Goal: Contribute content: Contribute content

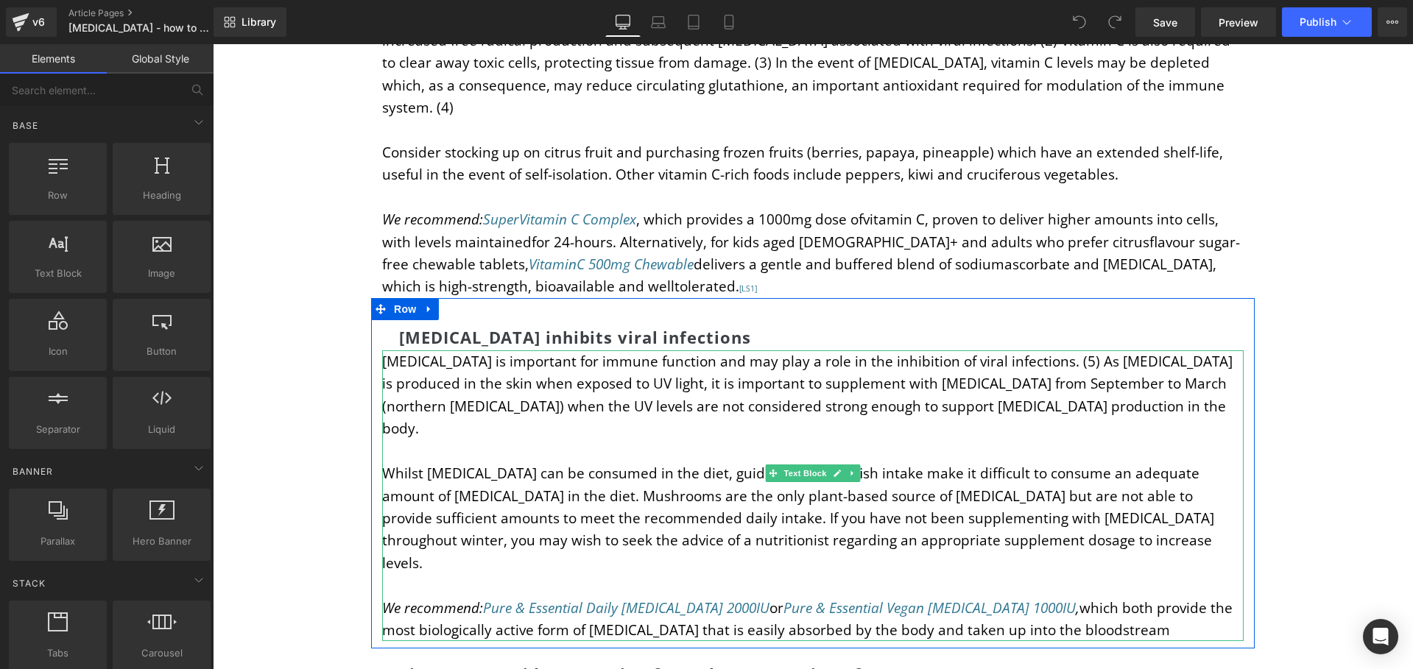
scroll to position [2872, 0]
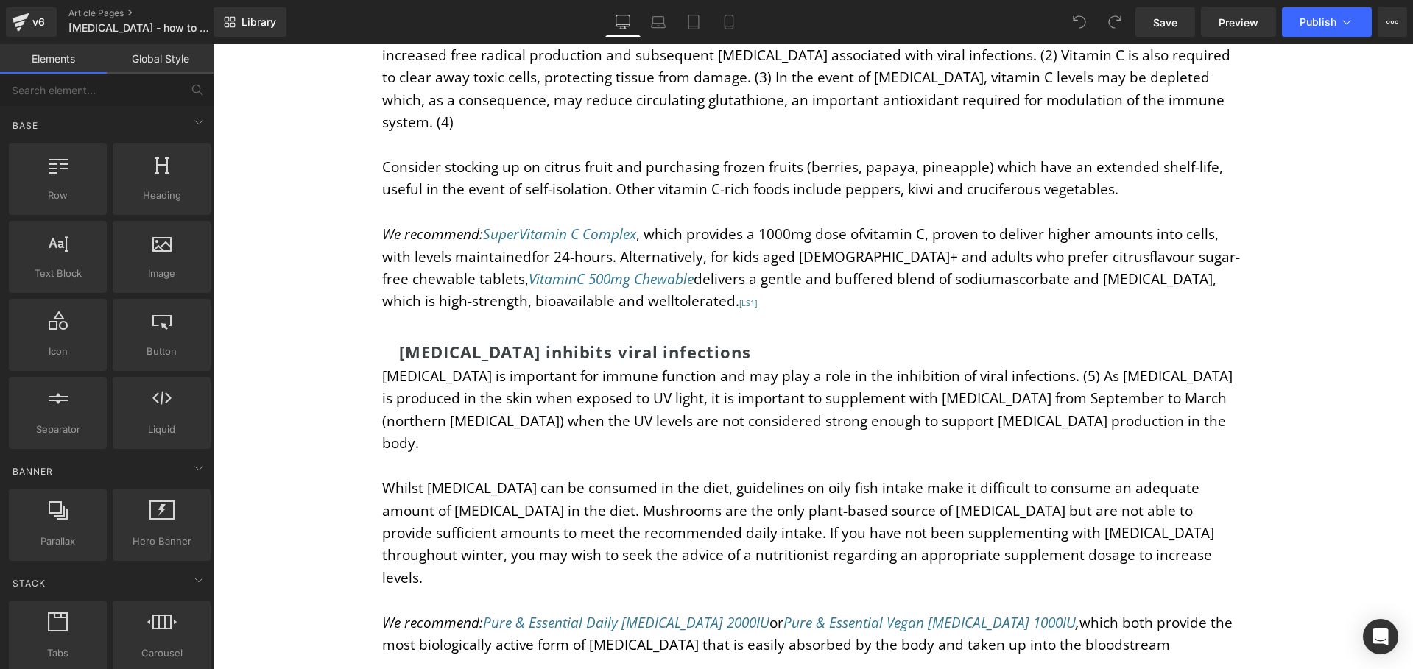
click at [602, 281] on p "We recommend: SuperVitamin C Complex , which provides a 1000mg dose ofvitamin C…" at bounding box center [812, 268] width 861 height 90
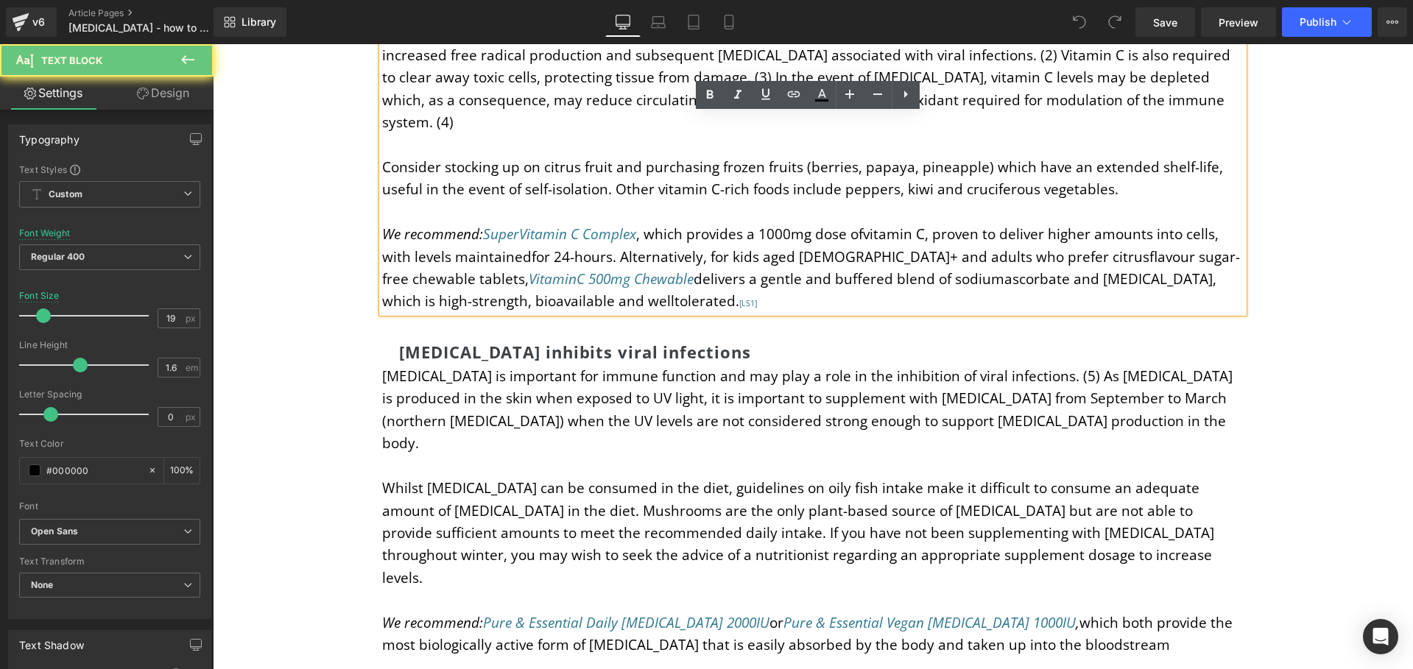
click at [601, 269] on span "delivers a gentle and buffered blend of sodiumascorbate and ascorbic acid, whic…" at bounding box center [799, 289] width 834 height 41
click at [599, 281] on p "We recommend: SuperVitamin C Complex , which provides a 1000mg dose ofvitamin C…" at bounding box center [812, 268] width 861 height 90
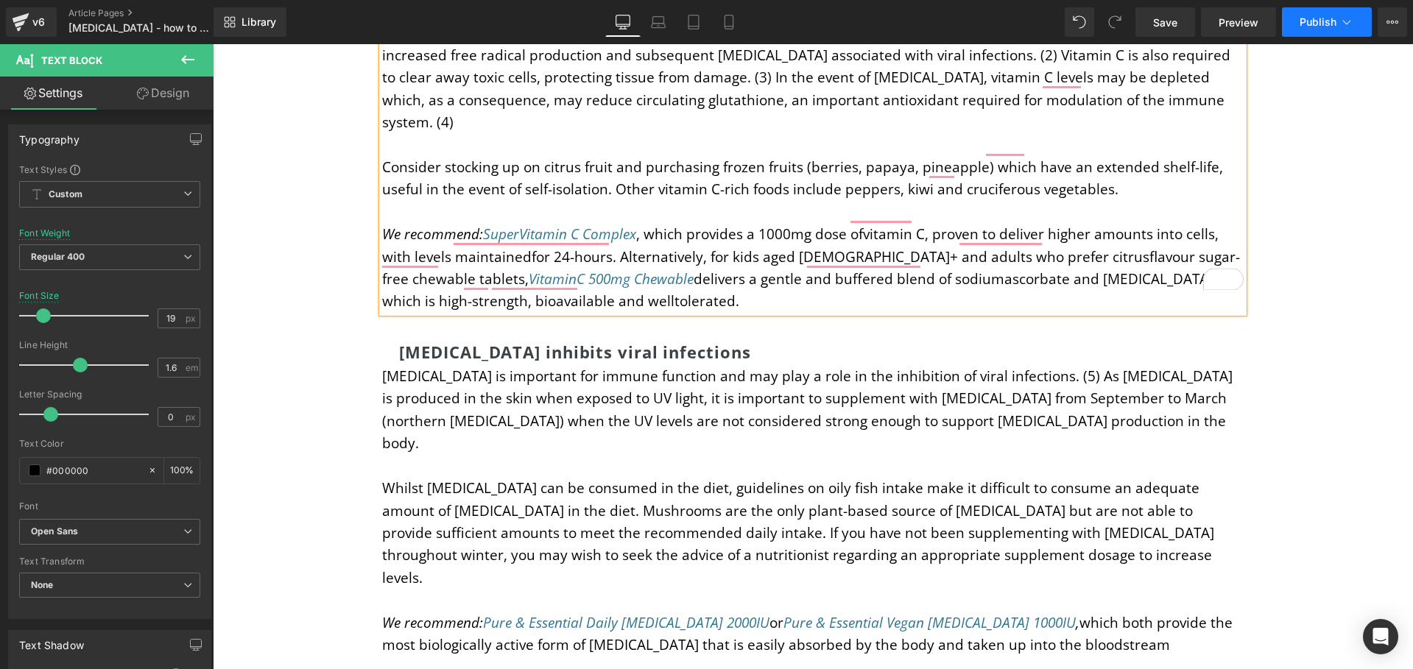
click at [1314, 29] on button "Publish" at bounding box center [1327, 21] width 90 height 29
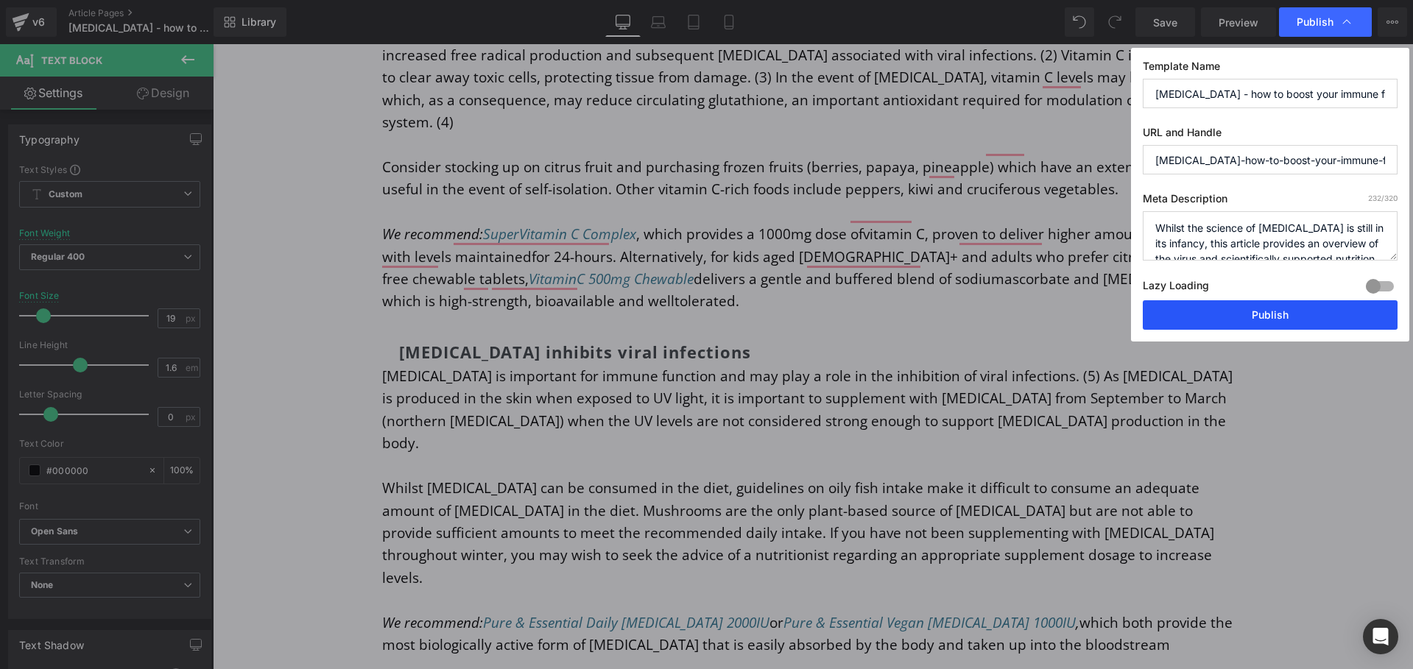
click at [1269, 316] on button "Publish" at bounding box center [1270, 314] width 255 height 29
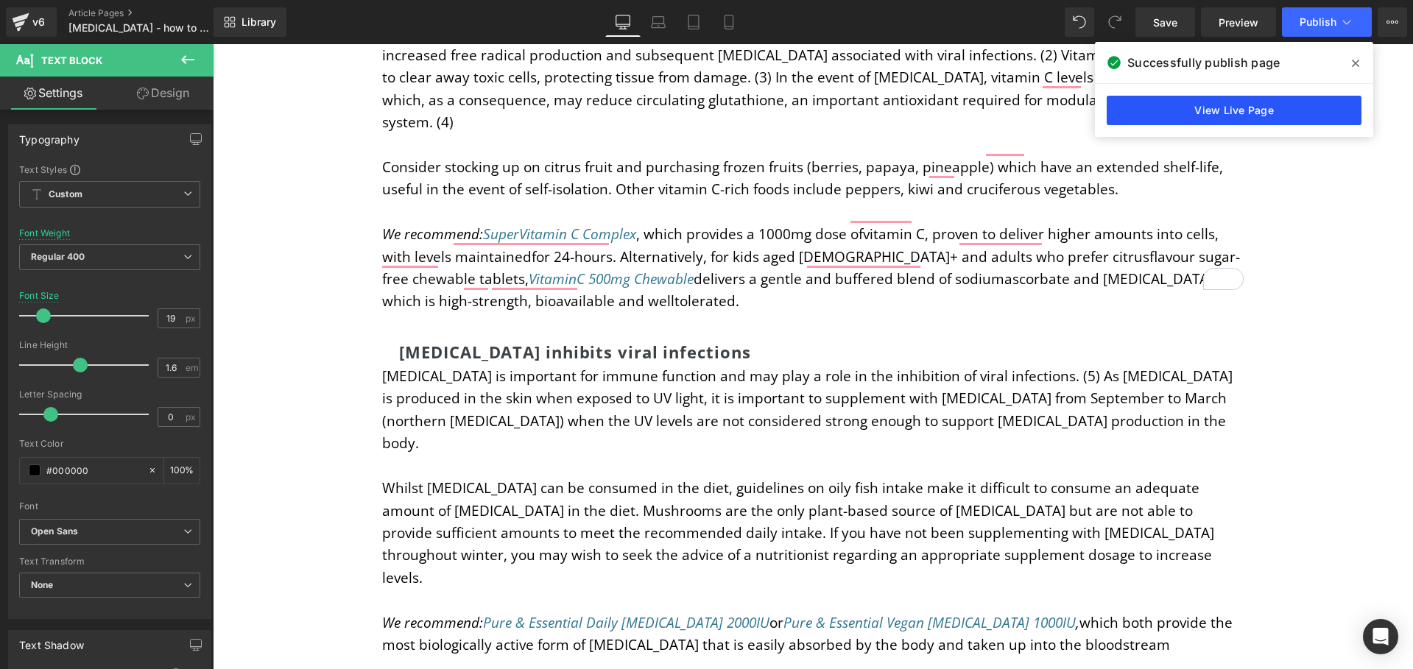
click at [1243, 110] on link "View Live Page" at bounding box center [1234, 110] width 255 height 29
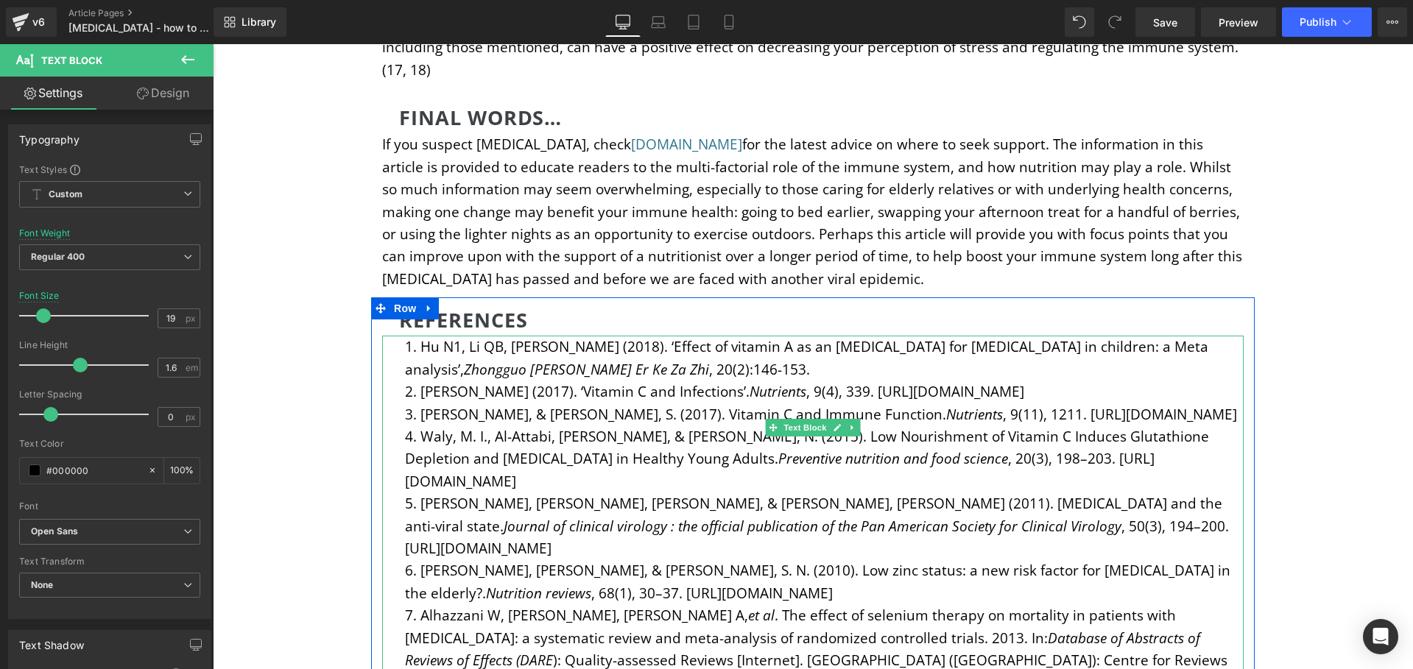
scroll to position [5957, 0]
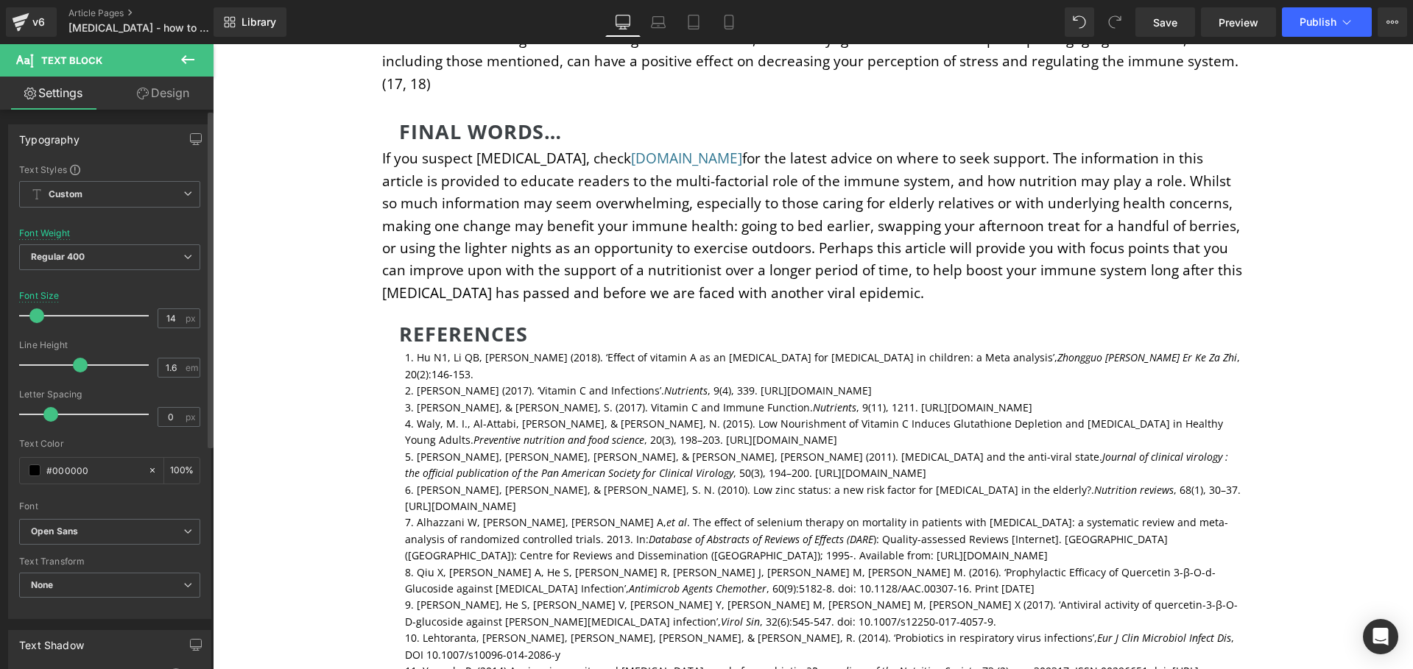
type input "15"
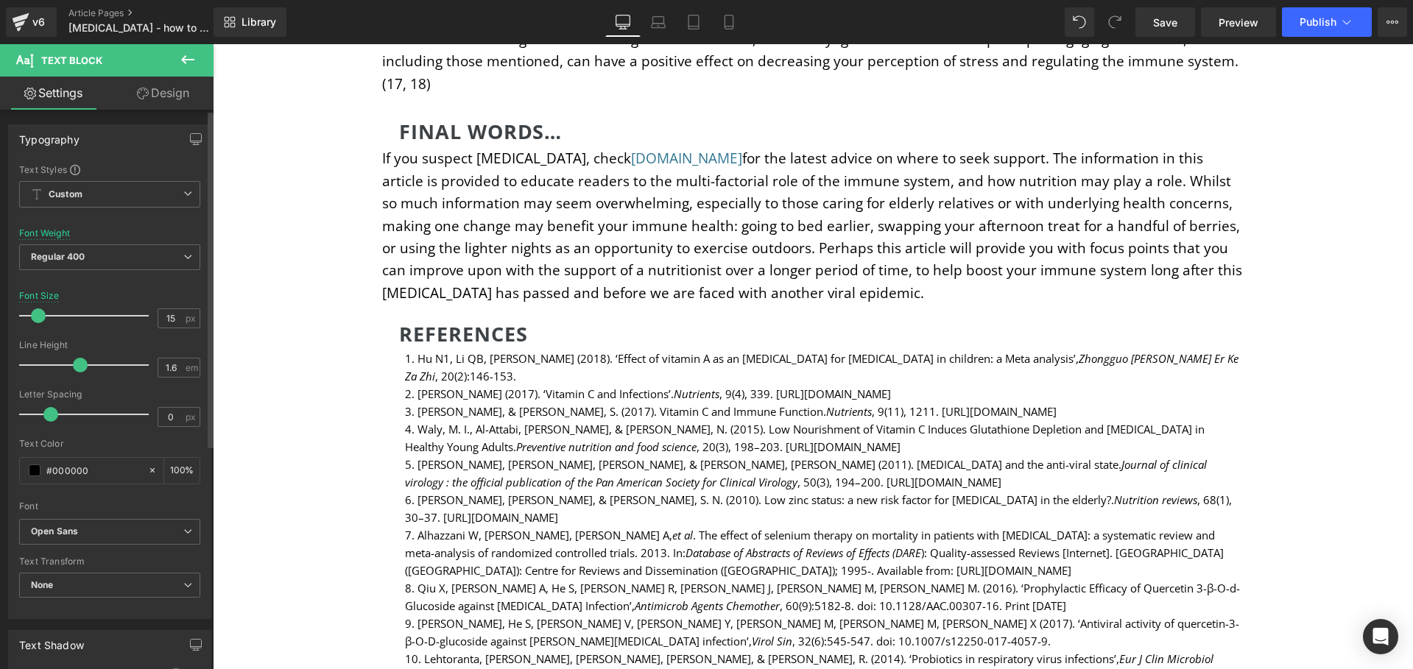
click at [38, 314] on span at bounding box center [38, 316] width 15 height 15
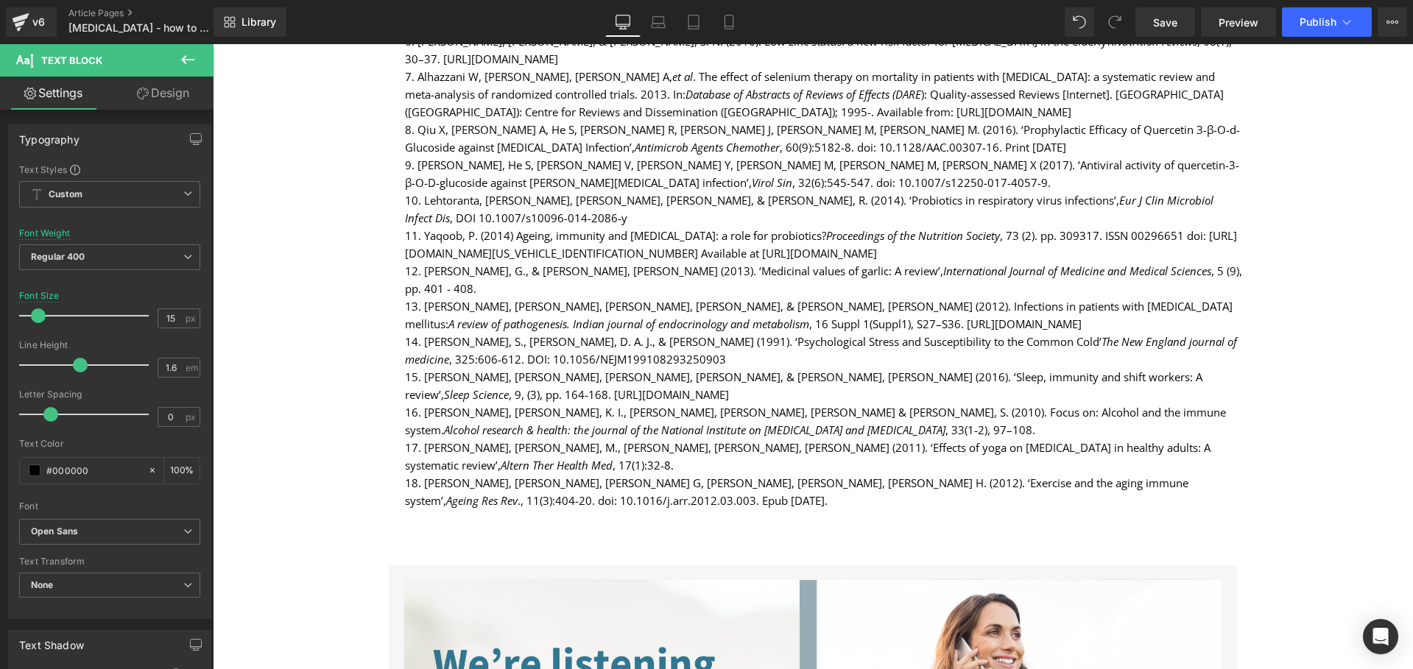
scroll to position [6608, 0]
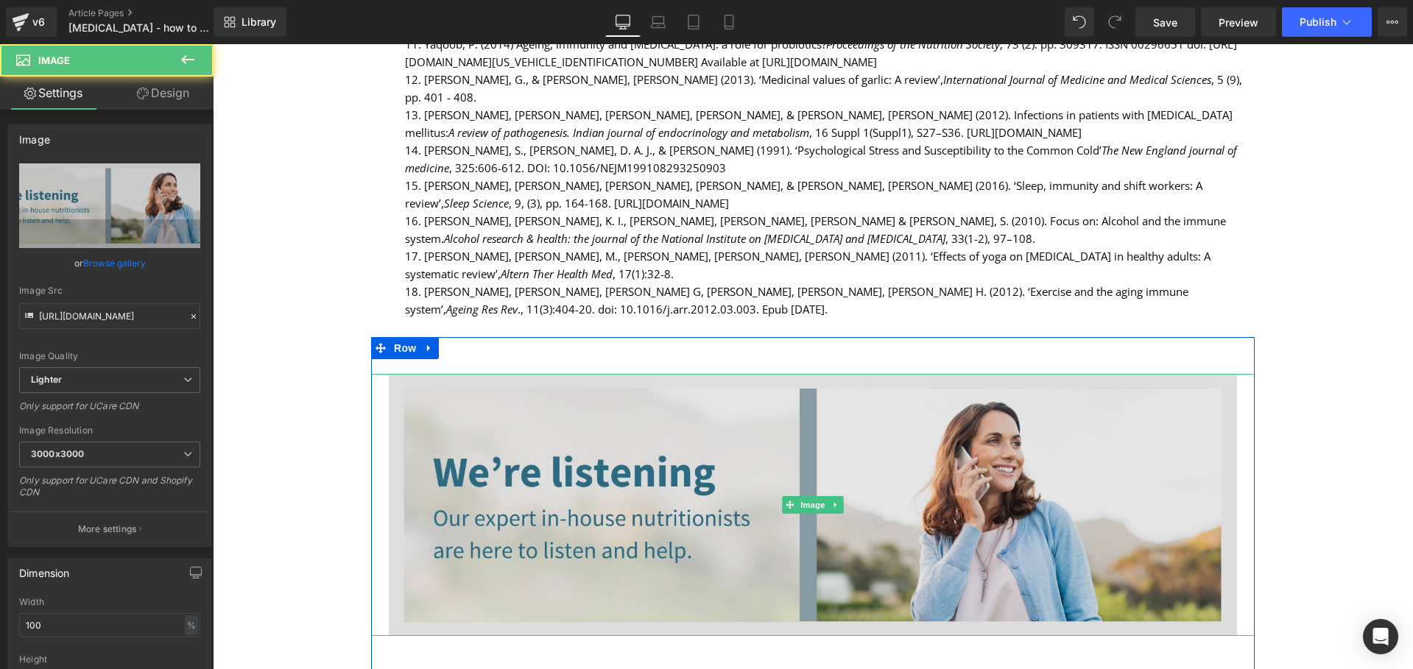
click at [399, 374] on img at bounding box center [813, 505] width 848 height 262
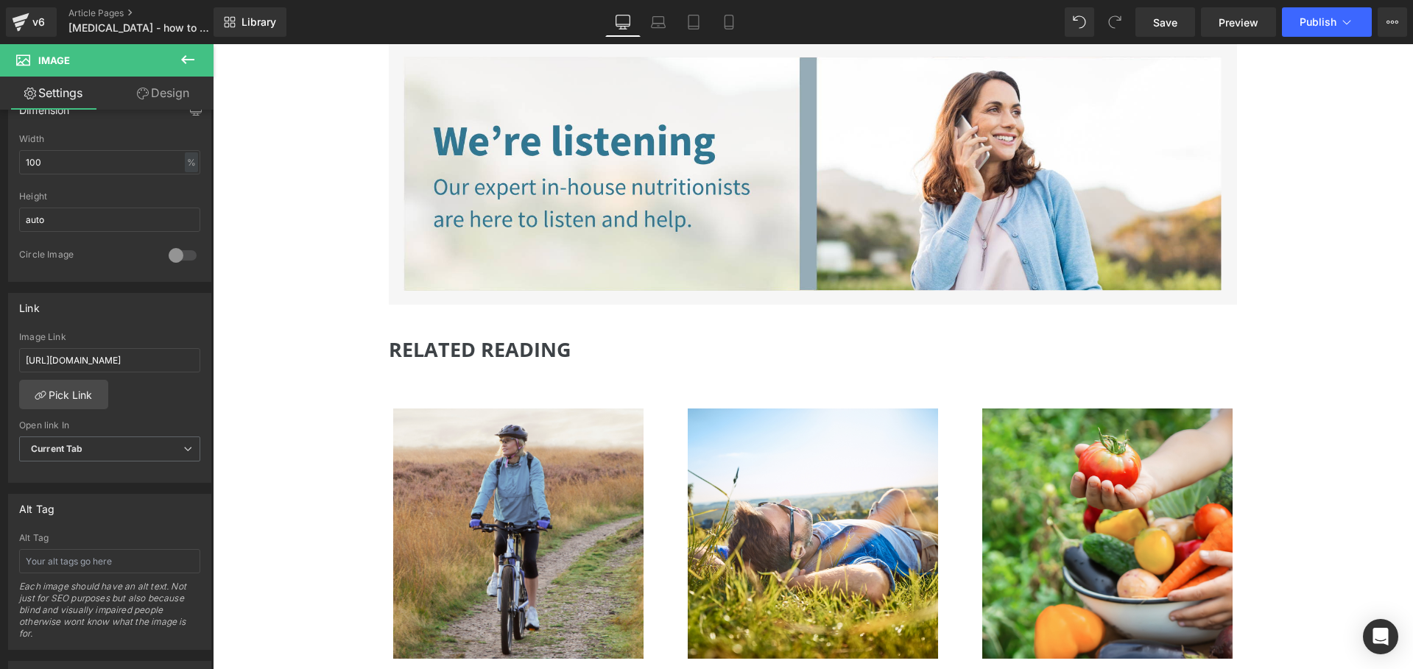
scroll to position [6953, 0]
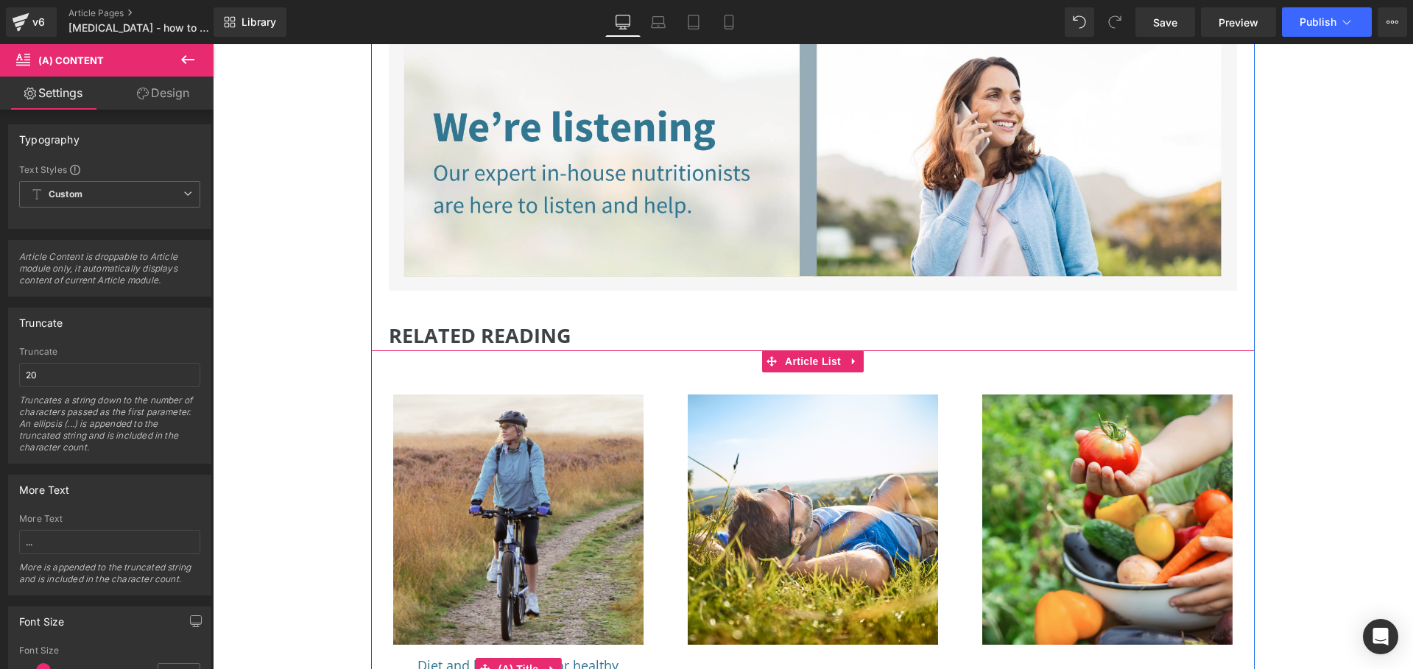
click at [569, 658] on link "Diet and lifestyle tips for healthy glucose levels" at bounding box center [518, 674] width 250 height 32
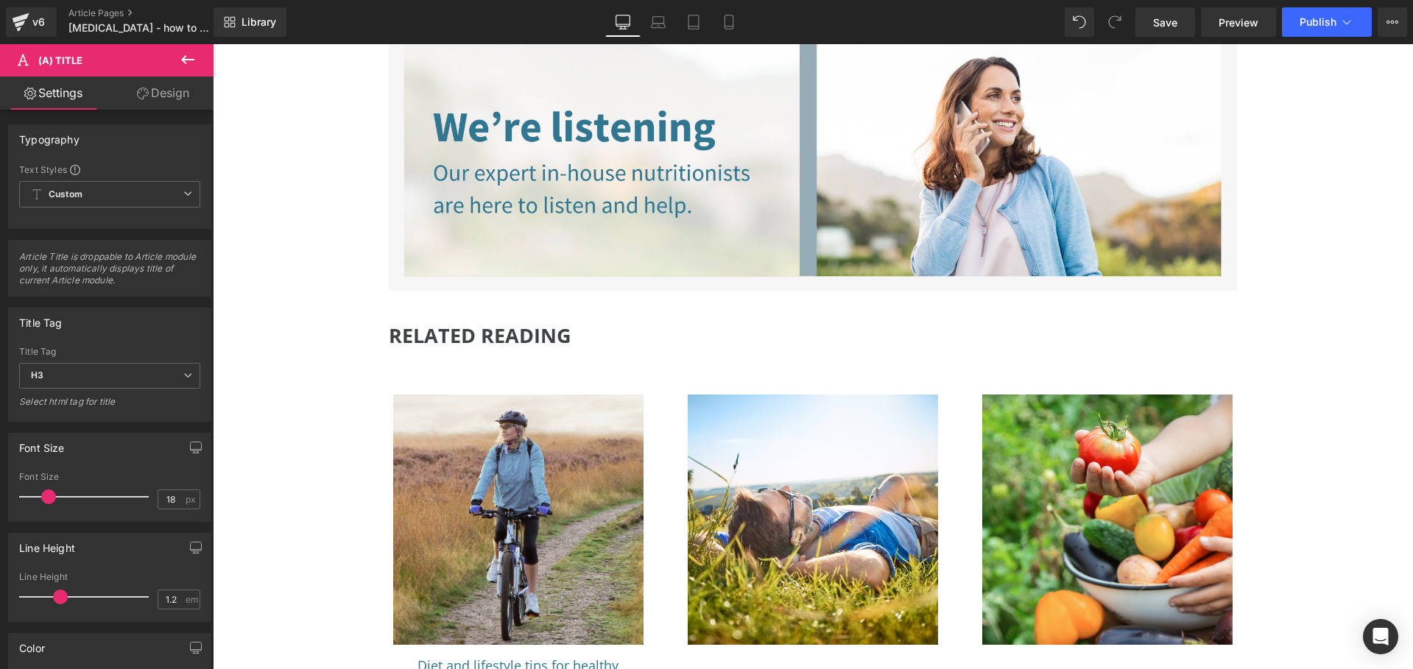
click at [168, 97] on link "Design" at bounding box center [163, 93] width 107 height 33
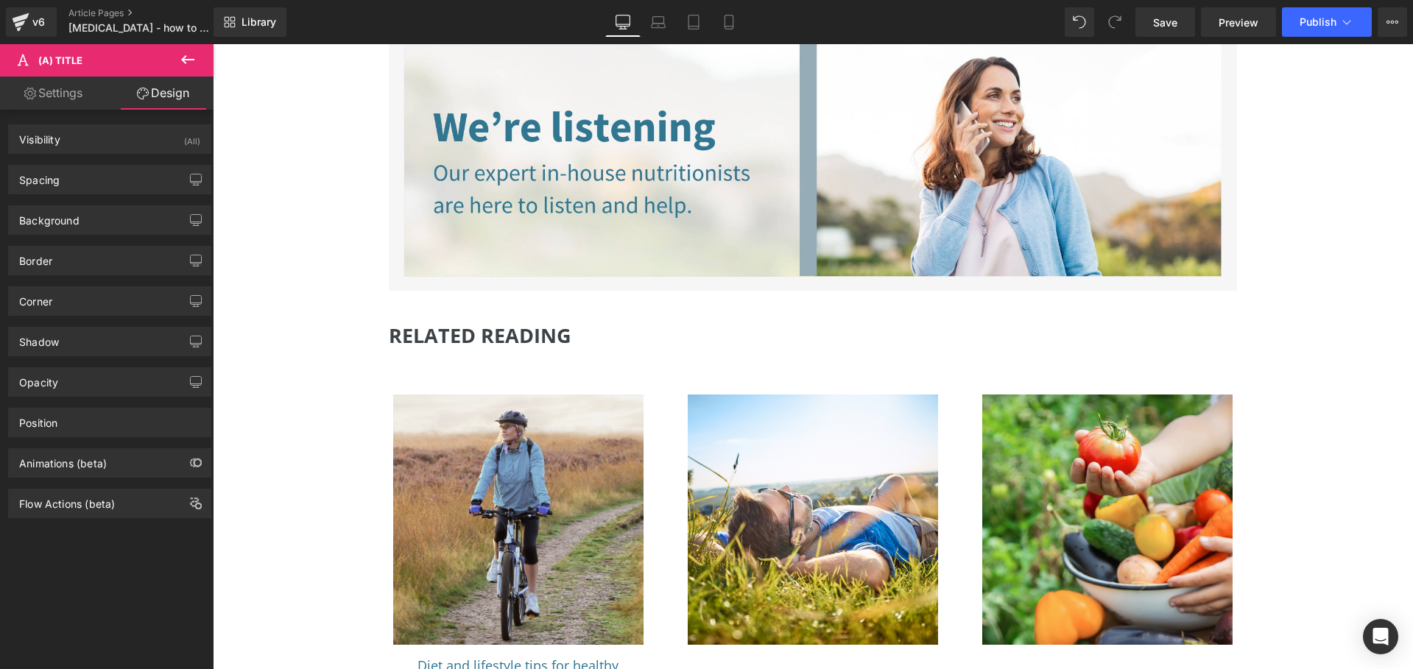
type input "18"
type input "0"
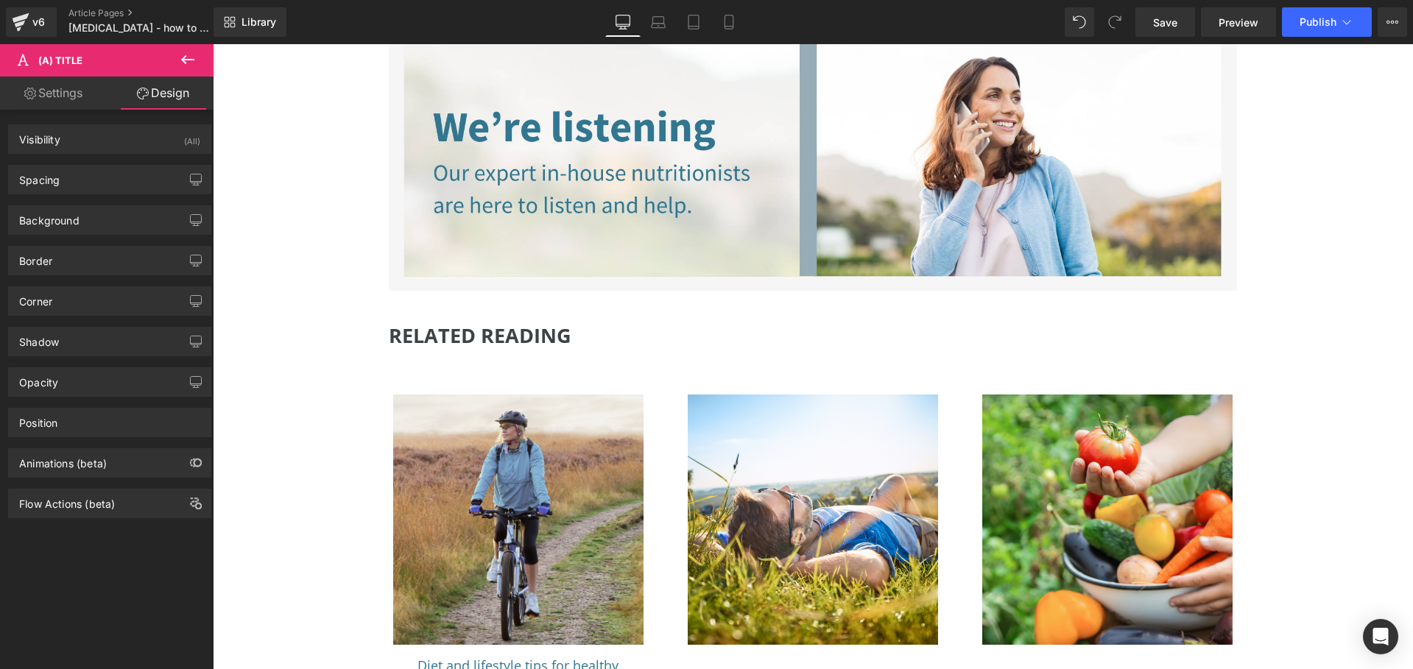
type input "0"
click at [91, 186] on div "Spacing" at bounding box center [110, 180] width 202 height 28
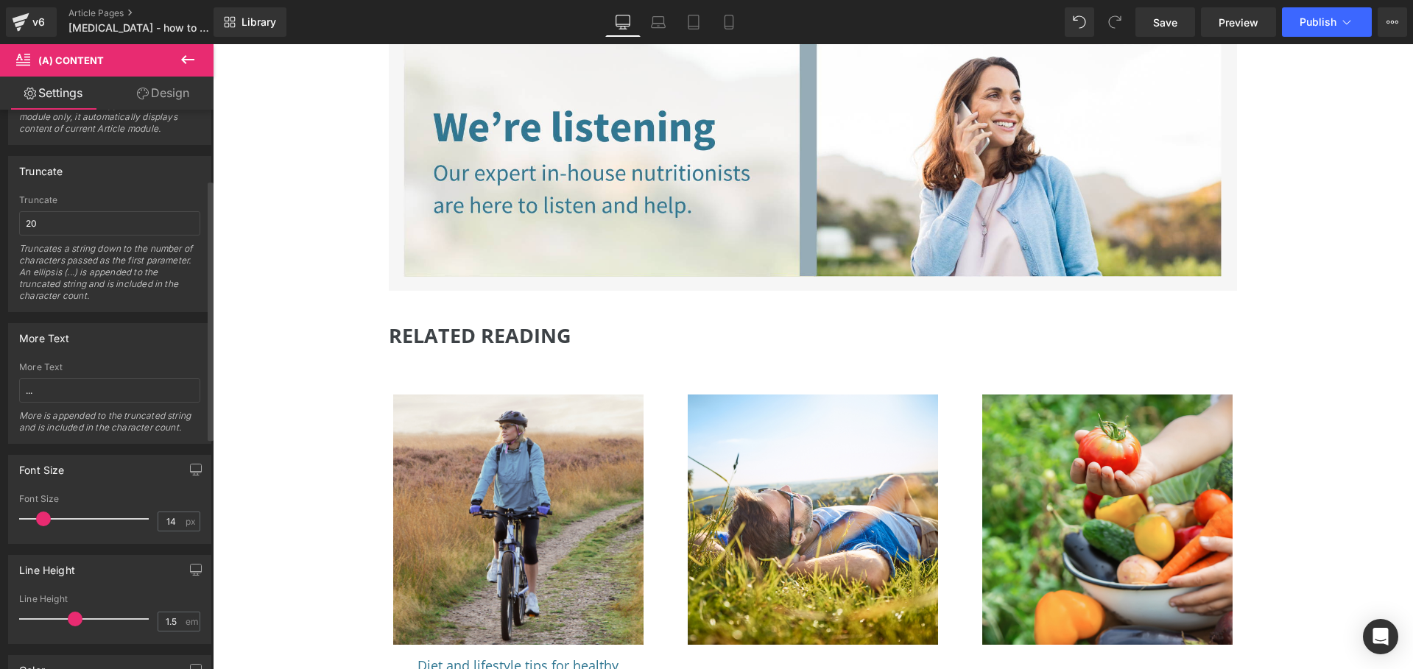
scroll to position [151, 0]
click at [175, 84] on link "Design" at bounding box center [163, 93] width 107 height 33
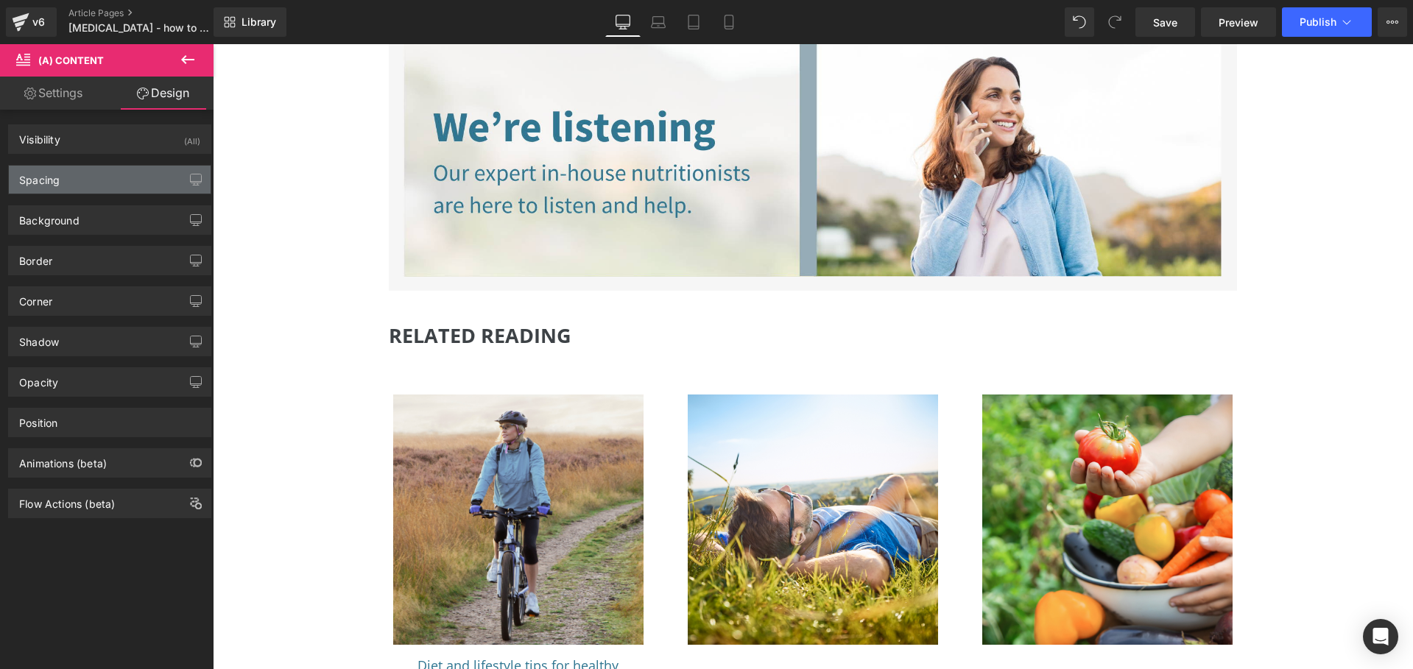
click at [93, 180] on div "Spacing" at bounding box center [110, 180] width 202 height 28
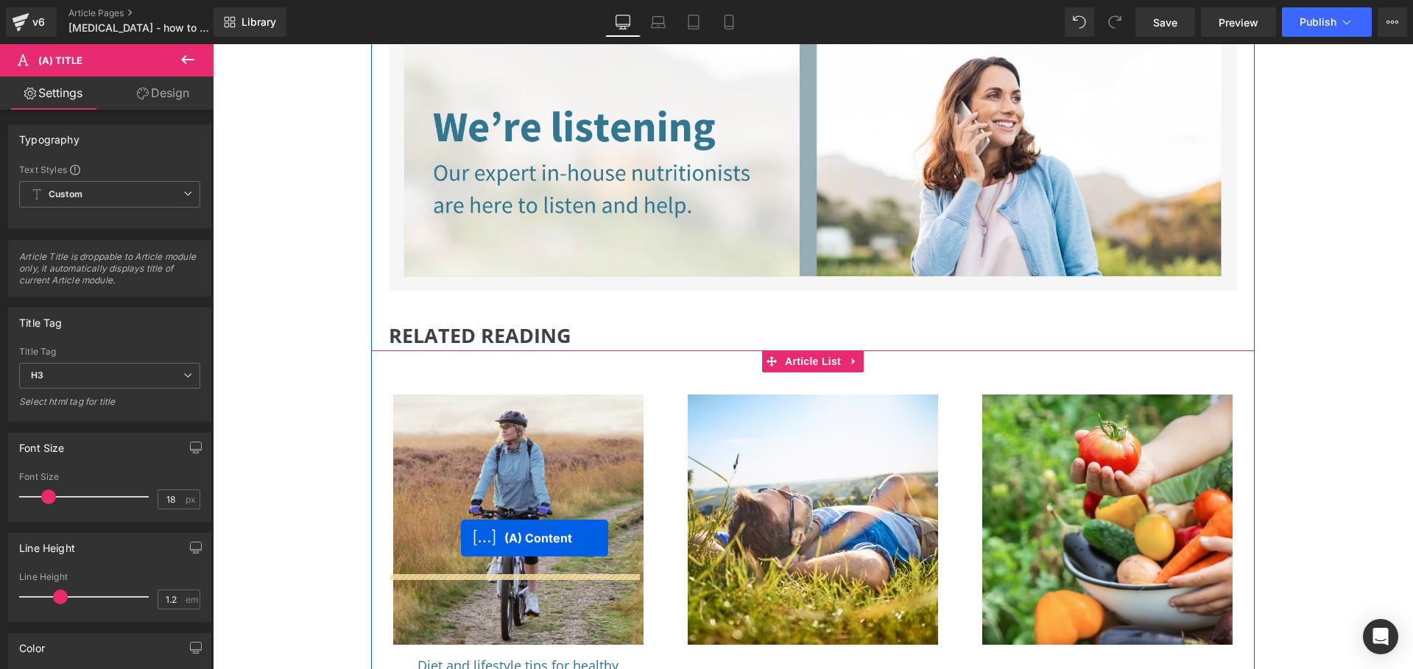
drag, startPoint x: 465, startPoint y: 586, endPoint x: 461, endPoint y: 538, distance: 48.0
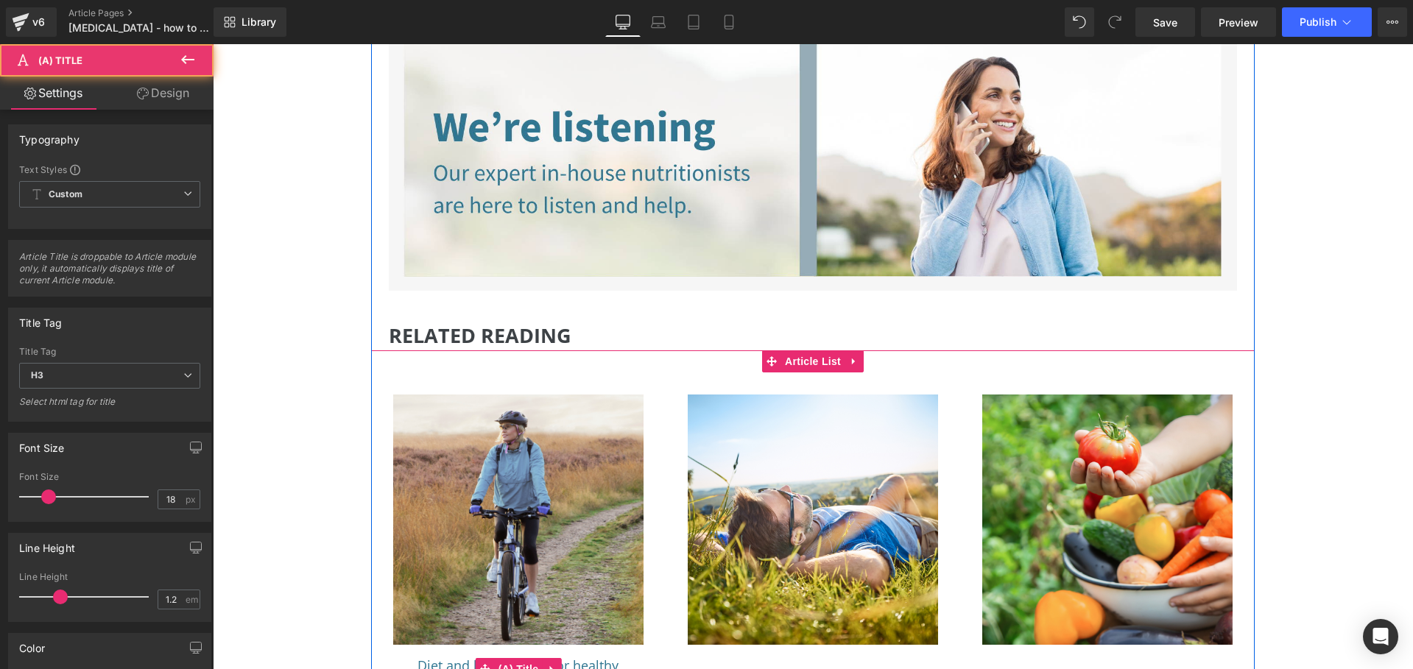
click at [589, 658] on link "Diet and lifestyle tips for healthy glucose levels" at bounding box center [518, 674] width 250 height 32
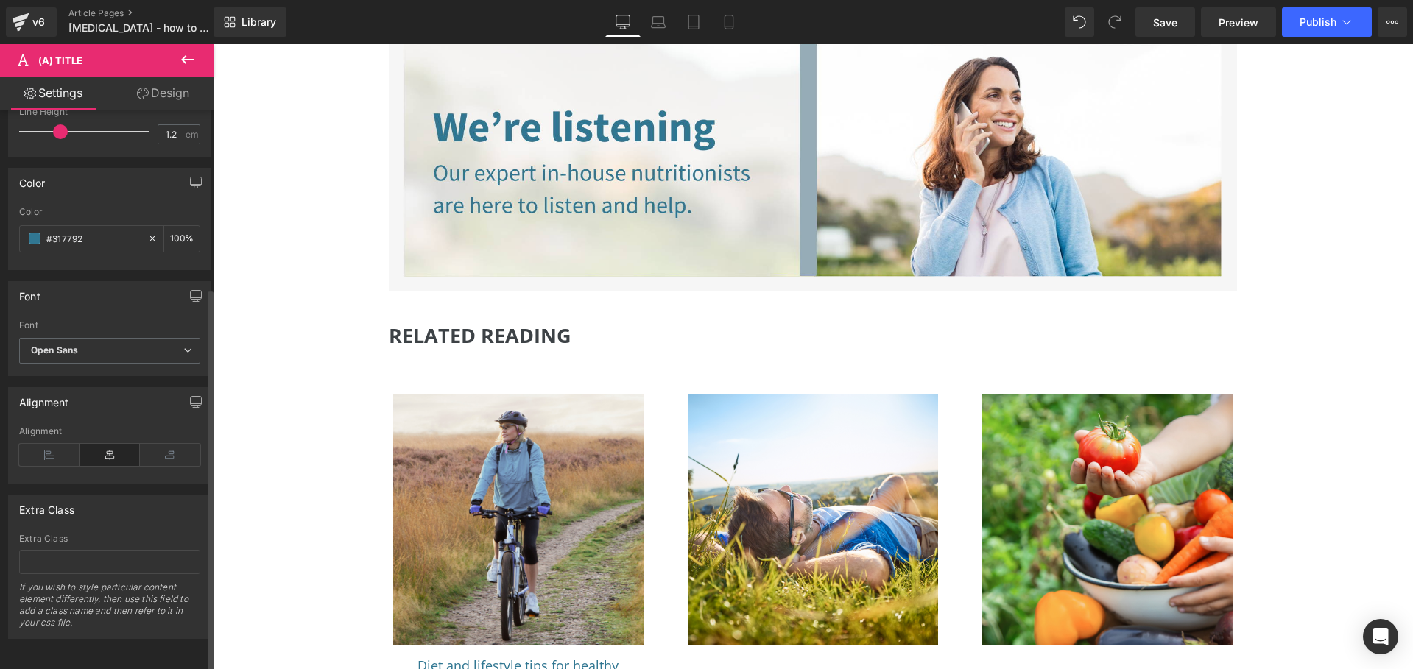
scroll to position [476, 0]
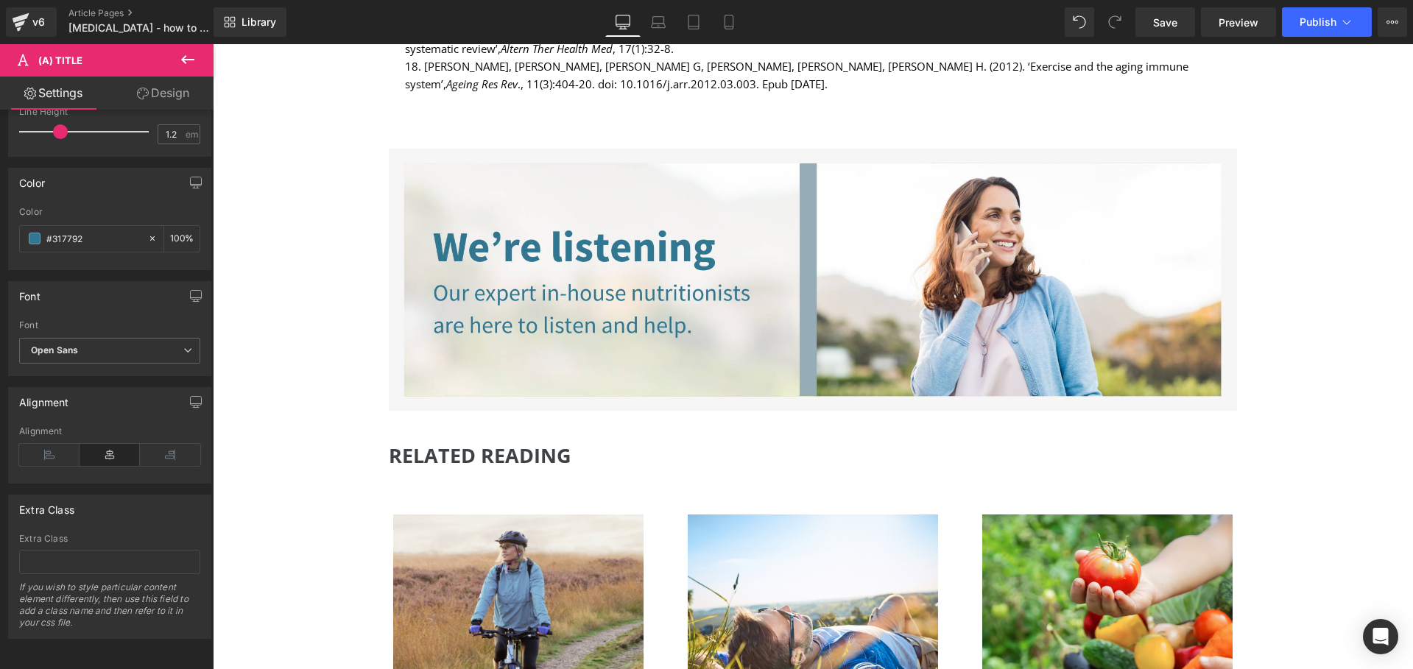
scroll to position [6716, 0]
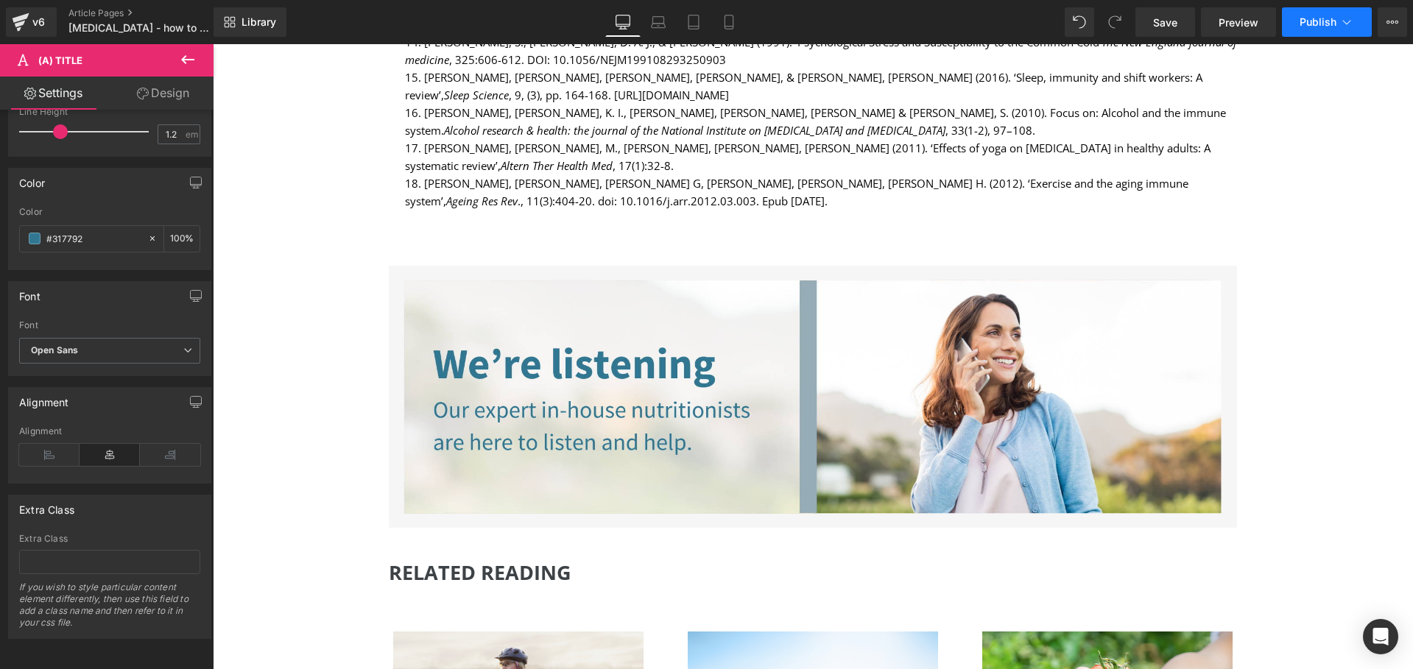
click at [1304, 24] on span "Publish" at bounding box center [1318, 22] width 37 height 12
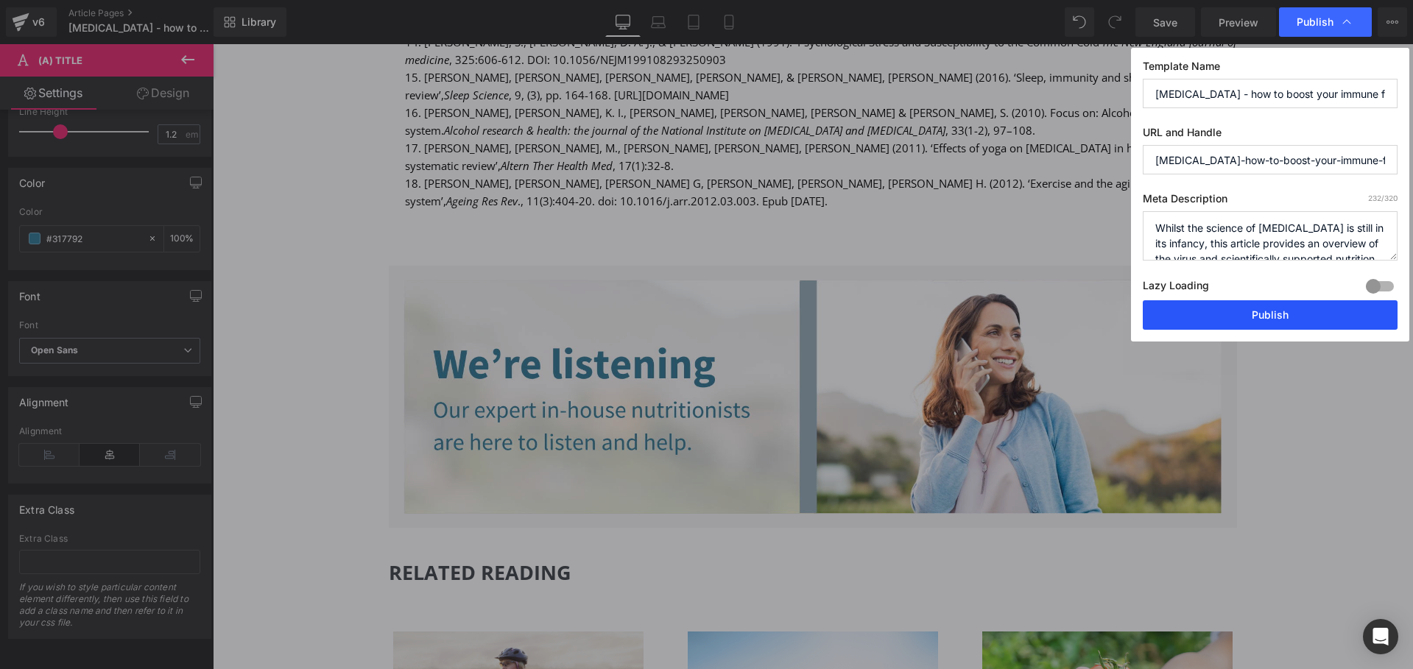
drag, startPoint x: 1271, startPoint y: 326, endPoint x: 1058, endPoint y: 282, distance: 217.3
click at [1271, 326] on button "Publish" at bounding box center [1270, 314] width 255 height 29
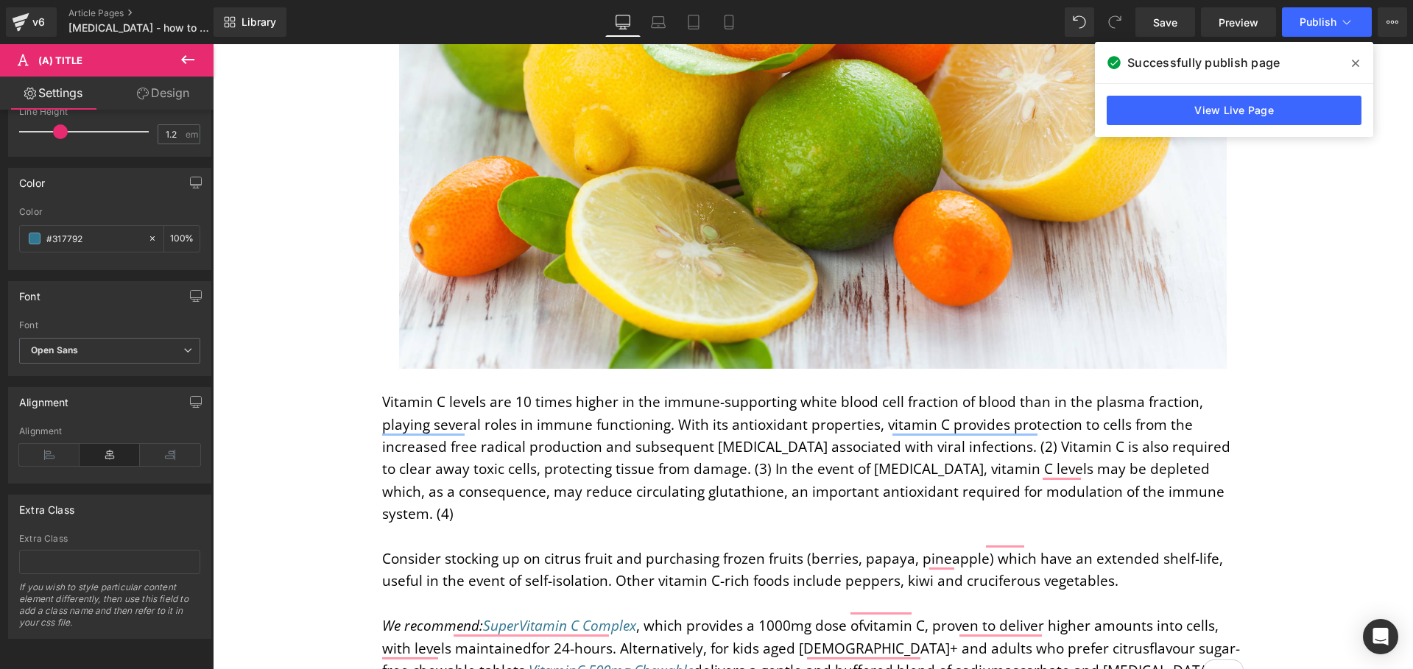
scroll to position [2100, 0]
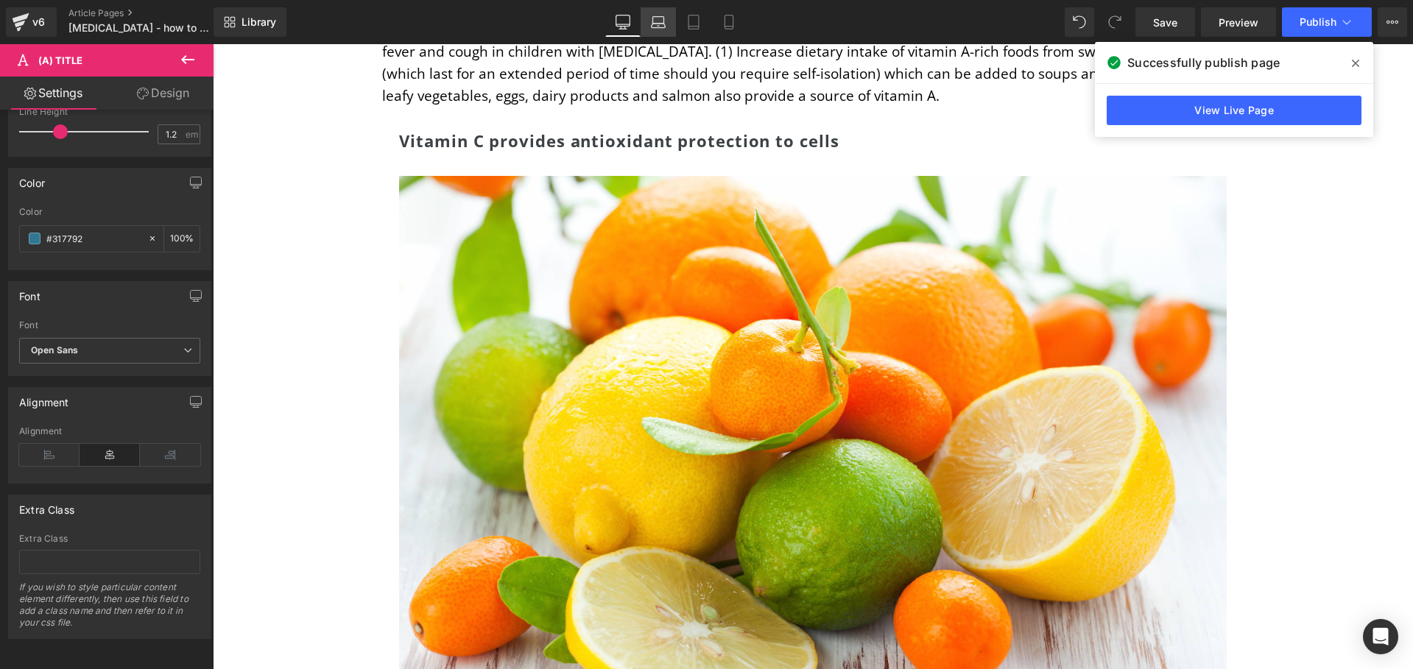
click at [663, 24] on icon at bounding box center [658, 22] width 15 height 15
type input "100"
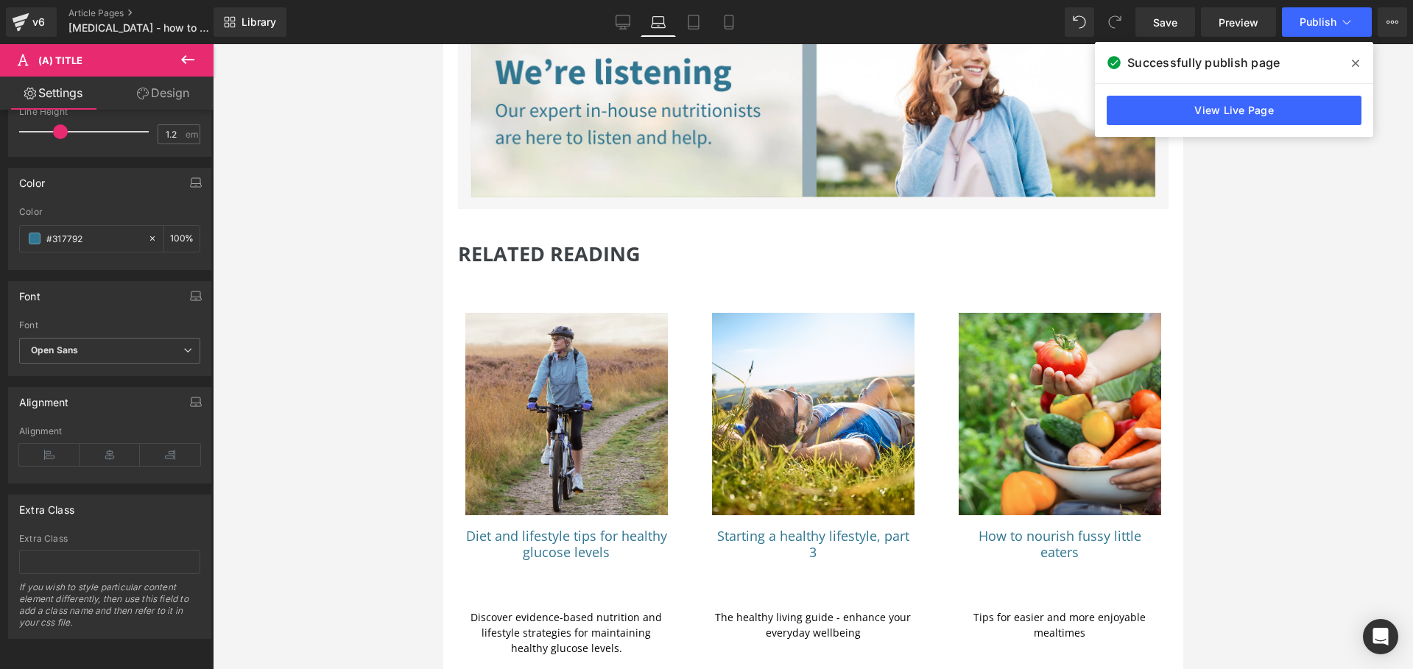
scroll to position [7155, 0]
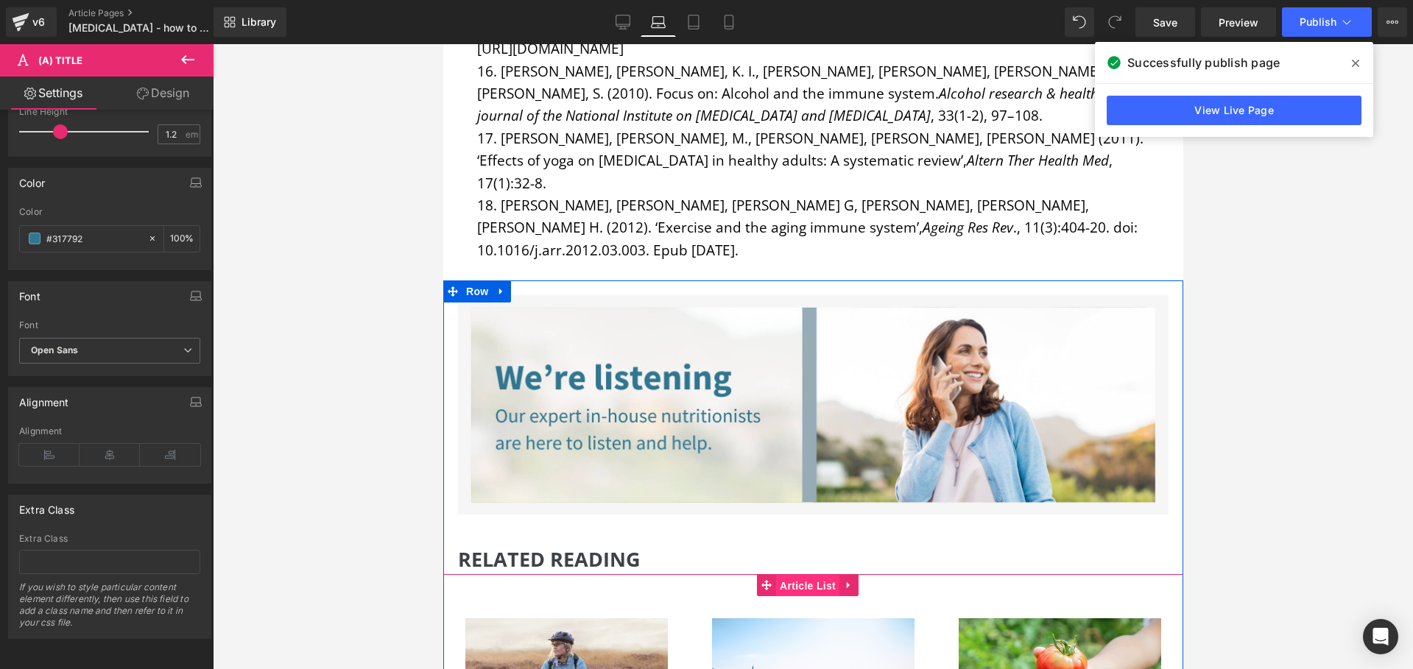
click at [809, 575] on span "Article List" at bounding box center [806, 586] width 63 height 22
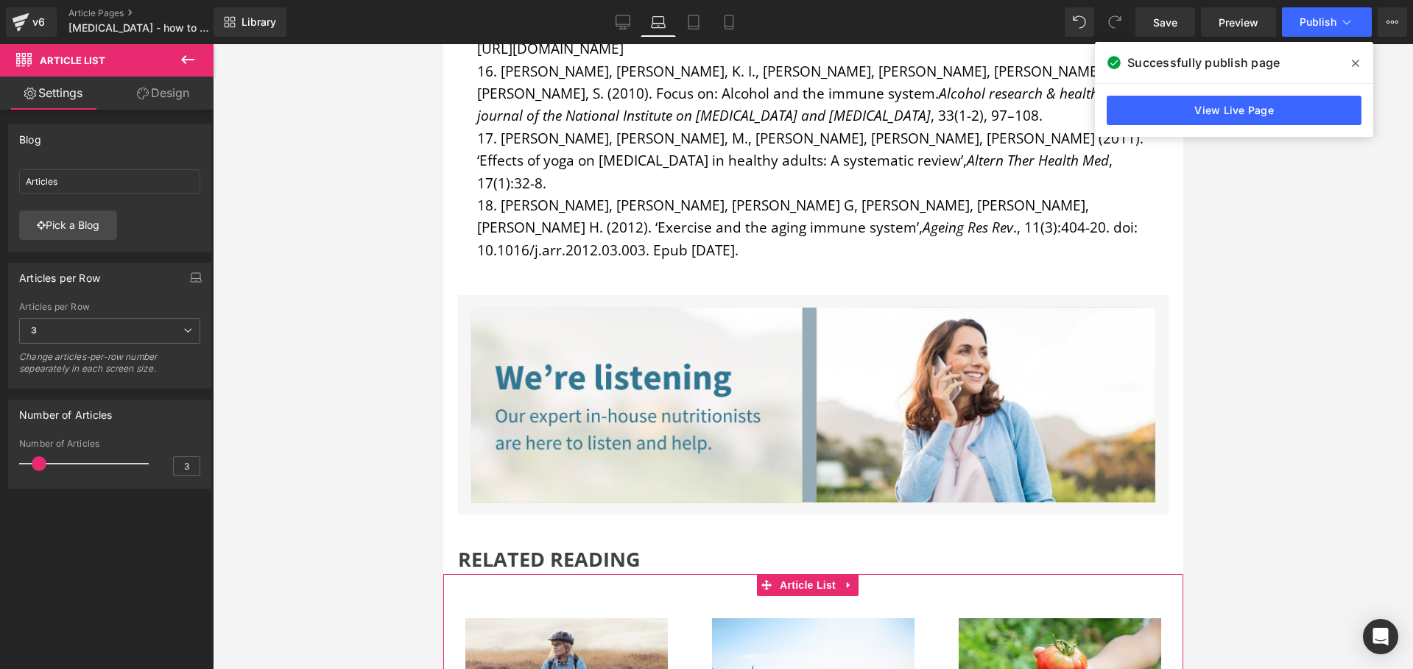
click at [162, 95] on link "Design" at bounding box center [163, 93] width 107 height 33
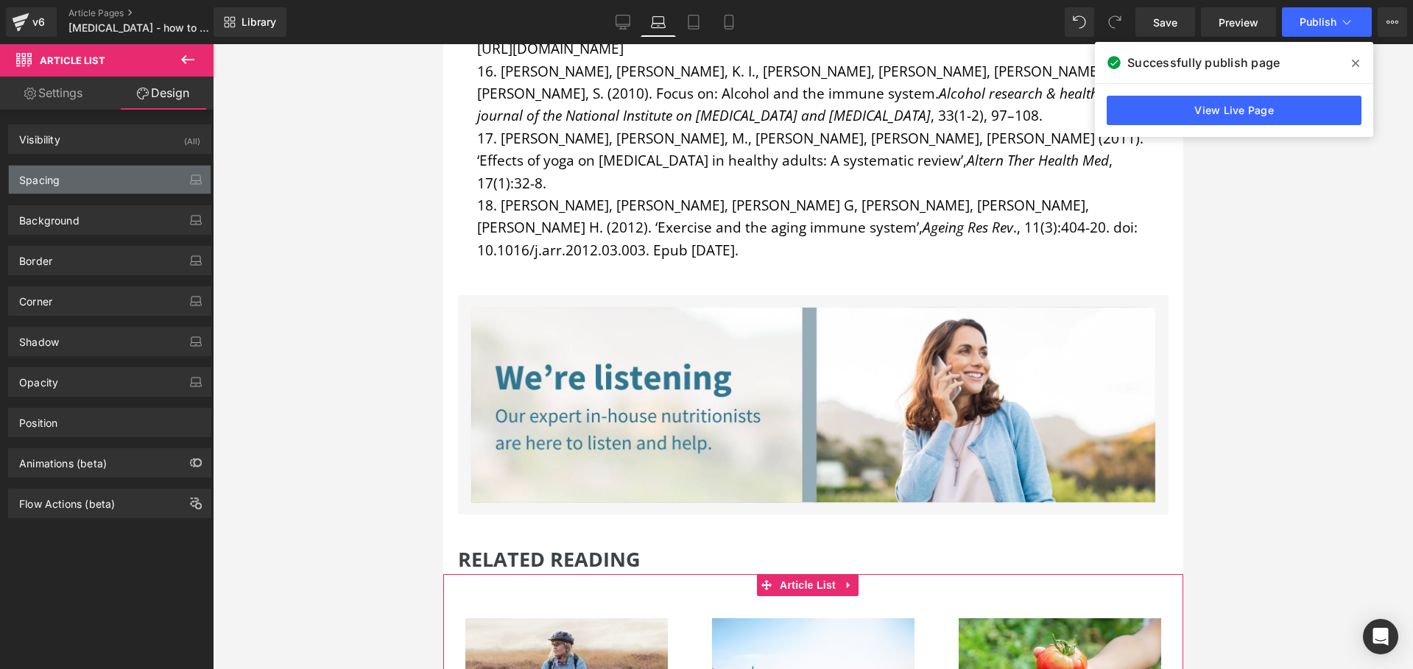
click at [71, 176] on div "Spacing" at bounding box center [110, 180] width 202 height 28
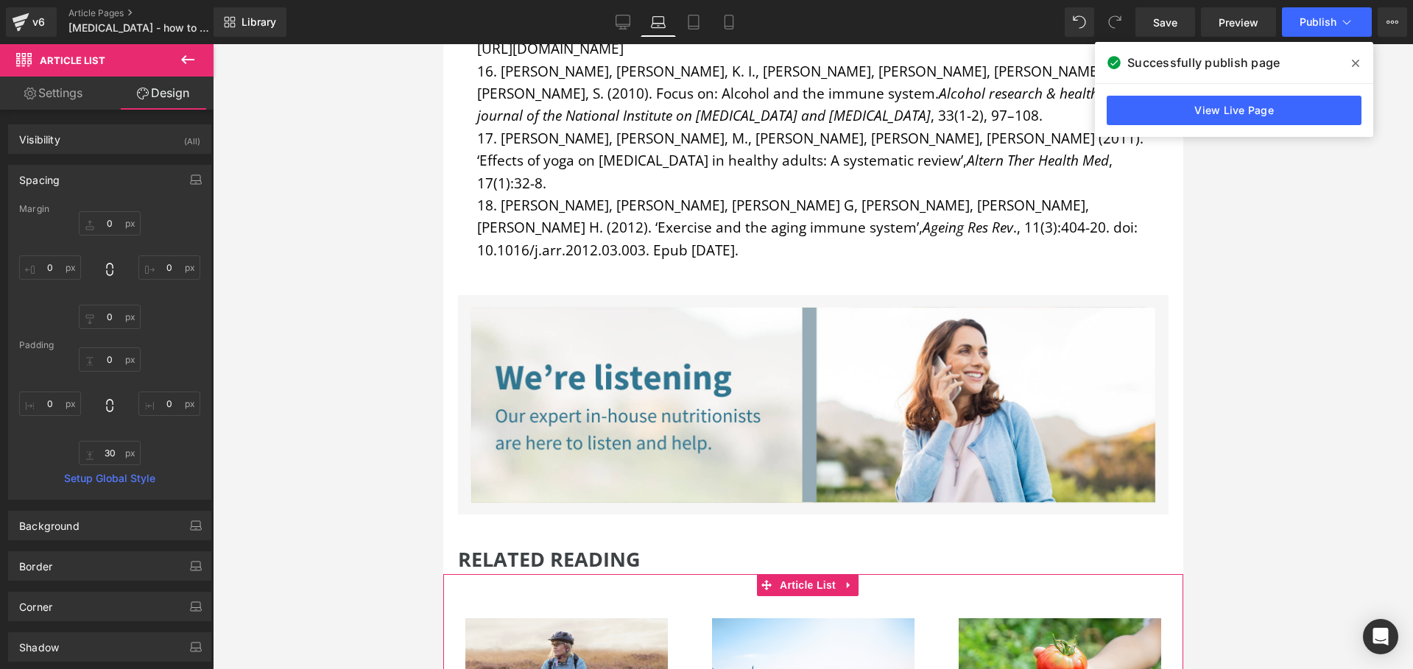
click at [63, 82] on link "Settings" at bounding box center [53, 93] width 107 height 33
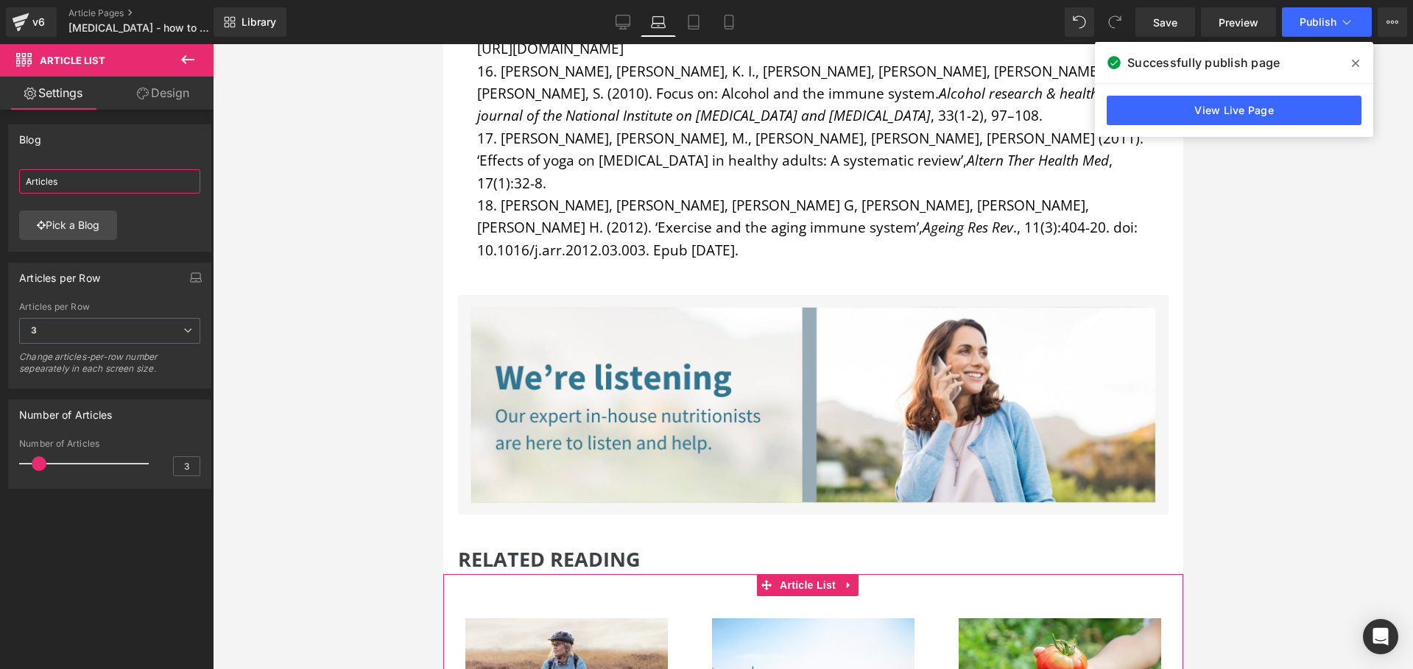
click at [104, 179] on input "Articles" at bounding box center [109, 181] width 181 height 24
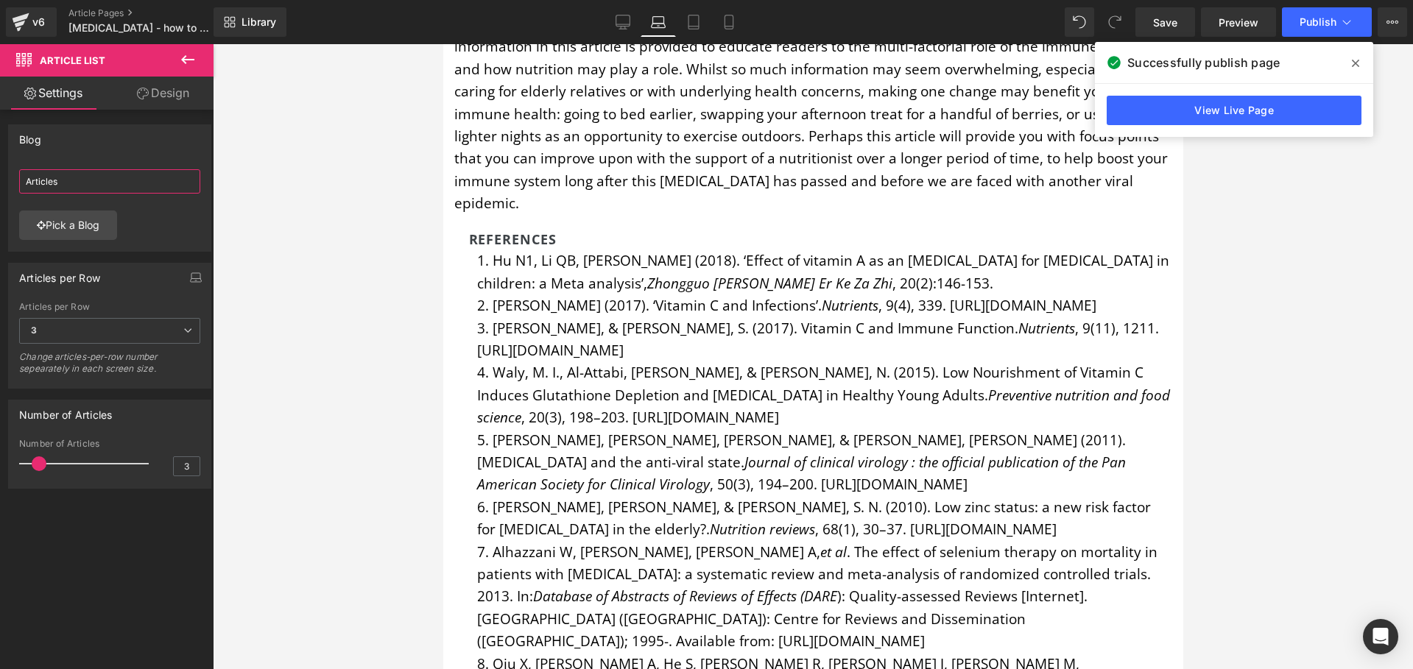
scroll to position [5901, 0]
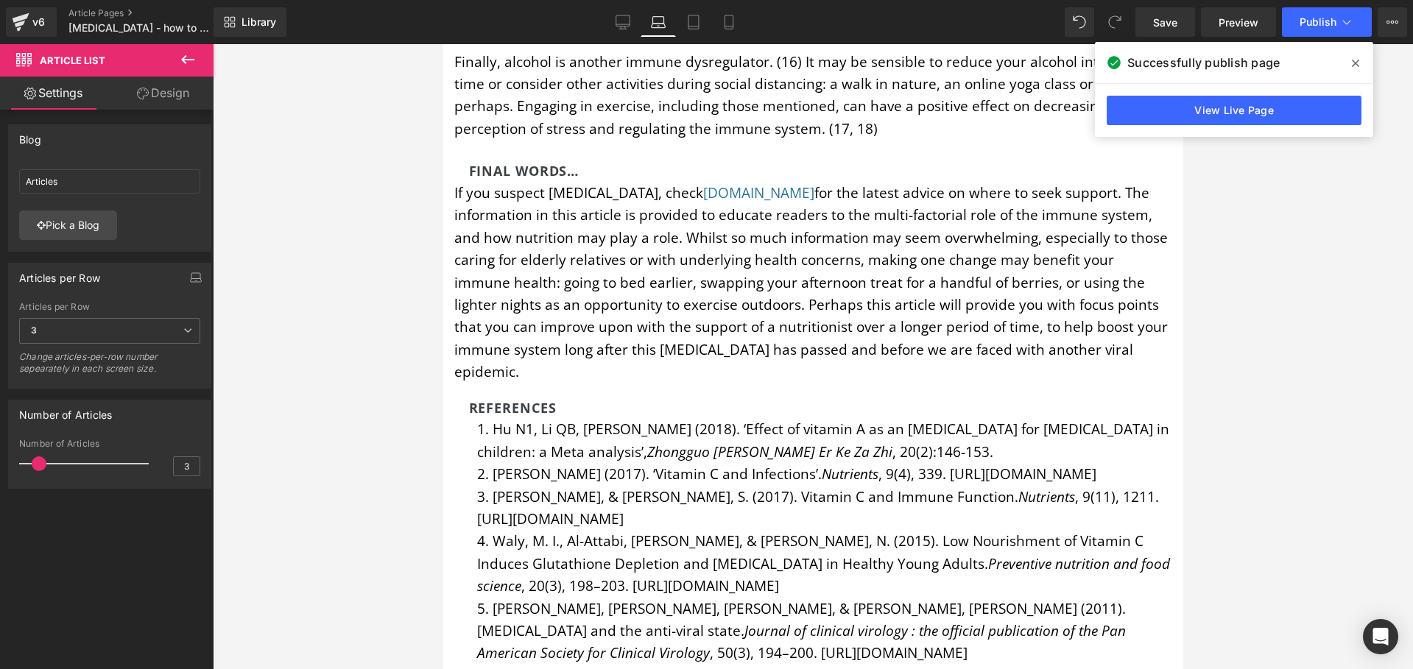
click at [646, 443] on icon "Zhongguo Dang Dai Er Ke Za Zhi" at bounding box center [768, 452] width 245 height 19
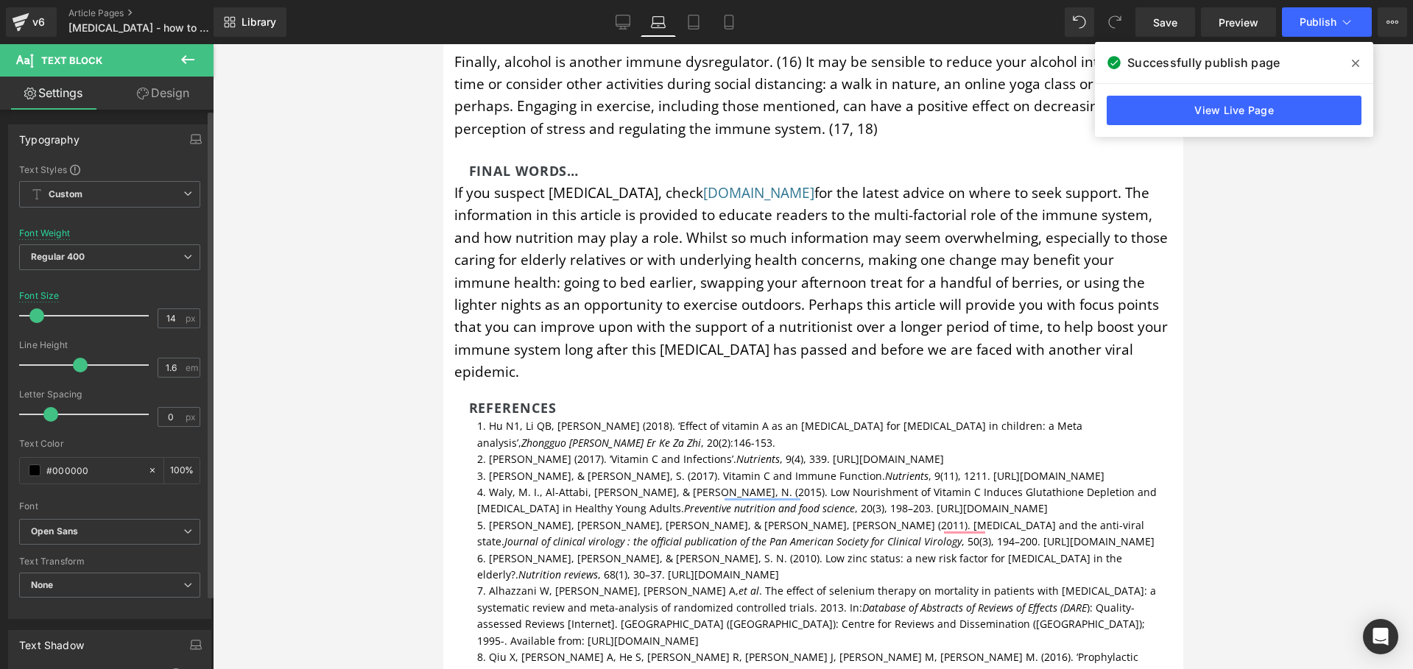
click at [32, 317] on span at bounding box center [36, 316] width 15 height 15
click at [694, 17] on icon at bounding box center [693, 22] width 15 height 15
type input "19"
type input "100"
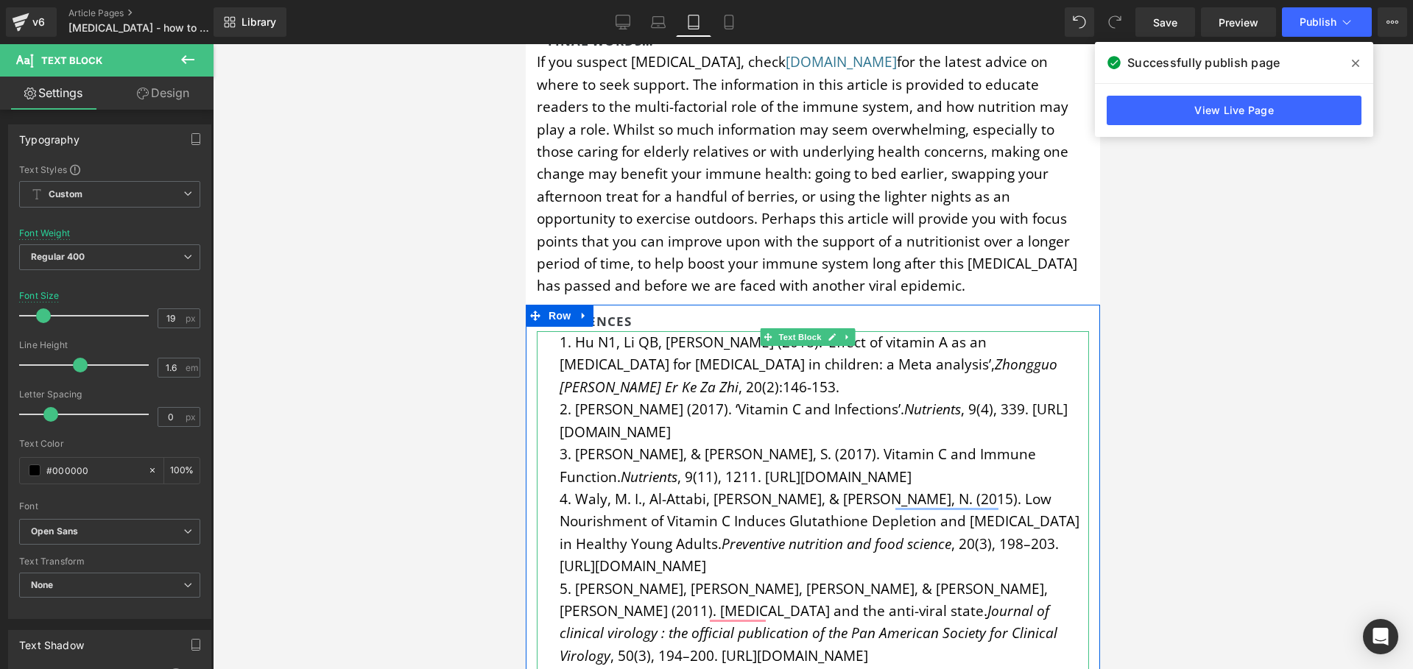
click at [660, 398] on li "Hemilä H. (2017). ‘Vitamin C and Infections’. Nutrients , 9(4), 339. https://do…" at bounding box center [824, 420] width 529 height 45
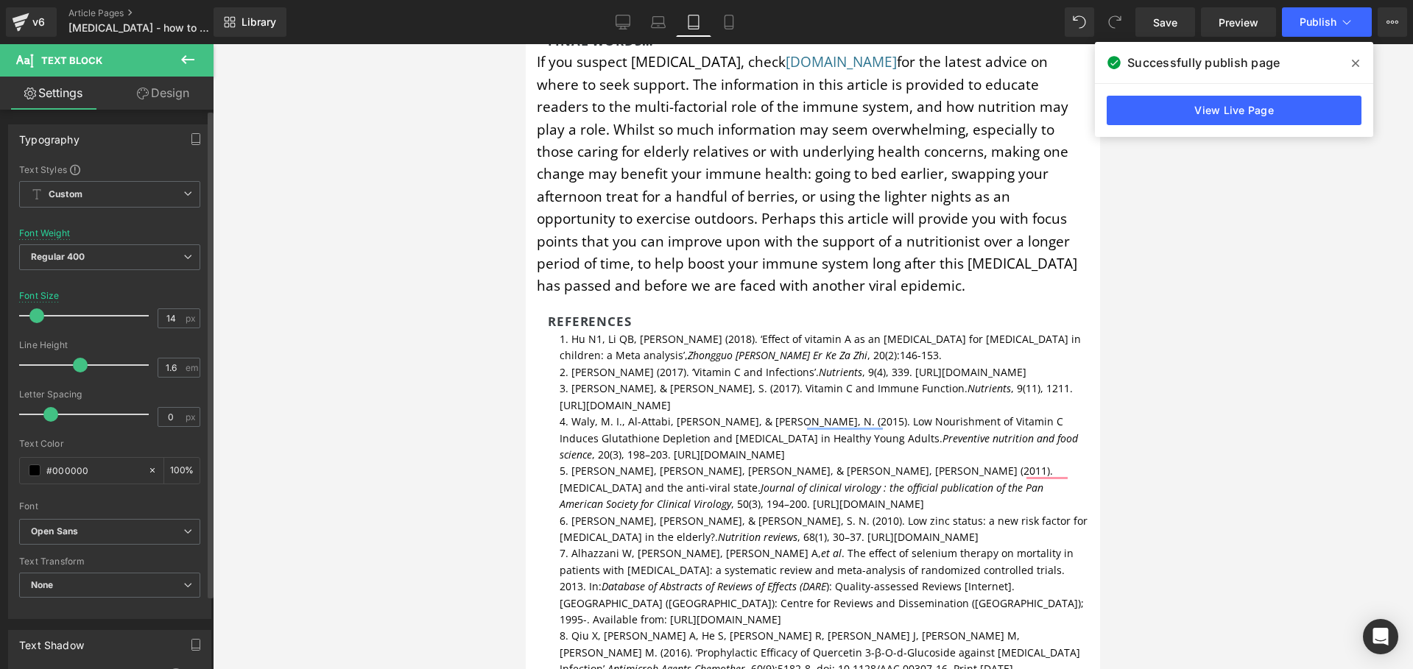
click at [31, 311] on span at bounding box center [36, 316] width 15 height 15
click at [729, 29] on link "Mobile" at bounding box center [728, 21] width 35 height 29
type input "16"
type input "100"
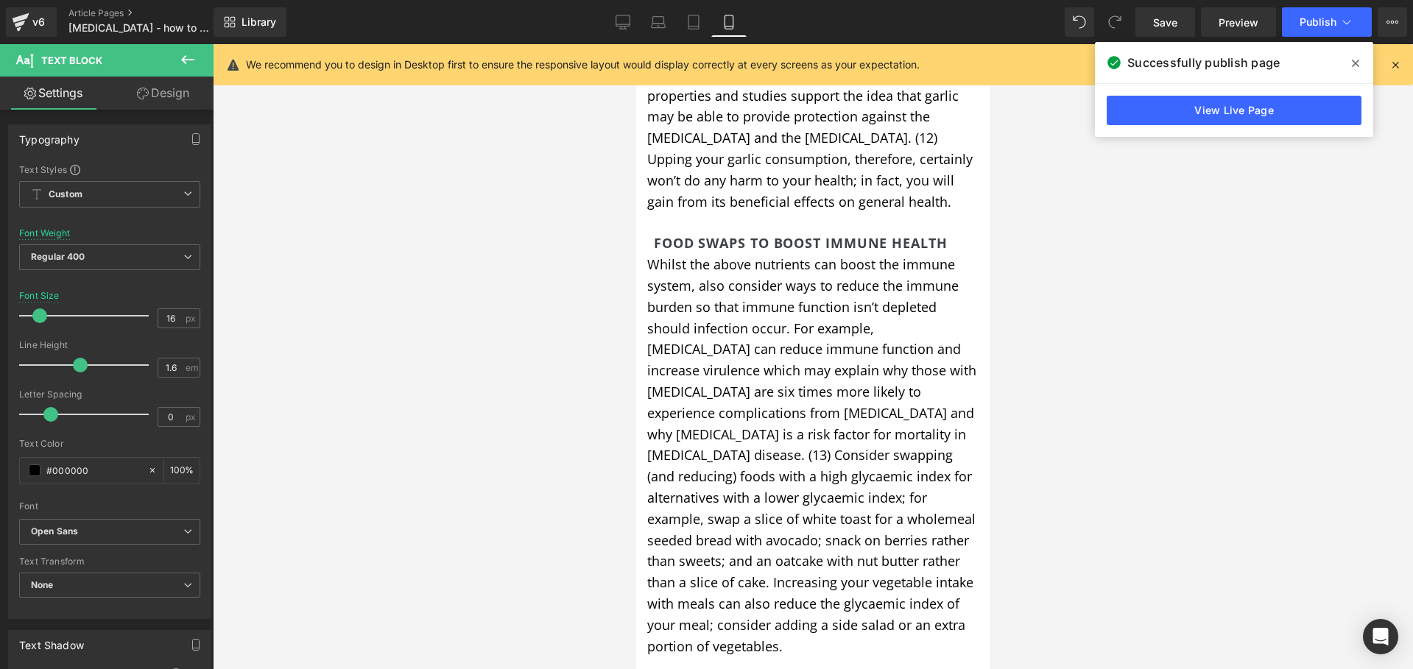
scroll to position [7886, 0]
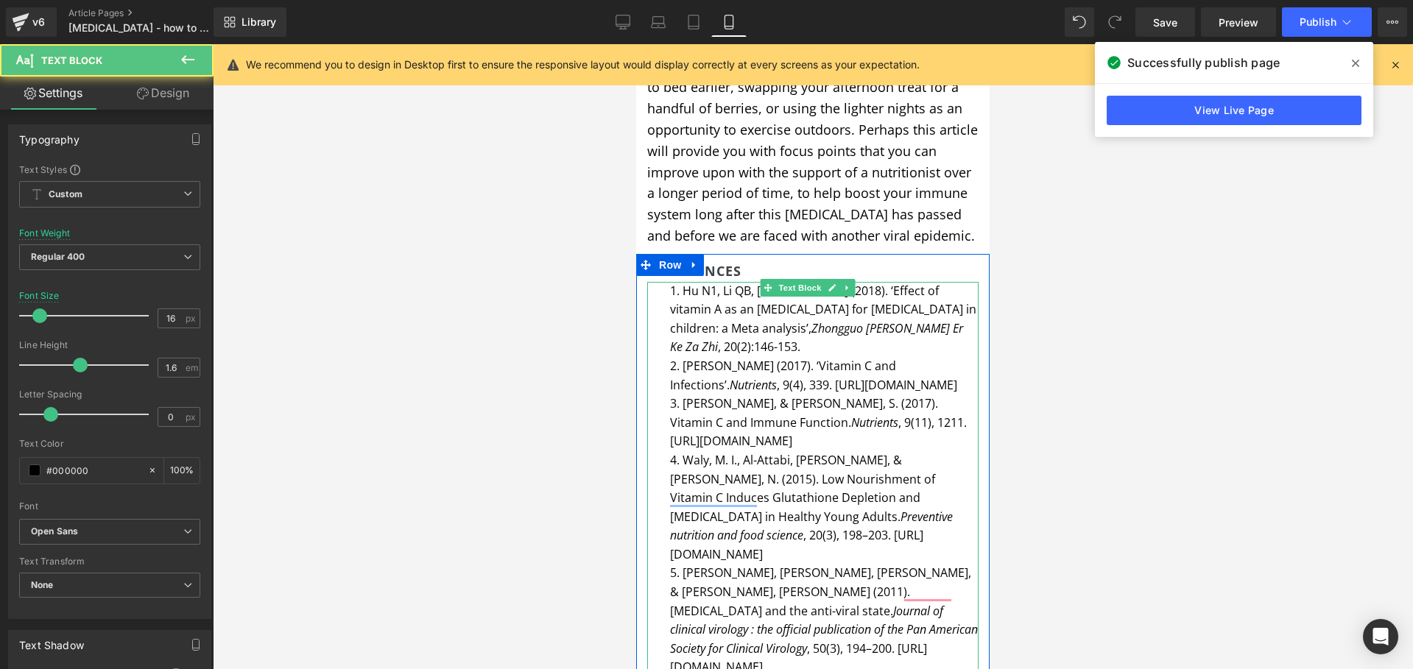
click at [711, 395] on li "Carr, A. C., & Maggini, S. (2017). Vitamin C and Immune Function. Nutrients , 9…" at bounding box center [824, 423] width 309 height 57
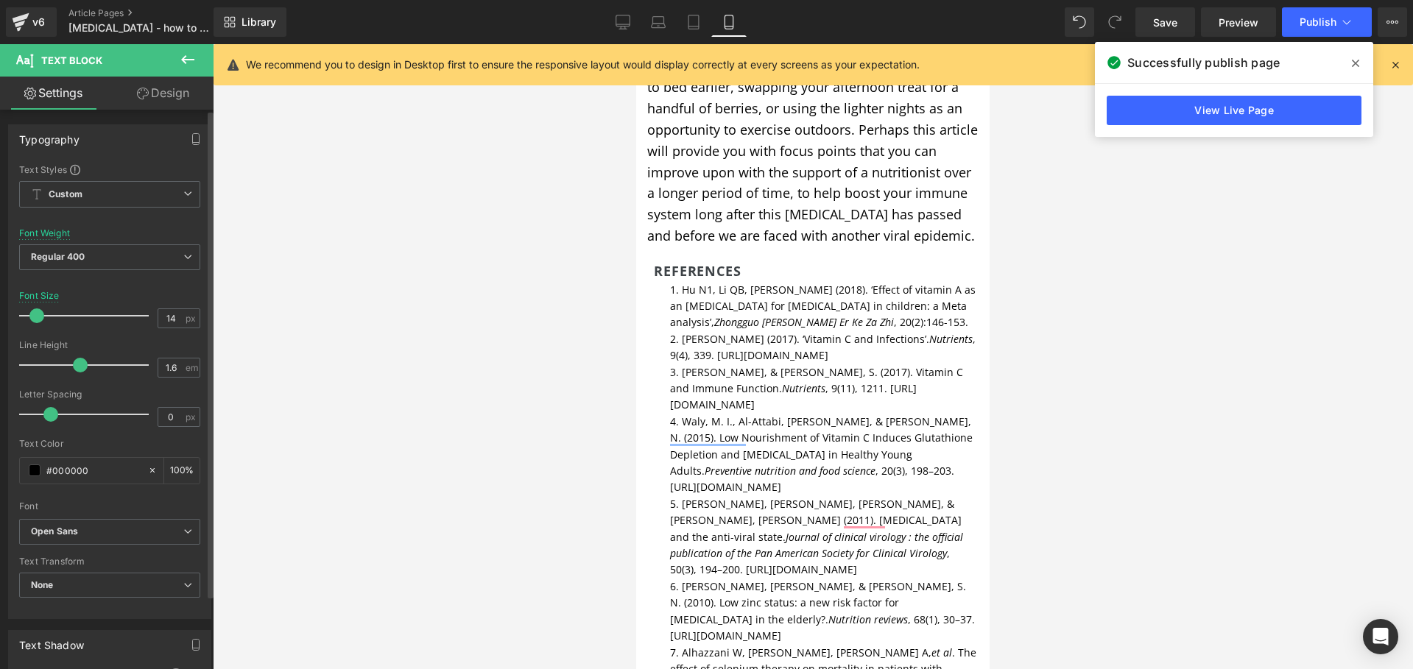
type input "13"
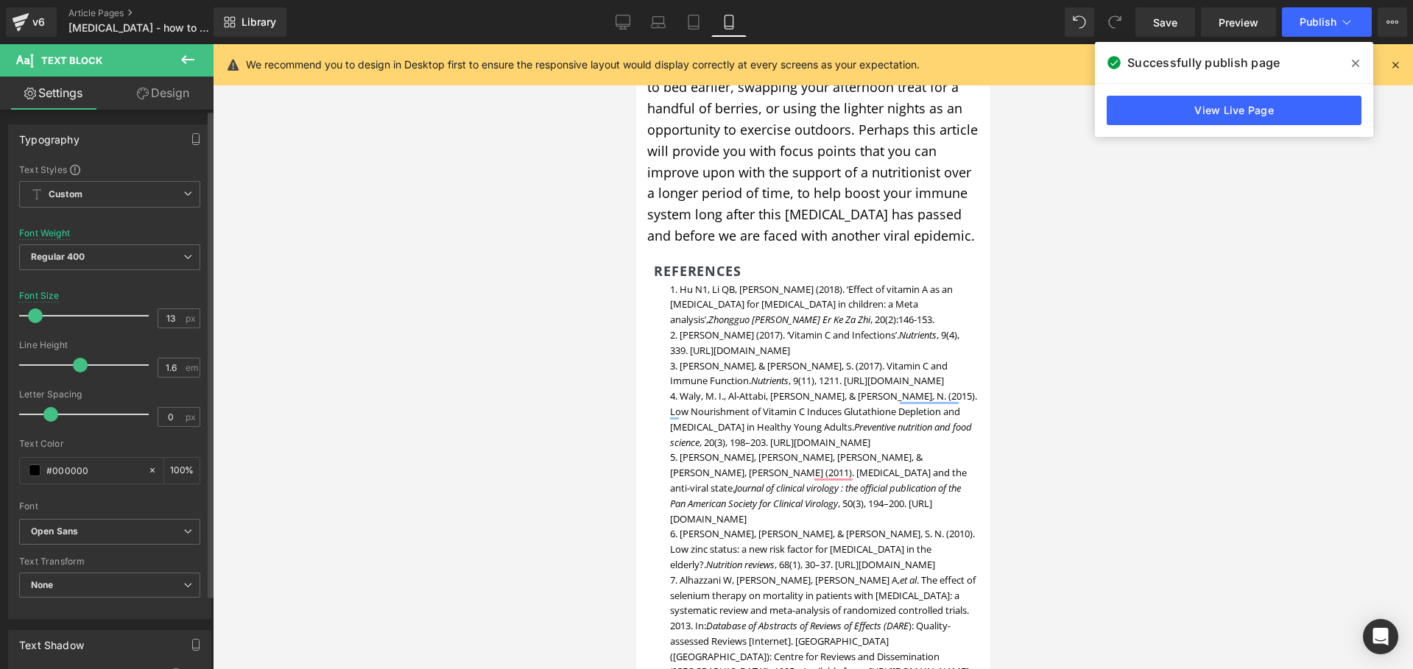
click at [33, 318] on span at bounding box center [35, 316] width 15 height 15
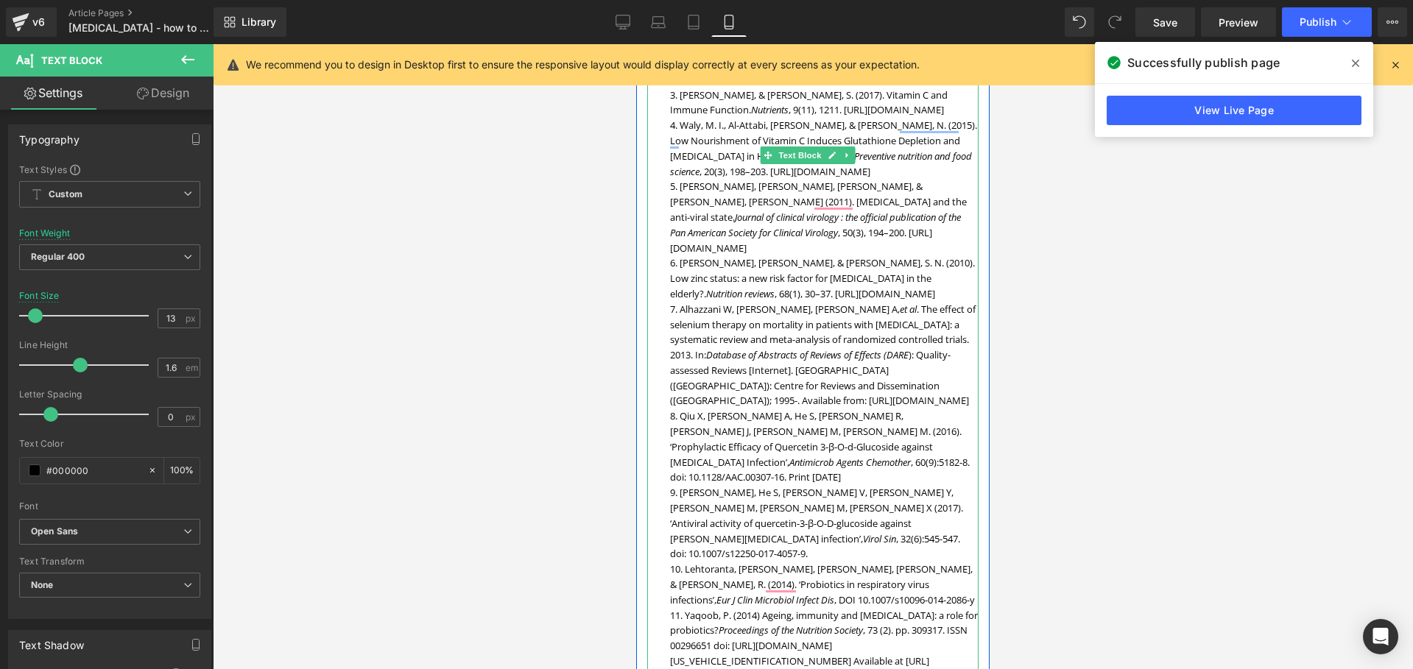
scroll to position [8143, 0]
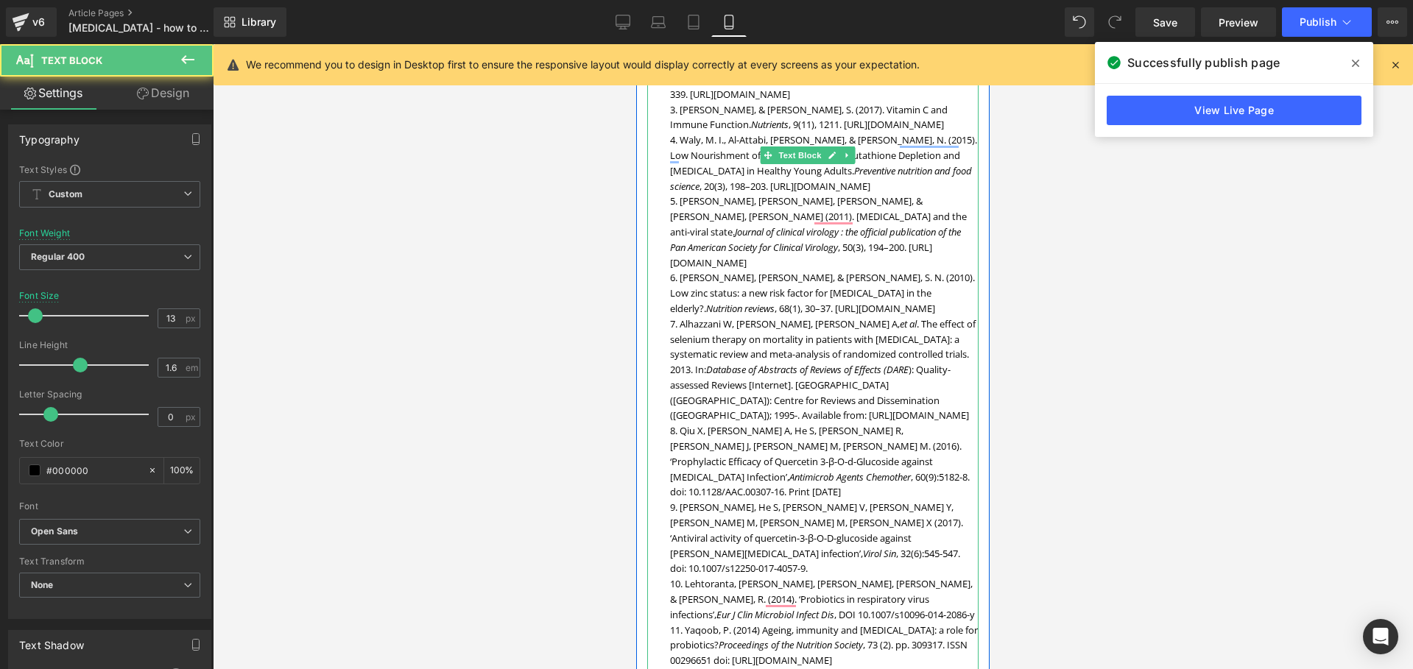
click at [658, 198] on div "Hu N1, Li QB, Zou SY (2018). ‘Effect of vitamin A as an adjuvant therapy for pn…" at bounding box center [812, 585] width 331 height 1118
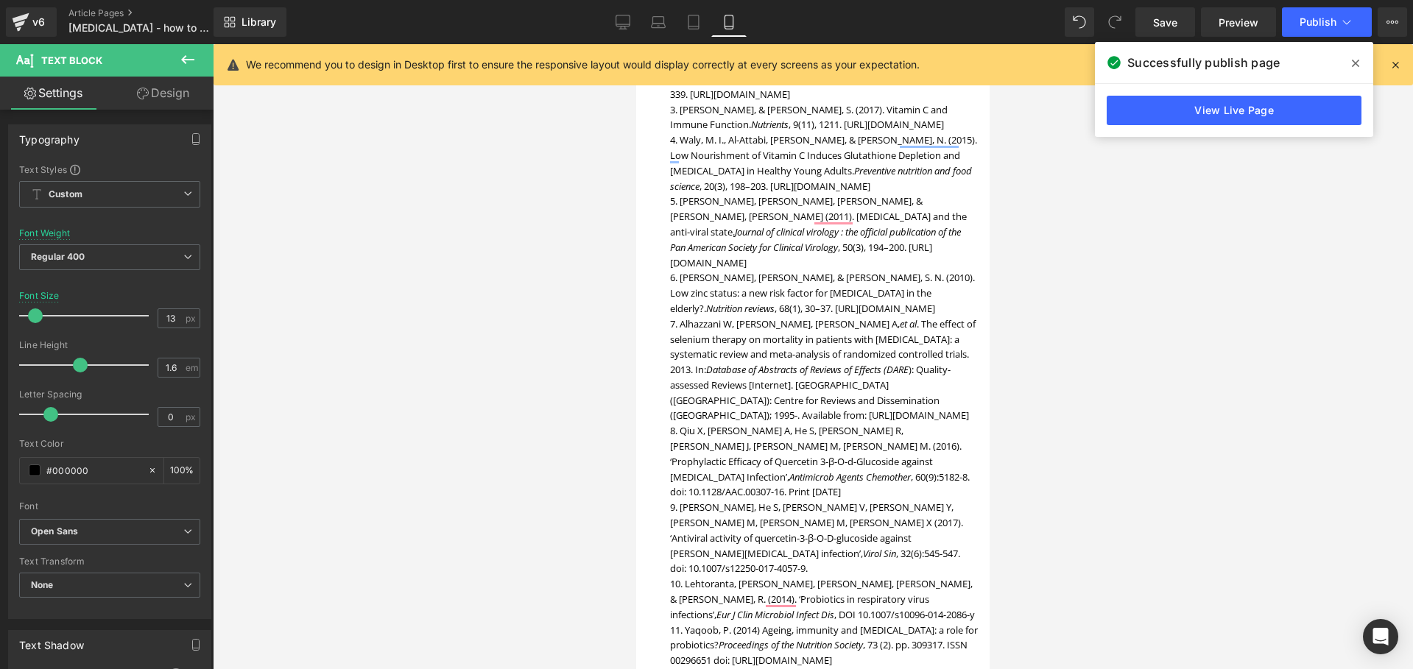
click at [164, 87] on link "Design" at bounding box center [163, 93] width 107 height 33
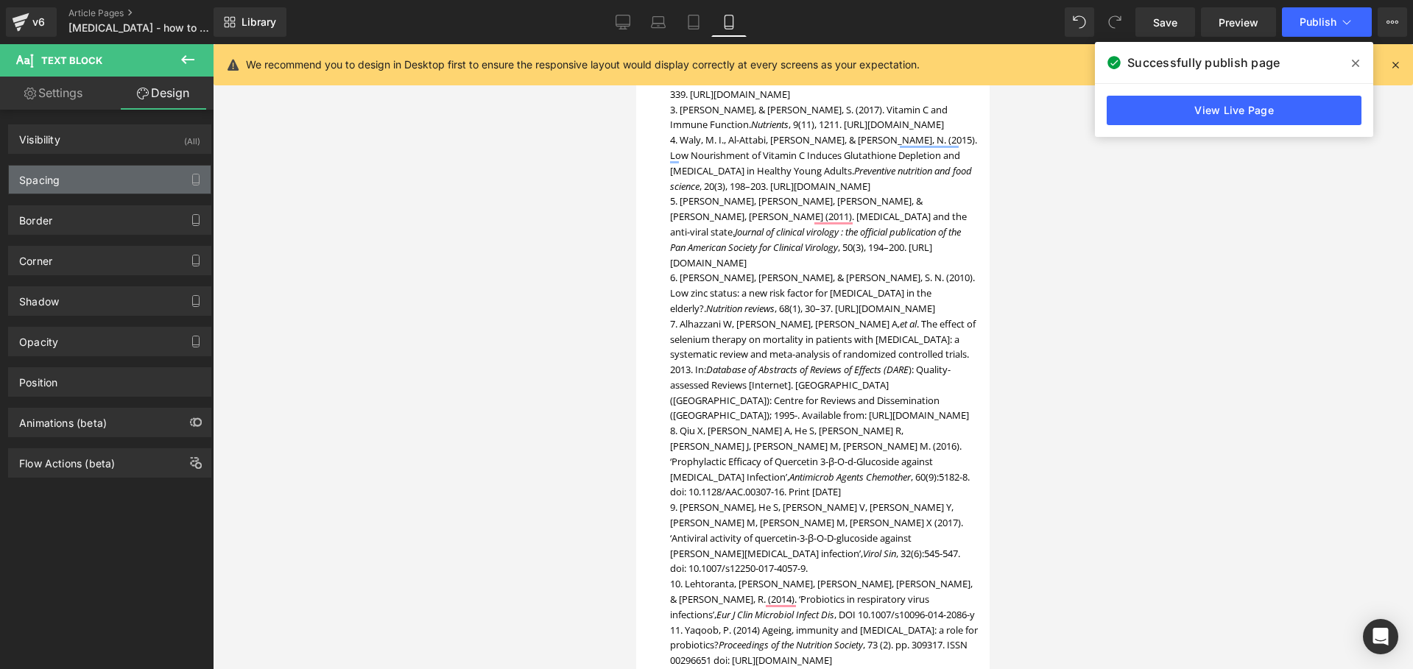
click at [84, 188] on div "Spacing" at bounding box center [110, 180] width 202 height 28
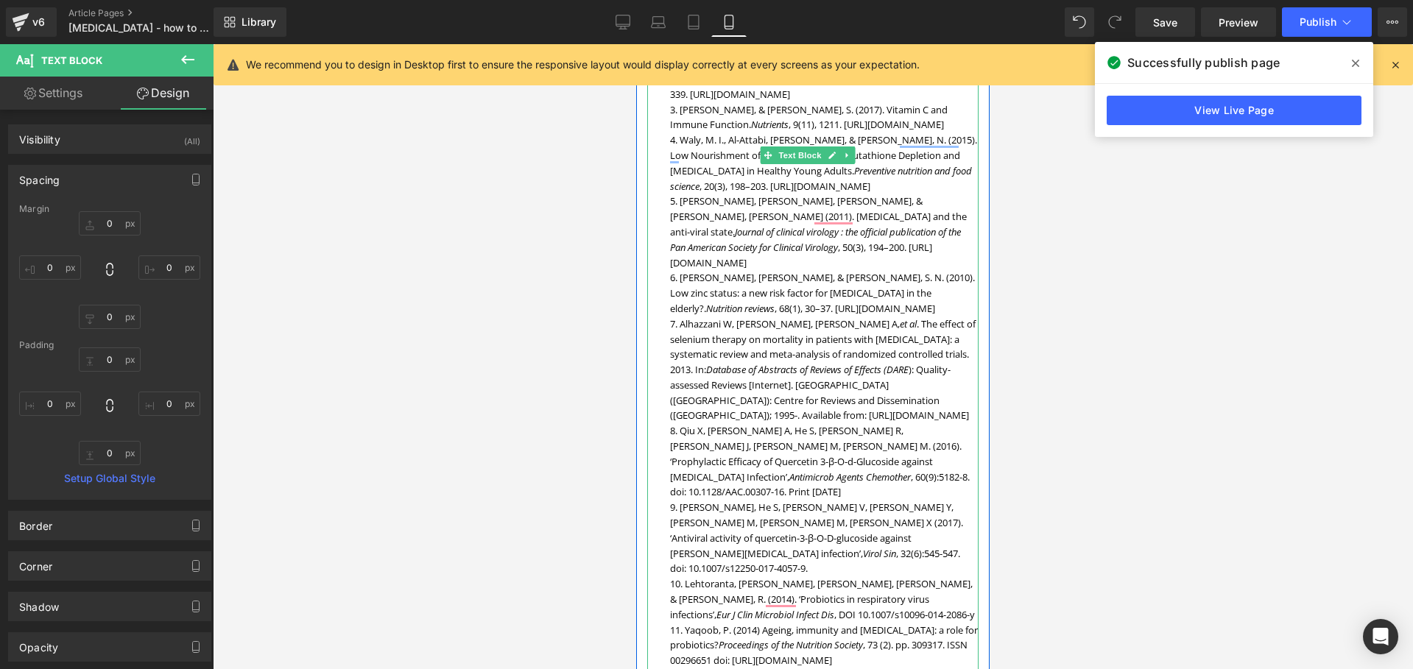
click at [747, 317] on li "Alhazzani W, Jacobi J, Sindi A, et al . The effect of selenium therapy on morta…" at bounding box center [824, 370] width 309 height 107
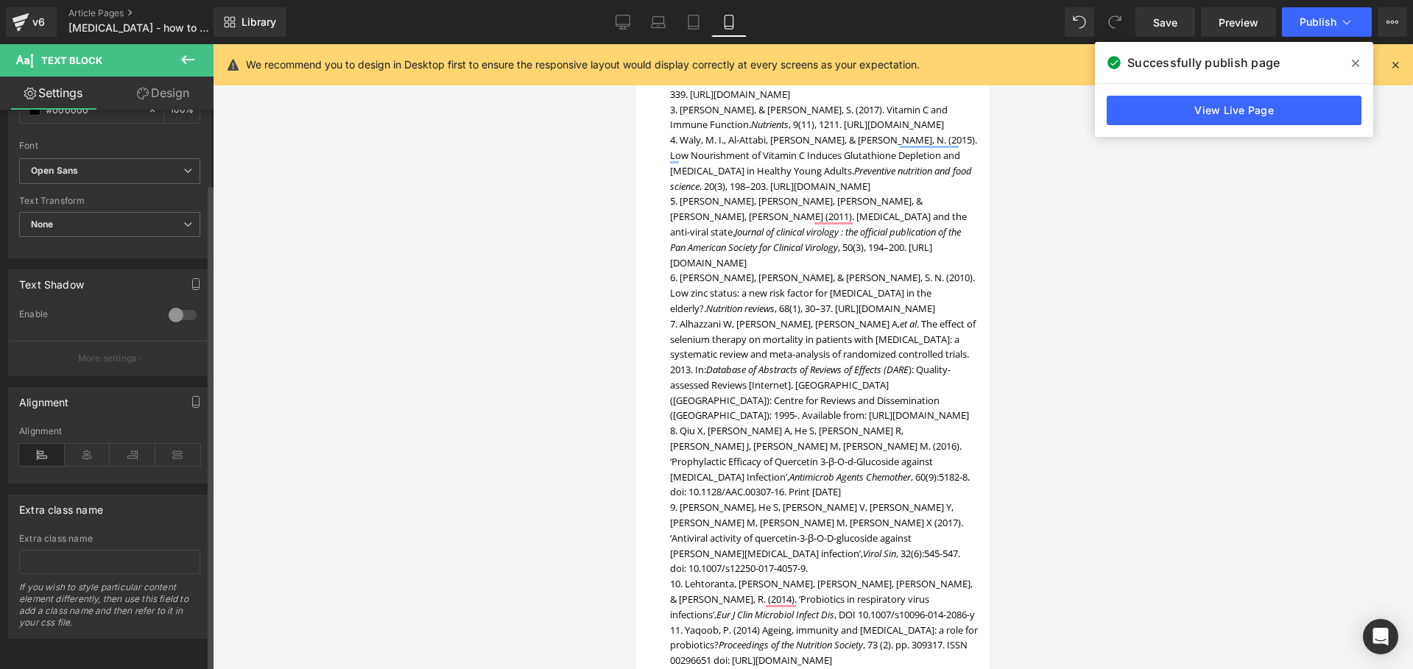
scroll to position [372, 0]
click at [1311, 21] on span "Publish" at bounding box center [1318, 22] width 37 height 12
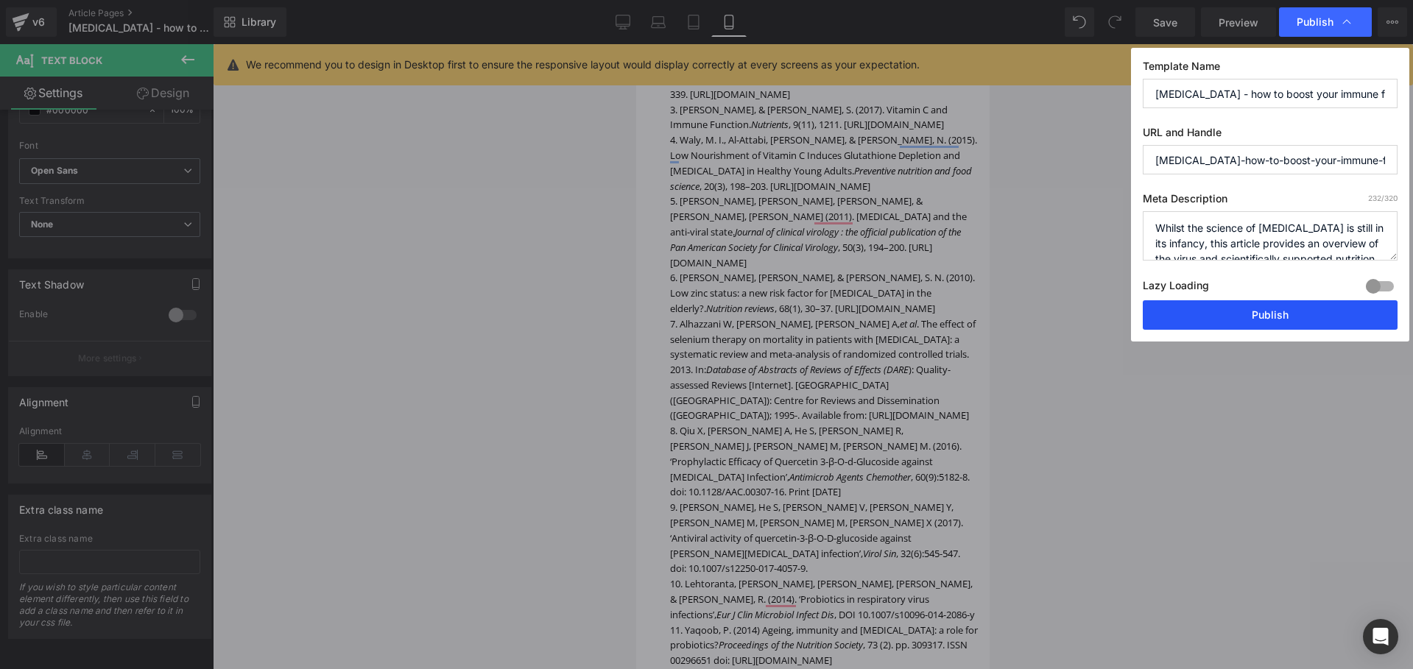
click at [1276, 311] on button "Publish" at bounding box center [1270, 314] width 255 height 29
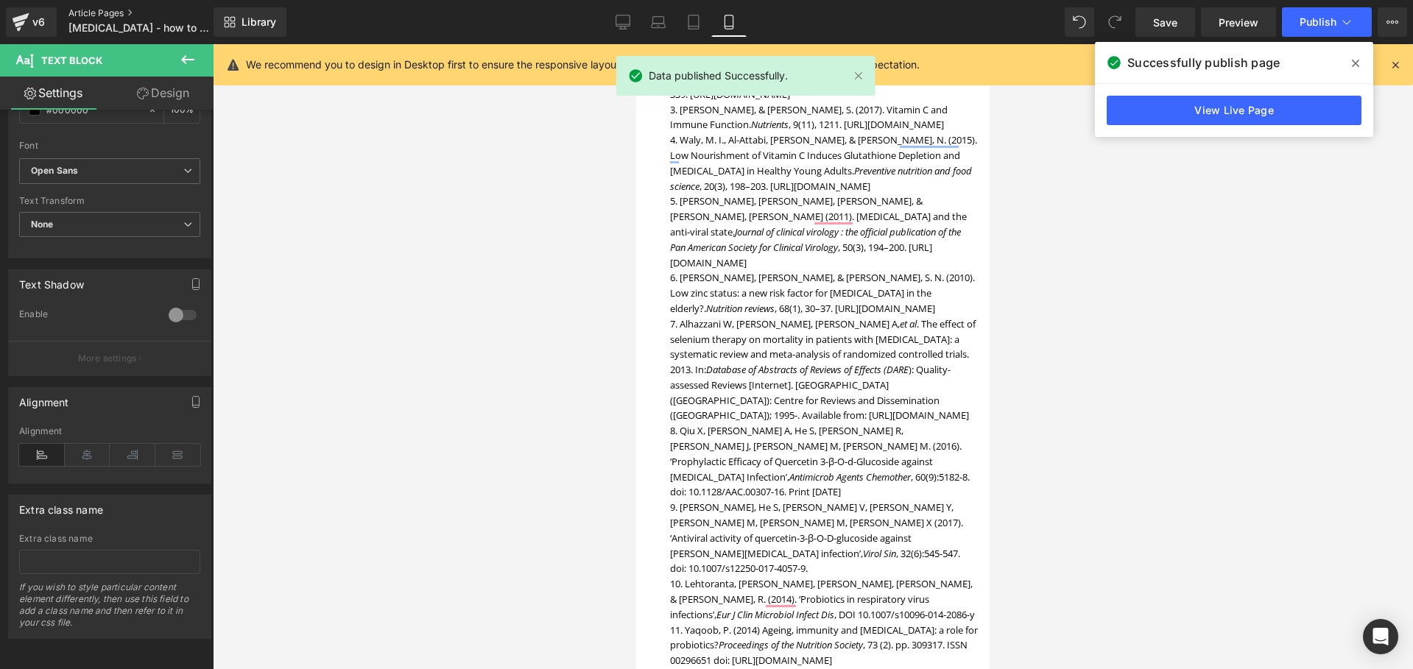
click at [85, 10] on link "Article Pages" at bounding box center [152, 13] width 169 height 12
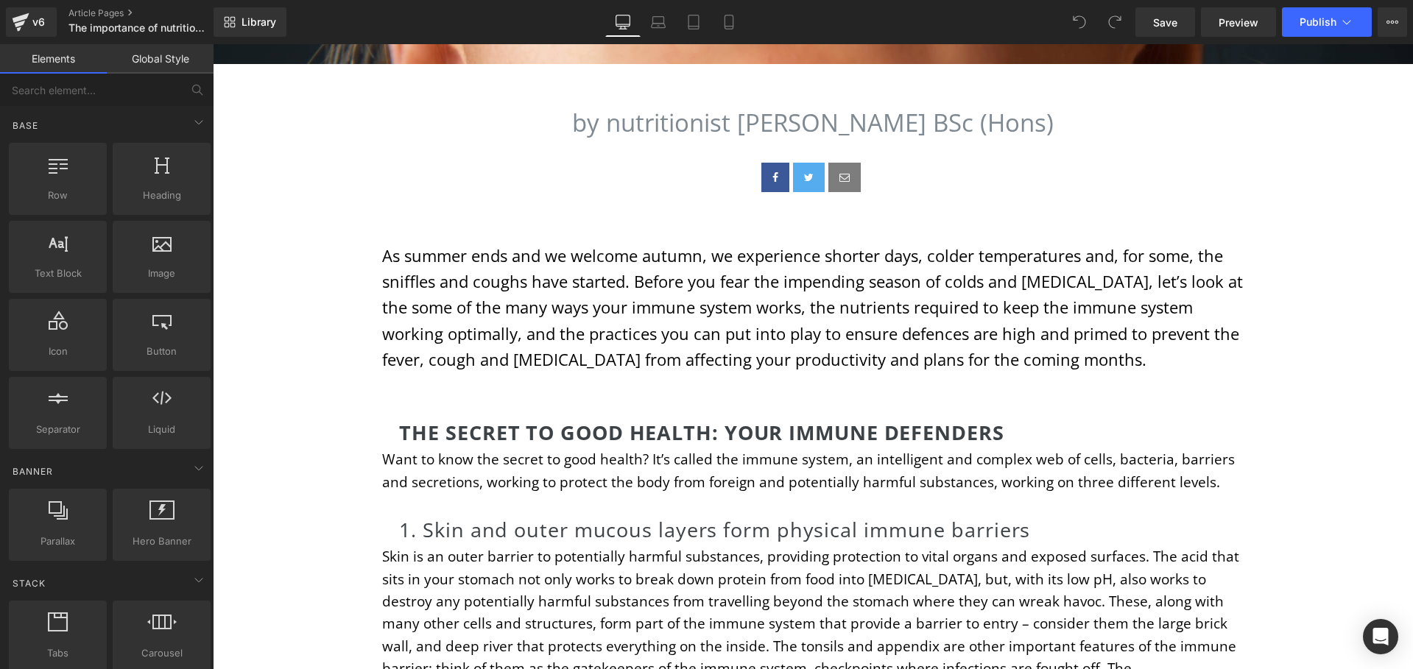
scroll to position [541, 0]
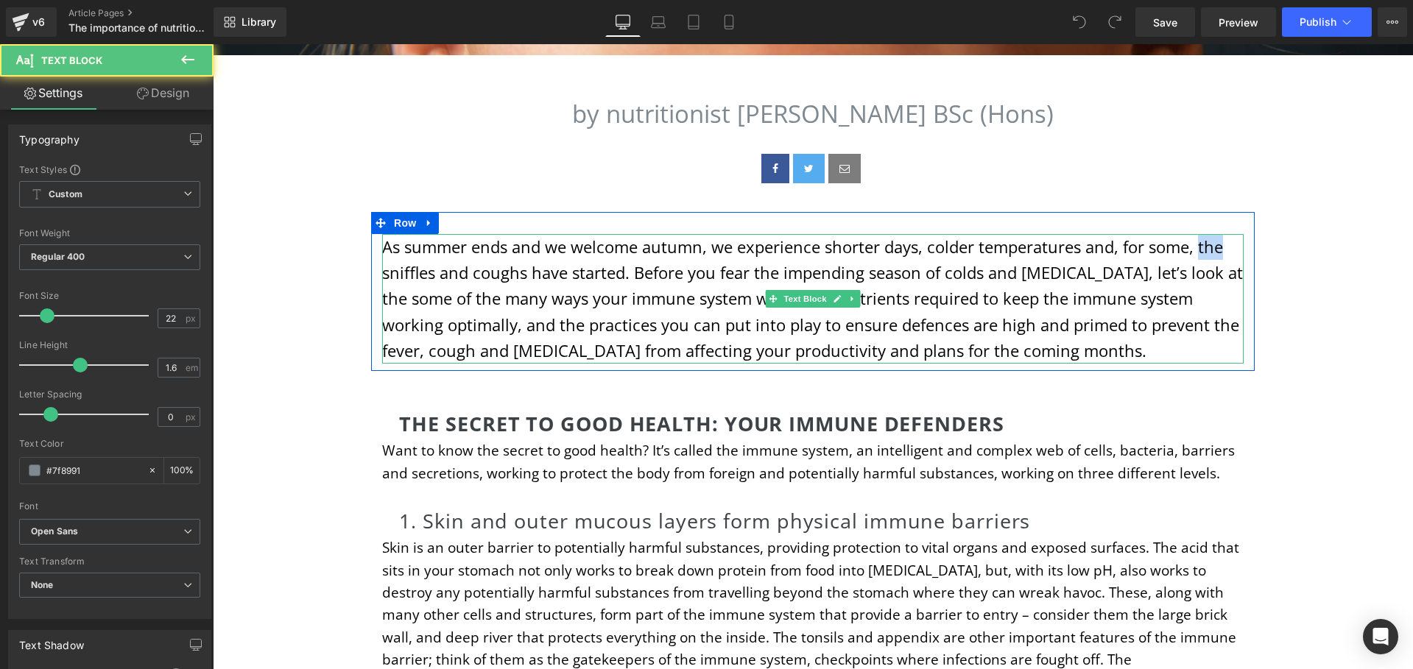
drag, startPoint x: 1196, startPoint y: 247, endPoint x: 1216, endPoint y: 248, distance: 19.2
click at [1216, 248] on font "As summer ends and we welcome autumn, we experience shorter days, colder temper…" at bounding box center [812, 299] width 861 height 126
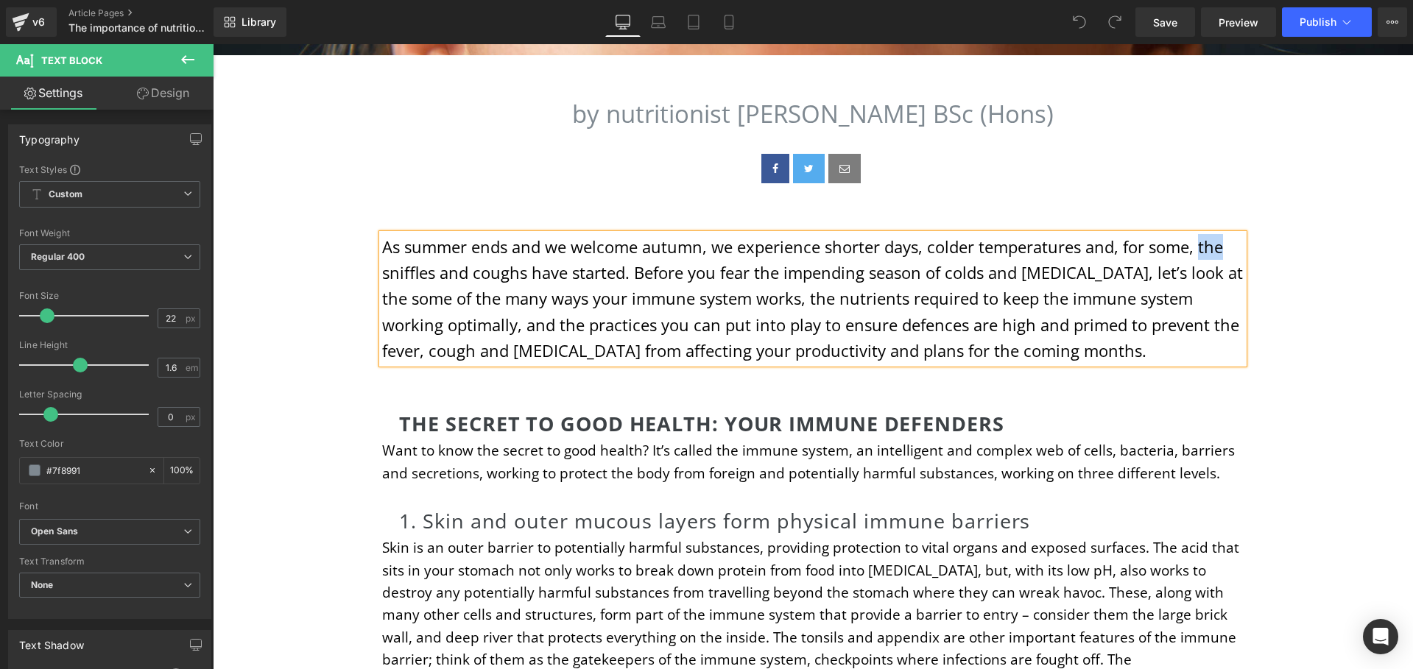
click at [1221, 247] on p "As summer ends and we welcome autumn, we experience shorter days, colder temper…" at bounding box center [812, 299] width 861 height 130
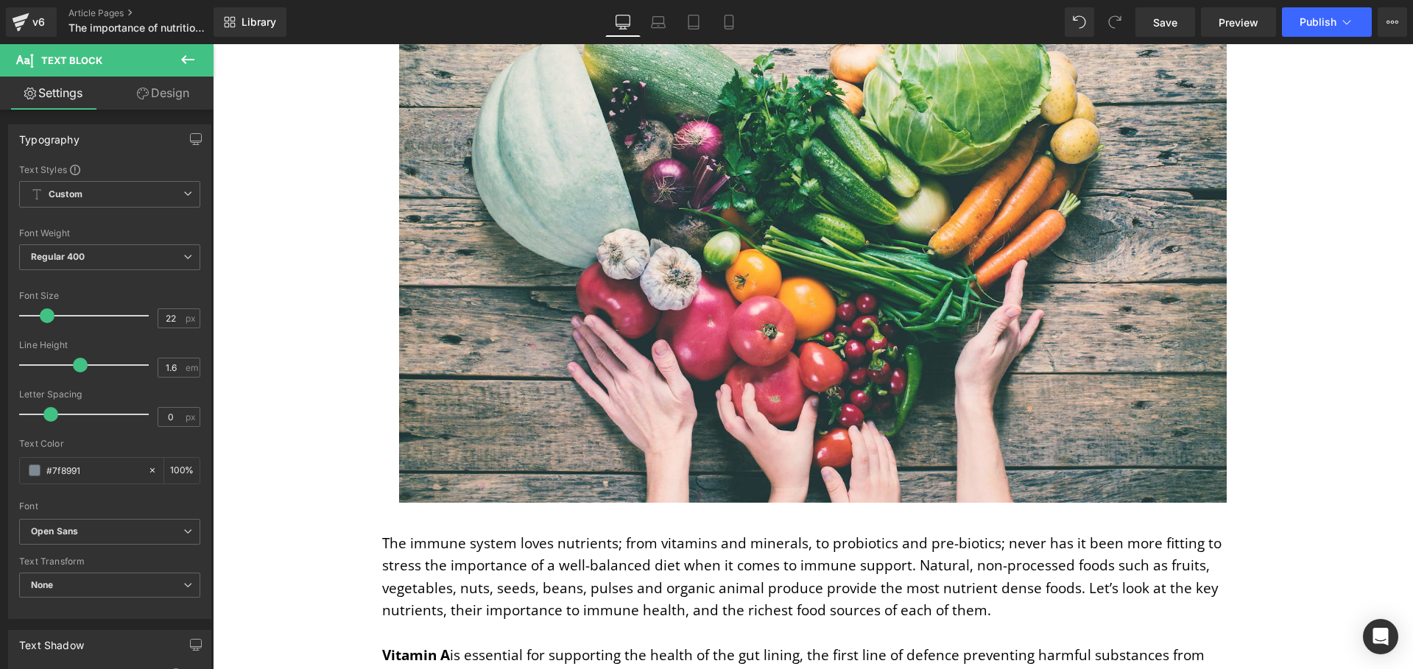
scroll to position [1984, 0]
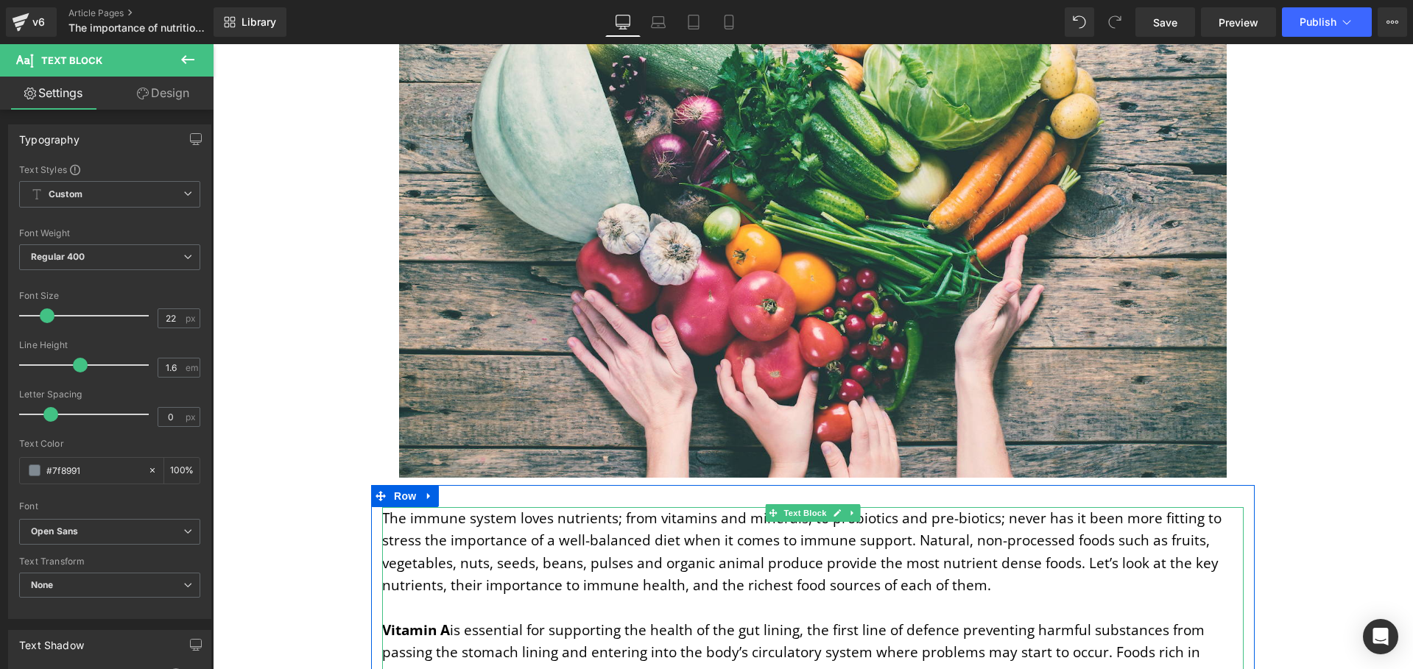
click at [984, 544] on p "The immune system loves nutrients; from vitamins and minerals, to probiotics an…" at bounding box center [812, 552] width 861 height 90
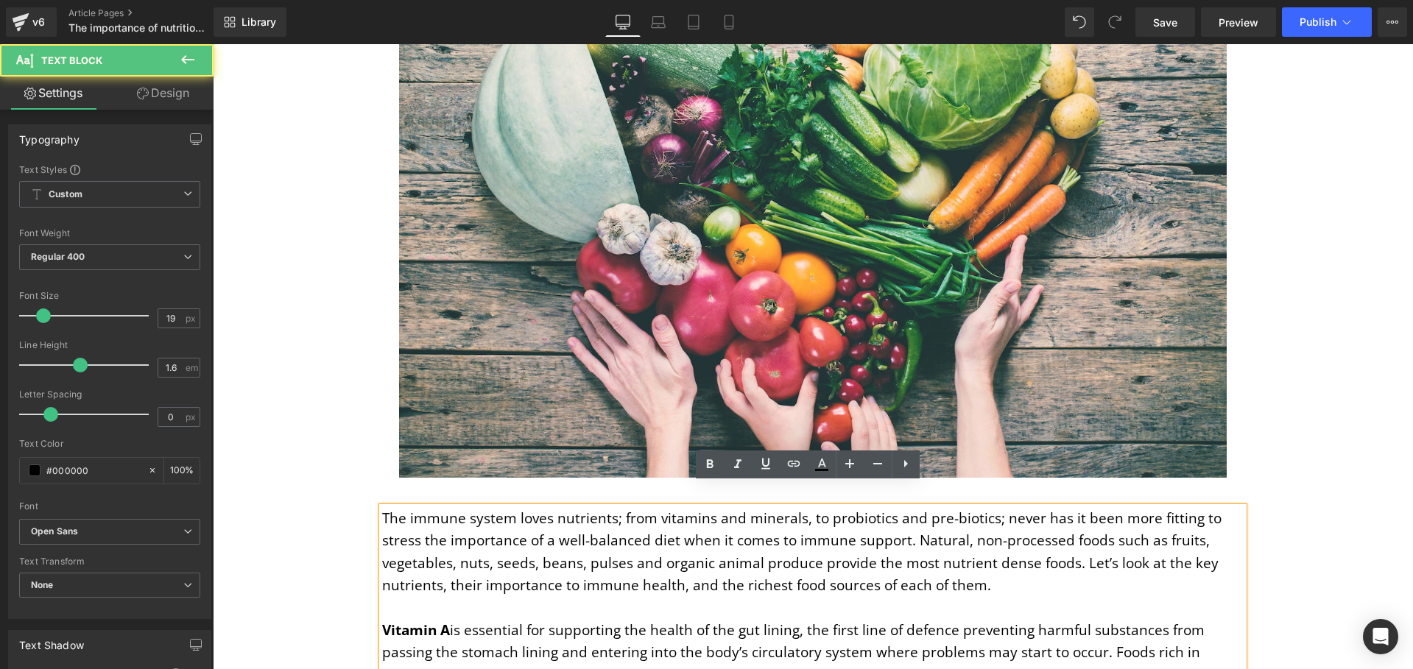
click at [985, 543] on p "The immune system loves nutrients; from vitamins and minerals, to probiotics an…" at bounding box center [812, 552] width 861 height 90
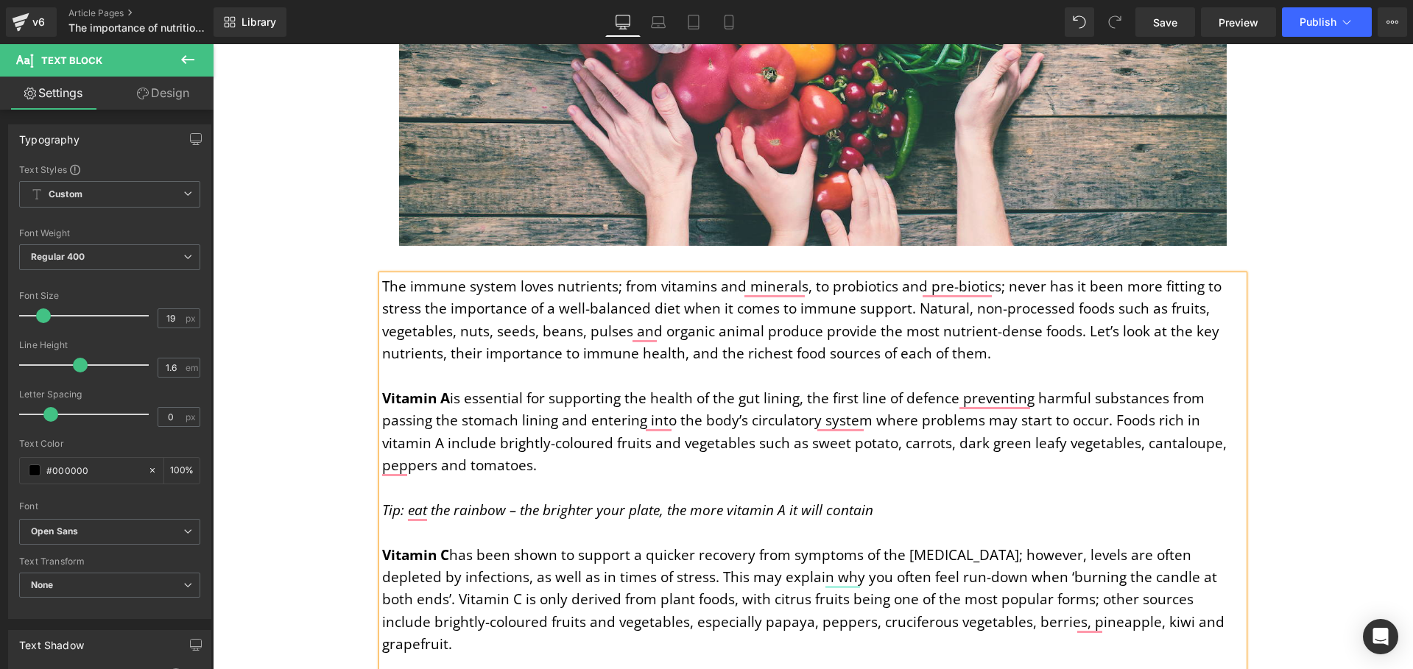
scroll to position [2230, 0]
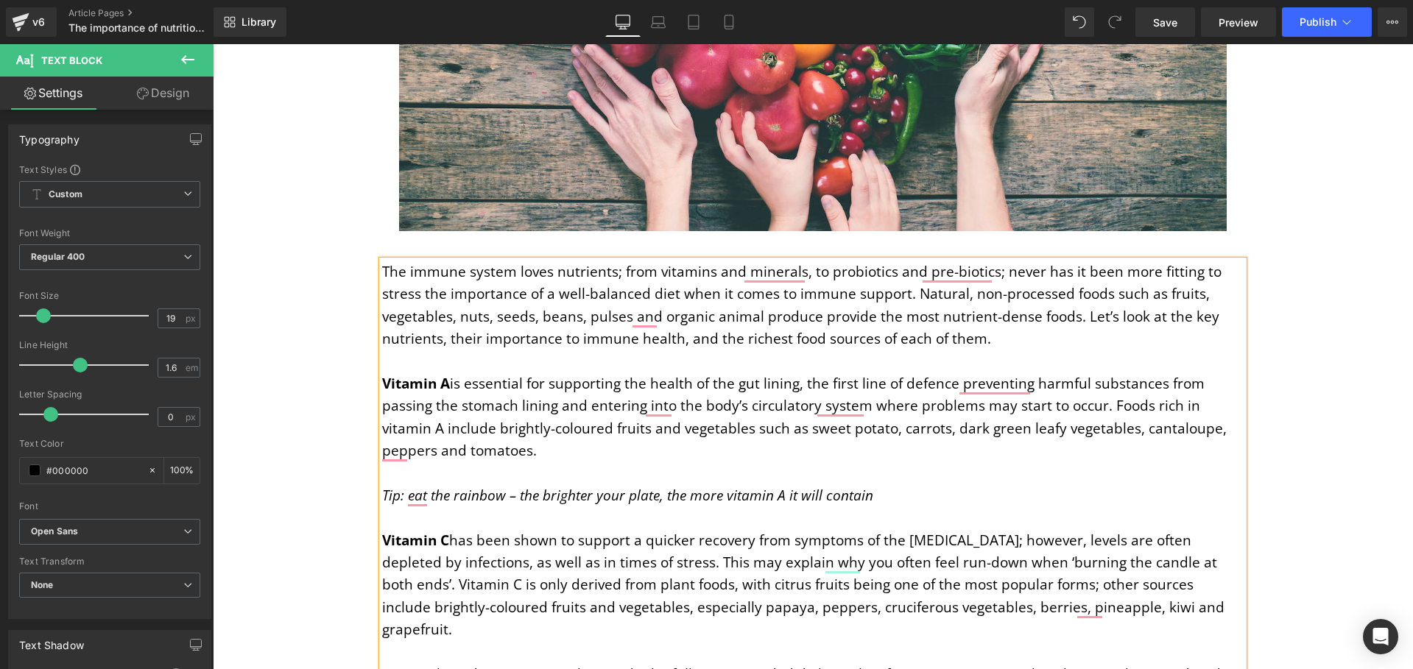
click at [493, 407] on p "Vitamin A is essential for supporting the health of the gut lining, the first l…" at bounding box center [812, 418] width 861 height 90
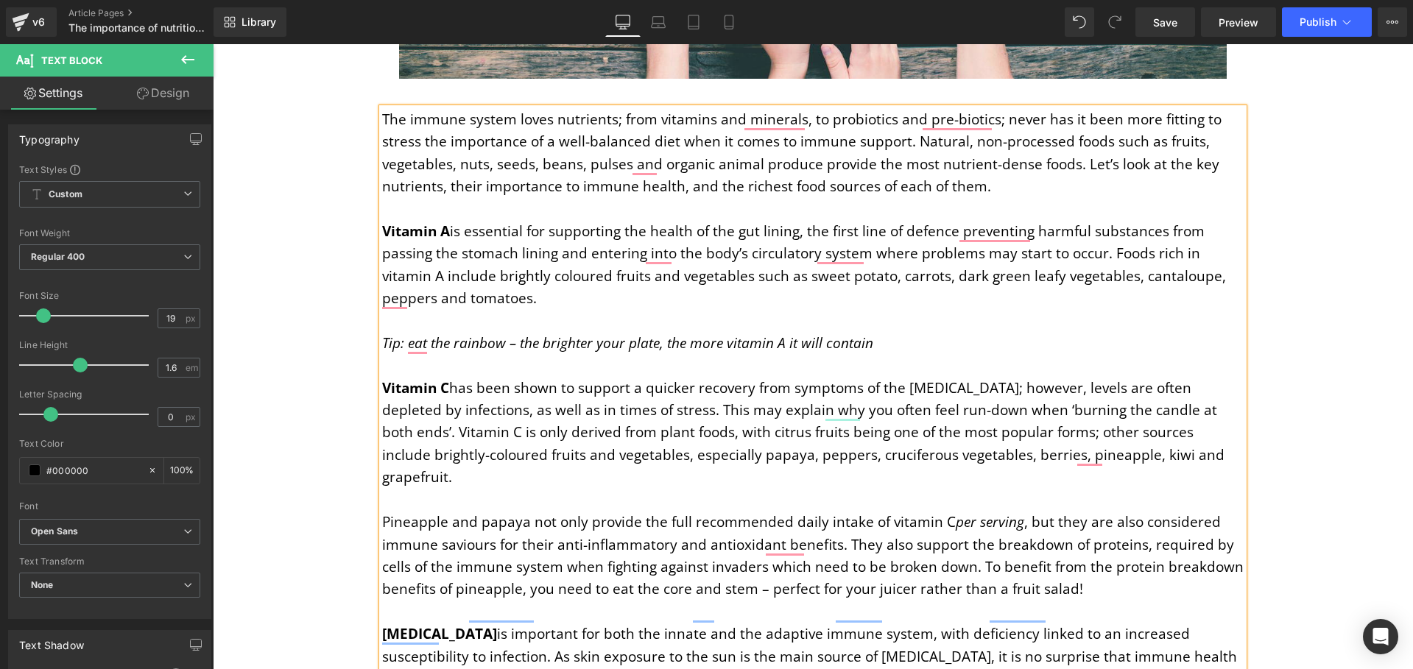
scroll to position [2383, 0]
click at [1208, 411] on p "Vitamin C has been shown to support a quicker recovery from symptoms of the com…" at bounding box center [812, 432] width 861 height 112
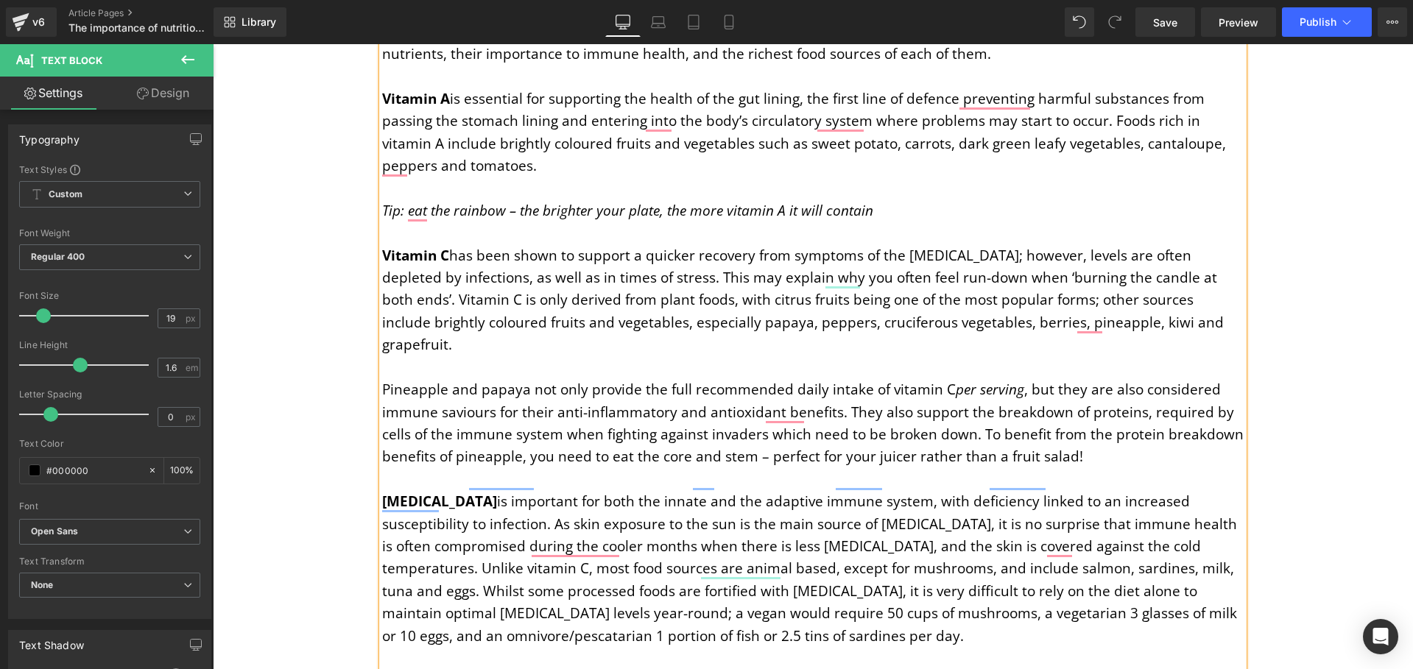
scroll to position [2584, 0]
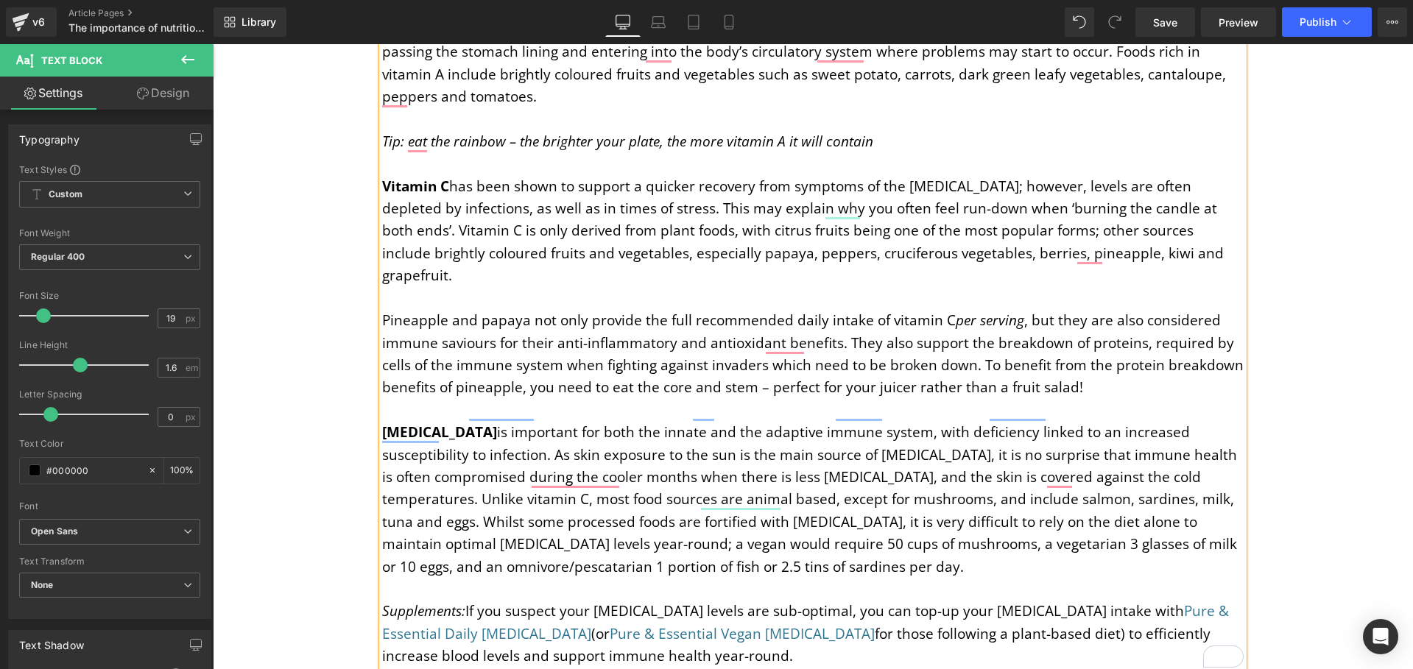
click at [1076, 345] on p "Pineapple and papaya not only provide the full recommended daily intake of vita…" at bounding box center [812, 354] width 861 height 90
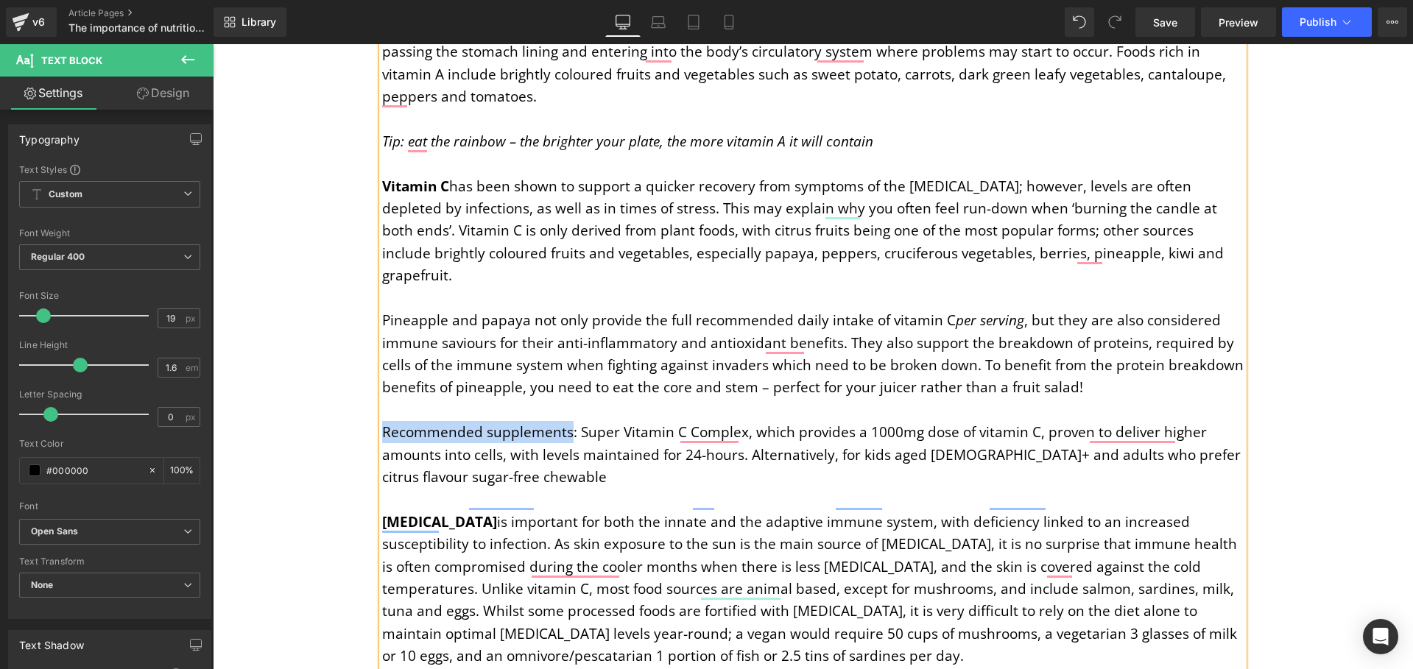
drag, startPoint x: 563, startPoint y: 388, endPoint x: 363, endPoint y: 382, distance: 200.4
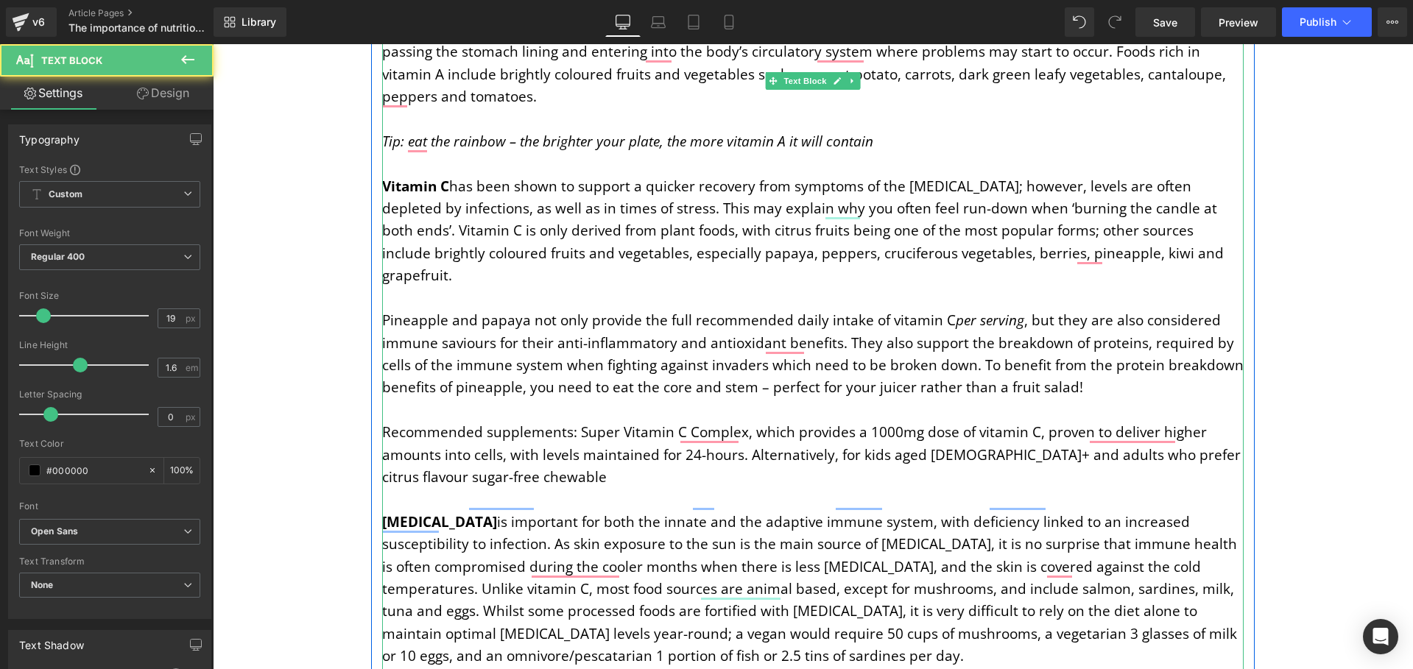
click at [443, 421] on p "Recommended supplements: Super Vitamin C Complex, which provides a 1000mg dose …" at bounding box center [812, 454] width 861 height 67
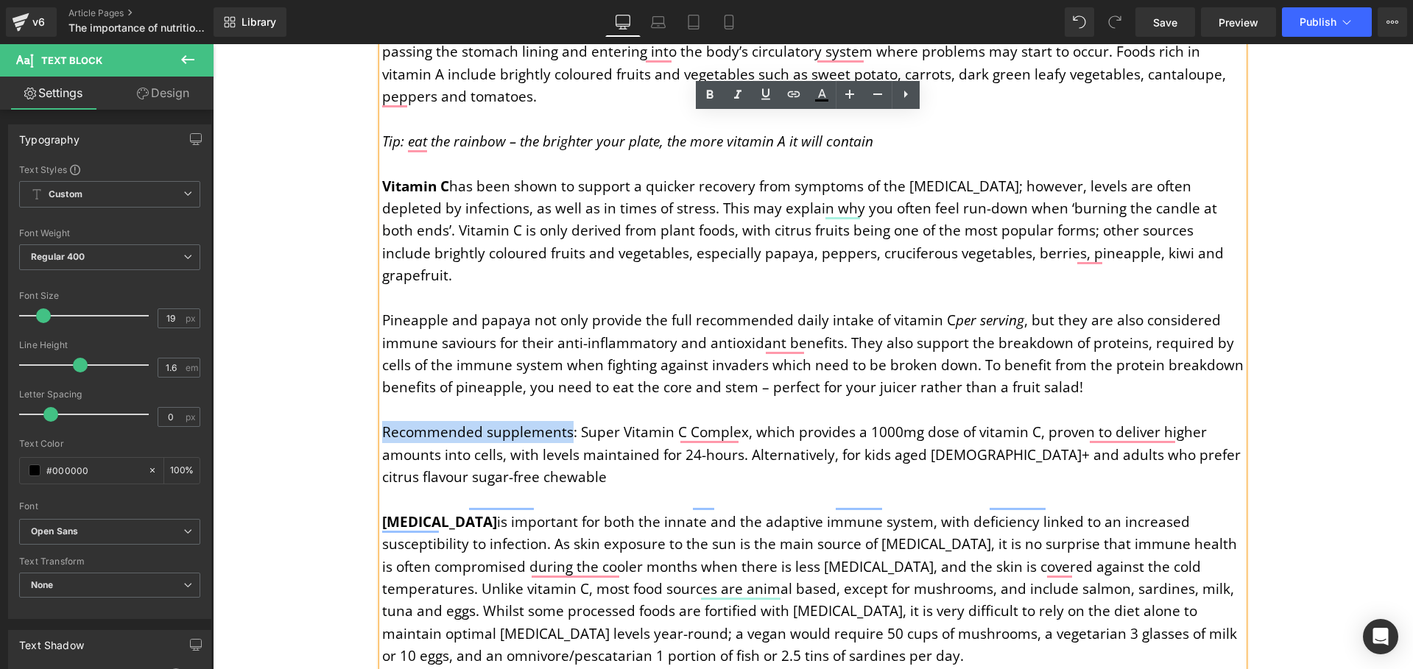
drag, startPoint x: 377, startPoint y: 386, endPoint x: 563, endPoint y: 395, distance: 186.5
click at [563, 421] on p "Recommended supplements: Super Vitamin C Complex, which provides a 1000mg dose …" at bounding box center [812, 454] width 861 height 67
click at [734, 92] on icon at bounding box center [738, 95] width 18 height 18
click at [739, 95] on icon at bounding box center [738, 95] width 18 height 18
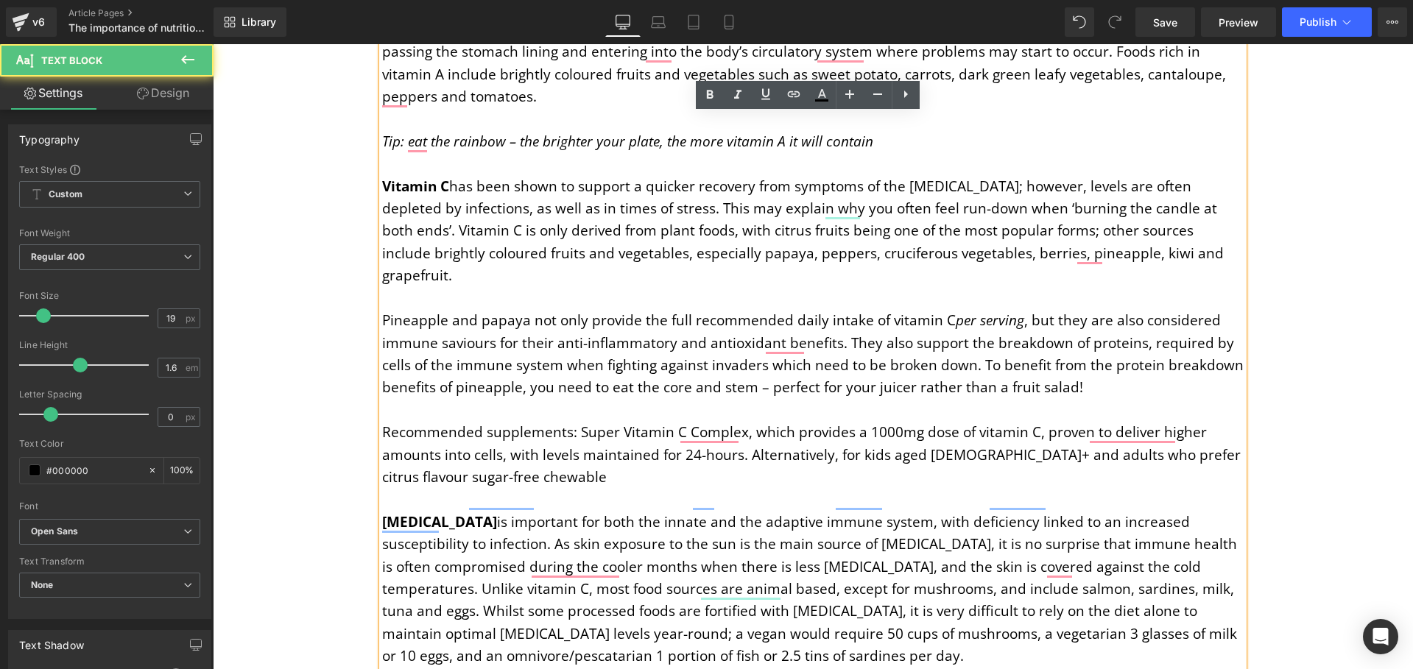
click at [589, 488] on p "To enrich screen reader interactions, please activate Accessibility in Grammarl…" at bounding box center [812, 499] width 861 height 22
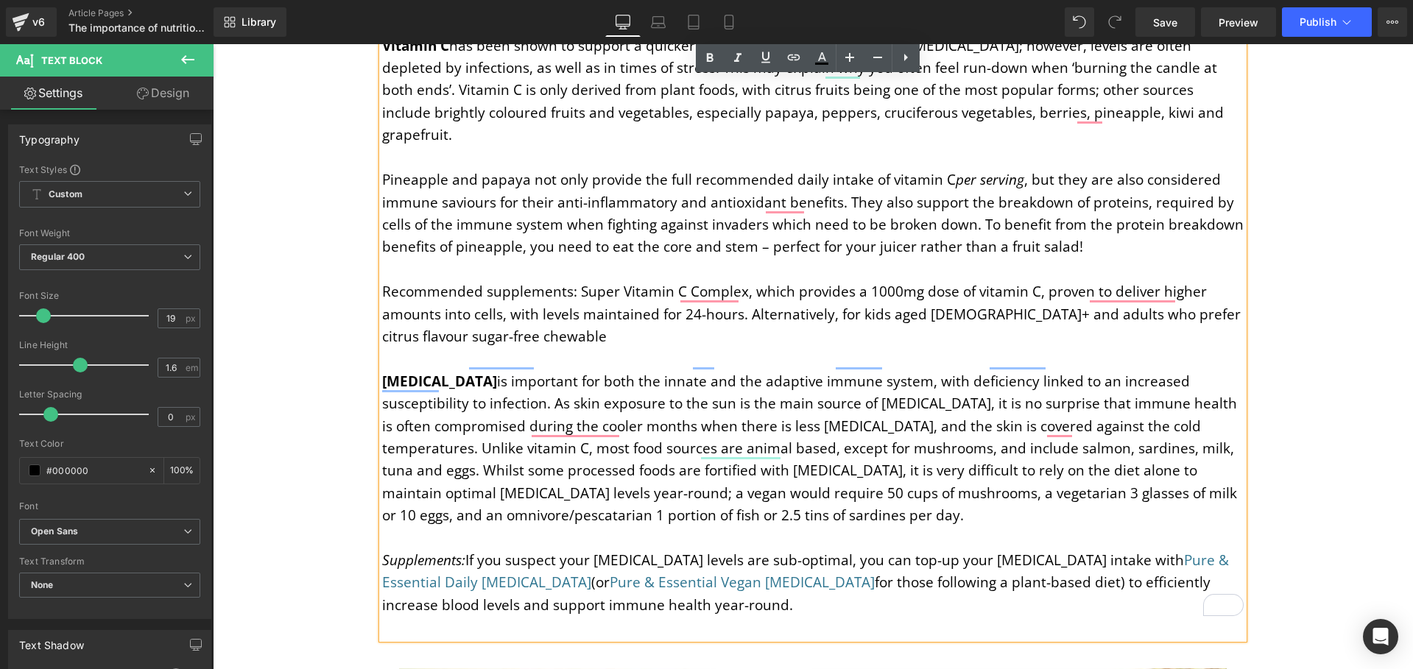
scroll to position [2713, 0]
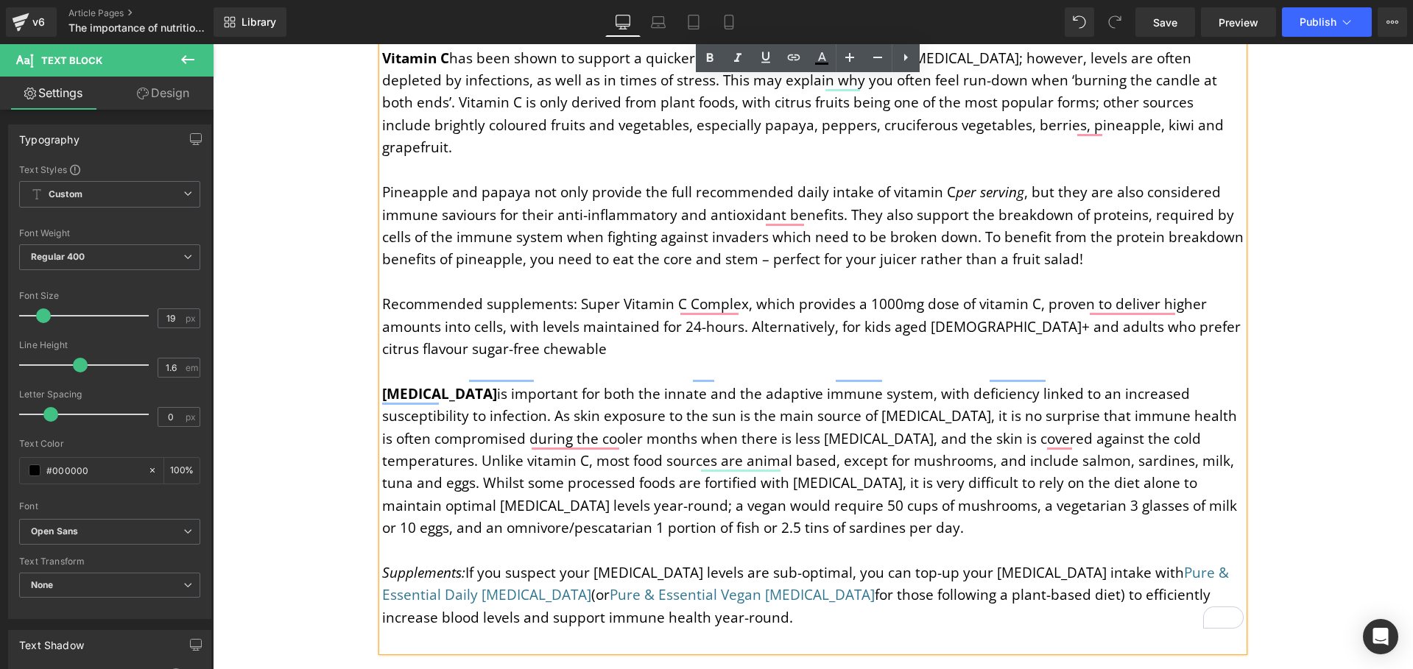
drag, startPoint x: 611, startPoint y: 577, endPoint x: 378, endPoint y: 530, distance: 238.0
click at [382, 562] on p "Supplements: If you suspect your vitamin D levels are sub-optimal, you can top-…" at bounding box center [812, 595] width 861 height 67
copy p "Supplements: If you suspect your vitamin D levels are sub-optimal, you can top-…"
click at [475, 303] on p "Recommended supplements : Super Vitamin C Complex, which provides a 1000mg dose…" at bounding box center [812, 326] width 861 height 67
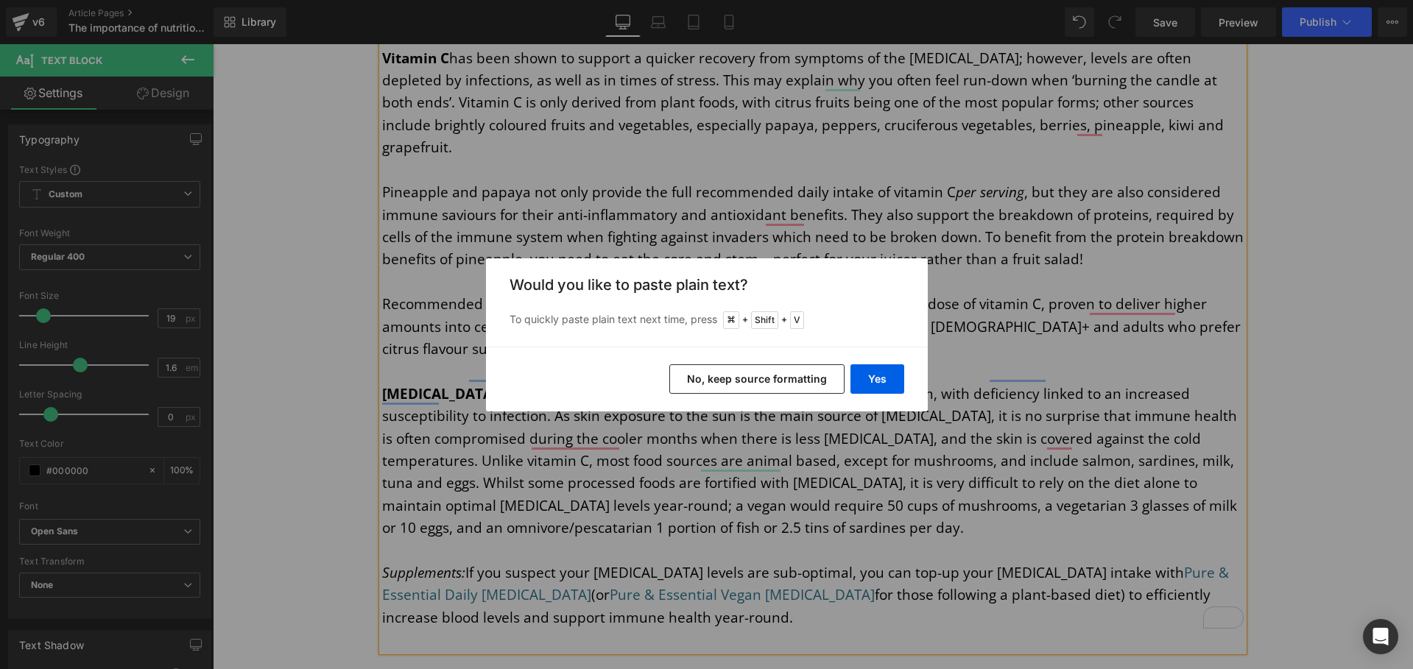
click at [805, 376] on button "No, keep source formatting" at bounding box center [756, 378] width 175 height 29
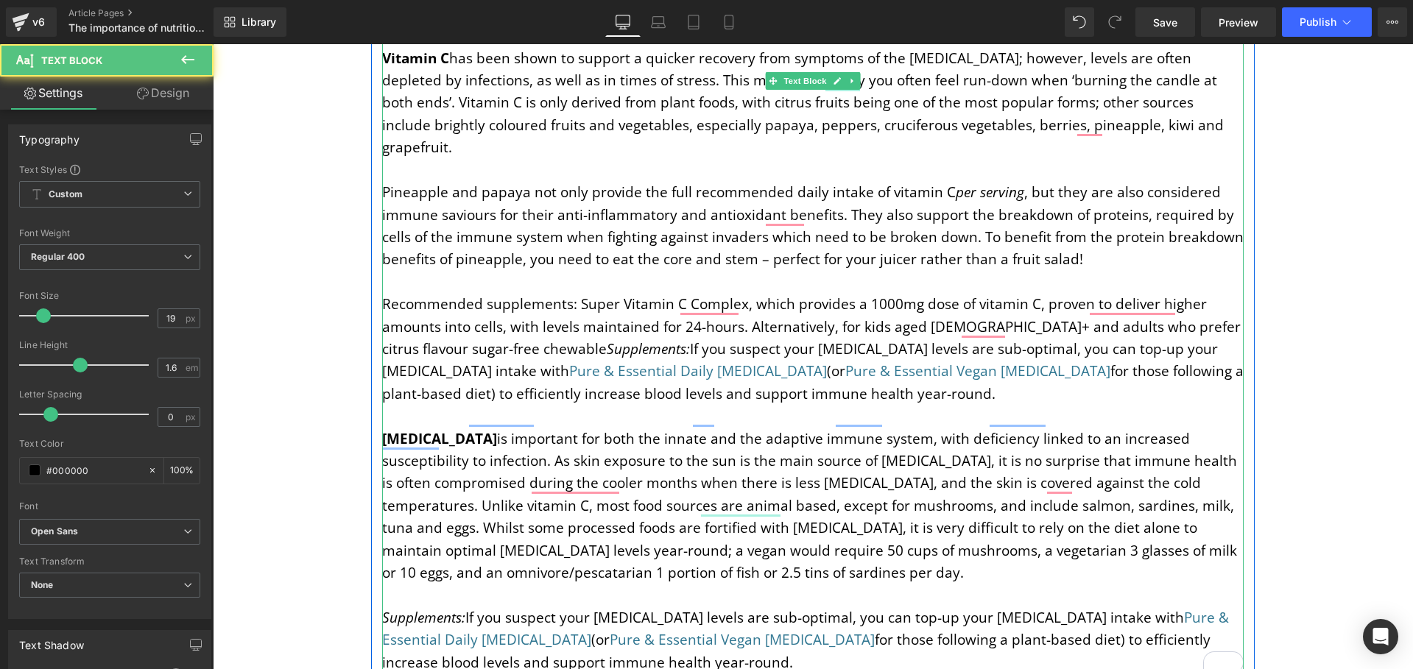
click at [607, 339] on icon "Supplements:" at bounding box center [648, 348] width 83 height 19
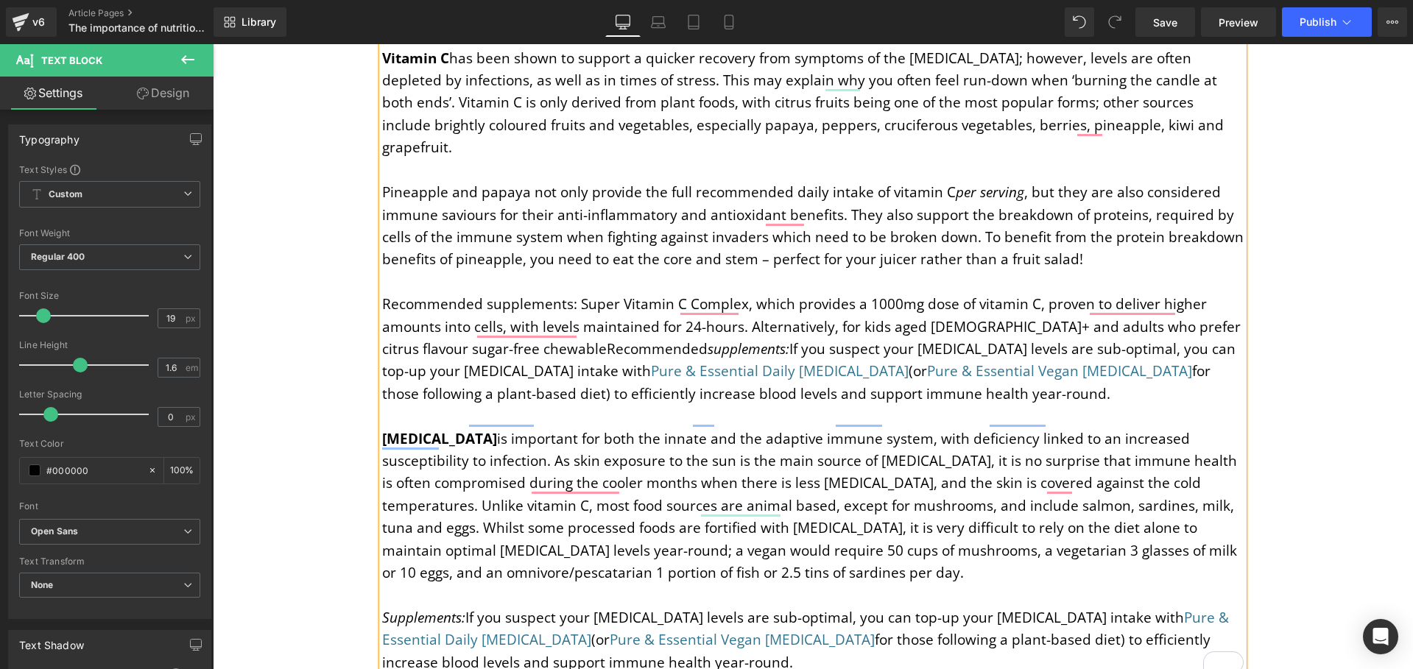
click at [468, 305] on p "Recommended supplements: Super Vitamin C Complex, which provides a 1000mg dose …" at bounding box center [812, 349] width 861 height 112
drag, startPoint x: 574, startPoint y: 303, endPoint x: 479, endPoint y: 304, distance: 95.0
click at [610, 339] on span "Recommended supplements" at bounding box center [699, 348] width 179 height 19
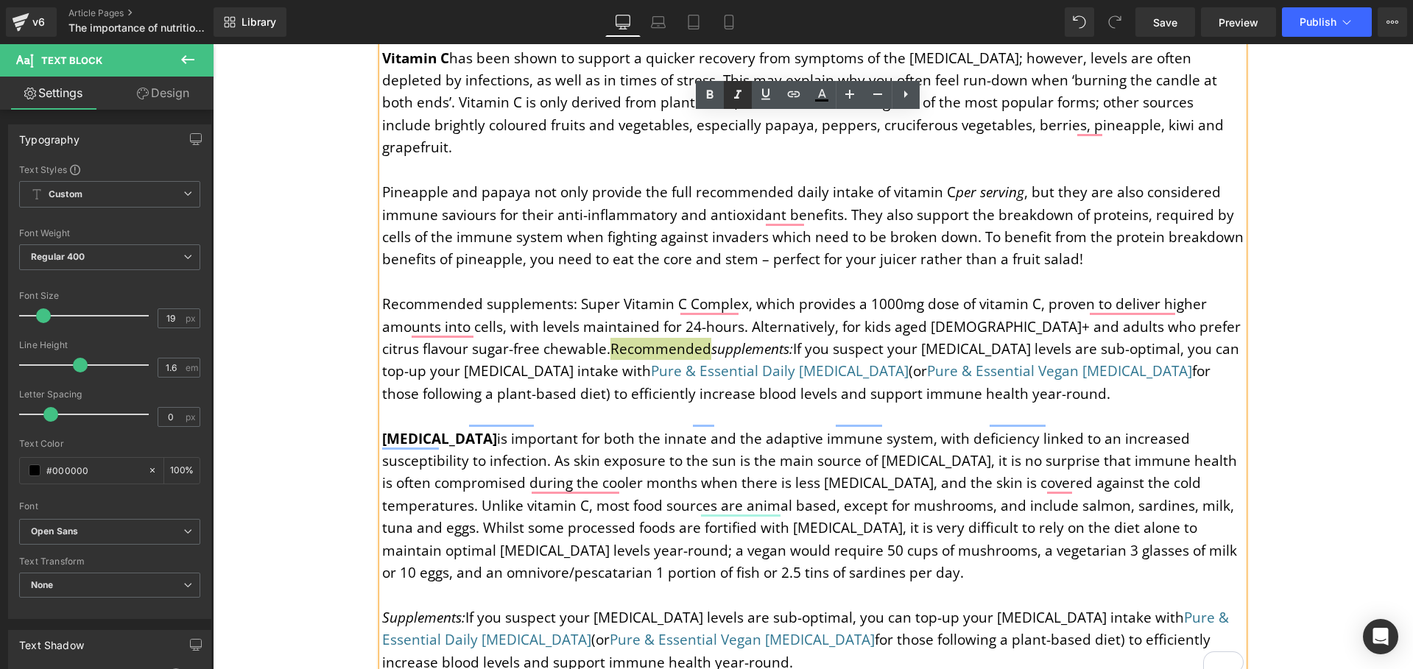
click at [738, 95] on icon at bounding box center [738, 95] width 18 height 18
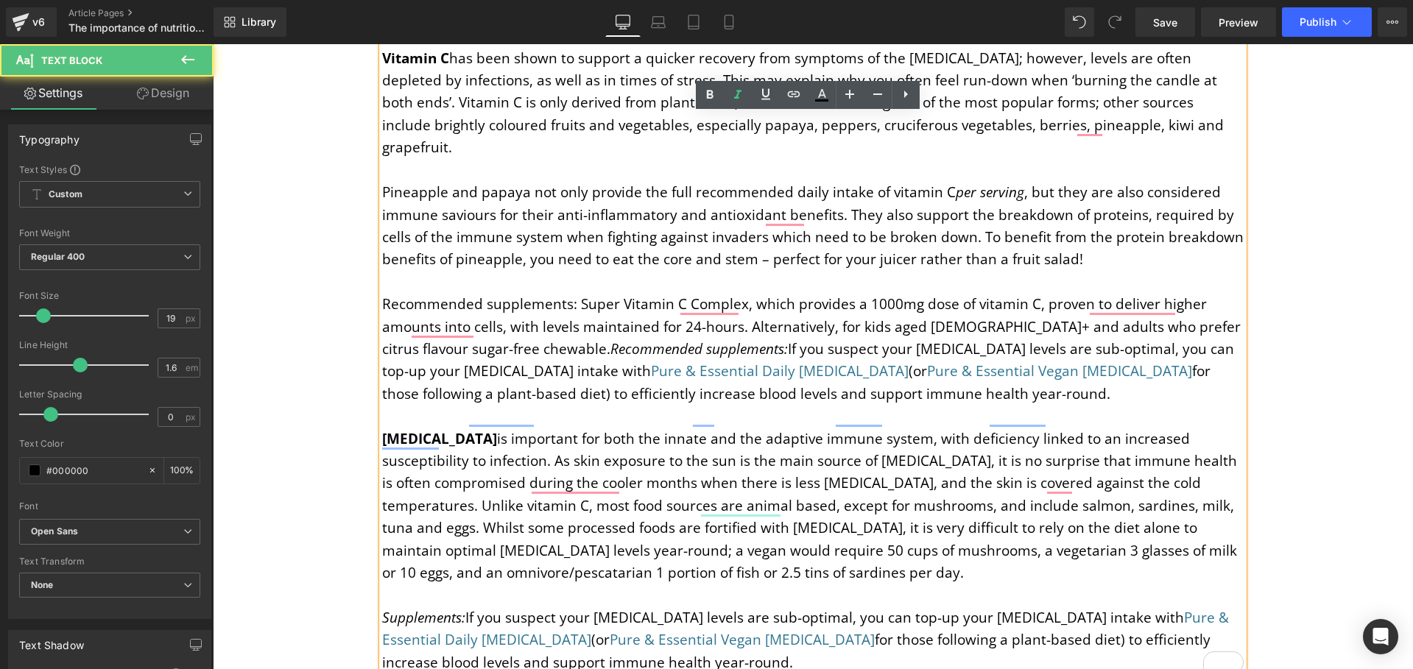
click at [866, 405] on p "To enrich screen reader interactions, please activate Accessibility in Grammarl…" at bounding box center [812, 416] width 861 height 22
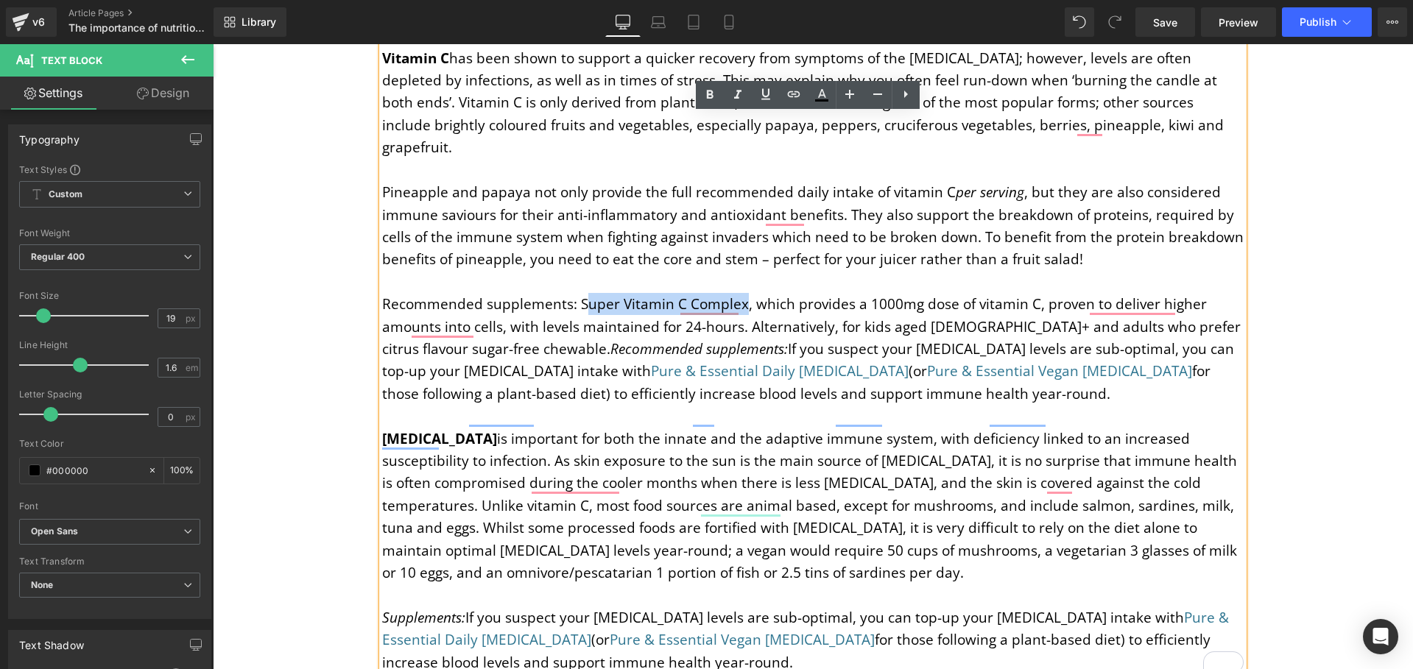
drag, startPoint x: 735, startPoint y: 255, endPoint x: 577, endPoint y: 258, distance: 158.3
click at [577, 293] on p "Recommended supplements: Super Vitamin C Complex, which provides a 1000mg dose …" at bounding box center [812, 349] width 861 height 112
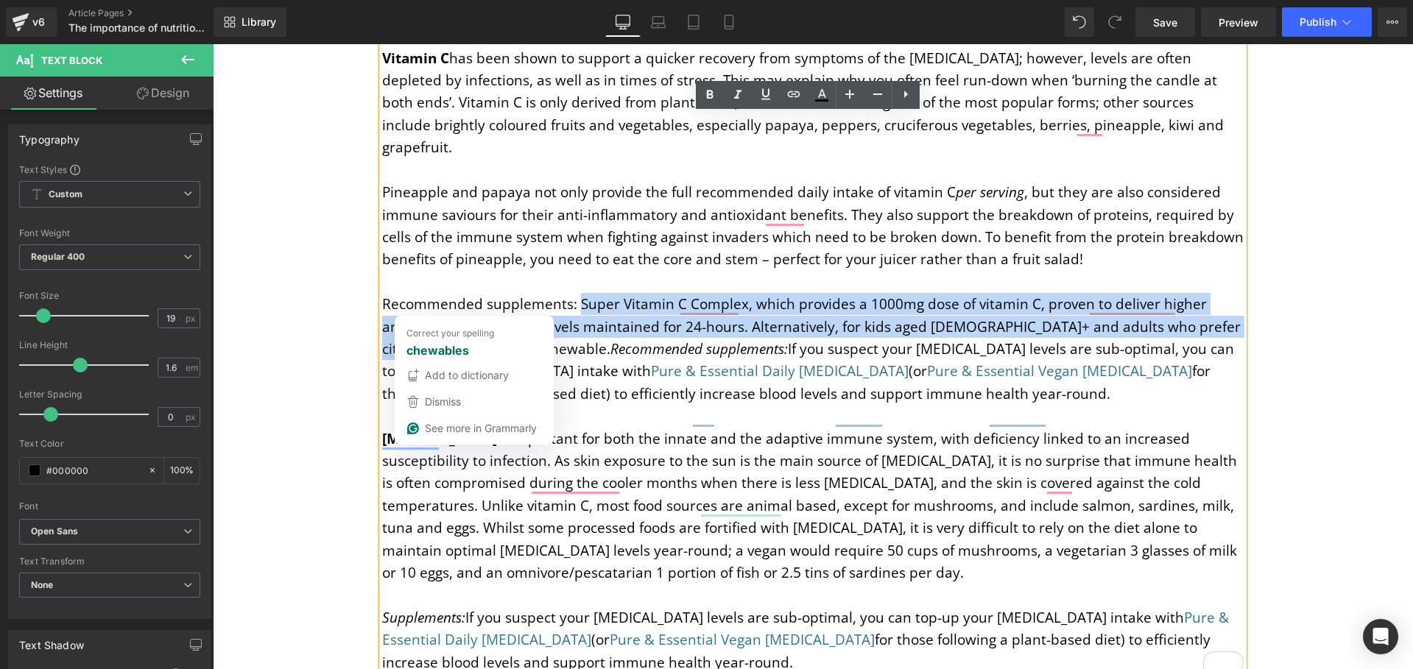
drag, startPoint x: 573, startPoint y: 258, endPoint x: 468, endPoint y: 302, distance: 114.2
click at [468, 302] on p "Recommended supplements: Super Vitamin C Complex, which provides a 1000mg dose …" at bounding box center [812, 349] width 861 height 112
copy p "Super Vitamin C Complex, which provides a 1000mg dose of vitamin C, proven to d…"
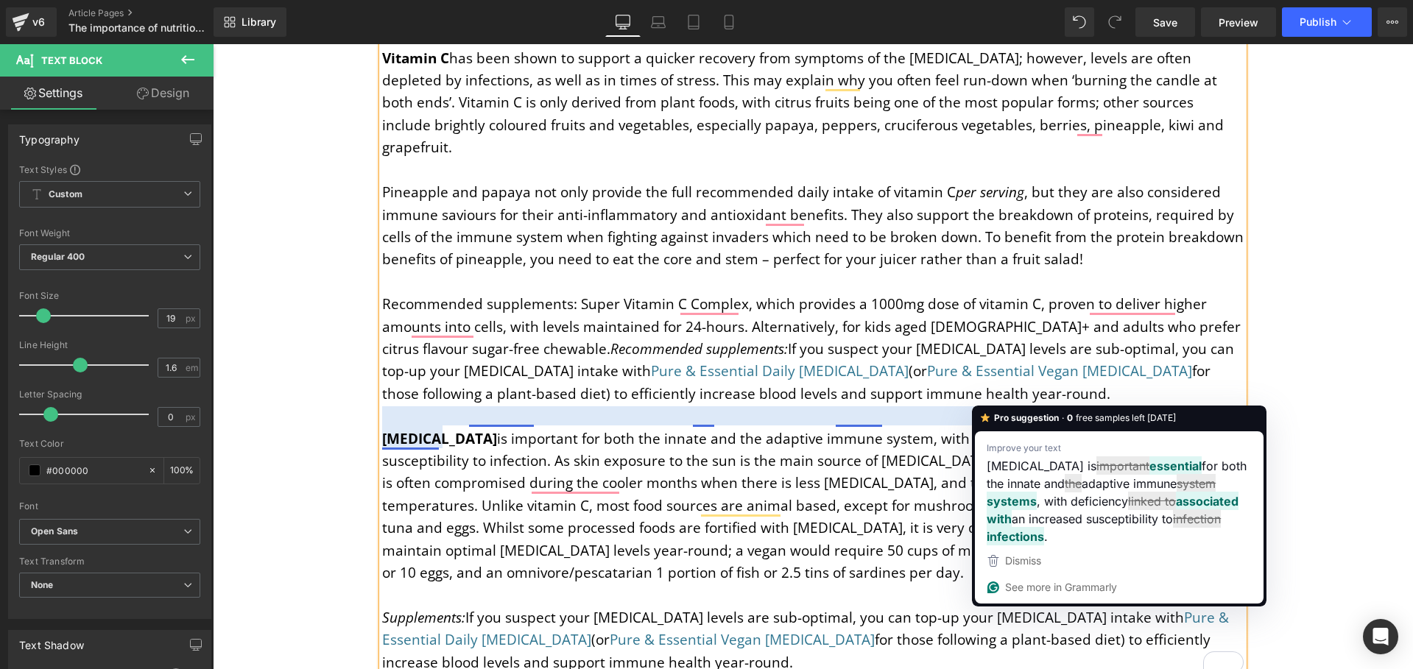
click at [913, 357] on p "Recommended supplements: Super Vitamin C Complex, which provides a 1000mg dose …" at bounding box center [812, 349] width 861 height 112
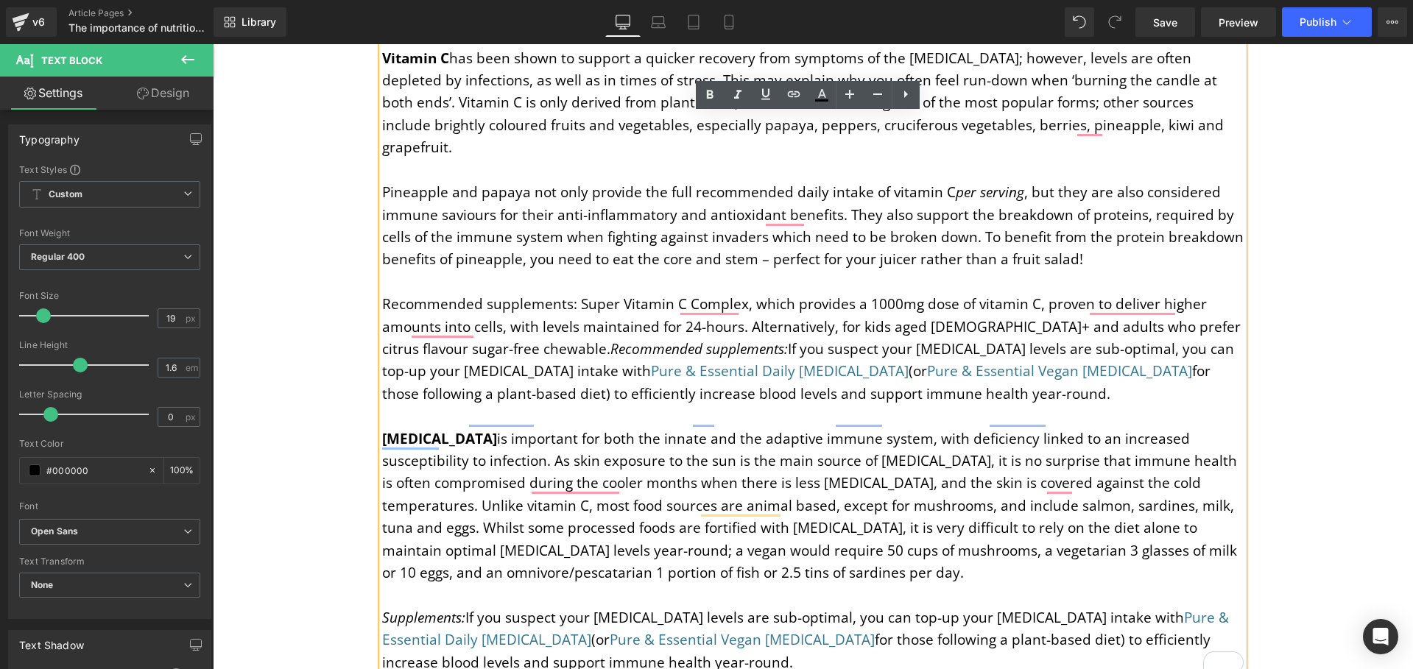
click at [657, 339] on span "If you suspect your [MEDICAL_DATA] levels are sub-optimal, you can top-up your …" at bounding box center [808, 359] width 852 height 41
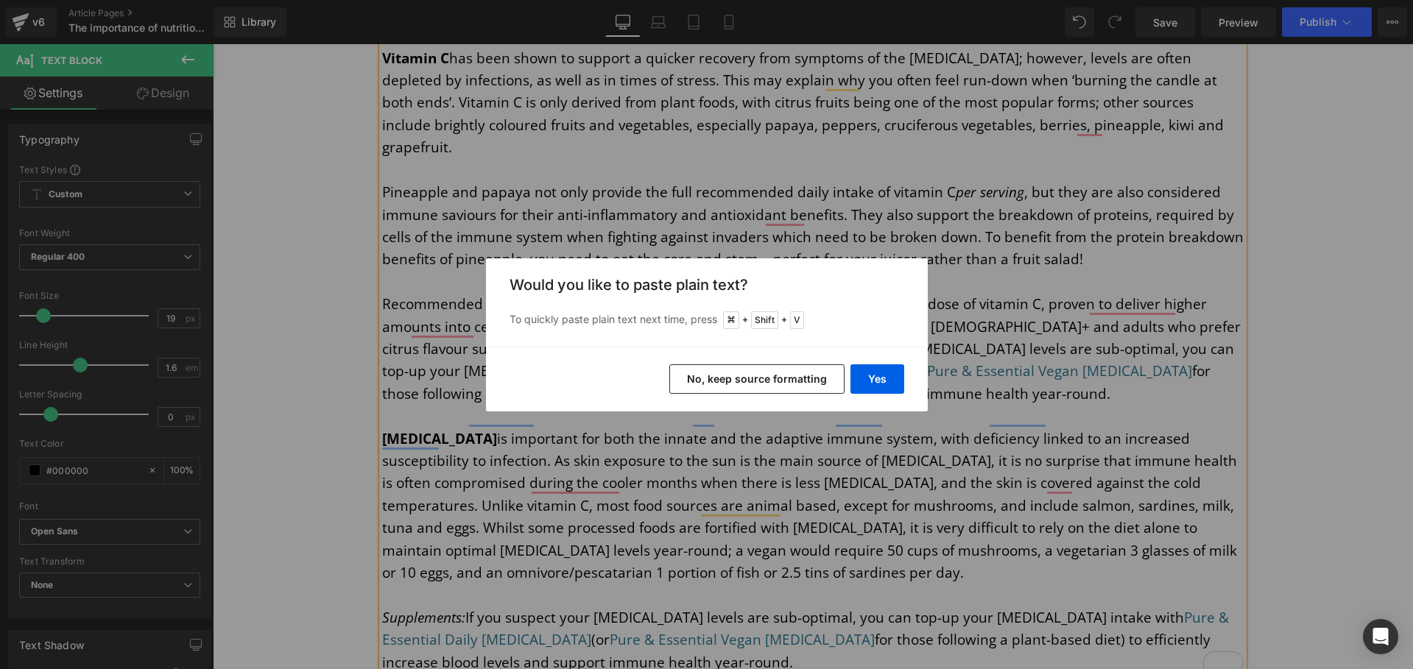
click at [783, 384] on button "No, keep source formatting" at bounding box center [756, 378] width 175 height 29
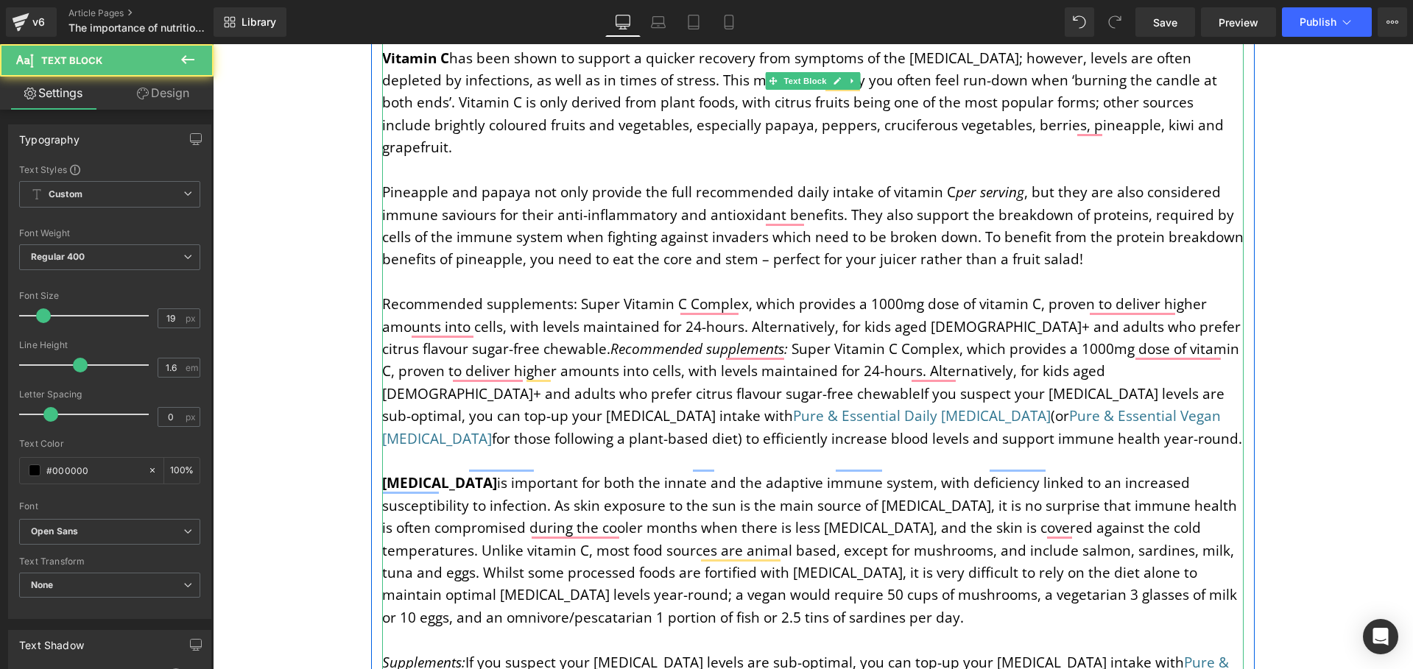
drag, startPoint x: 521, startPoint y: 348, endPoint x: 630, endPoint y: 401, distance: 122.2
click at [630, 401] on p "Recommended supplements: Super Vitamin C Complex, which provides a 1000mg dose …" at bounding box center [812, 371] width 861 height 157
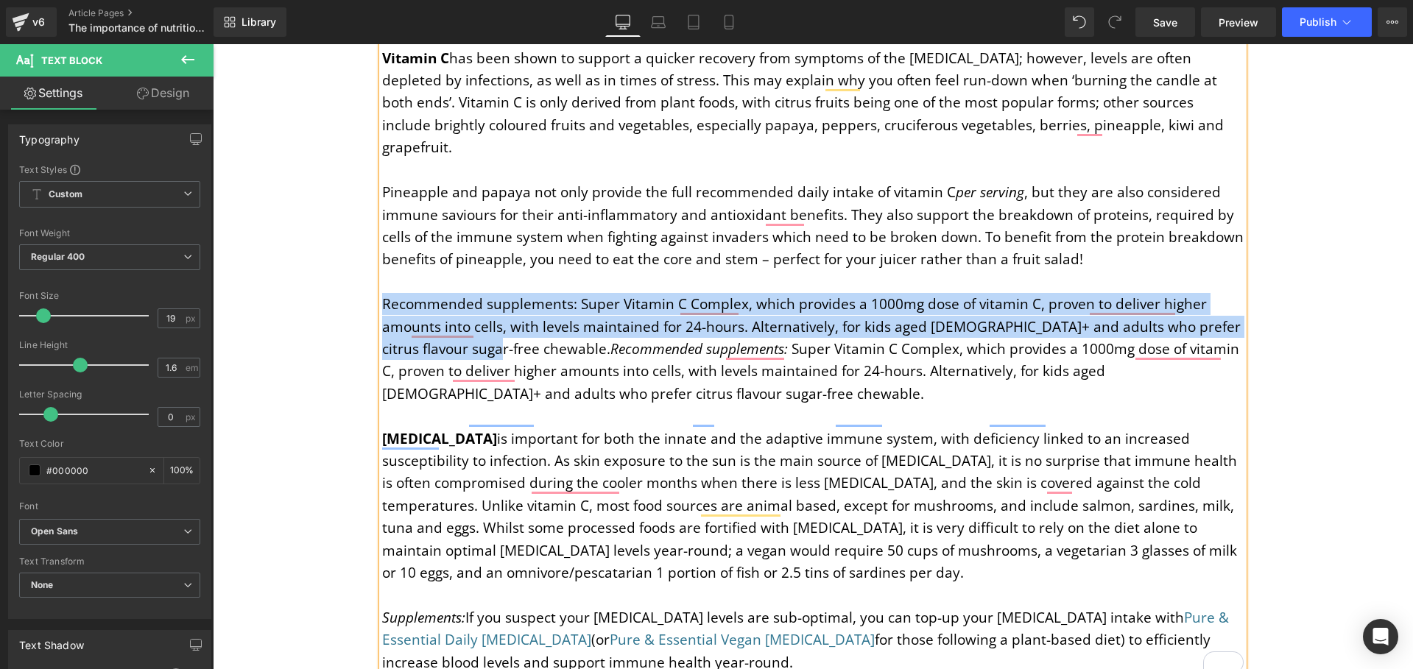
drag, startPoint x: 475, startPoint y: 306, endPoint x: 380, endPoint y: 264, distance: 103.8
click at [382, 293] on p "Recommended supplements: Super Vitamin C Complex, which provides a 1000mg dose …" at bounding box center [812, 349] width 861 height 112
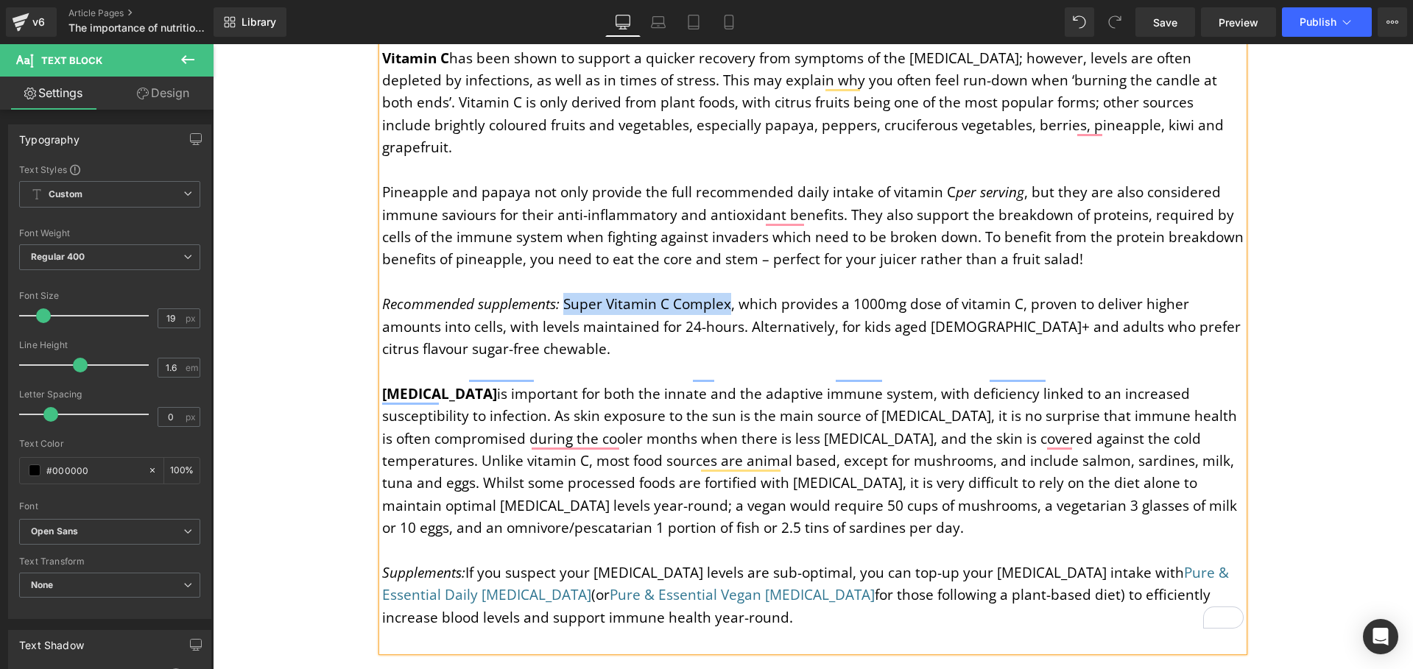
drag, startPoint x: 560, startPoint y: 259, endPoint x: 721, endPoint y: 261, distance: 161.3
click at [721, 295] on span "Super Vitamin C Complex, which provides a 1000mg dose of vitamin C, proven to d…" at bounding box center [811, 327] width 859 height 64
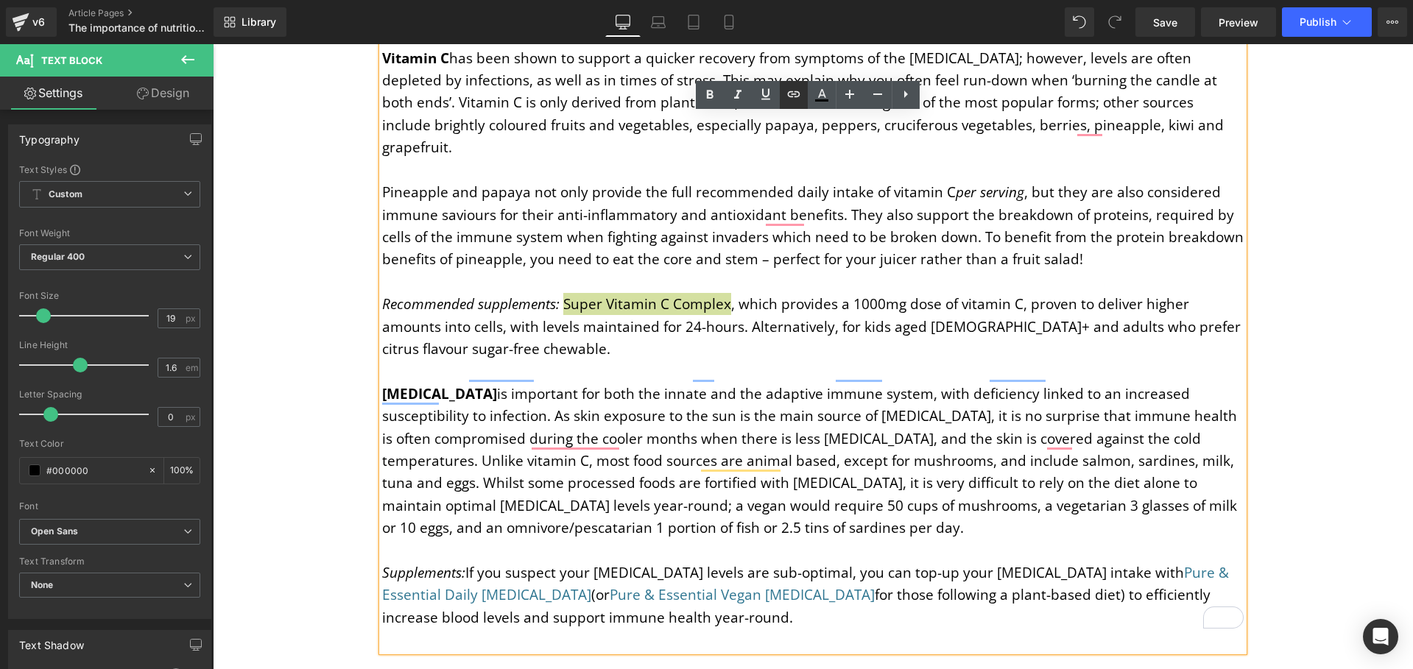
click at [798, 97] on icon at bounding box center [794, 94] width 18 height 18
click at [685, 299] on input "text" at bounding box center [680, 293] width 227 height 37
paste input "https://igennus.com/products/super-vitamin-c-complex-1000mg-microencapsulated-p…"
type input "https://igennus.com/products/super-vitamin-c-complex-1000mg-microencapsulated-p…"
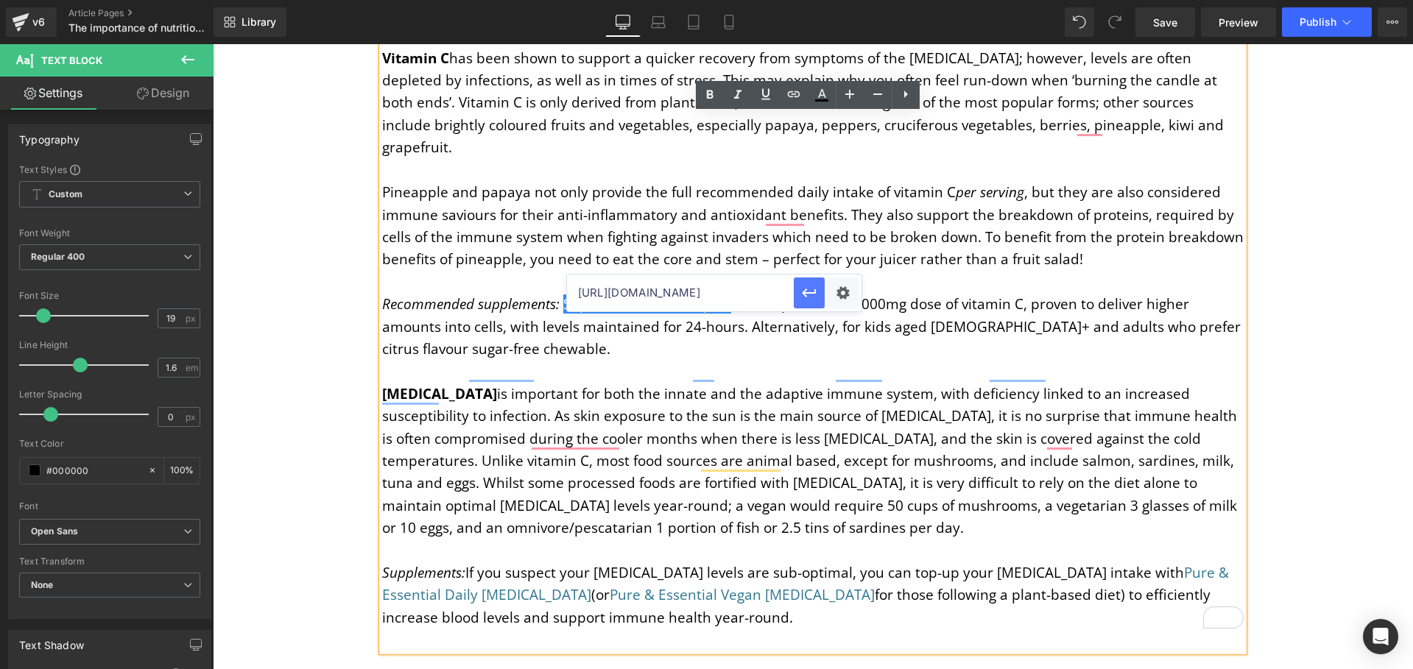
scroll to position [0, 0]
click at [802, 299] on icon "button" at bounding box center [809, 293] width 18 height 18
click at [736, 94] on icon at bounding box center [737, 94] width 7 height 9
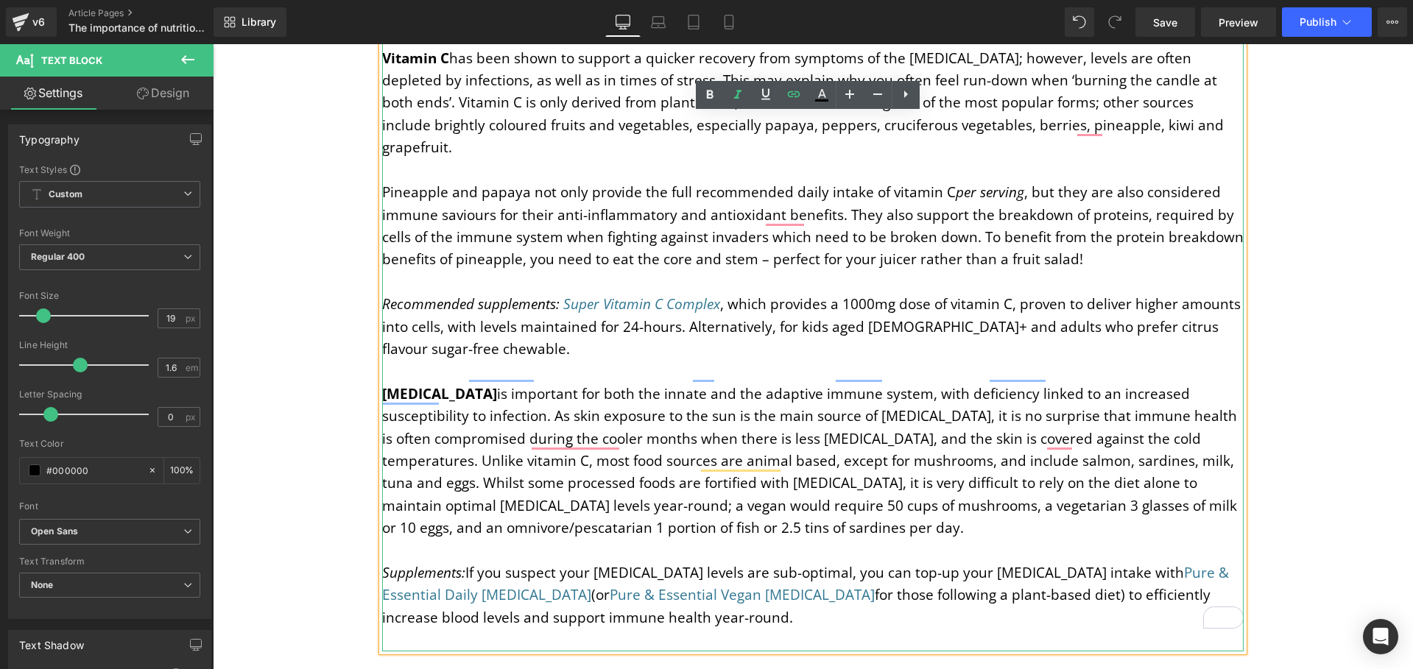
click at [685, 306] on p "Recommended supplements : Super Vitamin C Complex , which provides a 1000mg dos…" at bounding box center [812, 326] width 861 height 67
click at [439, 306] on span "Super Vitamin C Complex , which provides a 1000mg dose of vitamin C, proven to …" at bounding box center [811, 327] width 859 height 64
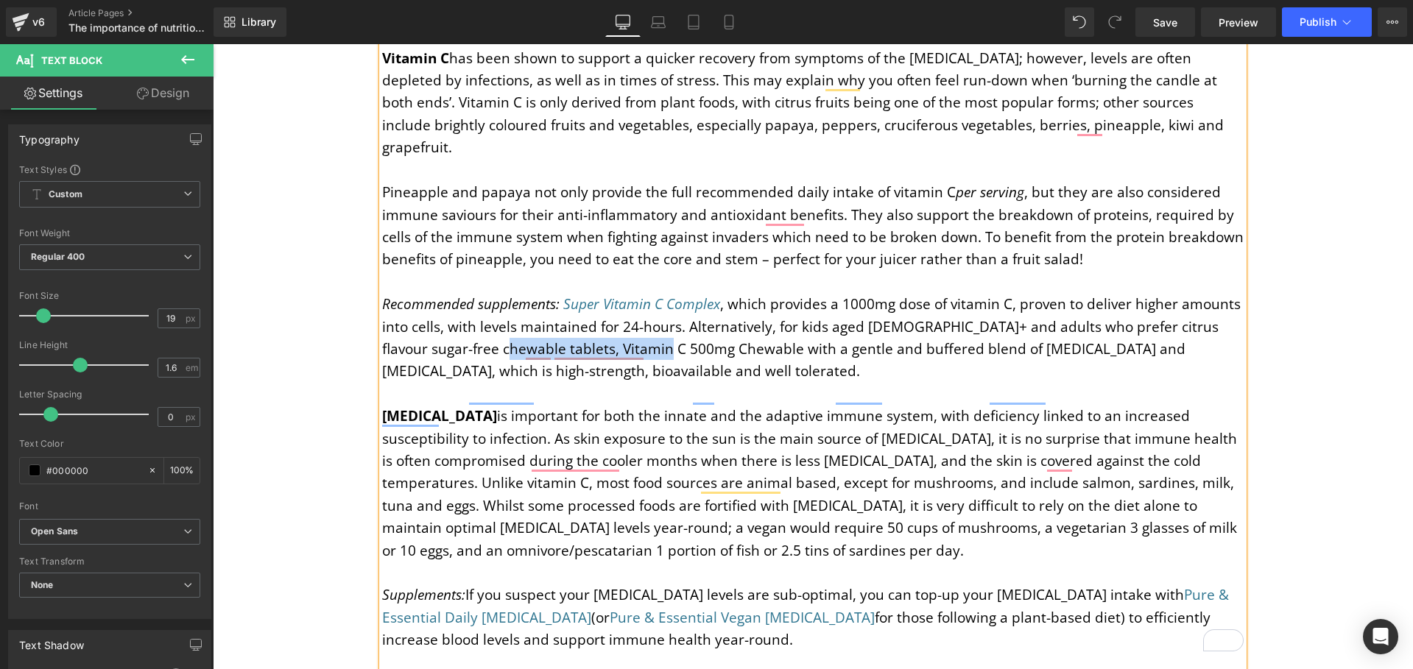
drag, startPoint x: 496, startPoint y: 303, endPoint x: 670, endPoint y: 309, distance: 173.8
click at [670, 309] on span "Super Vitamin C Complex , which provides a 1000mg dose of vitamin C, proven to …" at bounding box center [811, 338] width 859 height 86
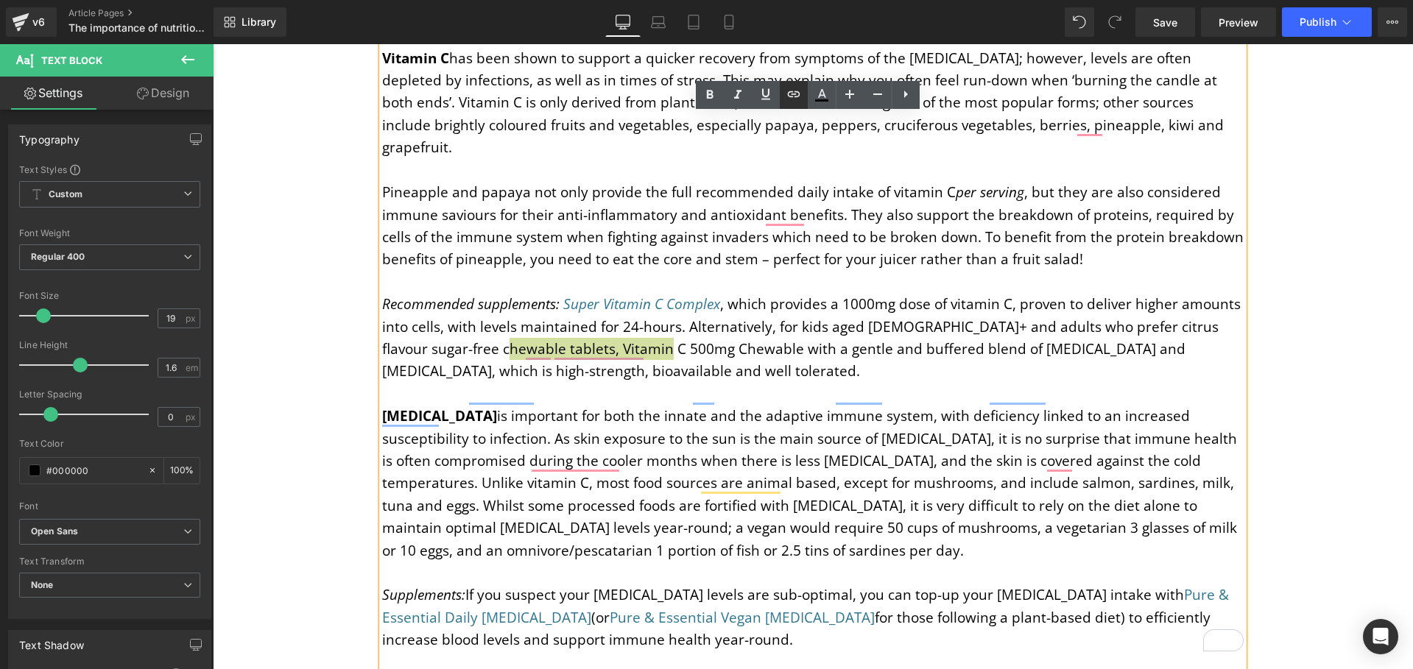
click at [785, 96] on icon at bounding box center [794, 94] width 18 height 18
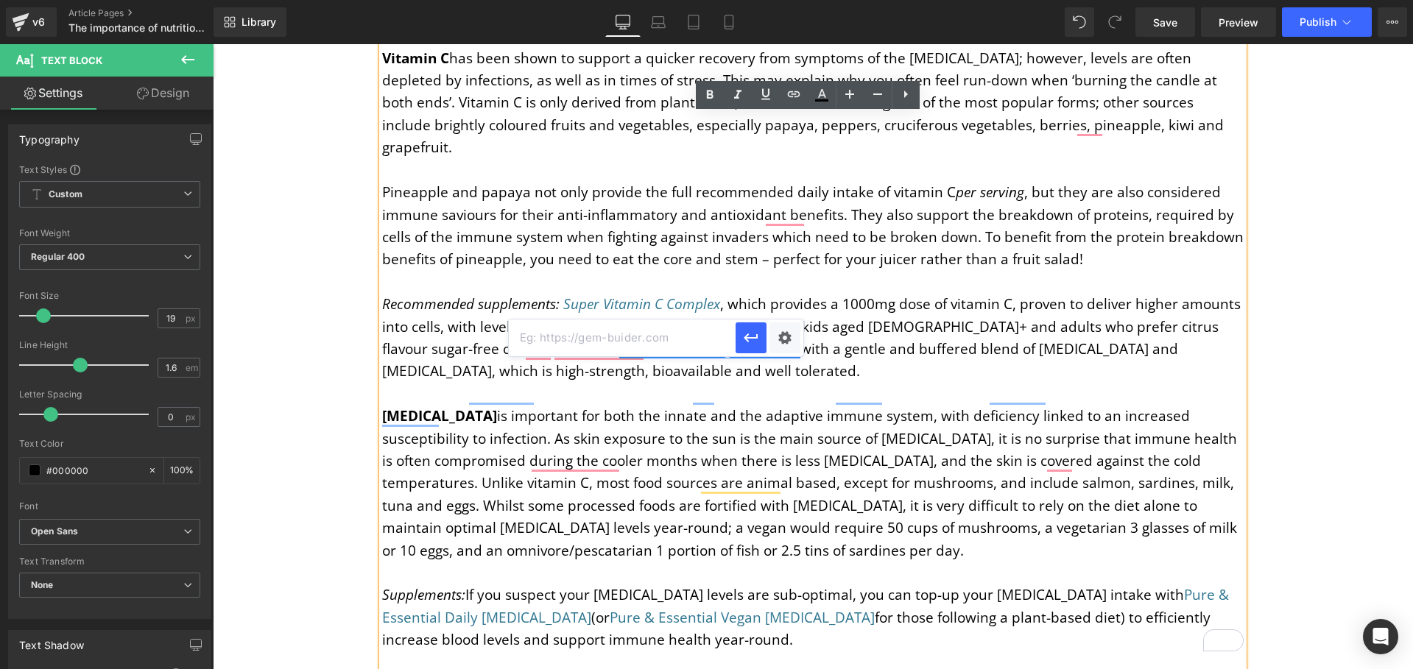
click at [620, 345] on input "text" at bounding box center [622, 338] width 227 height 37
paste input "tablets, Vitamin C 500mg Chewable with a gentle and buffered blend of sodium as…"
type input "tablets, Vitamin C 500mg Chewable with a gentle and buffered blend of sodium as…"
click at [752, 345] on icon "button" at bounding box center [751, 338] width 18 height 18
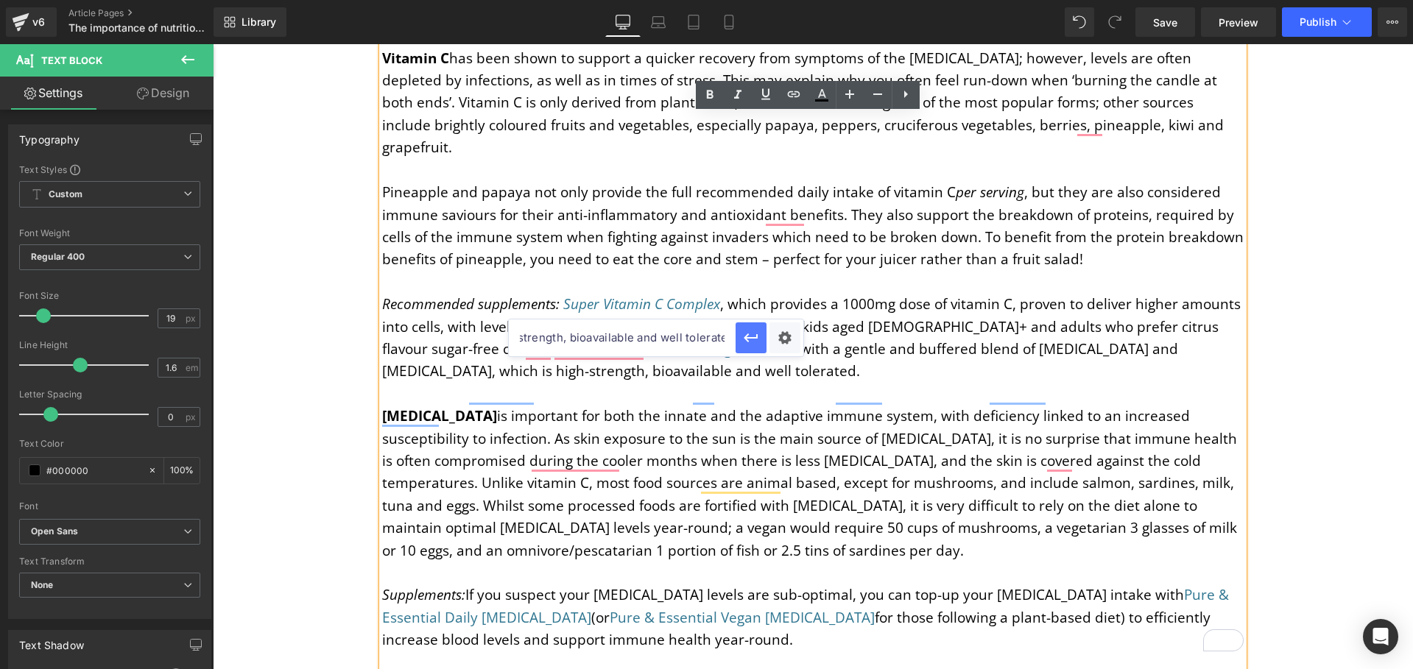
scroll to position [0, 0]
click at [735, 100] on icon at bounding box center [738, 95] width 18 height 18
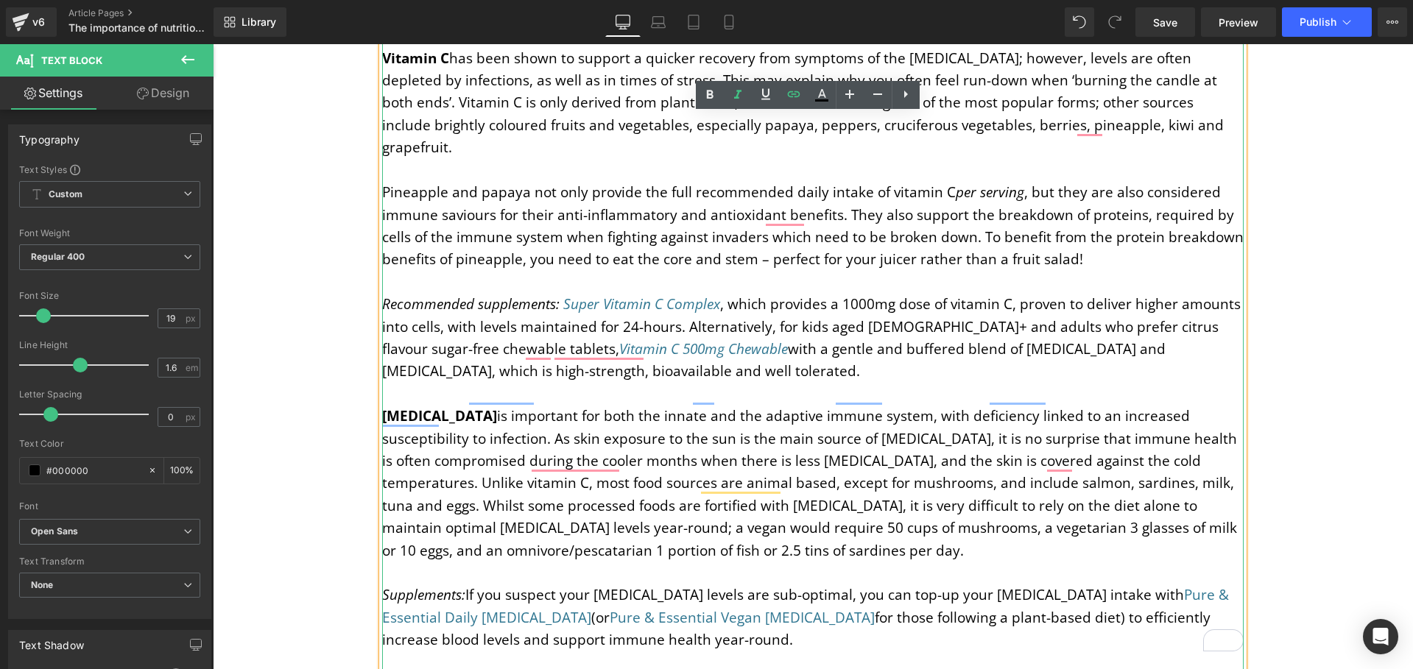
click at [686, 333] on p "Recommended supplements : Super Vitamin C Complex , which provides a 1000mg dos…" at bounding box center [812, 338] width 861 height 90
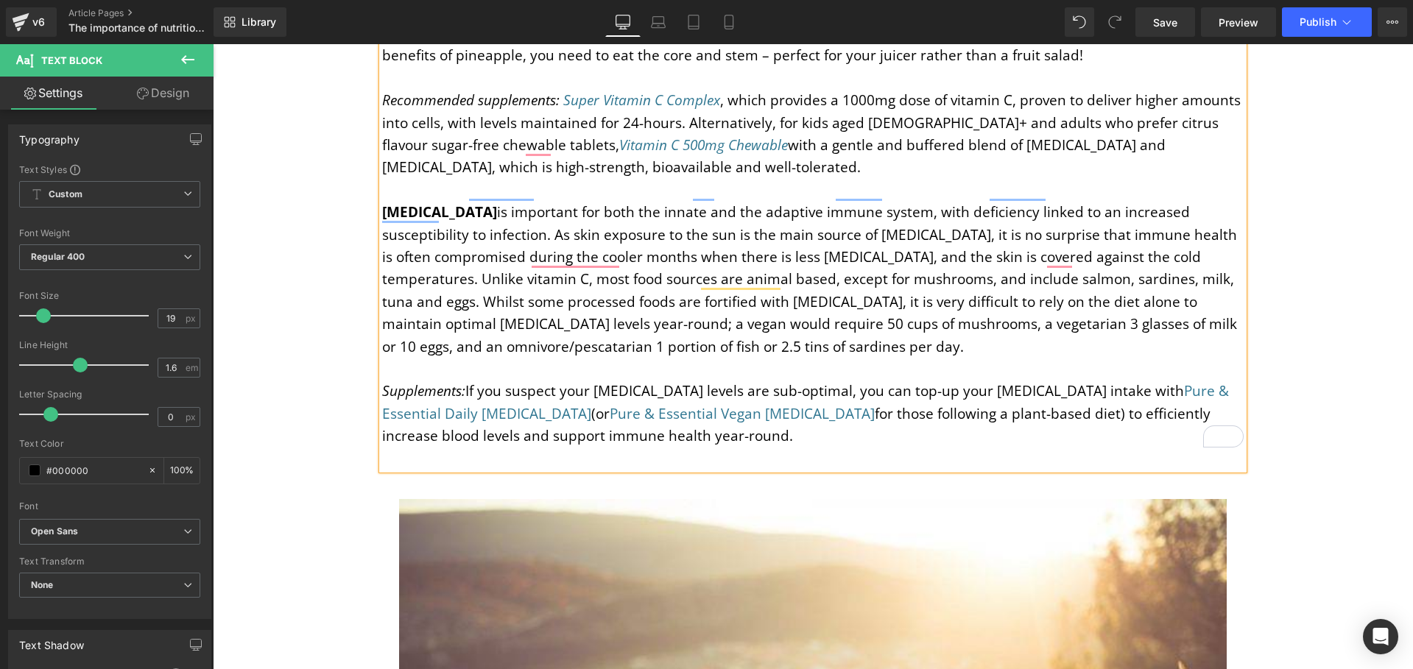
scroll to position [2941, 0]
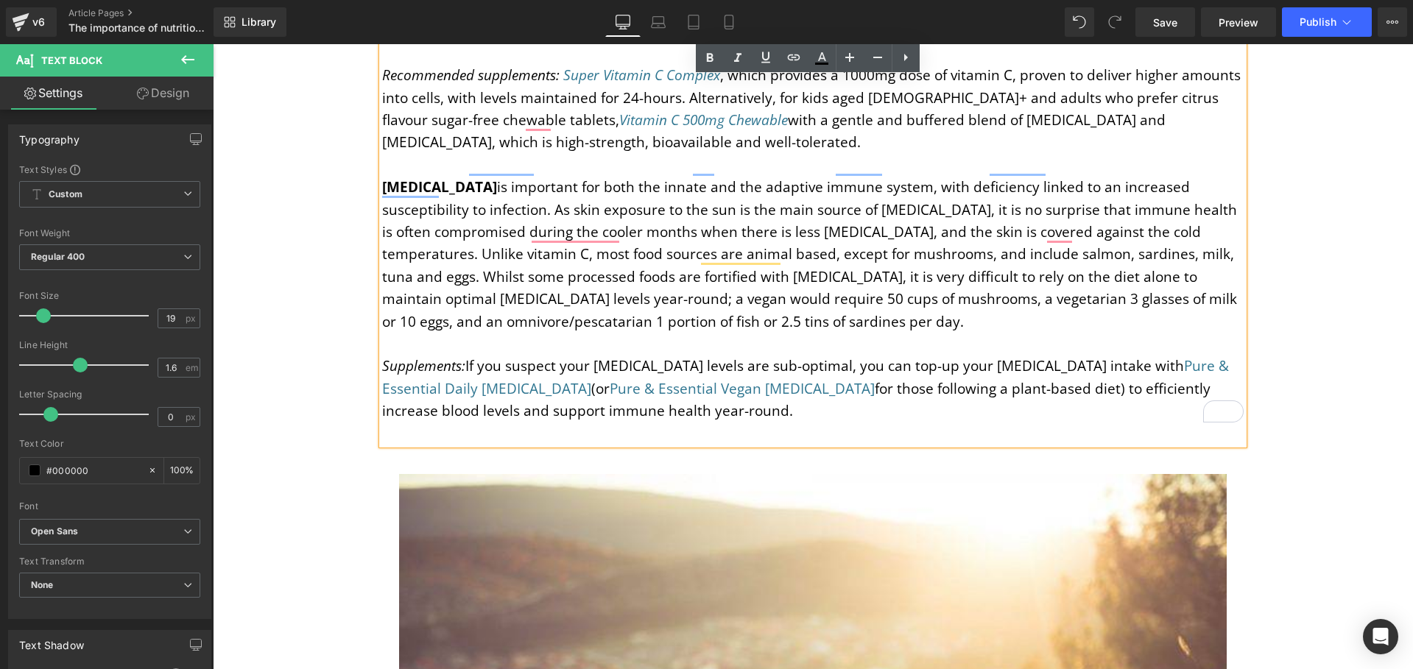
click at [382, 356] on icon "Supplements:" at bounding box center [423, 365] width 83 height 19
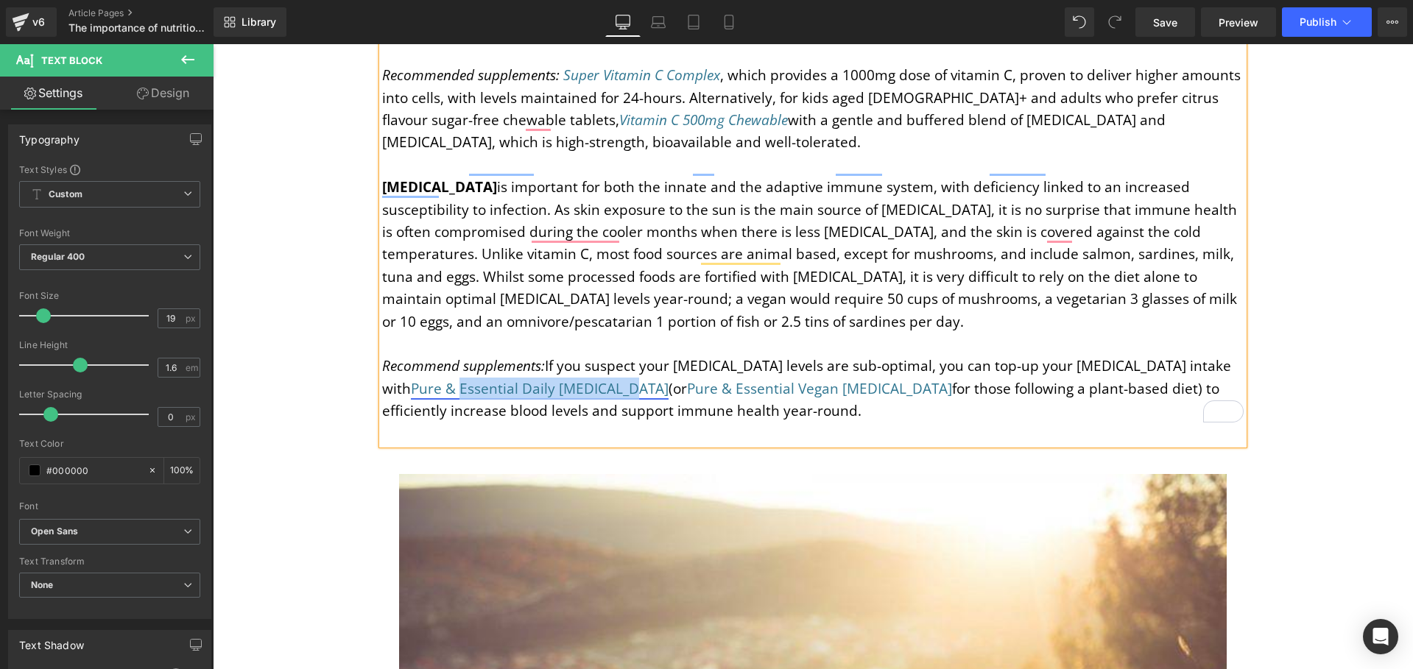
drag, startPoint x: 543, startPoint y: 342, endPoint x: 377, endPoint y: 342, distance: 166.4
click at [411, 379] on link "Pure & Essential Daily Vitamin D3" at bounding box center [540, 388] width 258 height 19
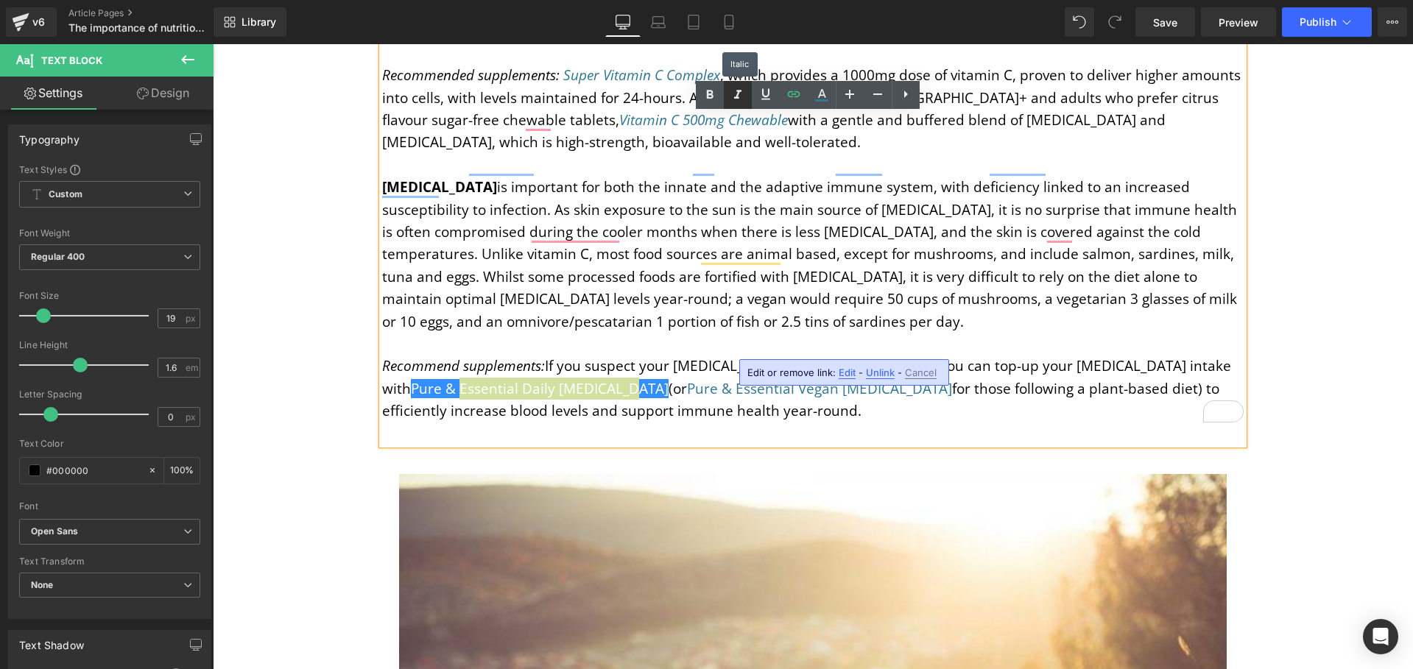
click at [733, 96] on icon at bounding box center [738, 95] width 18 height 18
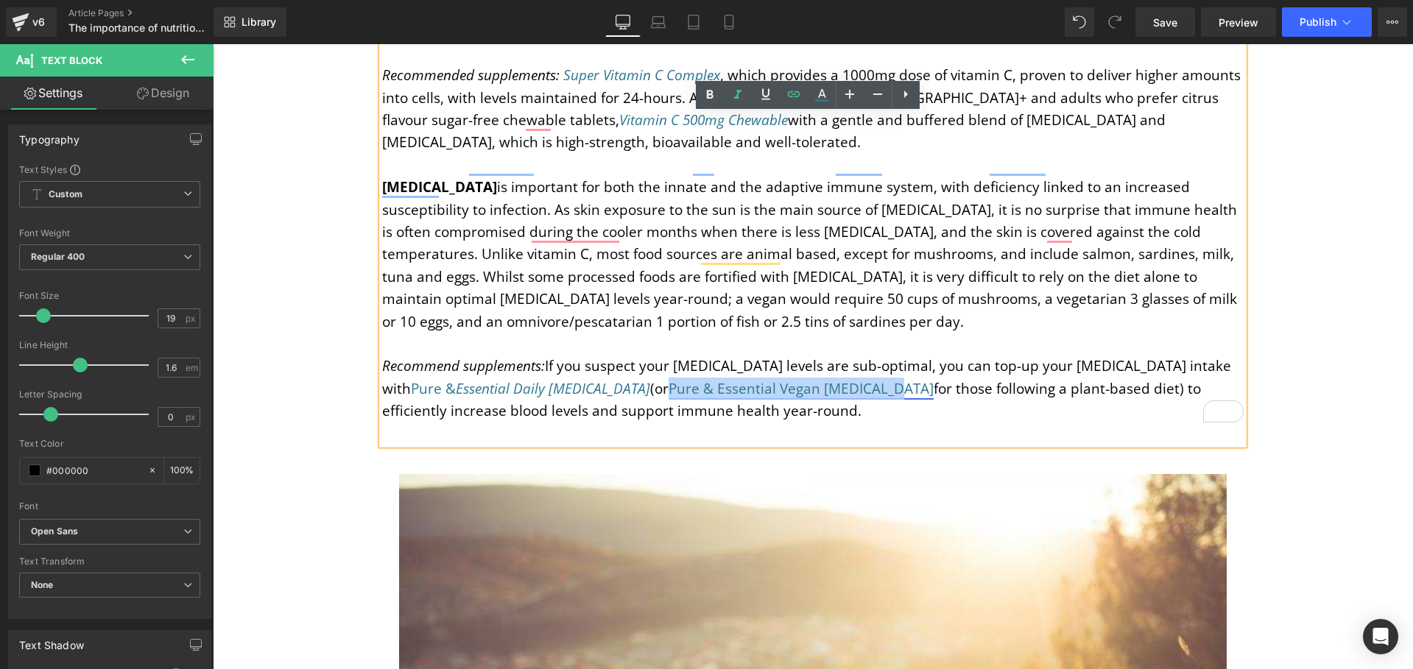
drag, startPoint x: 786, startPoint y: 343, endPoint x: 565, endPoint y: 339, distance: 220.9
click at [669, 379] on link "Pure & Essential Vegan [MEDICAL_DATA]" at bounding box center [801, 388] width 265 height 19
click at [736, 88] on icon at bounding box center [738, 95] width 18 height 18
click at [818, 423] on p "To enrich screen reader interactions, please activate Accessibility in Grammarl…" at bounding box center [812, 434] width 861 height 22
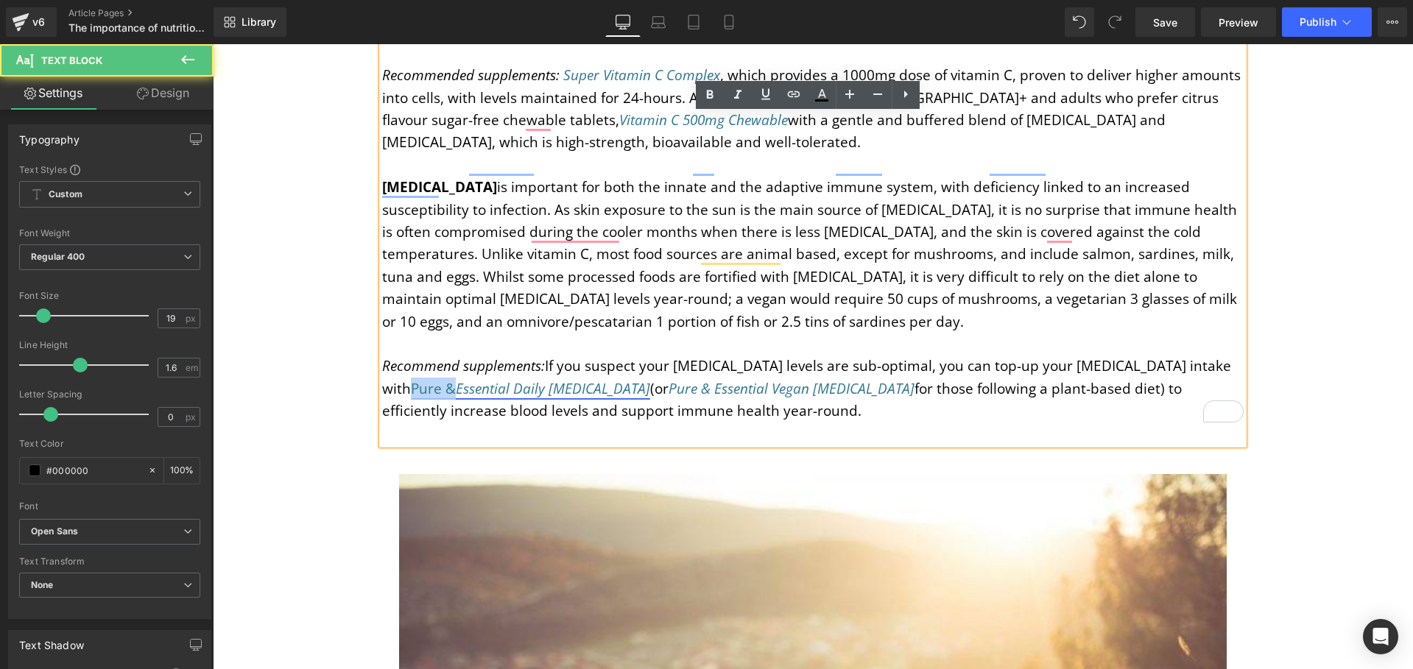
drag, startPoint x: 1165, startPoint y: 320, endPoint x: 1205, endPoint y: 322, distance: 39.8
click at [650, 379] on link "Pure & Essential Daily Vitamin D3" at bounding box center [530, 388] width 239 height 19
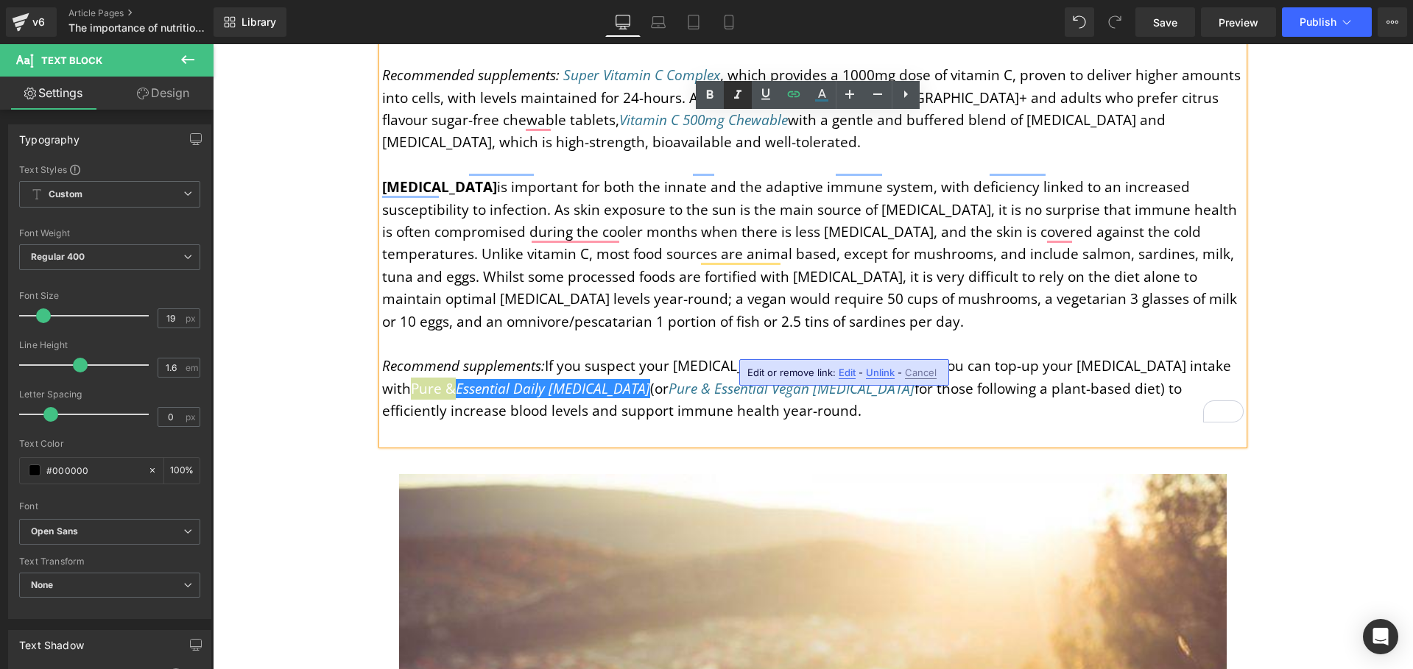
click at [737, 96] on icon at bounding box center [738, 95] width 18 height 18
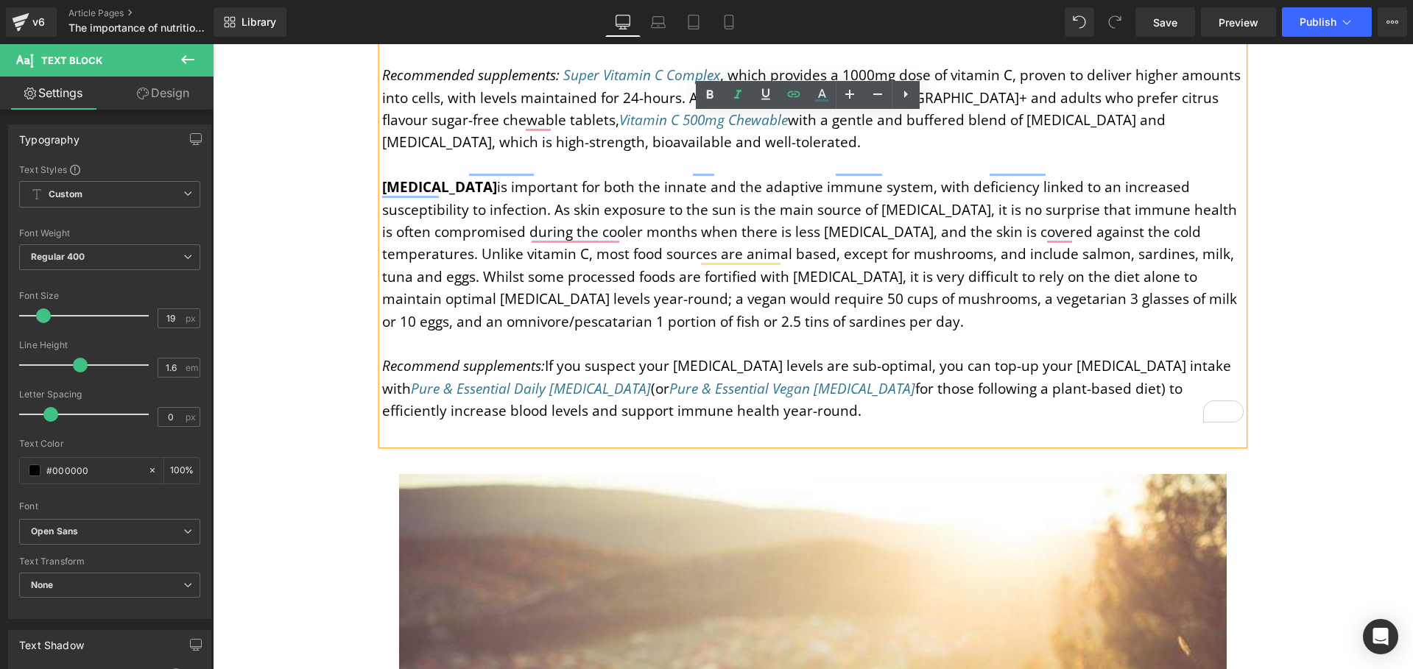
click at [761, 423] on p "To enrich screen reader interactions, please activate Accessibility in Grammarl…" at bounding box center [812, 434] width 861 height 22
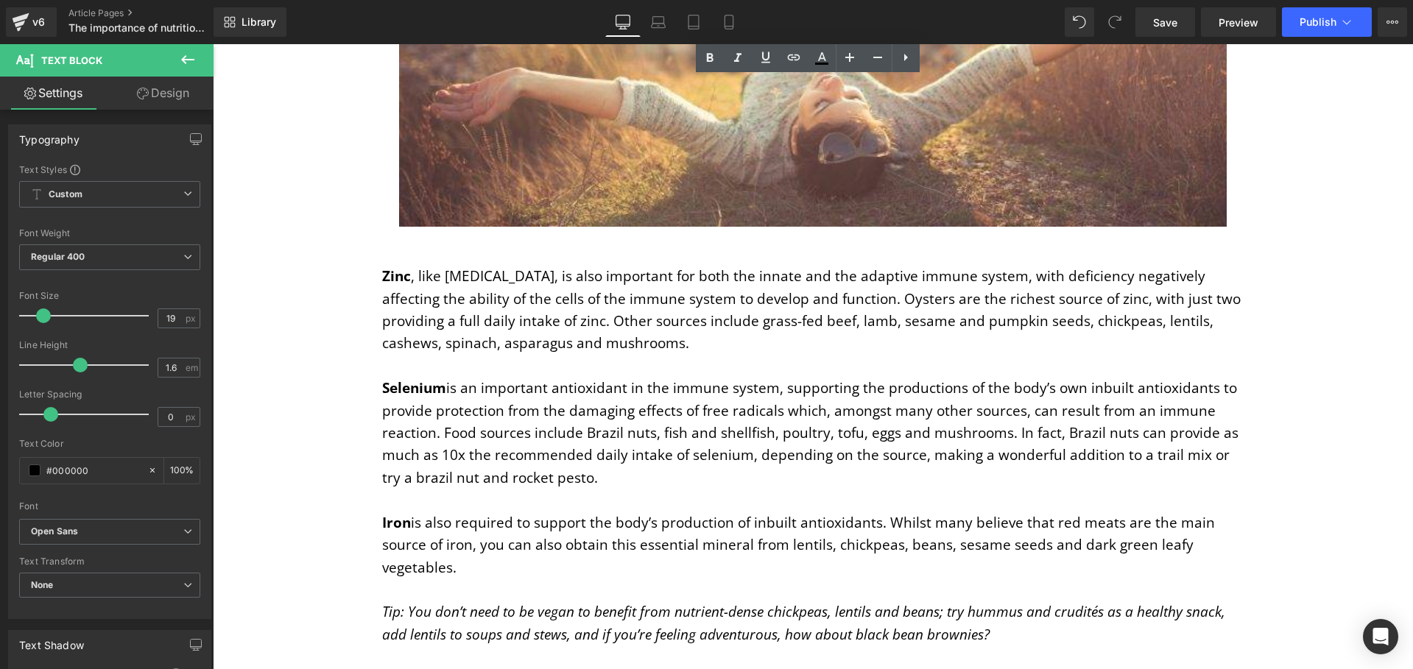
scroll to position [3810, 0]
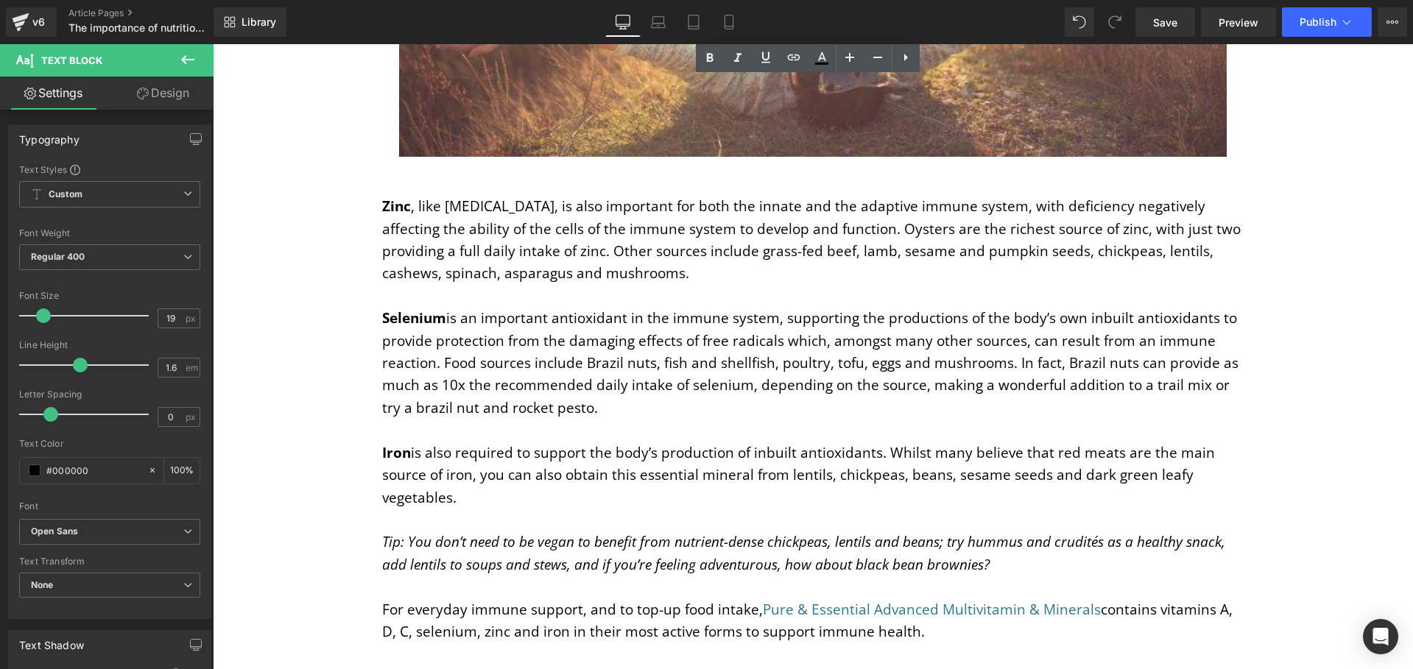
click at [584, 230] on p "Zinc , like vitamin D, is also important for both the innate and the adaptive i…" at bounding box center [812, 240] width 861 height 90
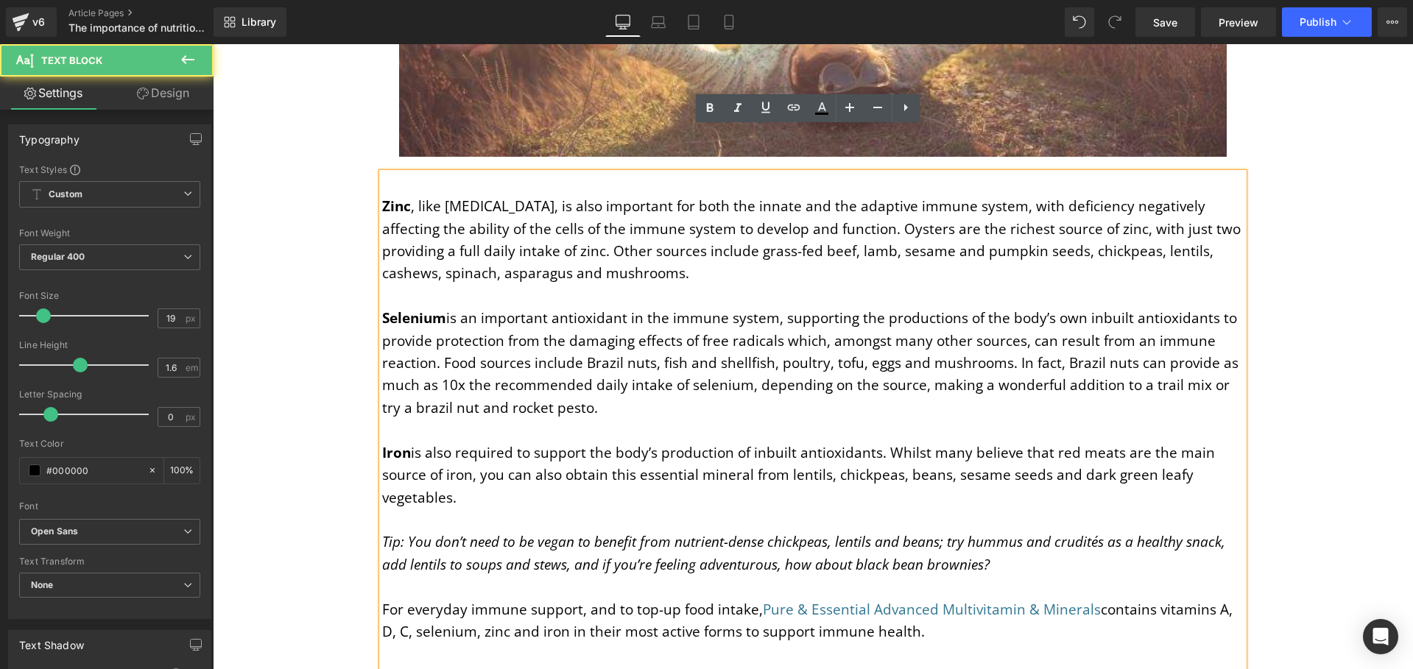
click at [571, 230] on p "Zinc , like vitamin D, is also important for both the innate and the adaptive i…" at bounding box center [812, 240] width 861 height 90
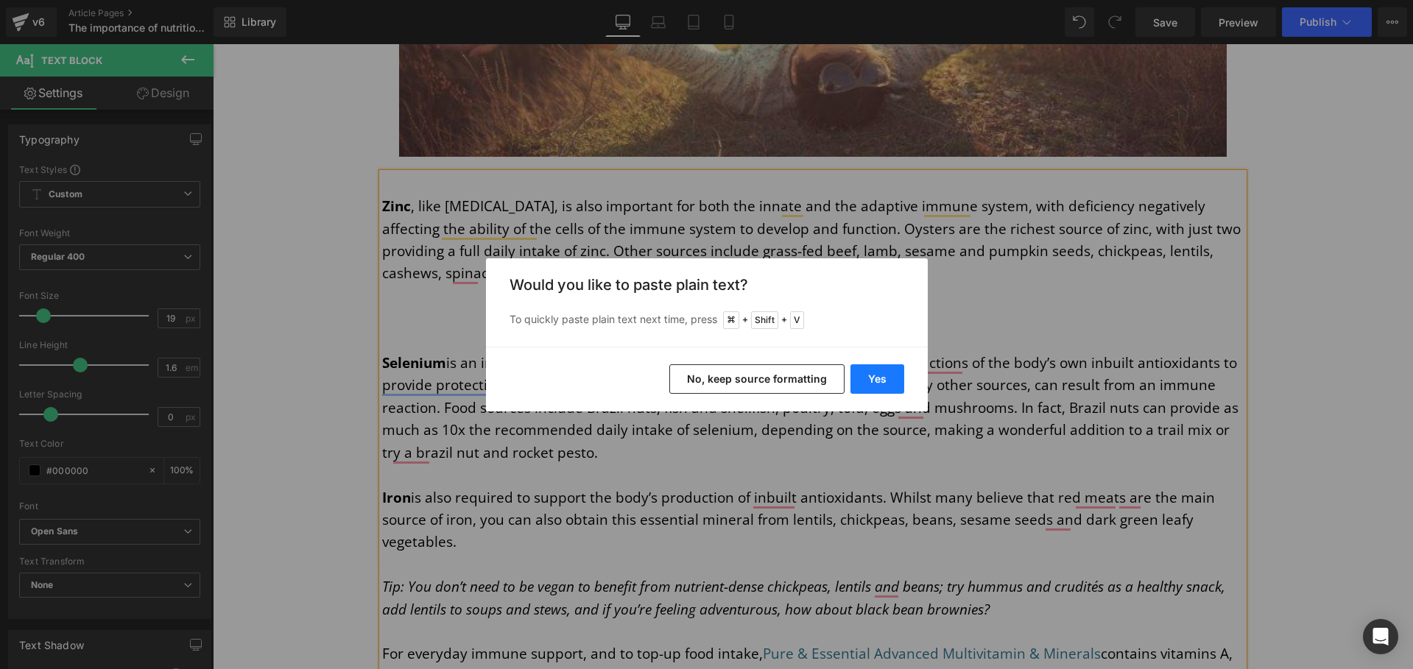
click at [870, 373] on button "Yes" at bounding box center [877, 378] width 54 height 29
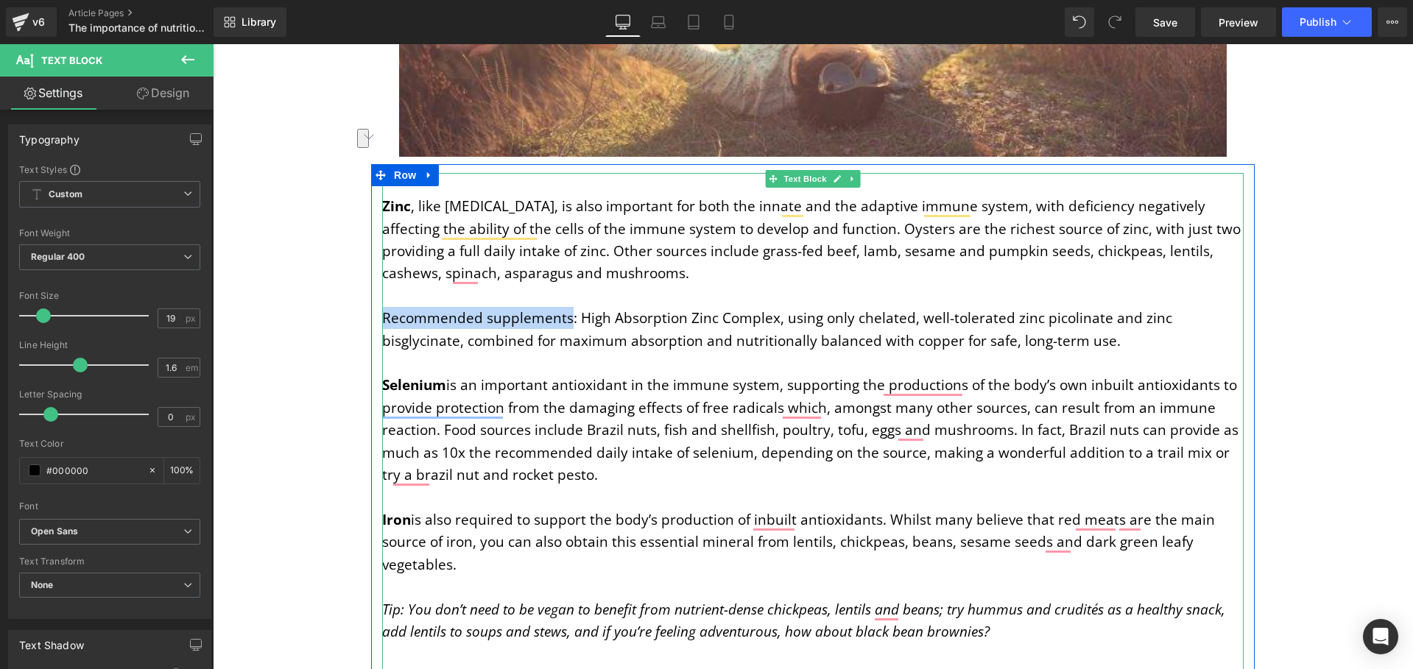
drag, startPoint x: 563, startPoint y: 272, endPoint x: 378, endPoint y: 273, distance: 184.8
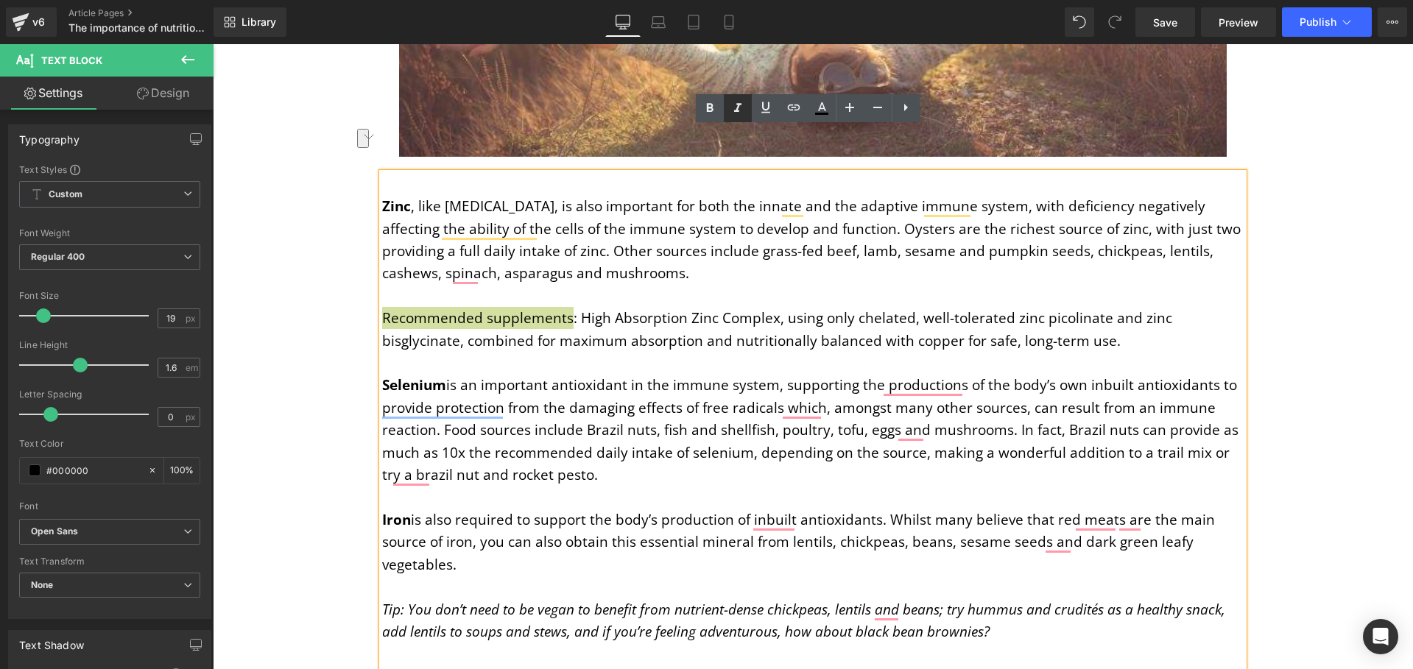
click at [736, 111] on icon at bounding box center [737, 107] width 7 height 9
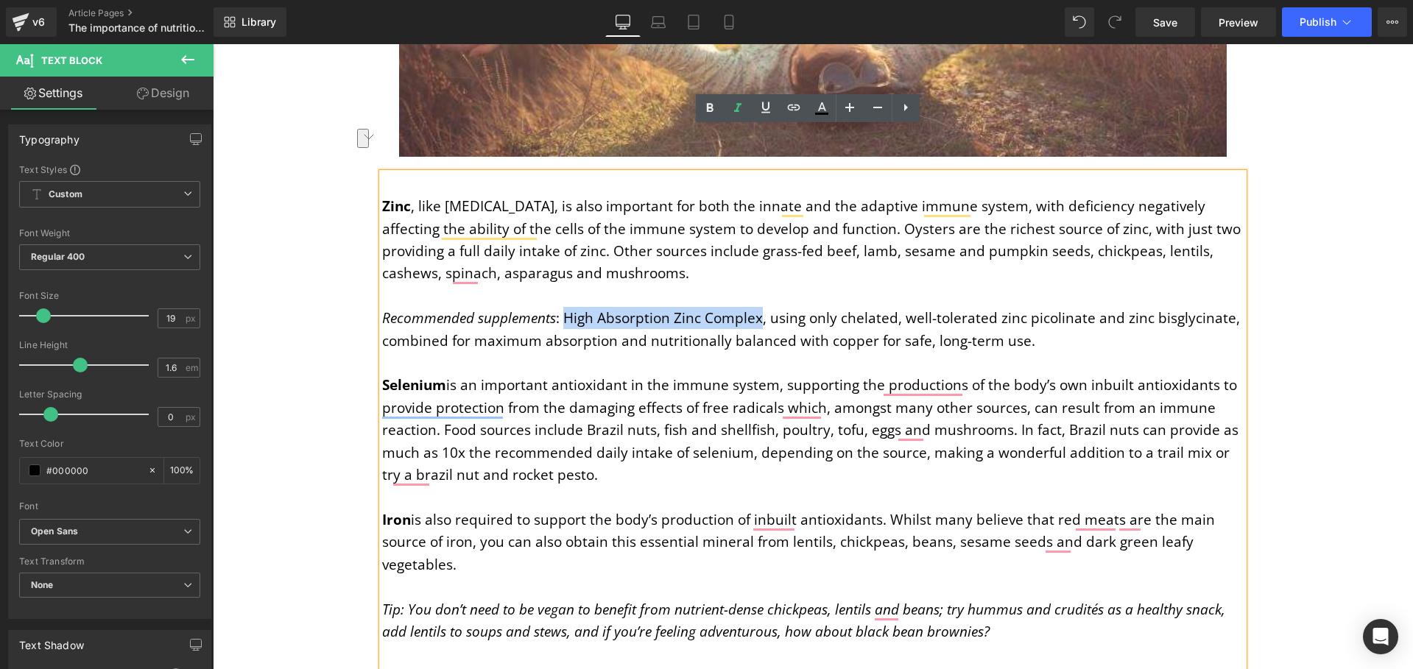
drag, startPoint x: 756, startPoint y: 272, endPoint x: 561, endPoint y: 272, distance: 195.1
click at [561, 307] on p "Recommended supplements : High Absorption Zinc Complex, using only chelated, we…" at bounding box center [812, 329] width 861 height 45
click at [799, 105] on icon at bounding box center [794, 108] width 18 height 18
click at [733, 315] on input "text" at bounding box center [696, 307] width 227 height 37
paste input "https://igennus.com/products/high-absorption-zinc-complex-25mg"
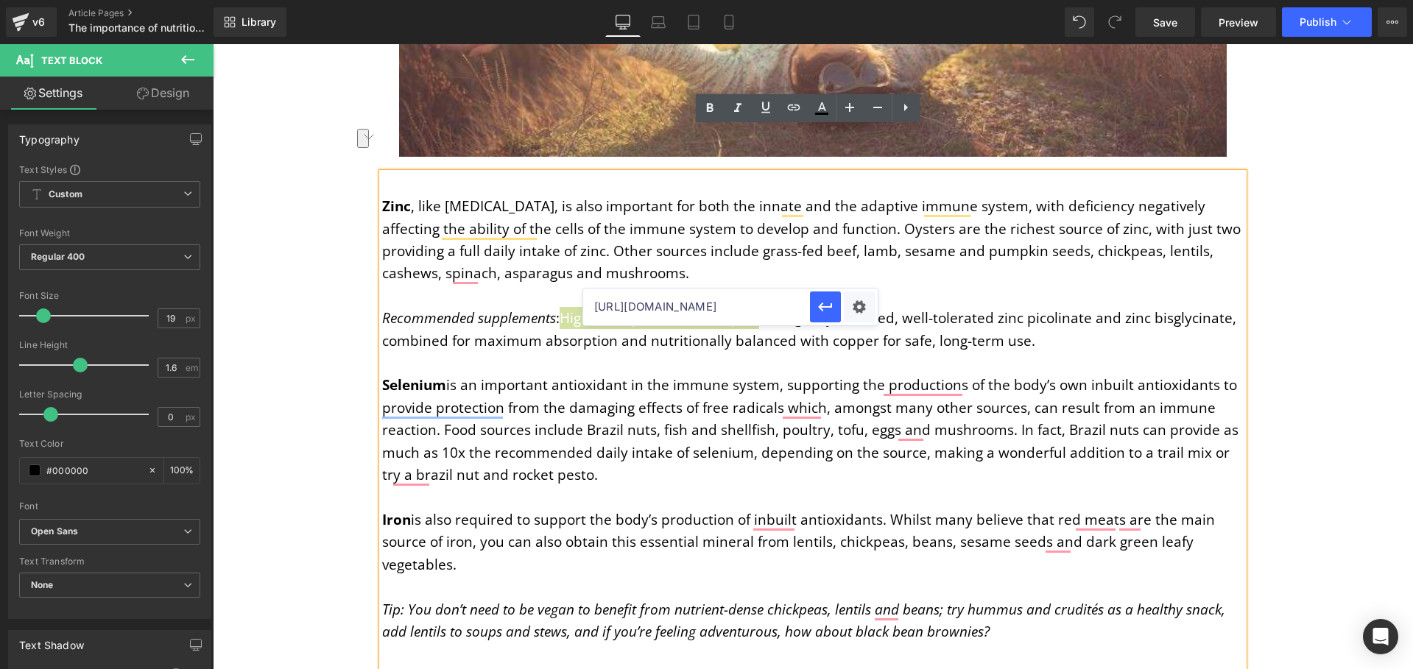
scroll to position [0, 162]
click at [823, 309] on icon "button" at bounding box center [826, 307] width 18 height 18
click at [736, 110] on icon at bounding box center [737, 107] width 7 height 9
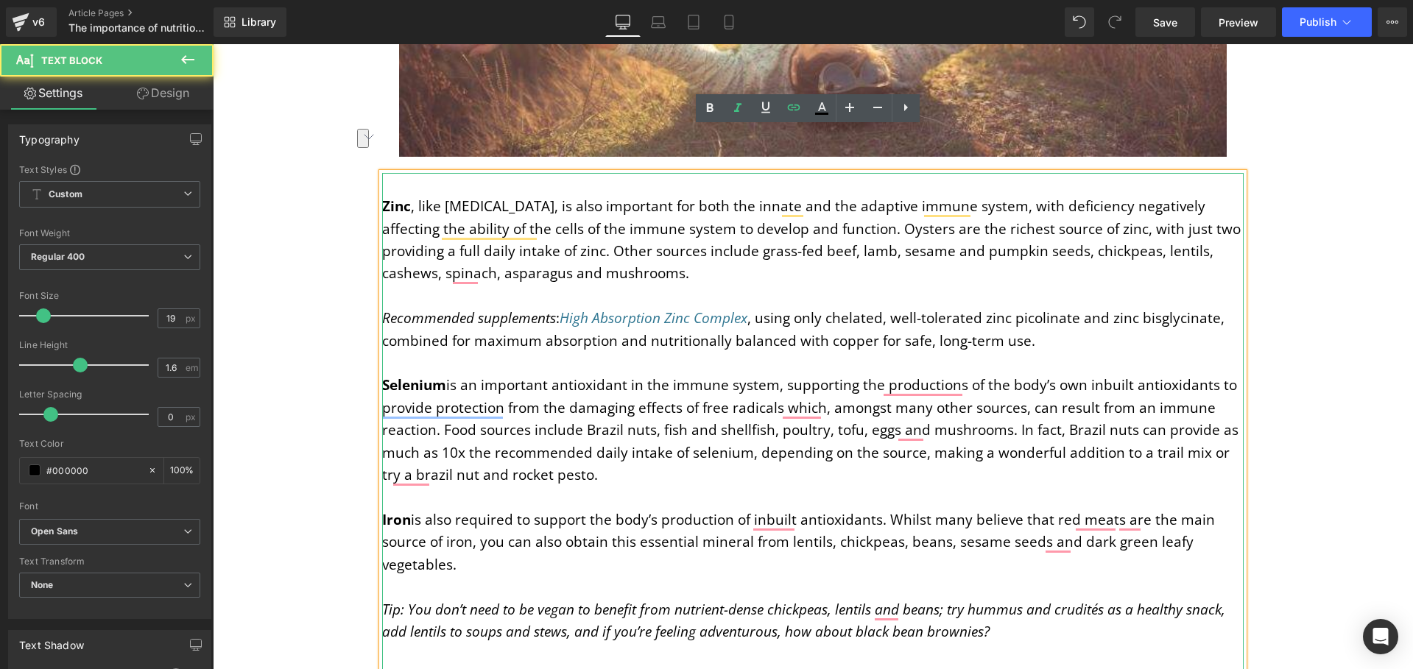
click at [662, 352] on p "To enrich screen reader interactions, please activate Accessibility in Grammarl…" at bounding box center [812, 363] width 861 height 22
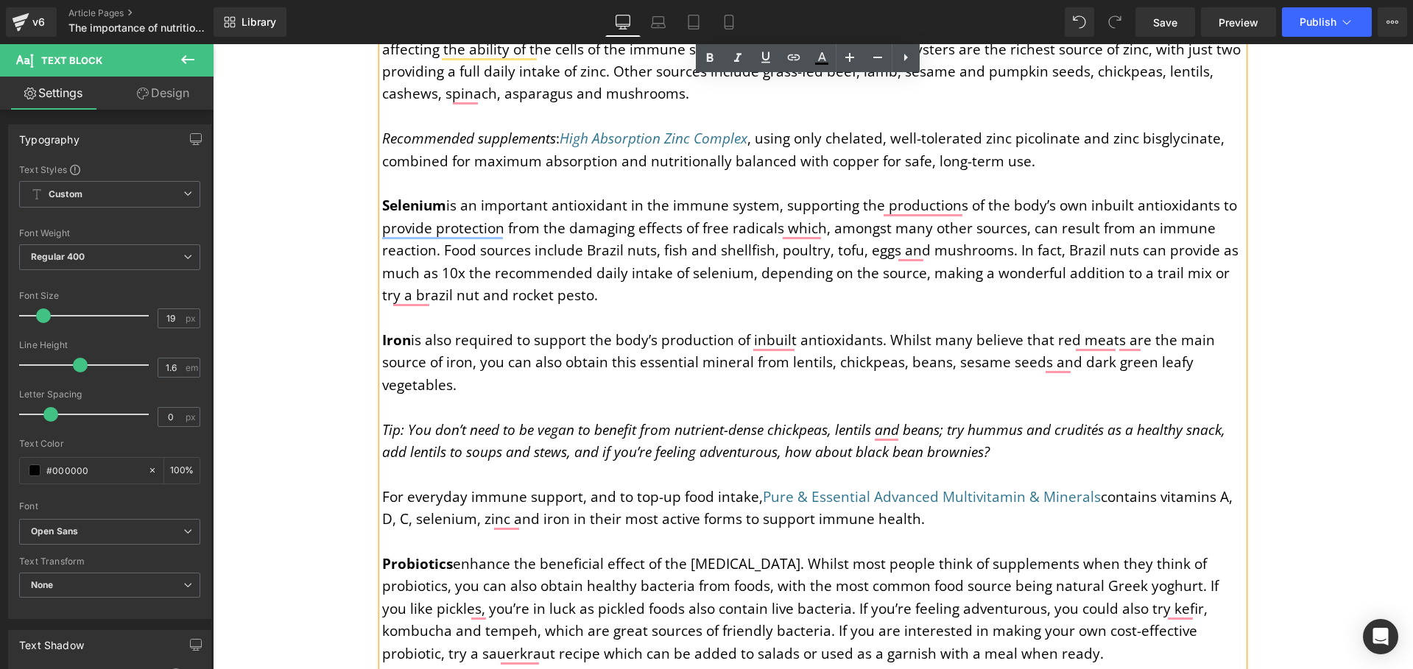
scroll to position [3993, 0]
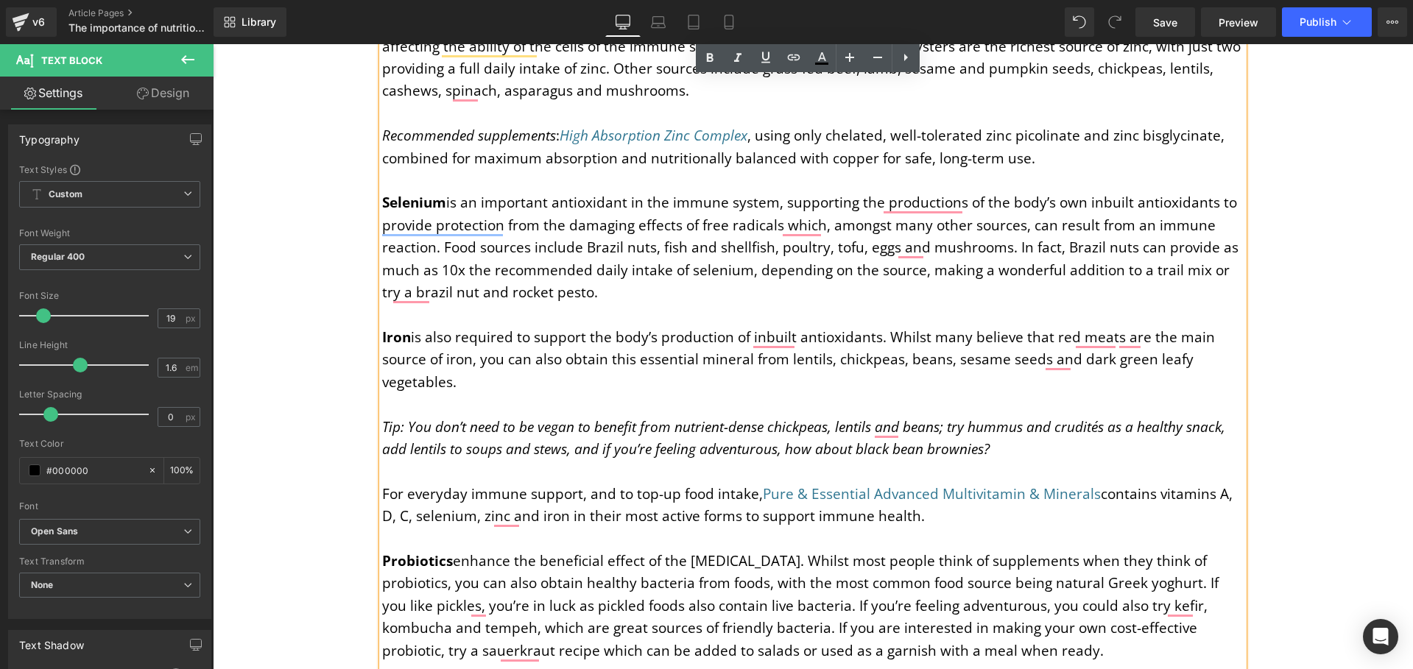
click at [382, 483] on p "For everyday immune support, and to top-up food intake, Pure & Essential Advanc…" at bounding box center [812, 505] width 861 height 45
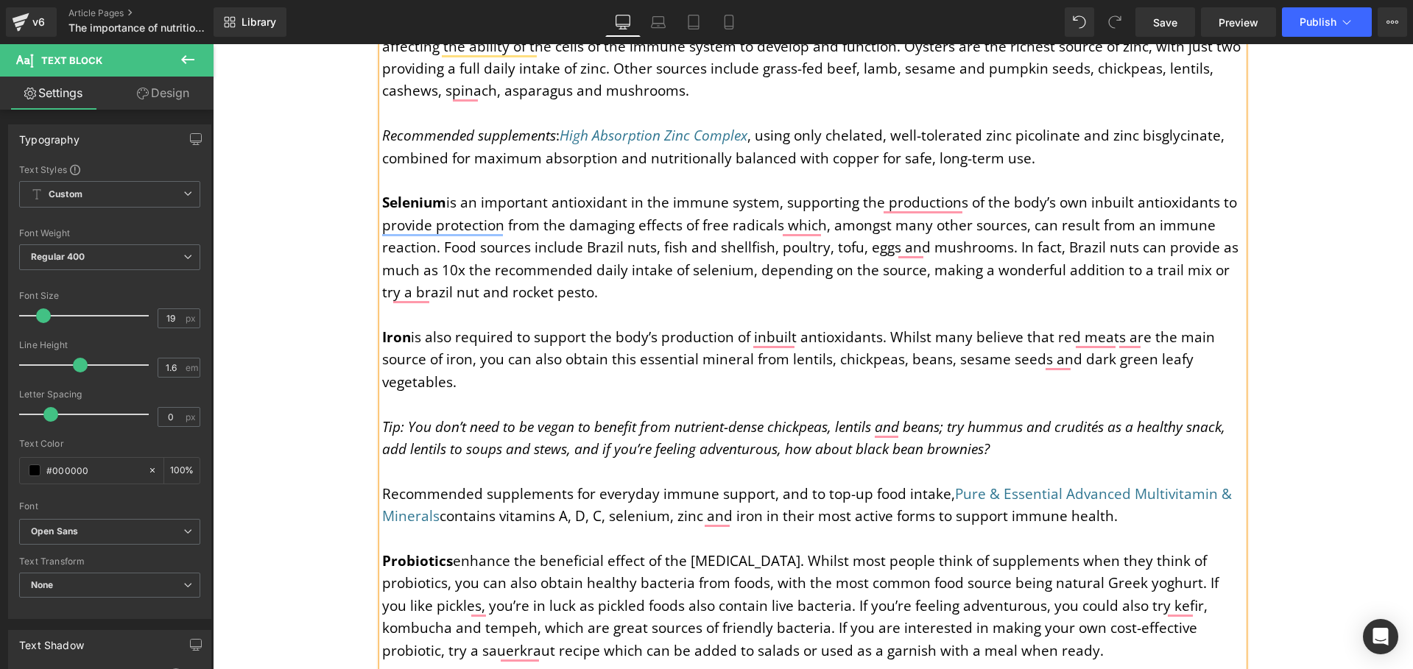
drag, startPoint x: 562, startPoint y: 448, endPoint x: 573, endPoint y: 451, distance: 11.4
click at [562, 483] on p "Recommended supplements for everyday immune support, and to top-up food intake,…" at bounding box center [812, 505] width 861 height 45
drag, startPoint x: 562, startPoint y: 448, endPoint x: 380, endPoint y: 448, distance: 181.9
click at [382, 483] on p "Recommended supplements: for everyday immune support, and to top-up food intake…" at bounding box center [812, 505] width 861 height 45
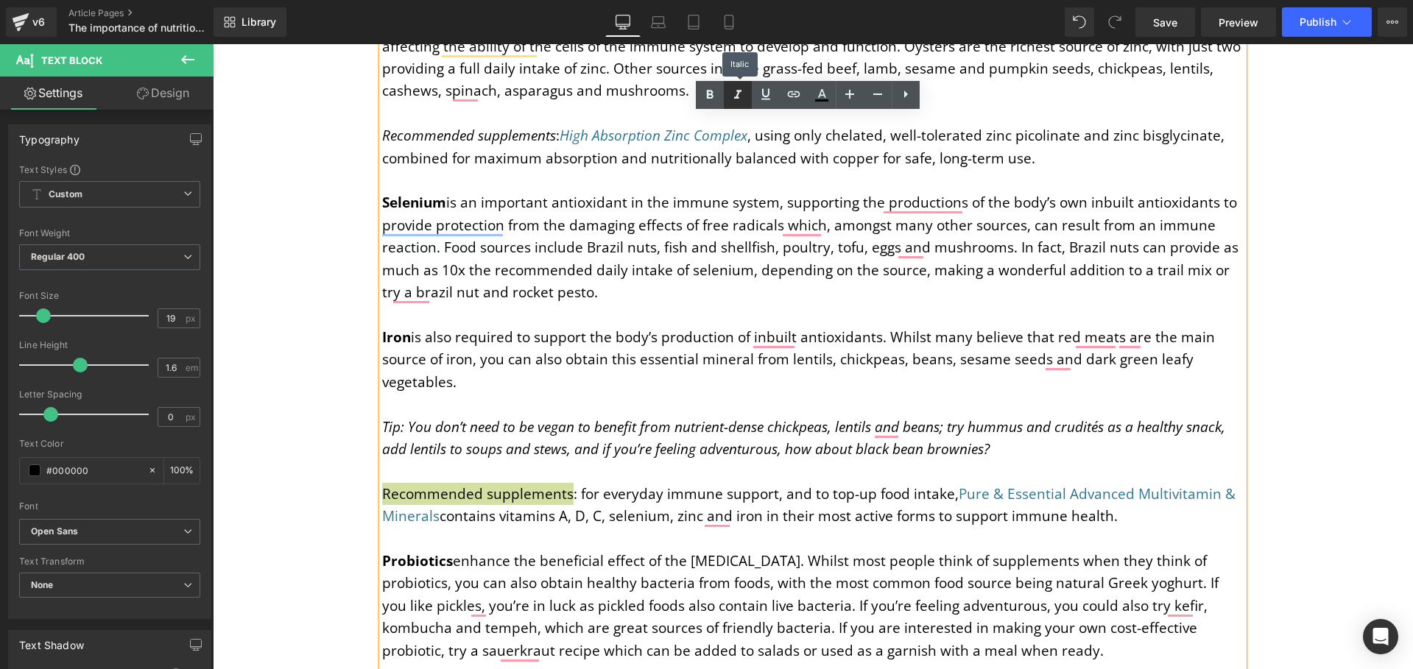
click at [738, 86] on icon at bounding box center [738, 95] width 18 height 18
click at [599, 528] on p "To enrich screen reader interactions, please activate Accessibility in Grammarl…" at bounding box center [812, 539] width 861 height 22
click at [923, 483] on p "Recommended supplements : for everyday immune support, and to top-up food intak…" at bounding box center [812, 505] width 861 height 45
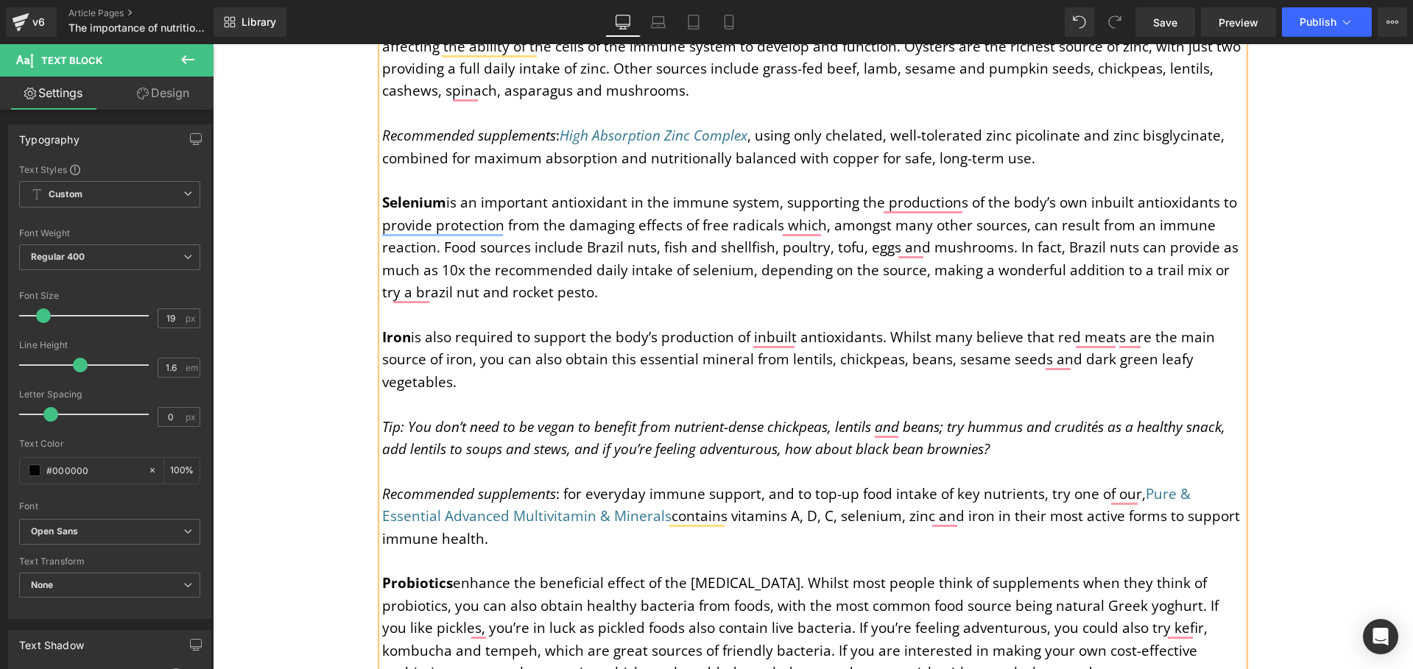
click at [660, 483] on p "Recommended supplements : for everyday immune support, and to top-up food intak…" at bounding box center [812, 516] width 861 height 67
click at [723, 483] on p "Recommended supplements : for everyday immune support, and to top-up food intak…" at bounding box center [812, 516] width 861 height 67
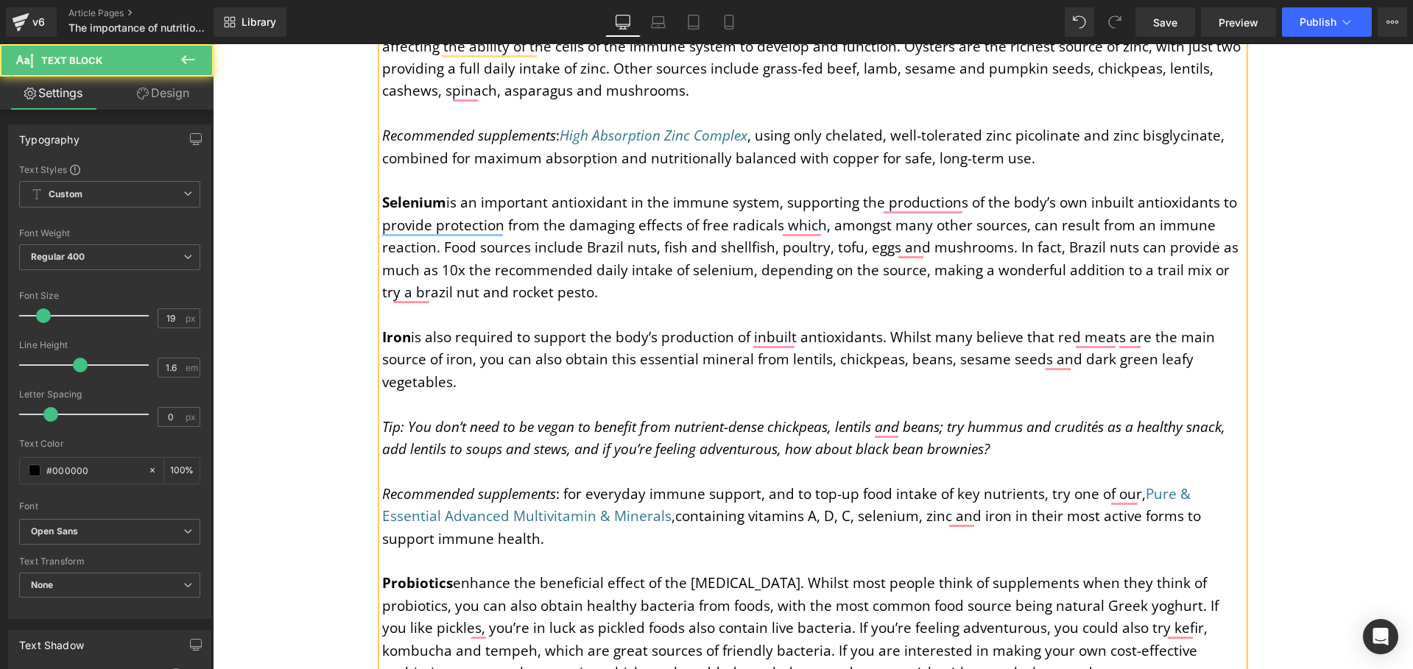
click at [909, 483] on p "Recommended supplements : for everyday immune support, and to top-up food intak…" at bounding box center [812, 516] width 861 height 67
click at [969, 483] on p "Recommended supplements : for everyday immune support, and to top-up food intak…" at bounding box center [812, 516] width 861 height 67
click at [1032, 483] on p "Recommended supplements : for everyday immune support, and to top-up food intak…" at bounding box center [812, 516] width 861 height 67
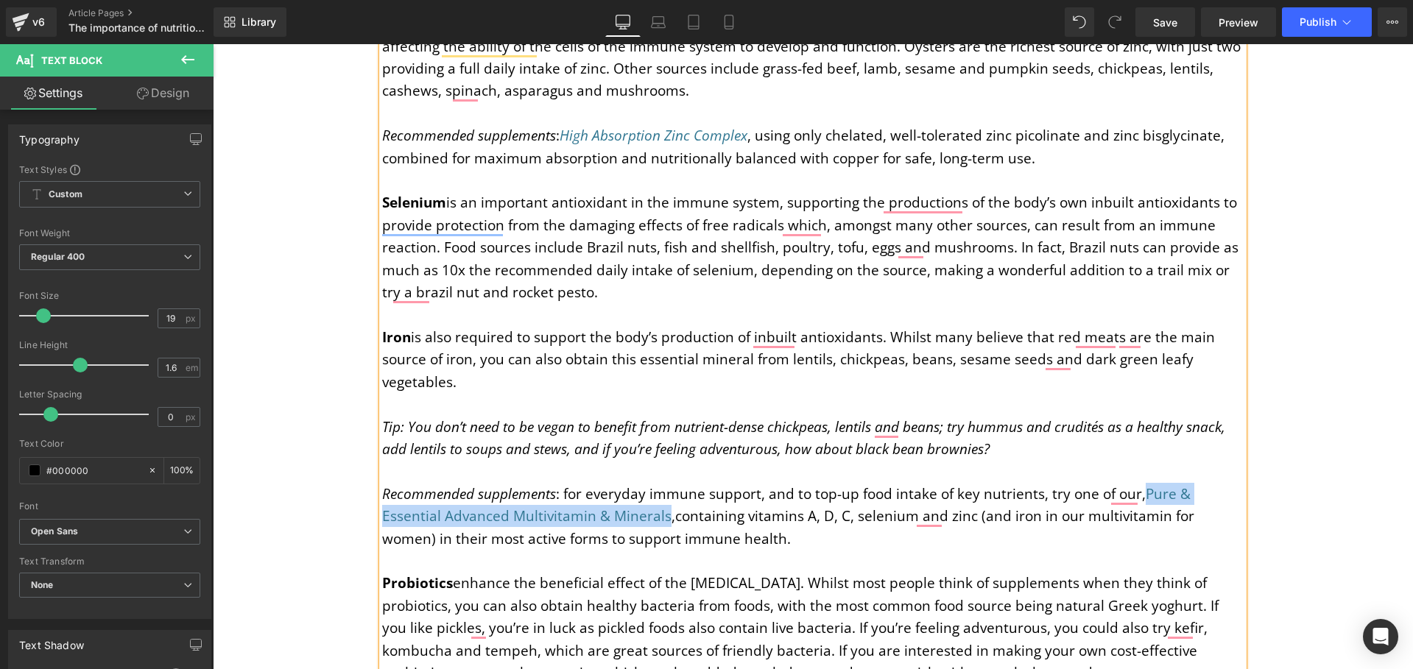
drag, startPoint x: 1138, startPoint y: 448, endPoint x: 660, endPoint y: 469, distance: 479.0
click at [660, 483] on p "Recommended supplements : for everyday immune support, and to top-up food intak…" at bounding box center [812, 516] width 861 height 67
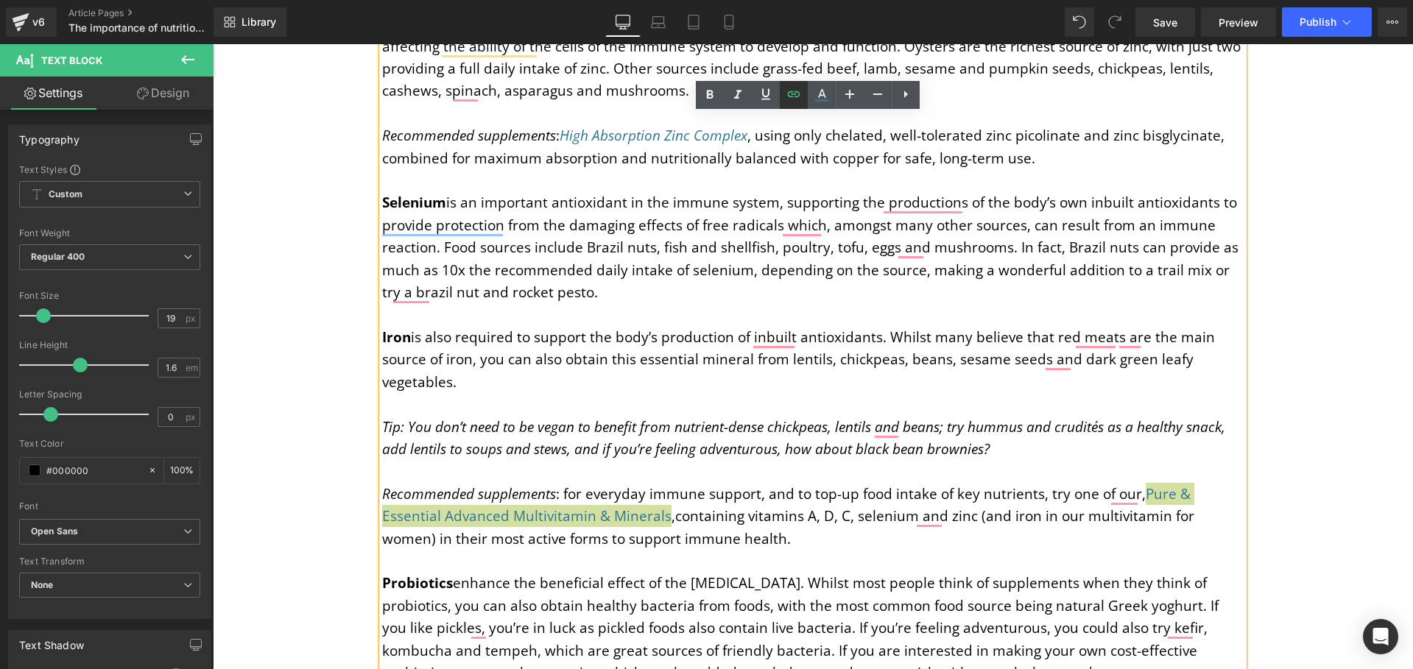
click at [797, 92] on icon at bounding box center [793, 94] width 13 height 6
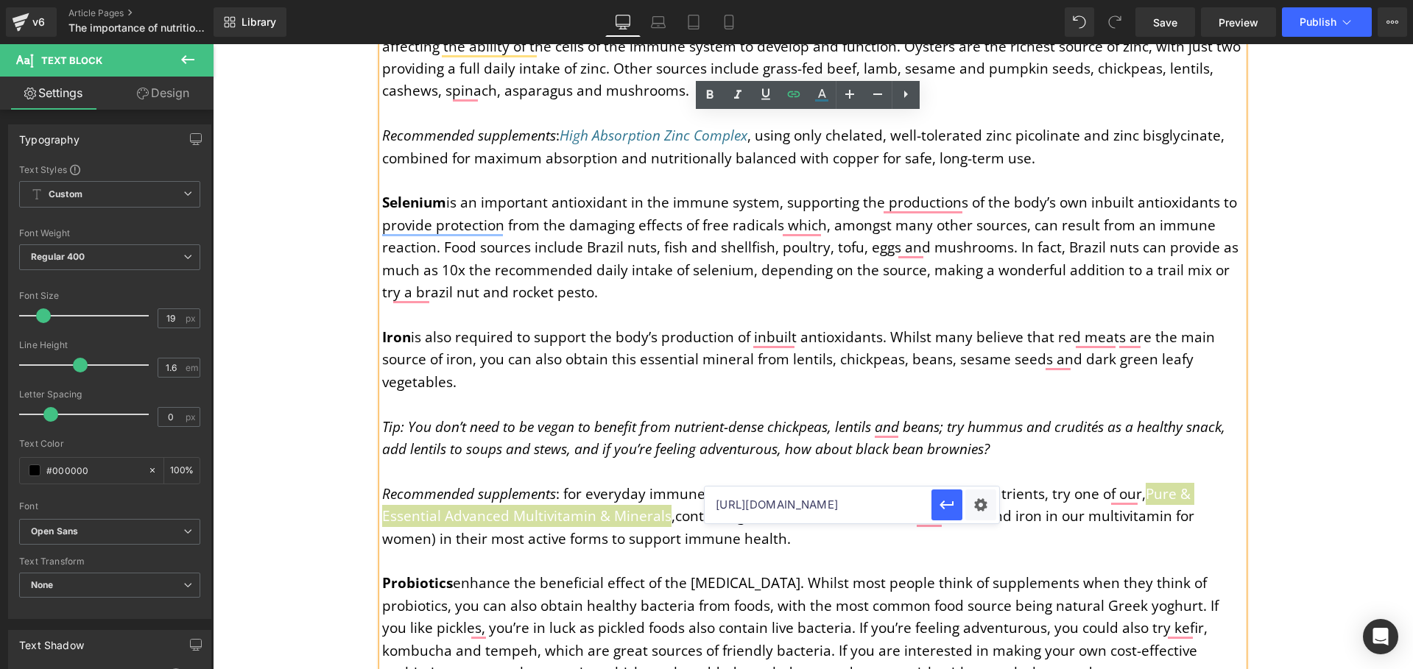
scroll to position [0, 605]
drag, startPoint x: 926, startPoint y: 546, endPoint x: 994, endPoint y: 530, distance: 70.2
paste input "collections/multivitamin"
type input "https://igennus.com/collections/multivitamins"
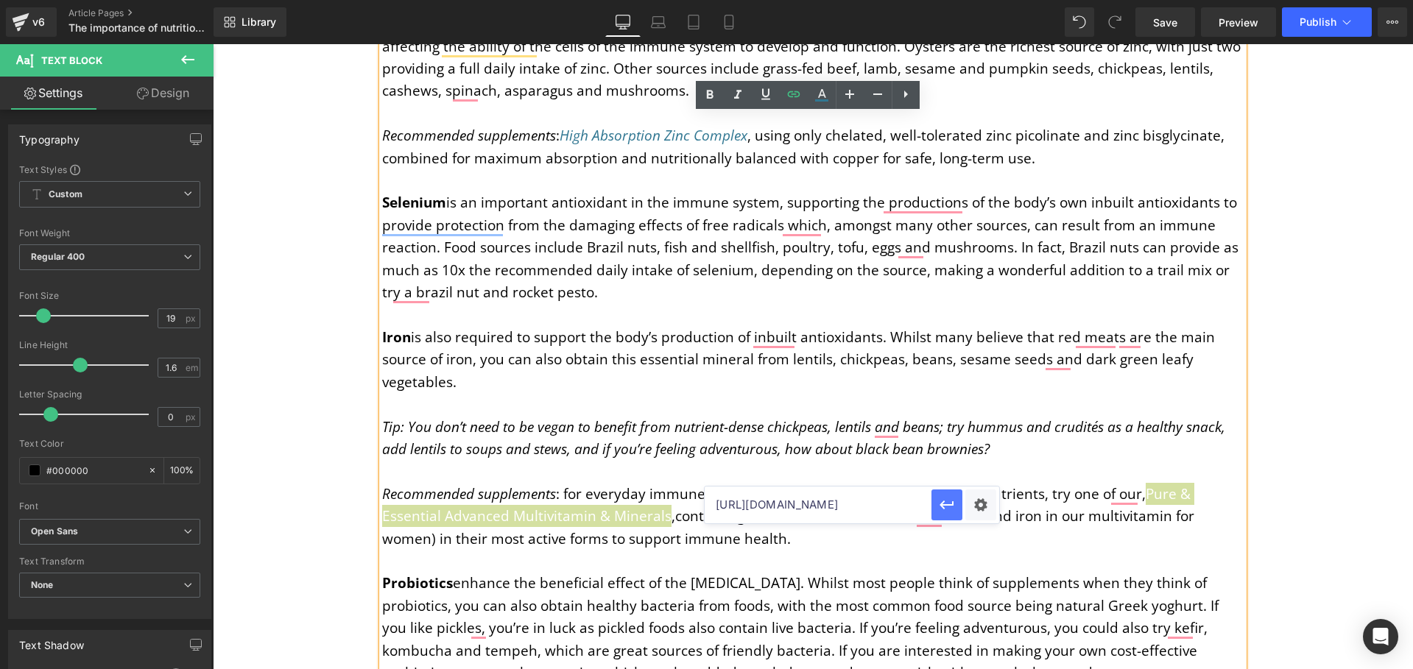
scroll to position [0, 0]
click at [944, 510] on icon "button" at bounding box center [947, 505] width 18 height 18
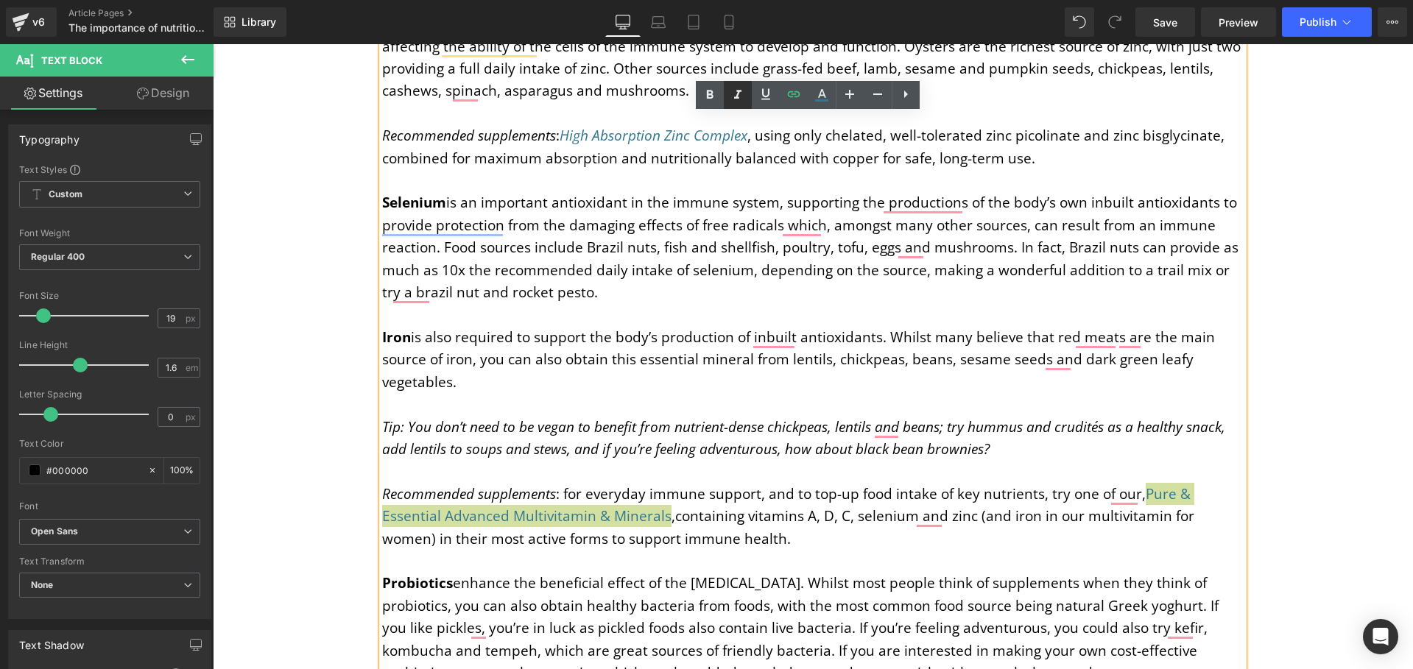
click at [733, 98] on icon at bounding box center [738, 95] width 18 height 18
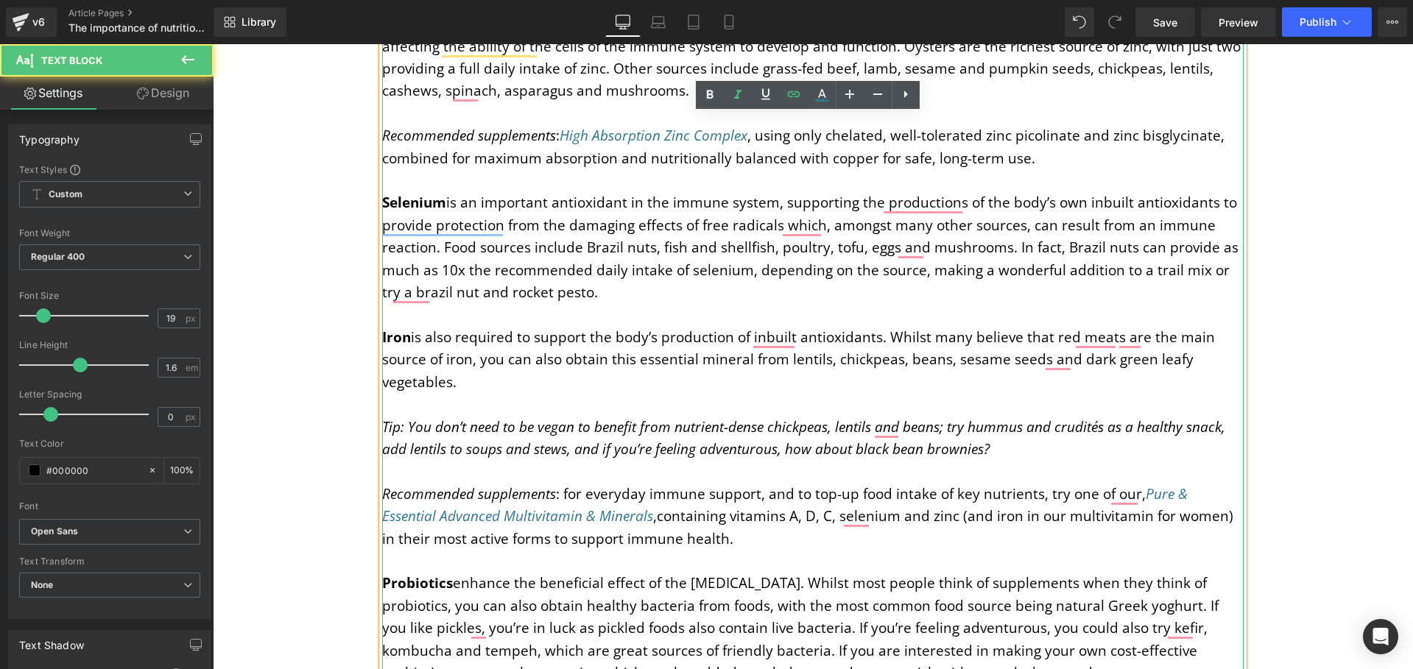
click at [711, 550] on p "To enrich screen reader interactions, please activate Accessibility in Grammarl…" at bounding box center [812, 561] width 861 height 22
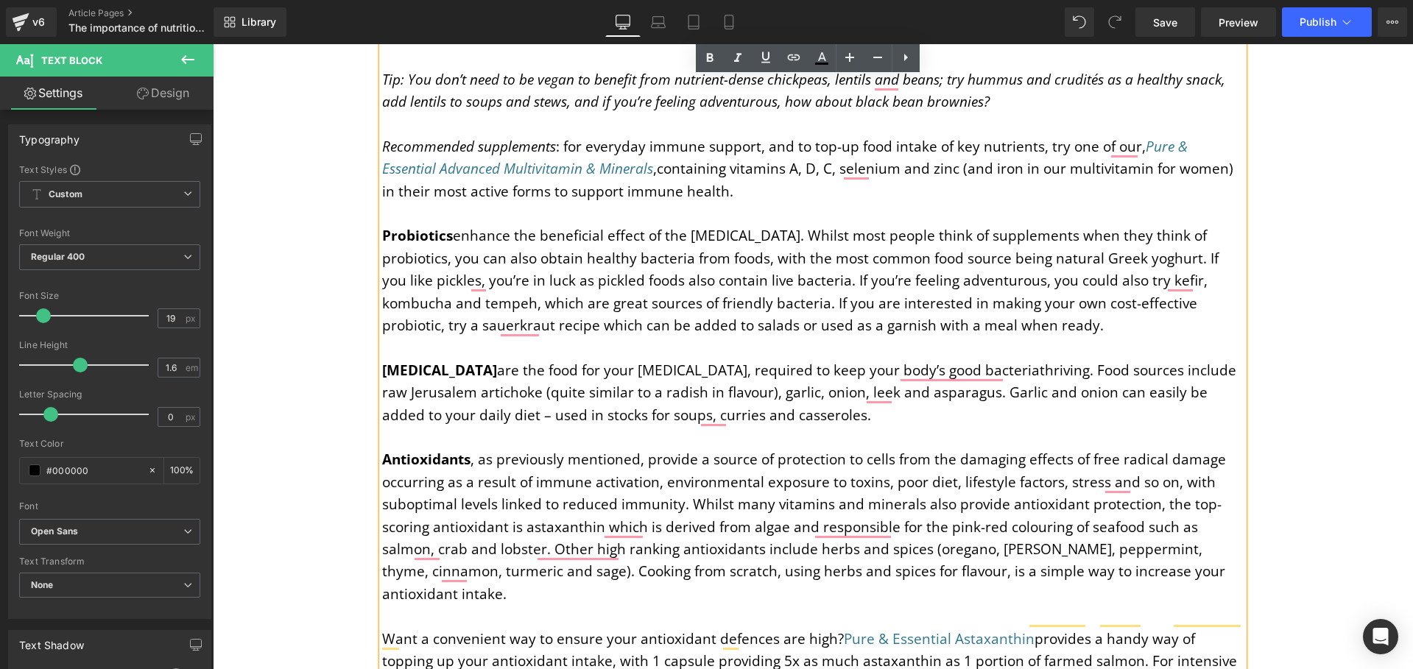
scroll to position [4432, 0]
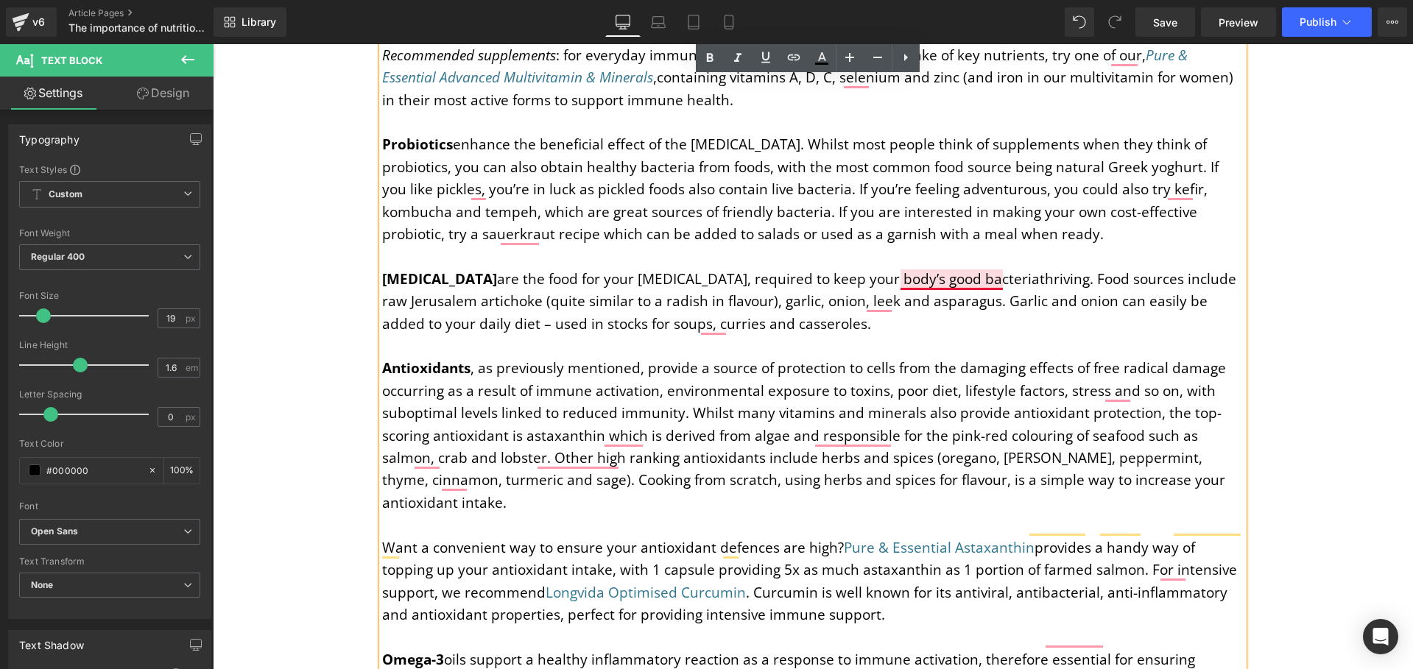
click at [948, 268] on p "Prebiotics are the food for your microbiota, required to keep your body’s good …" at bounding box center [812, 301] width 861 height 67
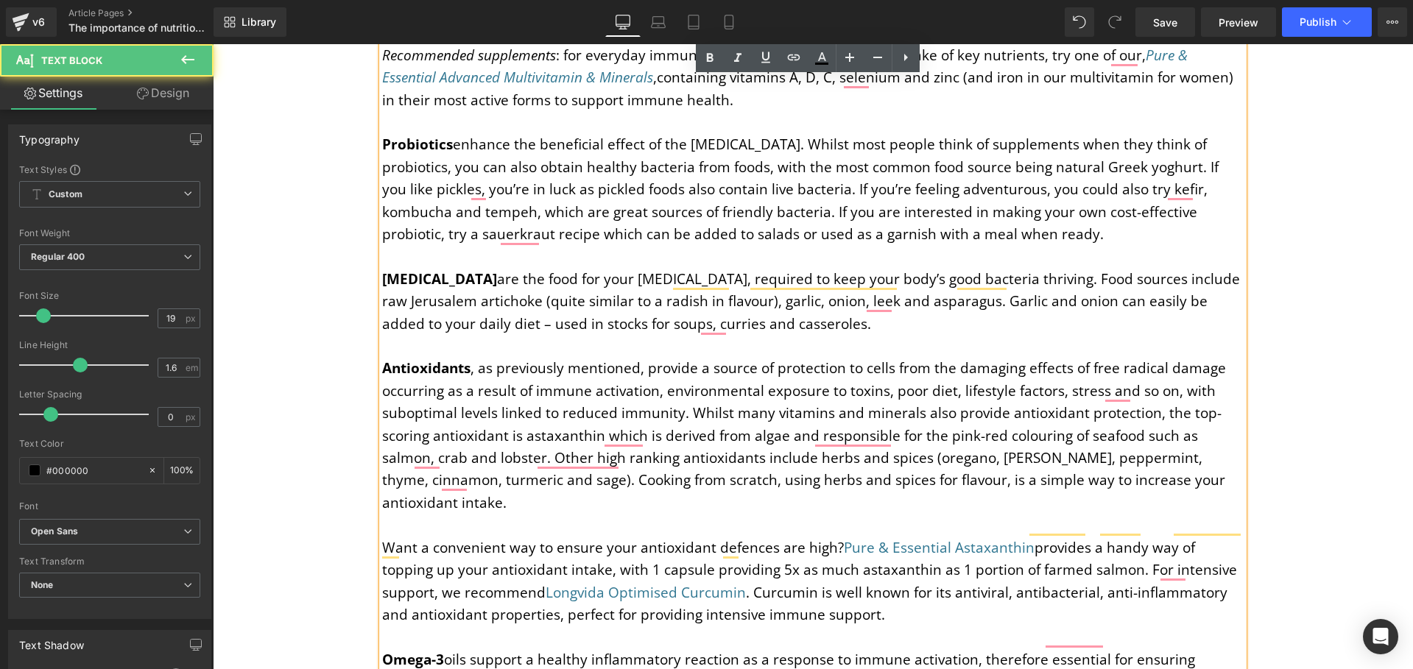
click at [816, 289] on div "Zinc , like vitamin D, is also important for both the innate and the adaptive i…" at bounding box center [812, 190] width 861 height 1276
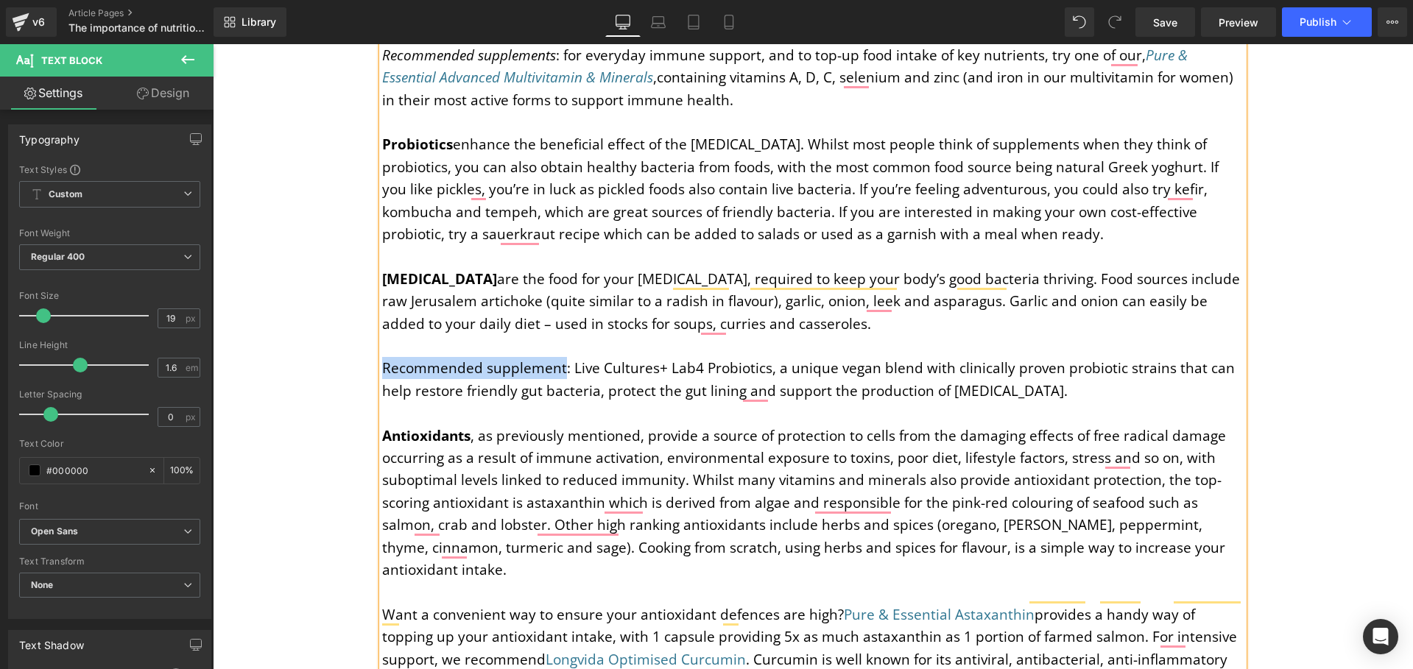
drag, startPoint x: 558, startPoint y: 325, endPoint x: 381, endPoint y: 321, distance: 177.5
click at [382, 357] on p "Recommended supplement: Live Cultures+ Lab4 Probiotics, a unique vegan blend wi…" at bounding box center [812, 379] width 861 height 45
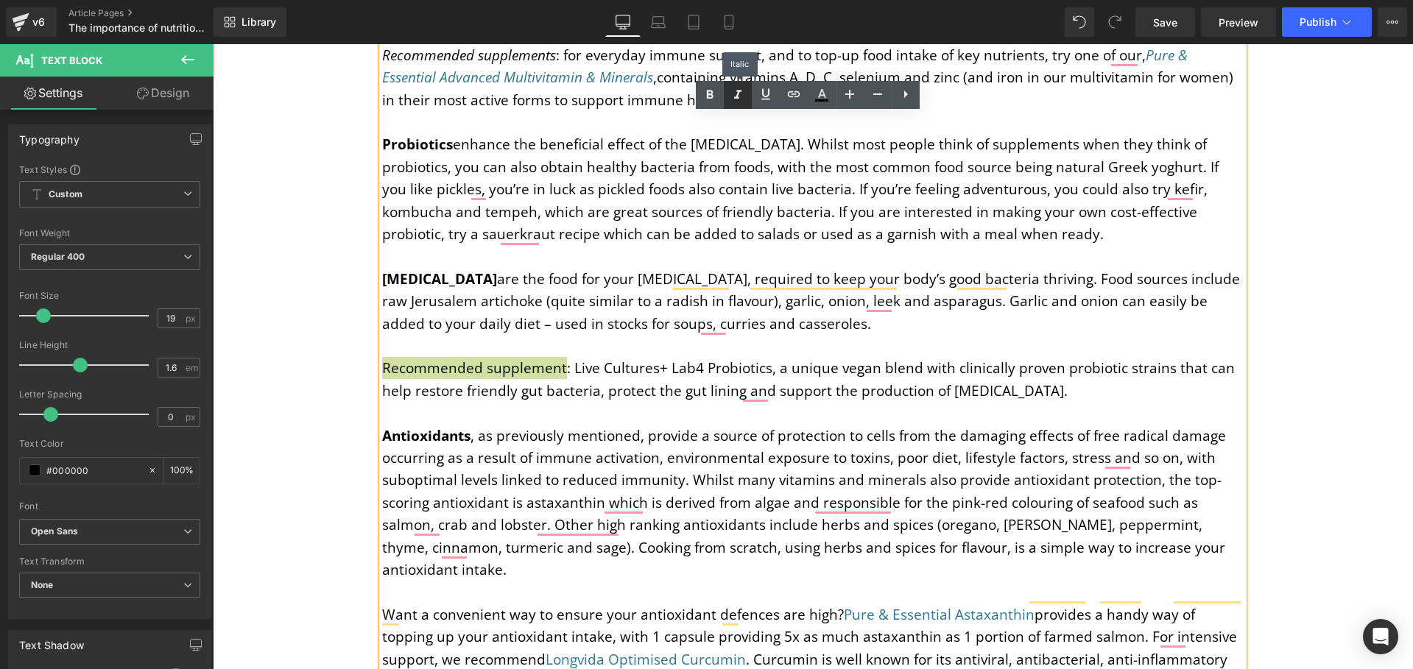
click at [748, 91] on link at bounding box center [738, 95] width 28 height 28
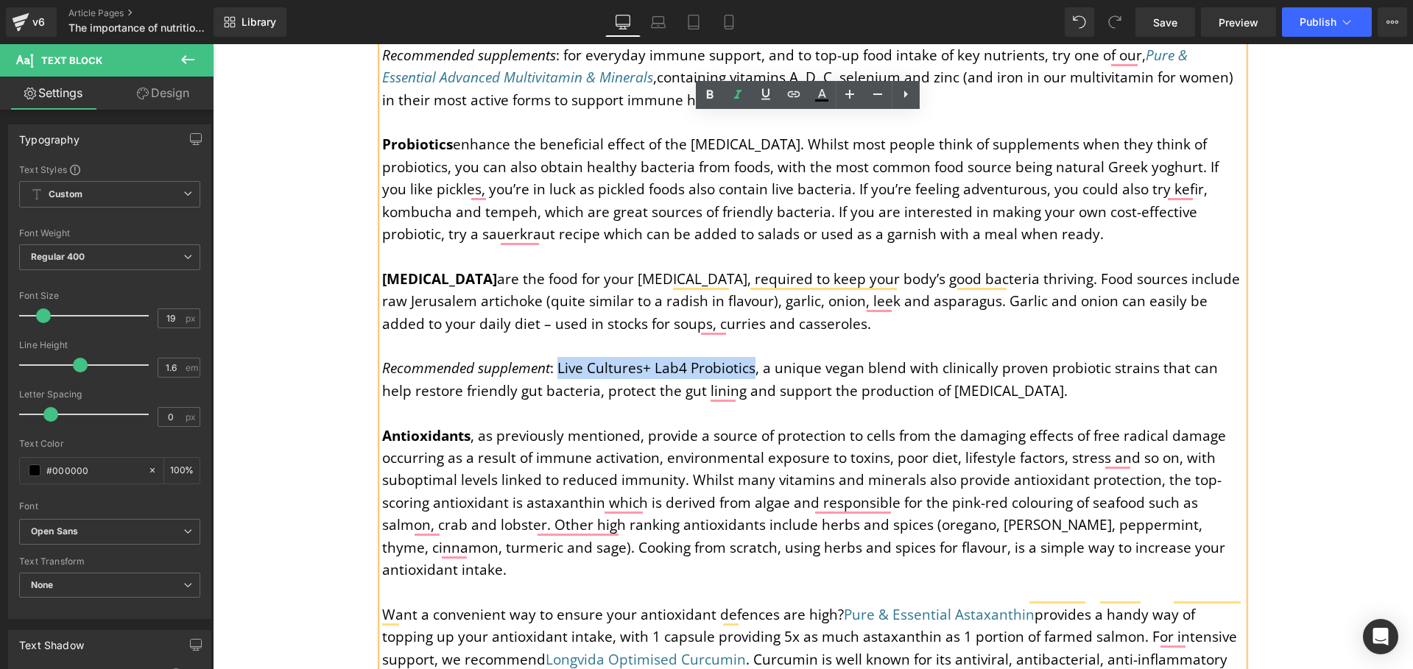
drag, startPoint x: 552, startPoint y: 324, endPoint x: 748, endPoint y: 326, distance: 195.9
click at [748, 357] on p "Recommended supplement : Live Cultures+ Lab4 Probiotics, a unique vegan blend w…" at bounding box center [812, 379] width 861 height 45
click at [792, 101] on icon at bounding box center [794, 94] width 18 height 18
click at [652, 359] on input "text" at bounding box center [690, 357] width 227 height 37
paste input "https://igennus.com/products/live-cultures-lab4-probiotics-non-bloating-prebiot…"
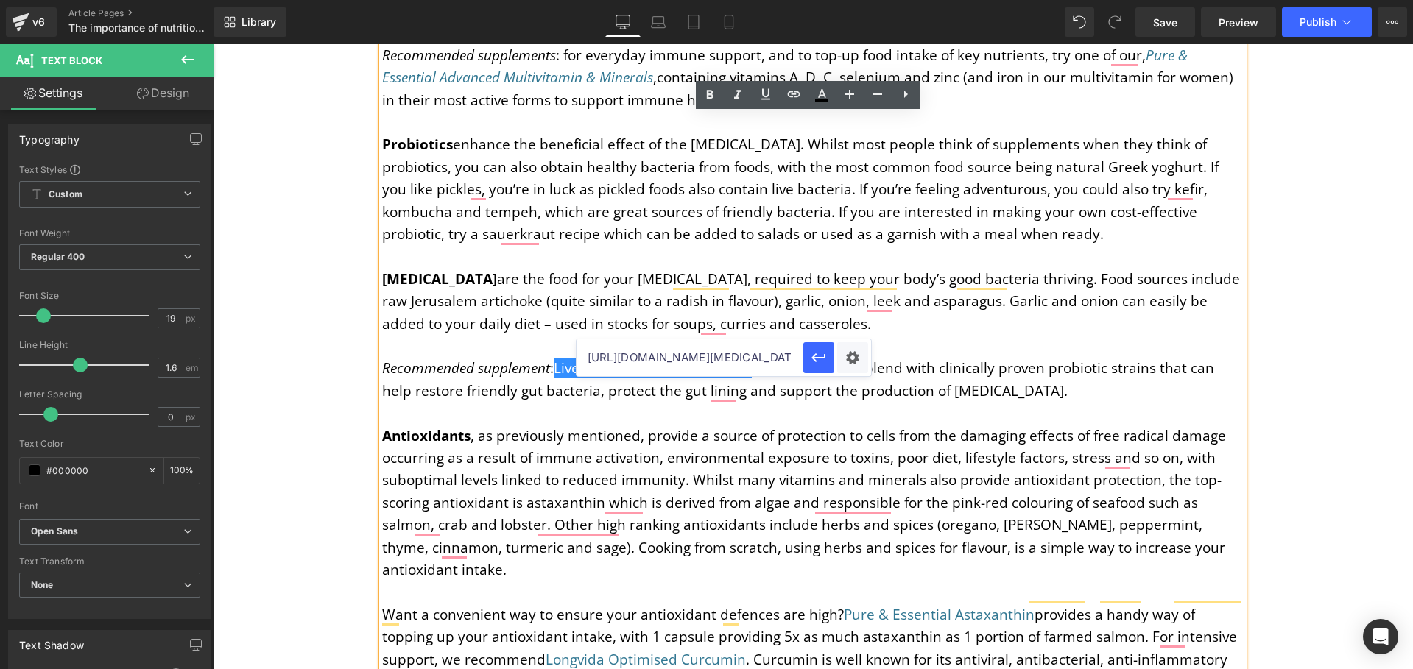
scroll to position [0, 482]
type input "https://igennus.com/products/live-cultures-lab4-probiotics-non-bloating-prebiot…"
click at [818, 361] on icon "button" at bounding box center [819, 358] width 18 height 18
click at [739, 100] on icon at bounding box center [738, 95] width 18 height 18
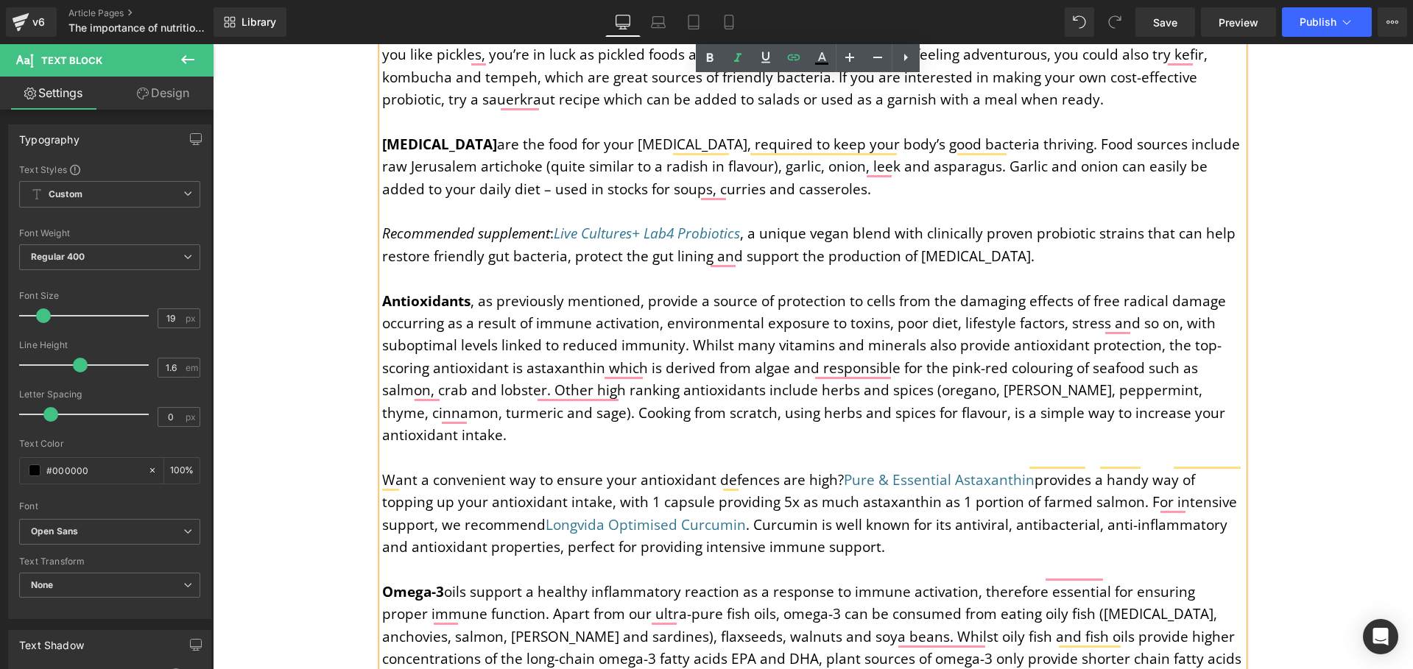
scroll to position [4588, 0]
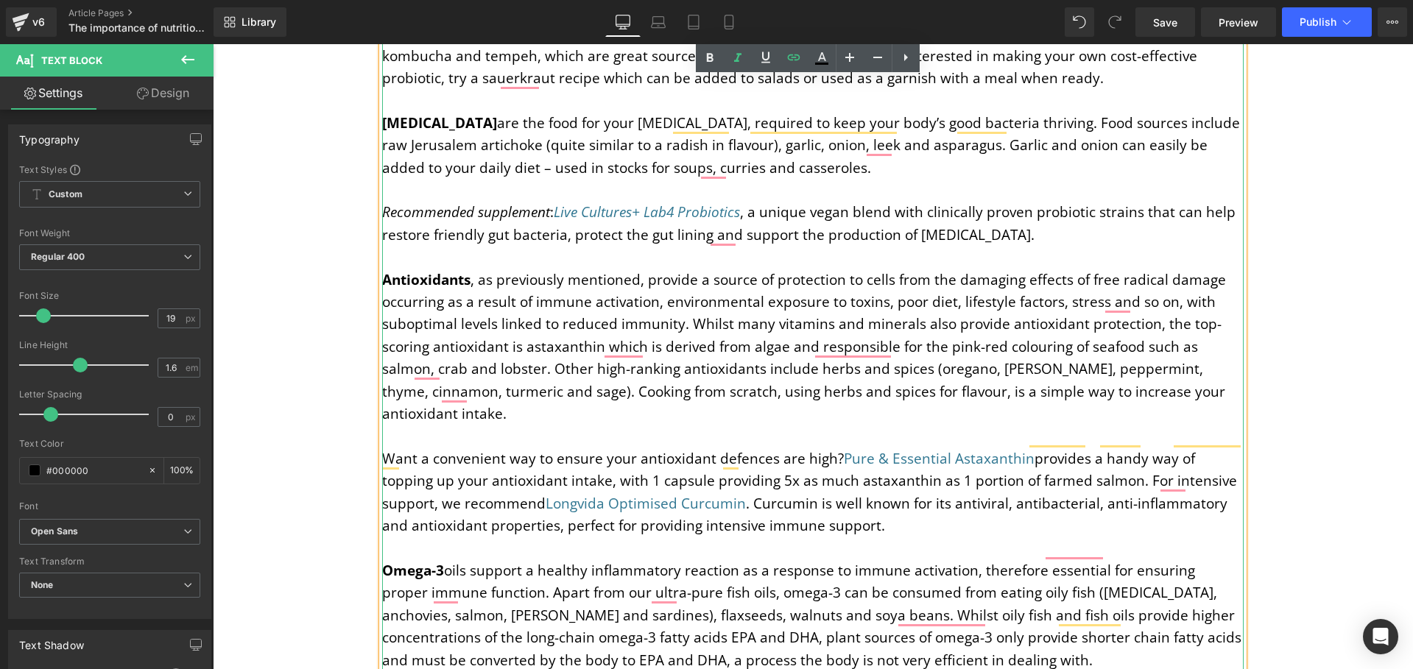
click at [382, 448] on p "Want a convenient way to ensure your antioxidant defences are high? Pure & Esse…" at bounding box center [812, 493] width 861 height 90
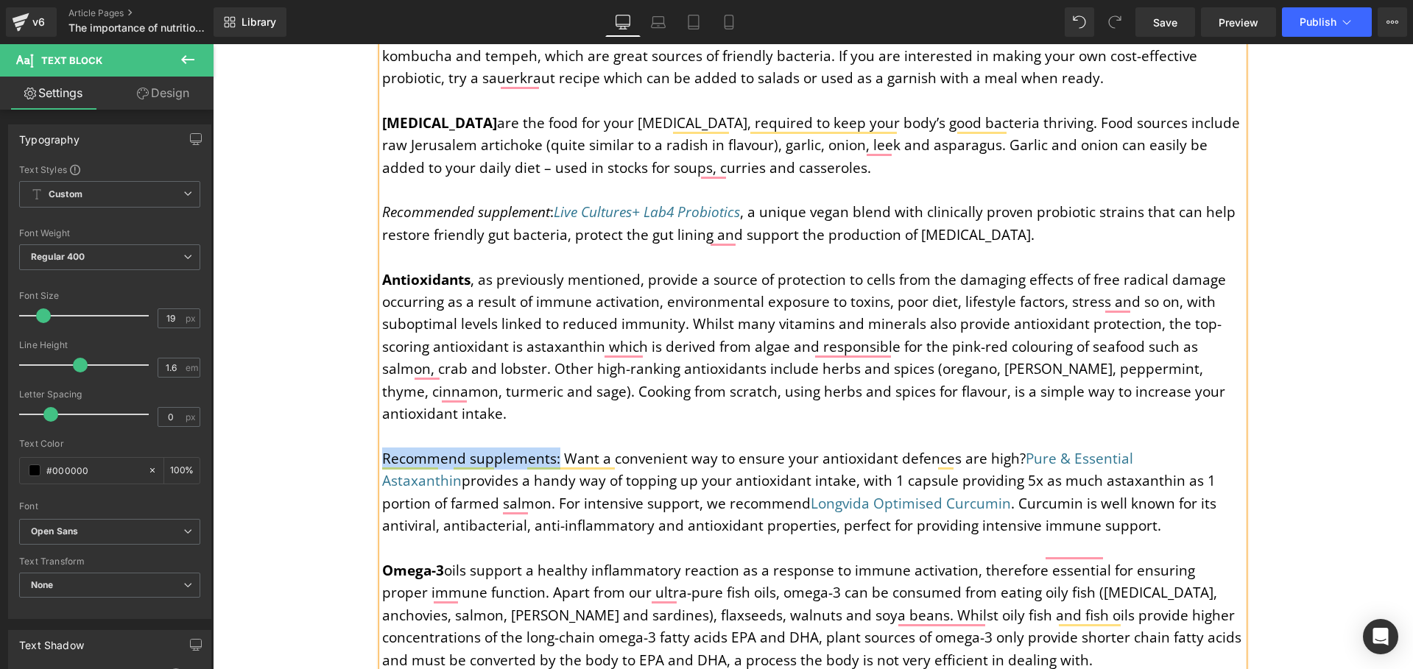
drag, startPoint x: 550, startPoint y: 391, endPoint x: 380, endPoint y: 392, distance: 170.1
click at [382, 448] on p "Recommend supplements: Want a convenient way to ensure your antioxidant defence…" at bounding box center [812, 493] width 861 height 90
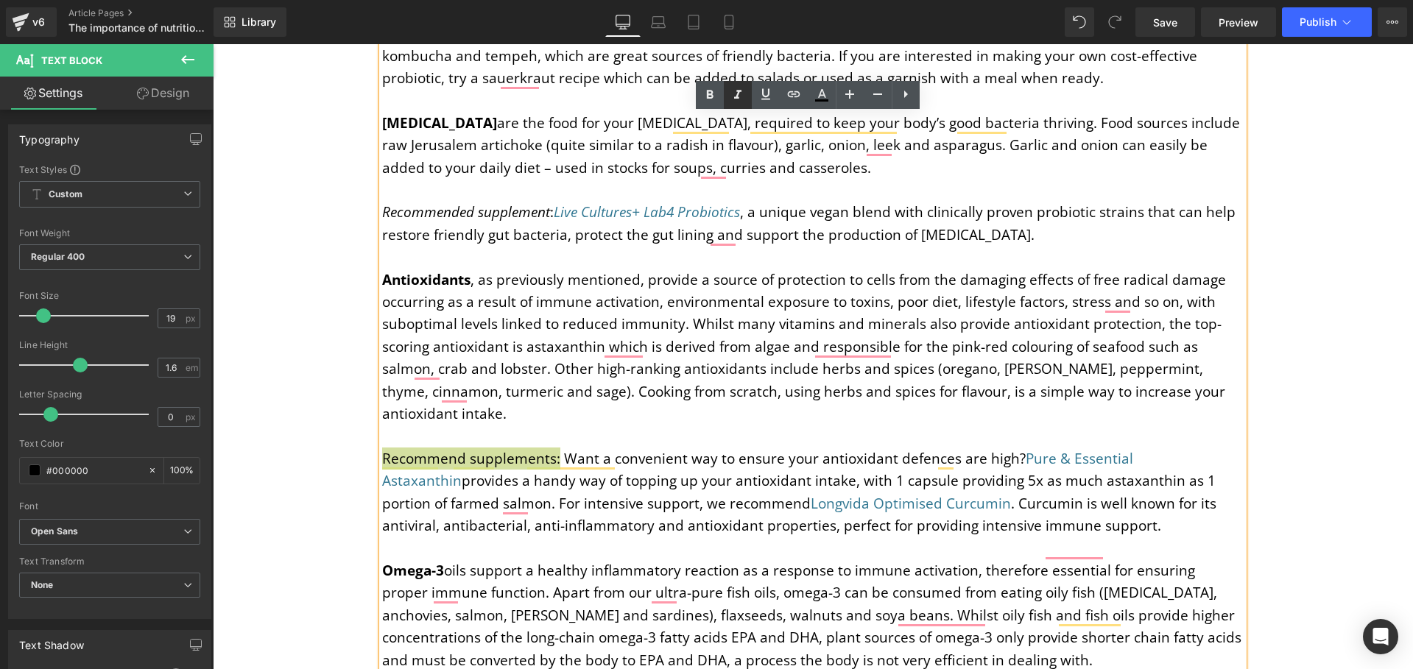
click at [736, 95] on icon at bounding box center [738, 95] width 18 height 18
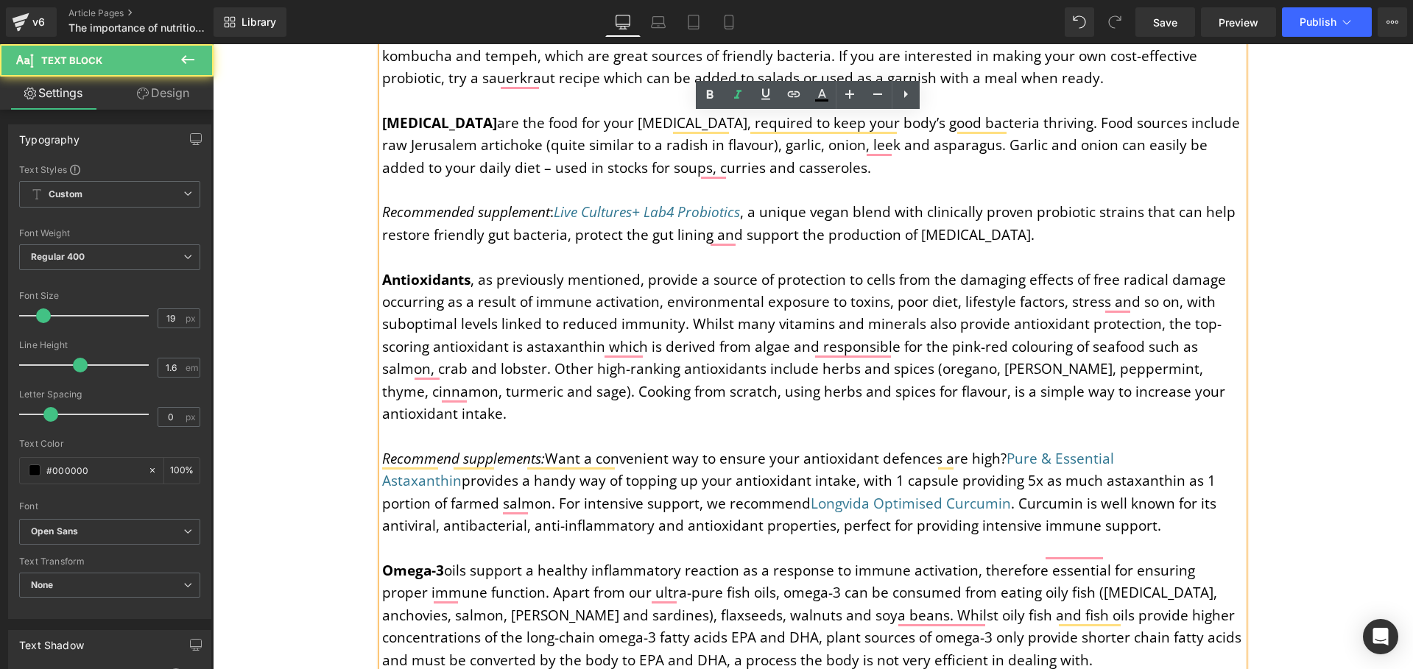
click at [579, 448] on p "Recommend supplements: Want a convenient way to ensure your antioxidant defence…" at bounding box center [812, 493] width 861 height 90
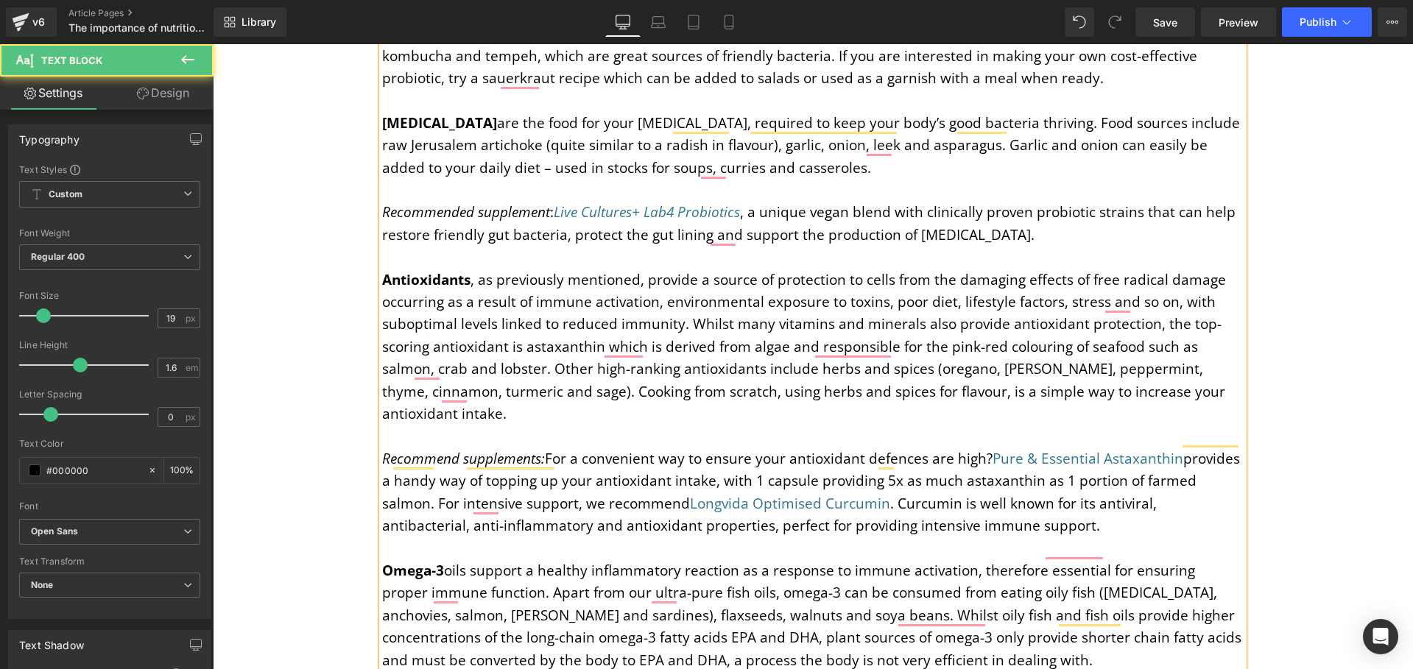
click at [983, 448] on p "Recommend supplements: For a convenient way to ensure your antioxidant defences…" at bounding box center [812, 493] width 861 height 90
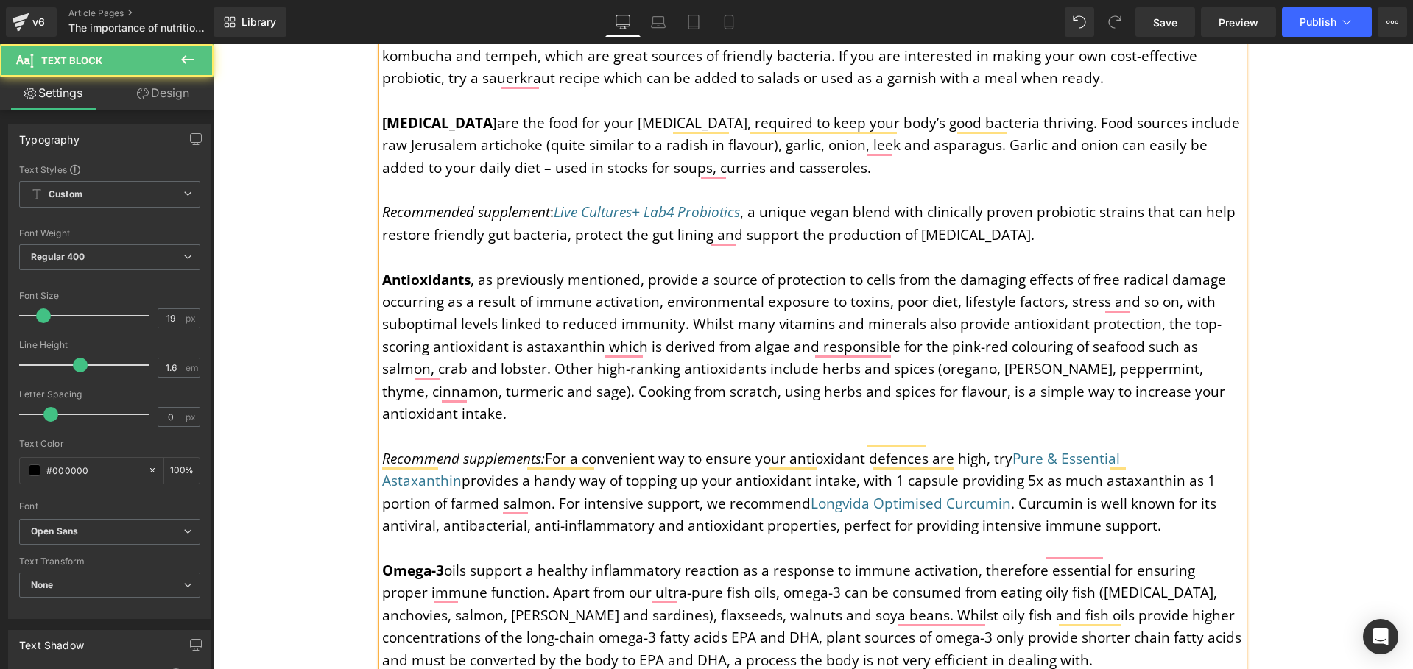
click at [1202, 448] on p "Recommend supplements: For a convenient way to ensure your antioxidant defences…" at bounding box center [812, 493] width 861 height 90
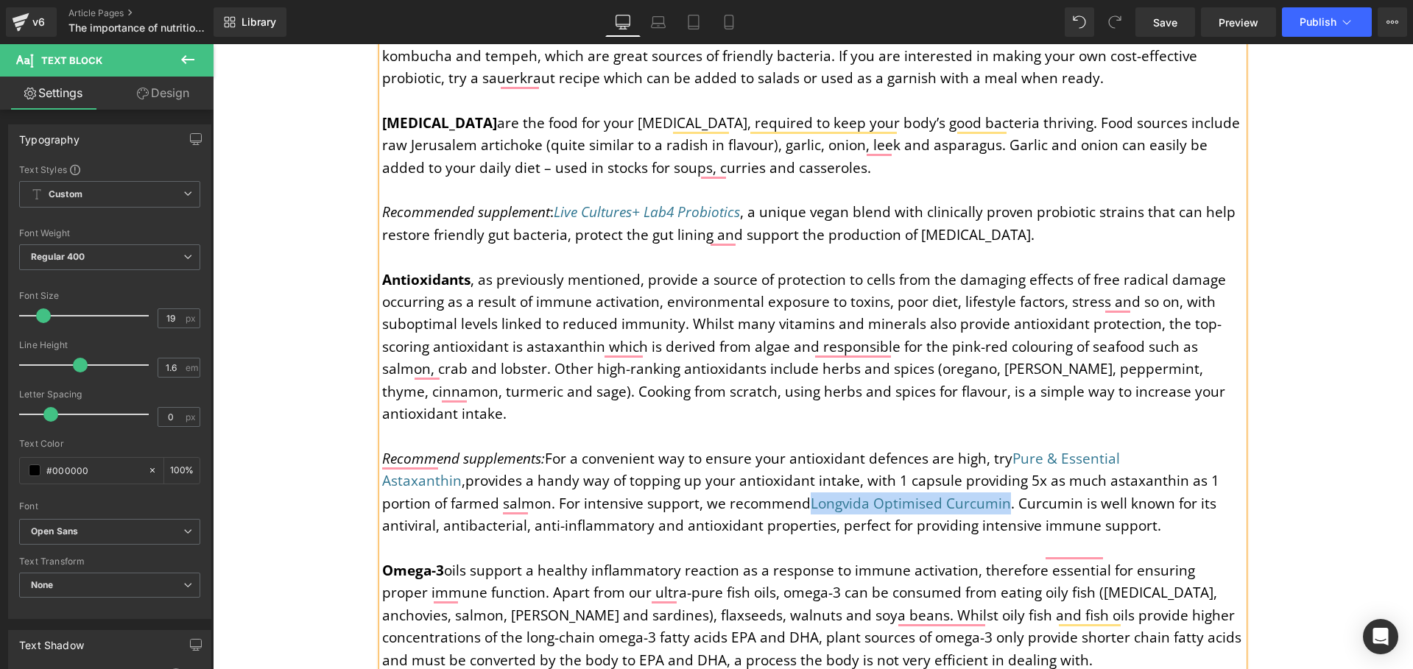
drag, startPoint x: 881, startPoint y: 438, endPoint x: 682, endPoint y: 435, distance: 198.8
click at [682, 448] on p "Recommend supplements: For a convenient way to ensure your antioxidant defences…" at bounding box center [812, 493] width 861 height 90
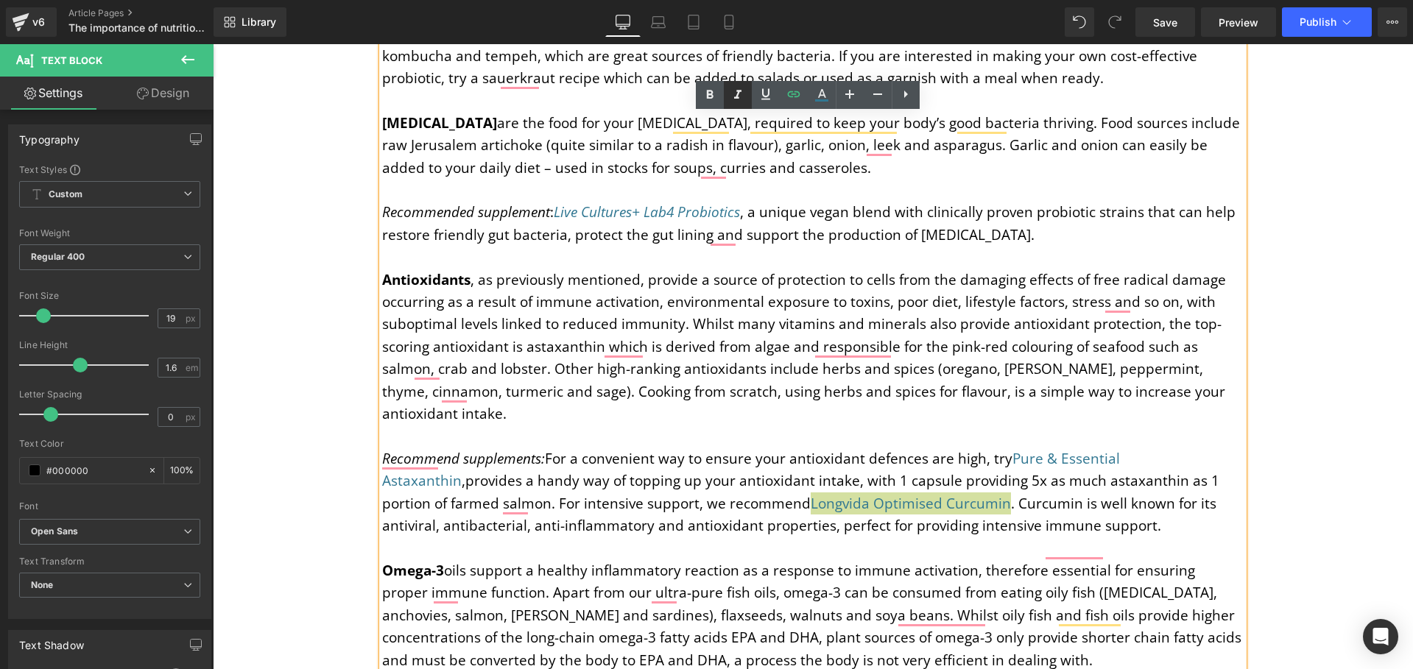
click at [737, 94] on icon at bounding box center [737, 94] width 7 height 9
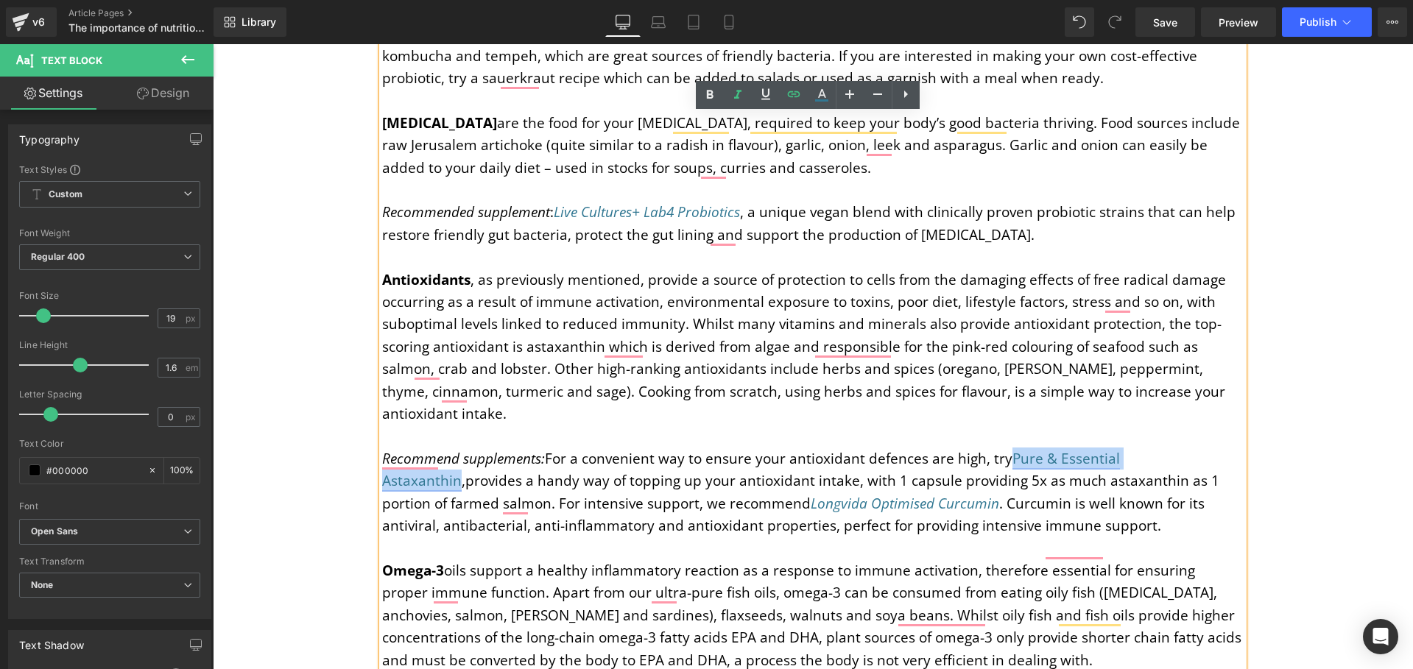
drag, startPoint x: 1007, startPoint y: 391, endPoint x: 1191, endPoint y: 398, distance: 183.5
click at [1120, 449] on link "Pure & Essential Astaxanthin" at bounding box center [751, 469] width 738 height 41
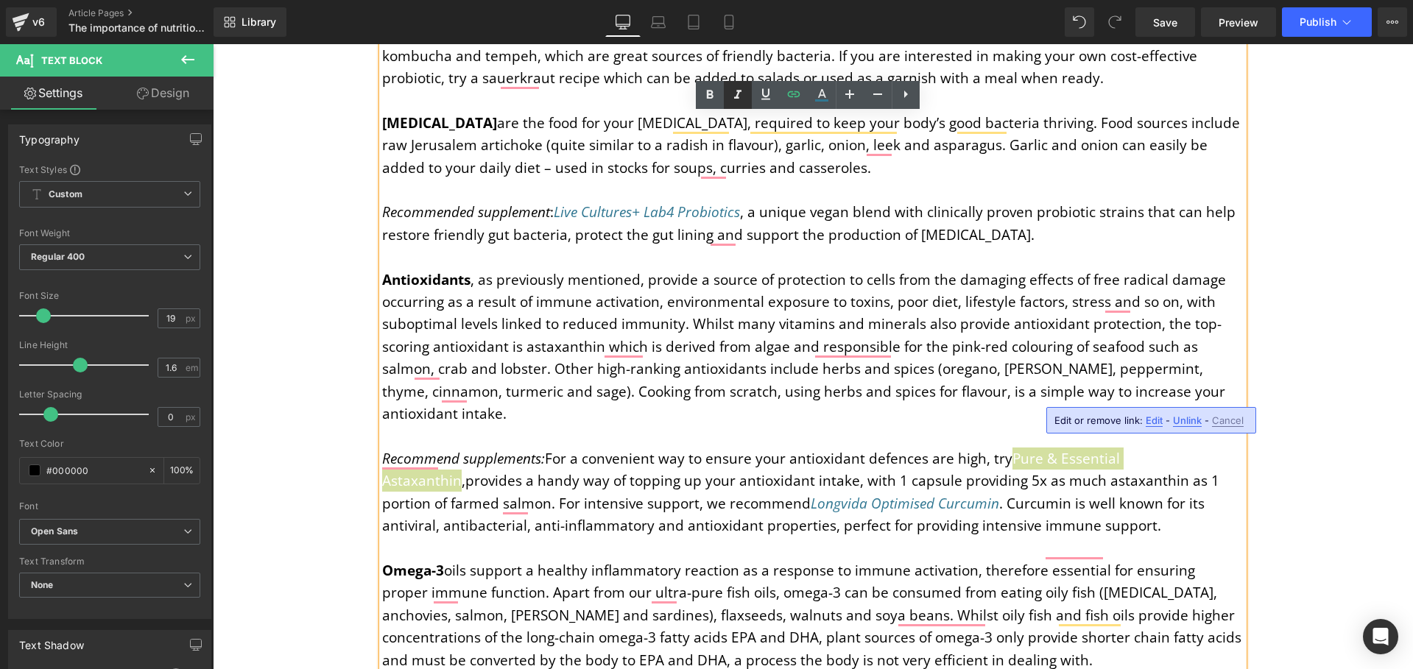
click at [740, 94] on icon at bounding box center [738, 95] width 18 height 18
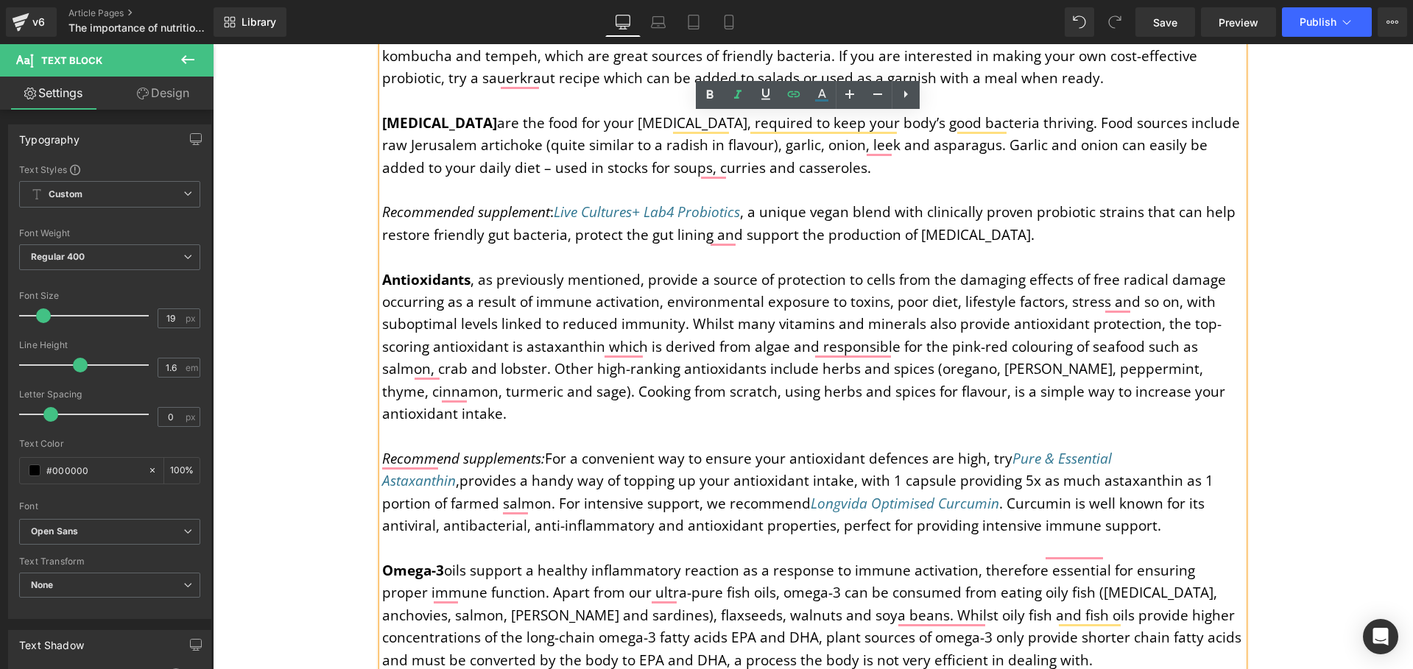
click at [761, 537] on p "To enrich screen reader interactions, please activate Accessibility in Grammarl…" at bounding box center [812, 548] width 861 height 22
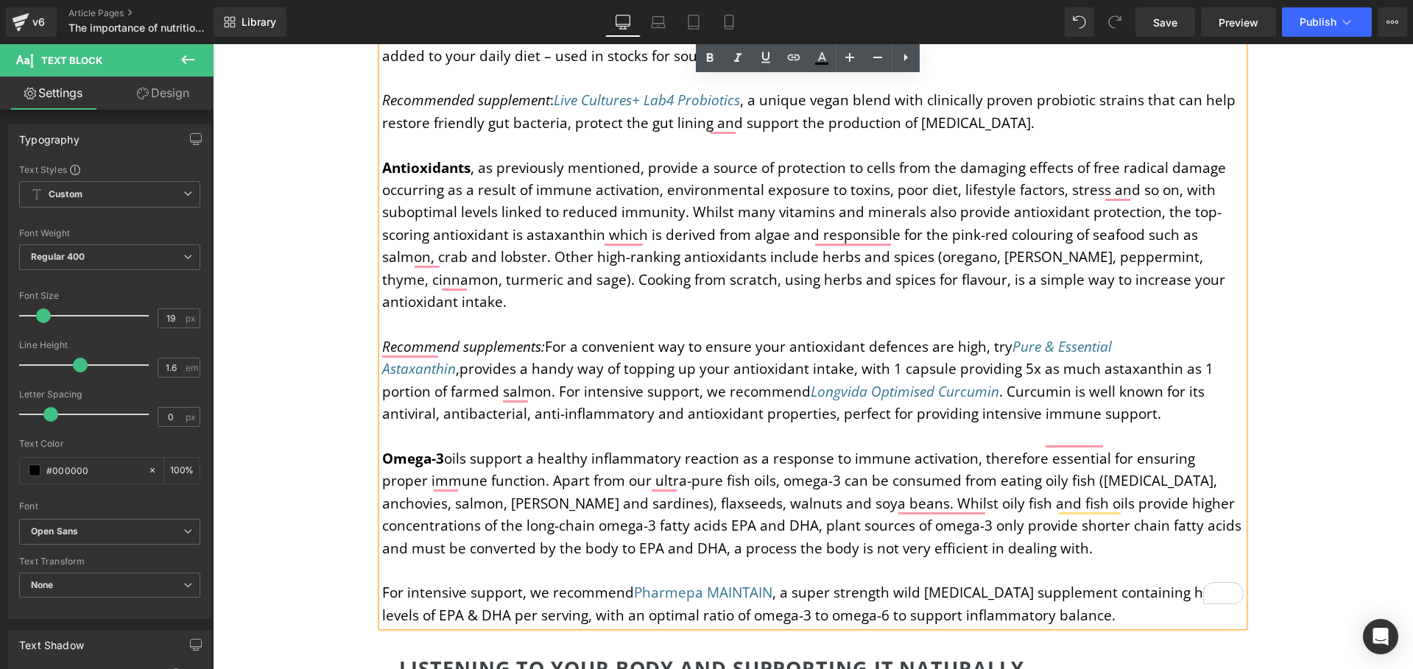
scroll to position [4701, 0]
click at [932, 447] on p "Omega-3 oils support a healthy inflammatory reaction as a response to immune ac…" at bounding box center [812, 503] width 861 height 112
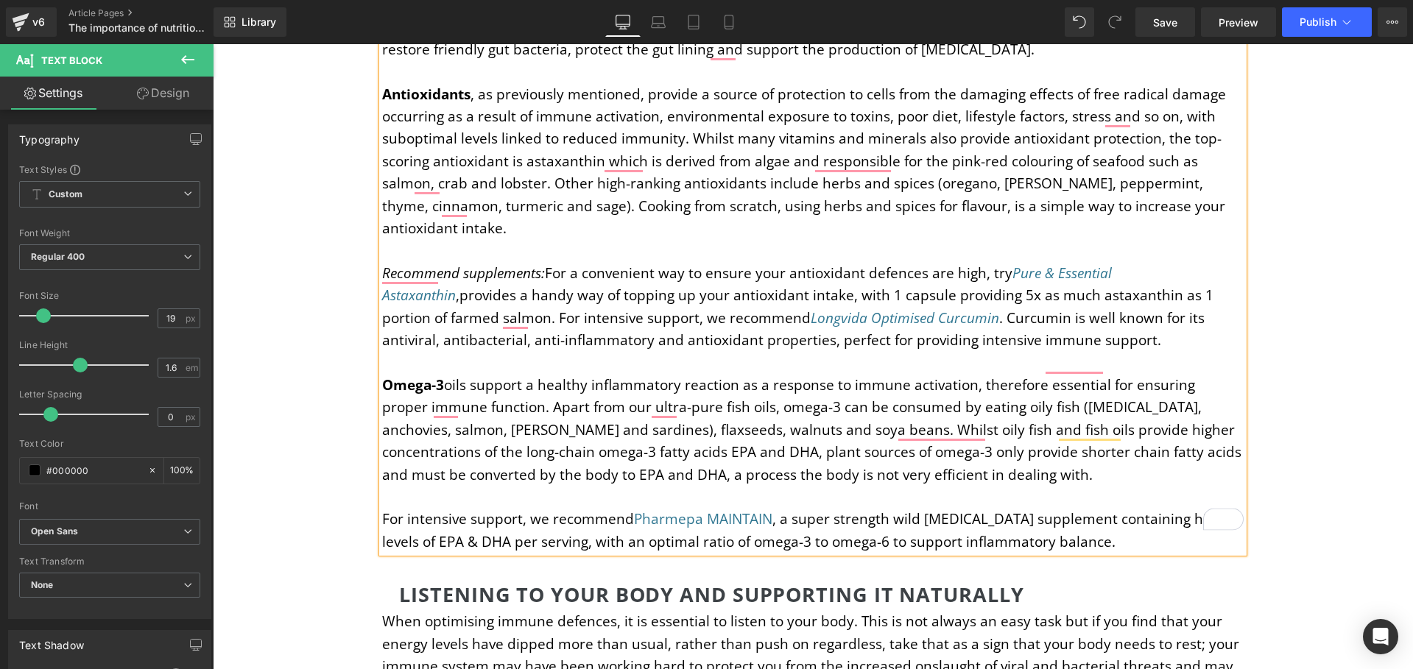
scroll to position [4790, 0]
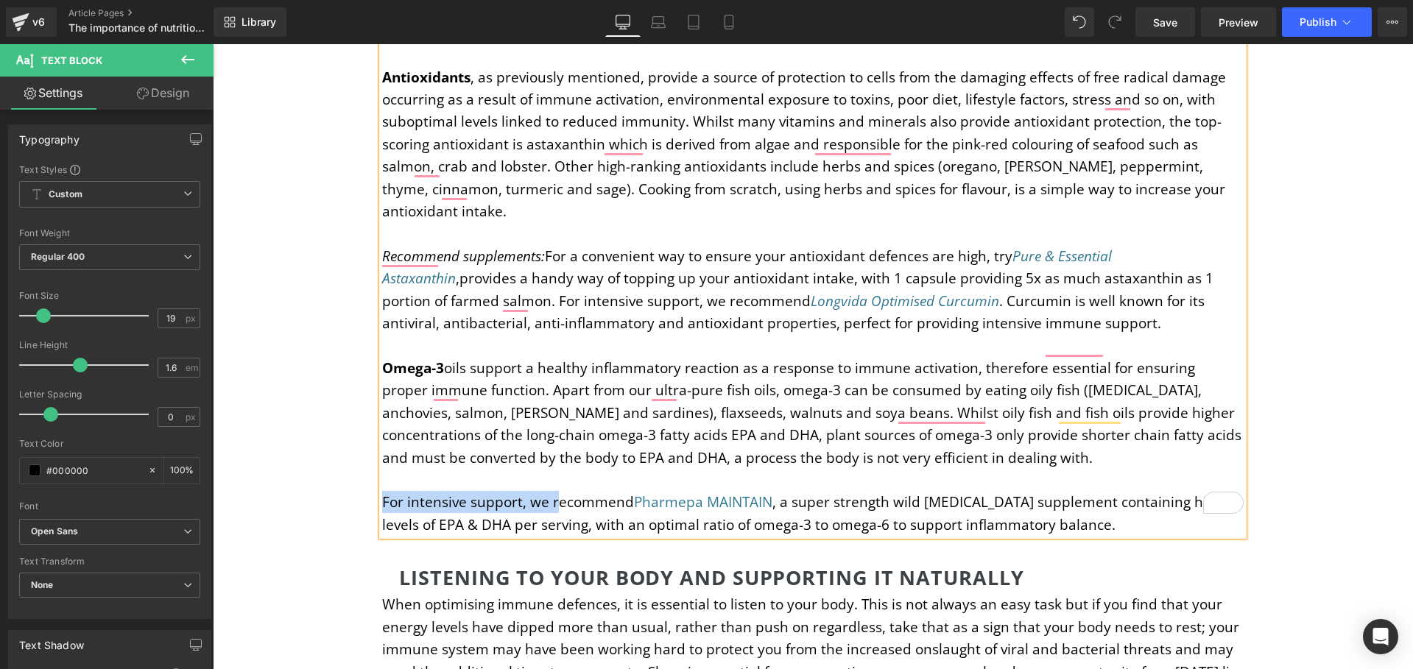
drag, startPoint x: 551, startPoint y: 435, endPoint x: 379, endPoint y: 435, distance: 172.3
click at [382, 491] on p "For intensive support, we recommend Pharmepa MAINTAIN , a super strength wild f…" at bounding box center [812, 513] width 861 height 45
drag, startPoint x: 541, startPoint y: 434, endPoint x: 378, endPoint y: 432, distance: 163.5
click at [382, 491] on p "Recommend supplements: Pharmepa MAINTAIN , a super strength wild fish oil suppl…" at bounding box center [812, 513] width 861 height 45
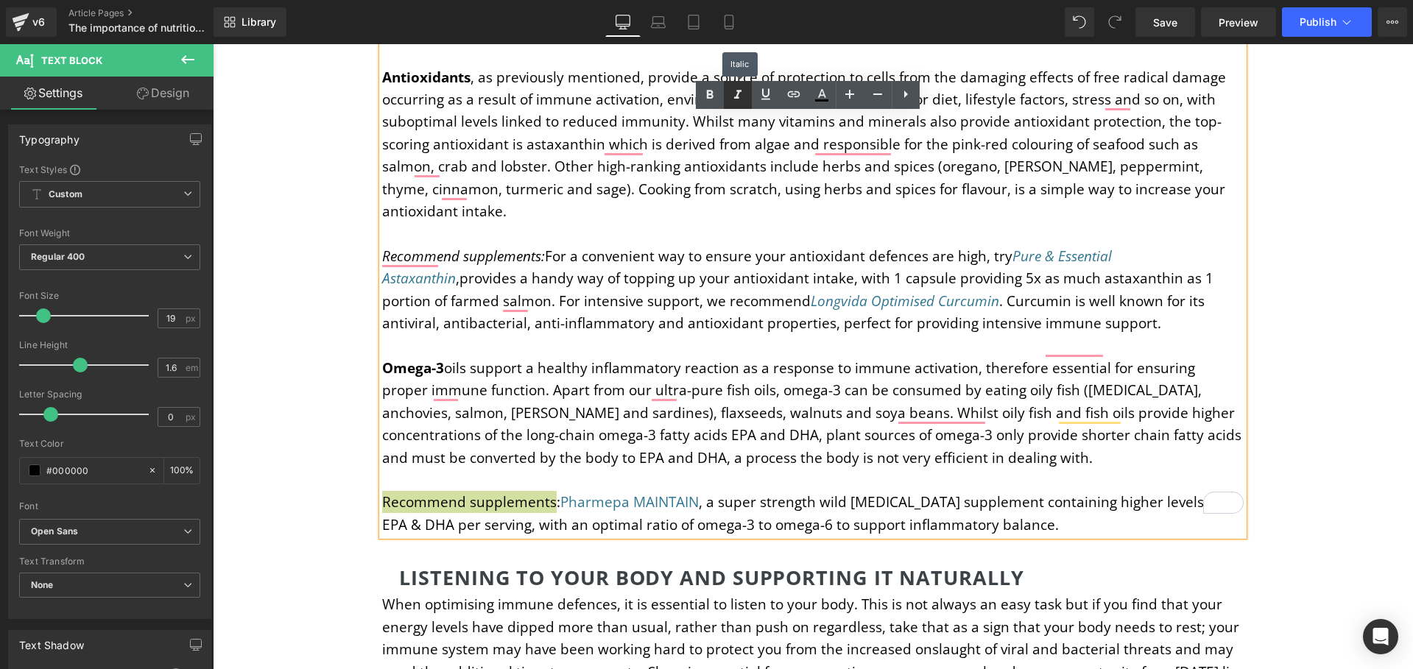
click at [736, 89] on icon at bounding box center [738, 95] width 18 height 18
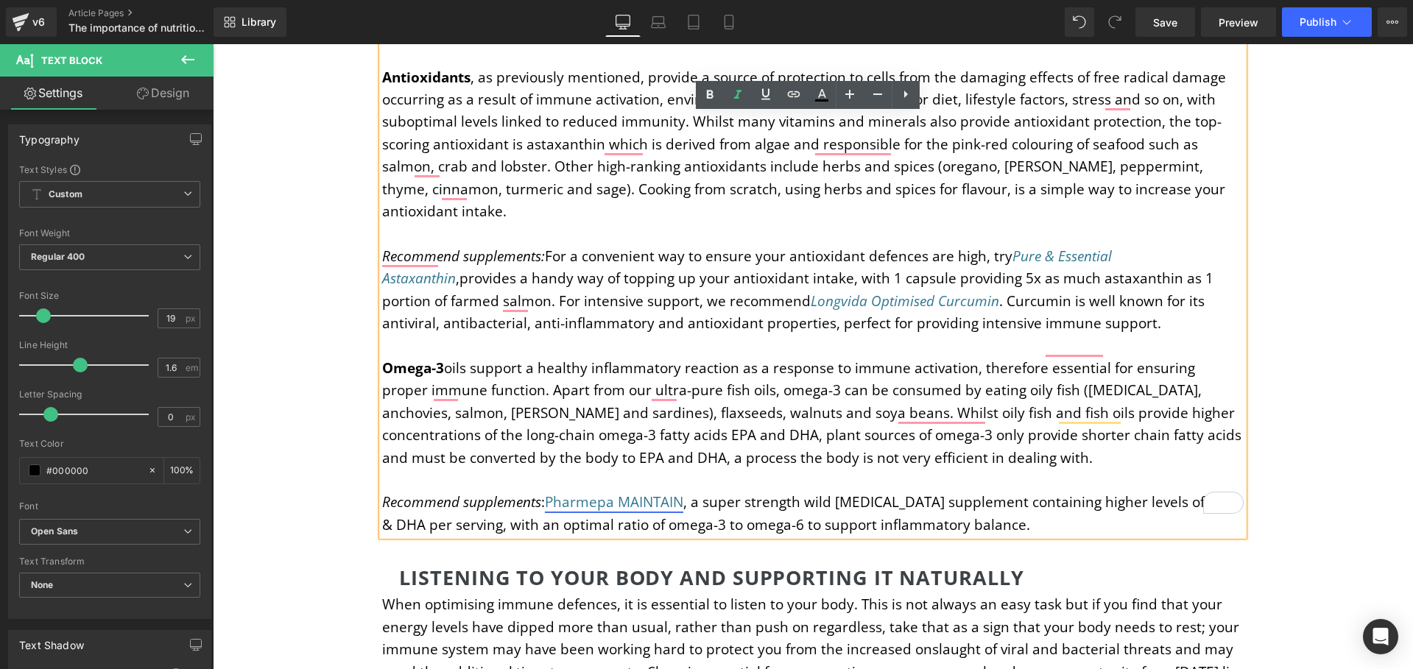
click at [683, 493] on link "Pharmepa MAINTAIN" at bounding box center [614, 502] width 138 height 19
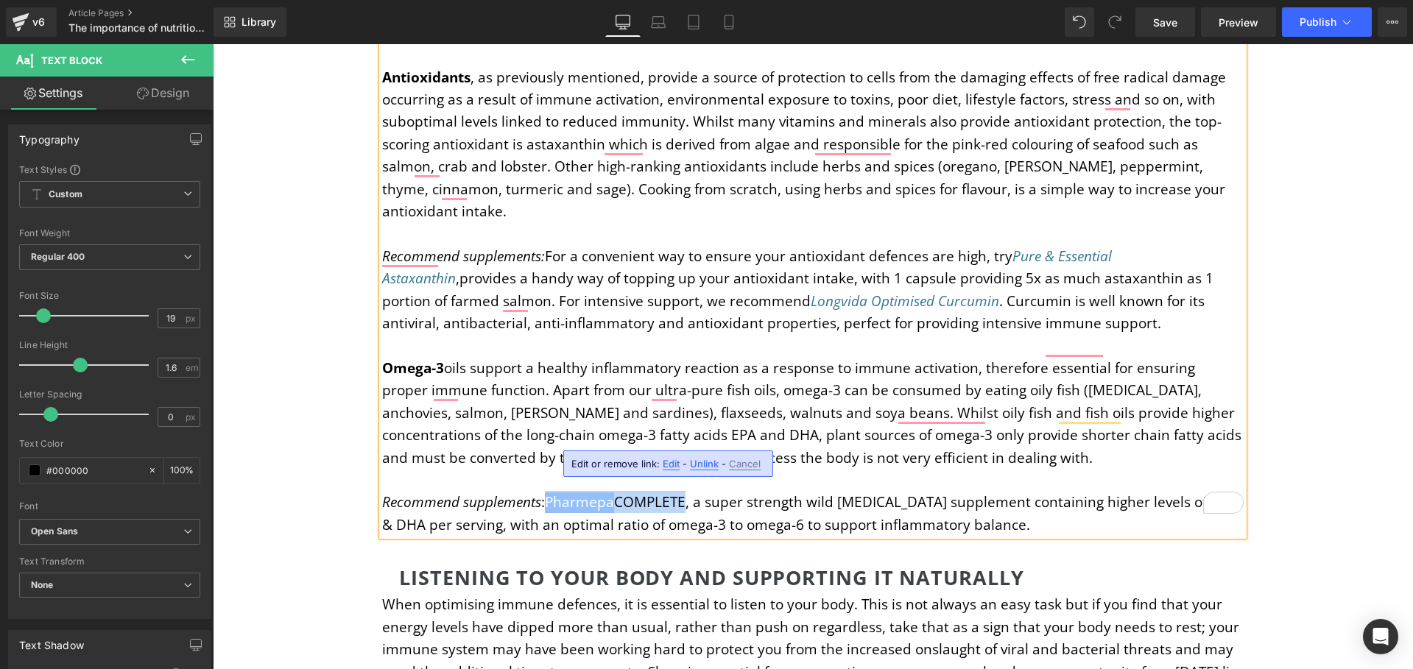
drag, startPoint x: 688, startPoint y: 434, endPoint x: 546, endPoint y: 432, distance: 142.1
click at [546, 491] on p "Recommend supplements : Pharmepa COMPLETE , a super strength wild fish oil supp…" at bounding box center [812, 513] width 861 height 45
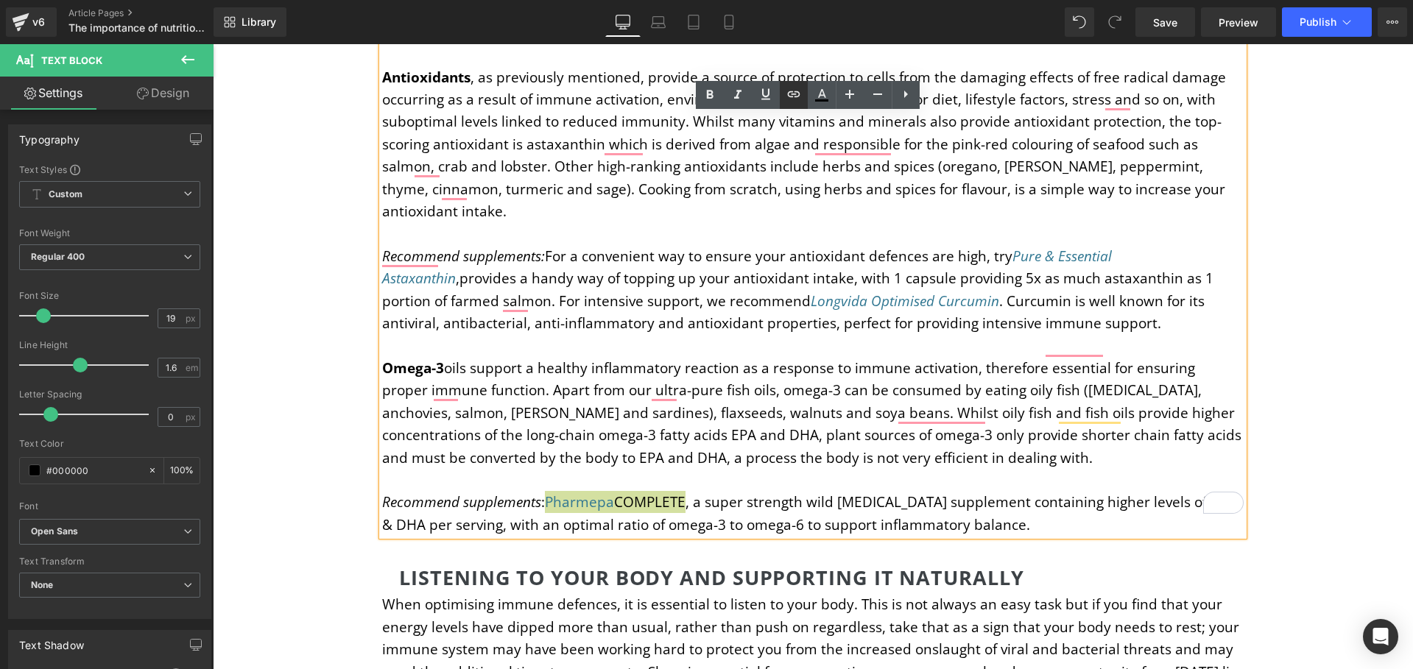
click at [788, 94] on icon at bounding box center [793, 94] width 13 height 6
click at [630, 469] on input "text" at bounding box center [657, 469] width 227 height 37
paste input "[URL][DOMAIN_NAME][MEDICAL_DATA]"
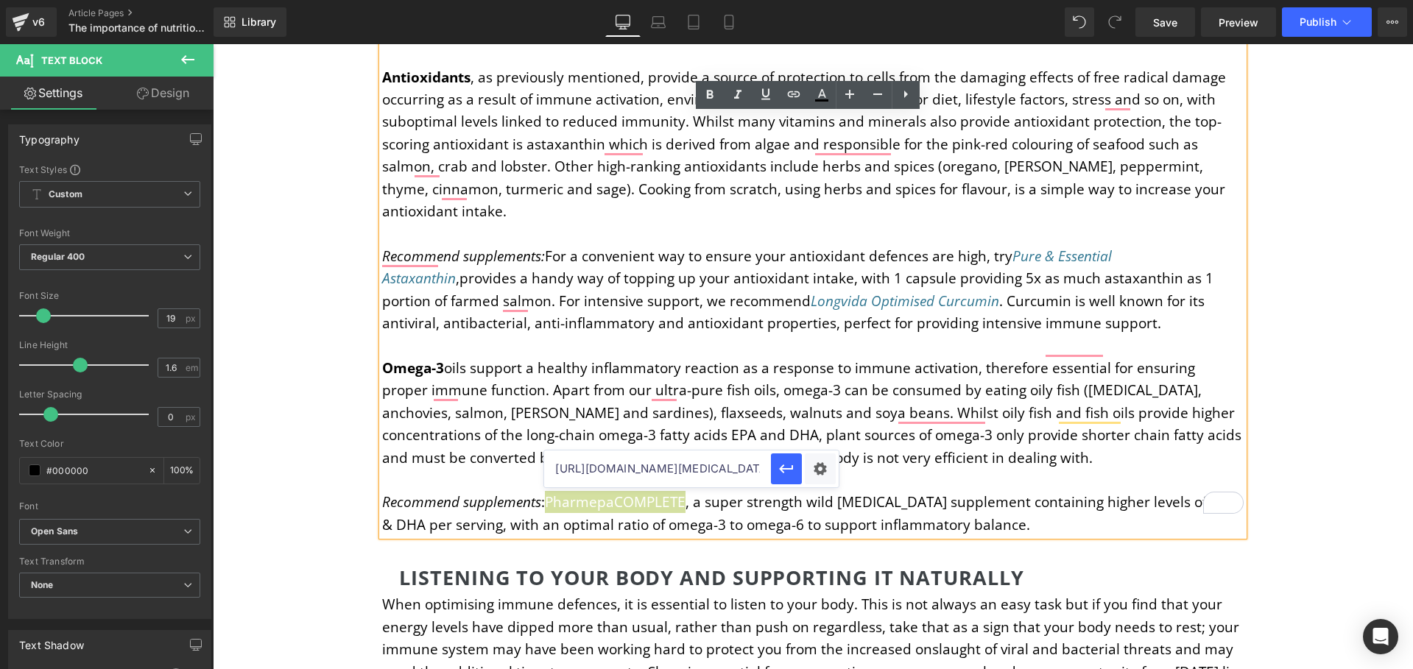
scroll to position [0, 369]
type input "[URL][DOMAIN_NAME][MEDICAL_DATA]"
click at [787, 464] on icon "button" at bounding box center [787, 469] width 18 height 18
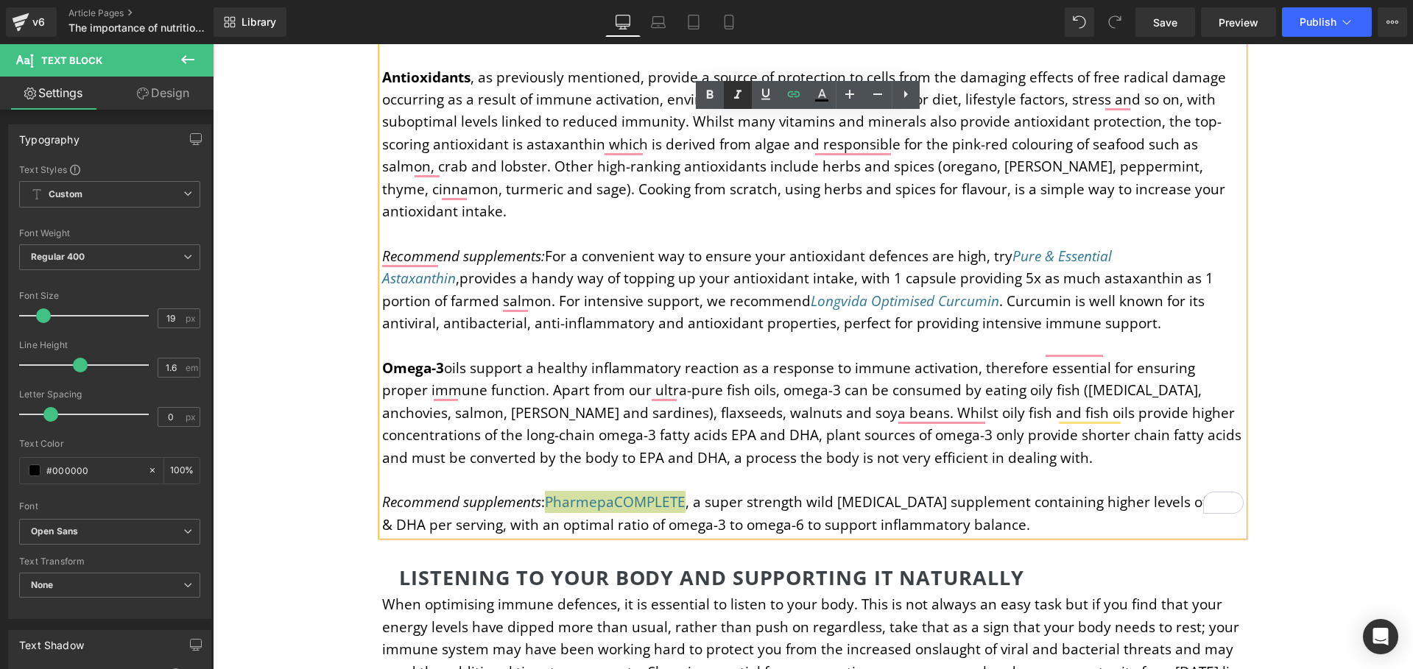
click at [734, 94] on icon at bounding box center [738, 95] width 18 height 18
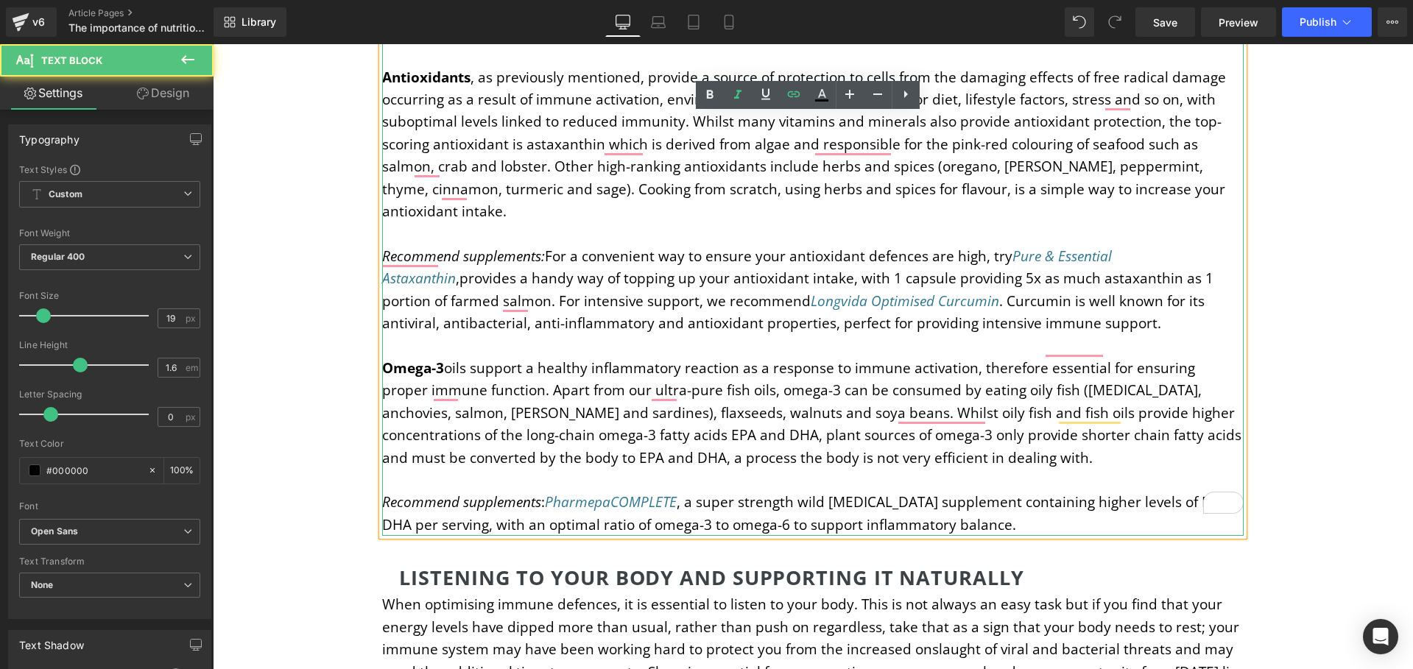
click at [995, 491] on p "Recommend supplements : Pharmepa COMPLETE , a super strength wild fish oil supp…" at bounding box center [812, 513] width 861 height 45
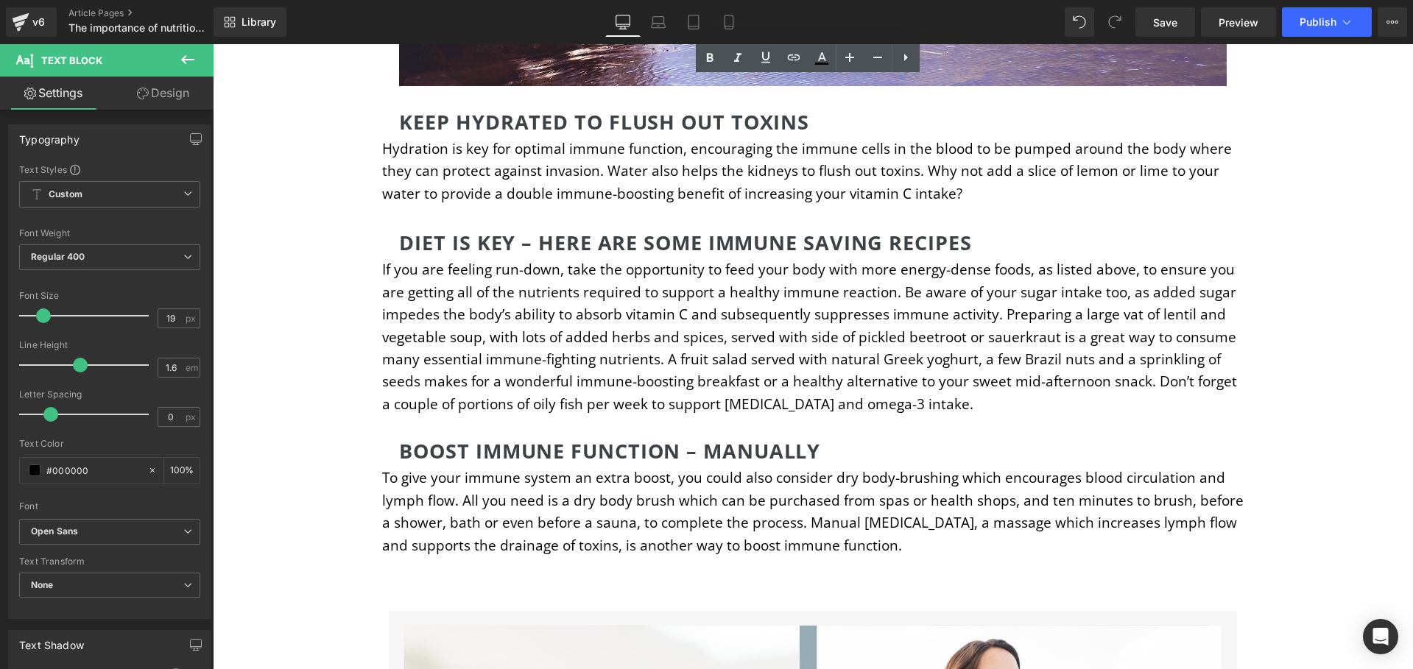
scroll to position [6172, 0]
click at [1122, 259] on p "If you are feeling run-down, take the opportunity to feed your body with more e…" at bounding box center [812, 337] width 861 height 157
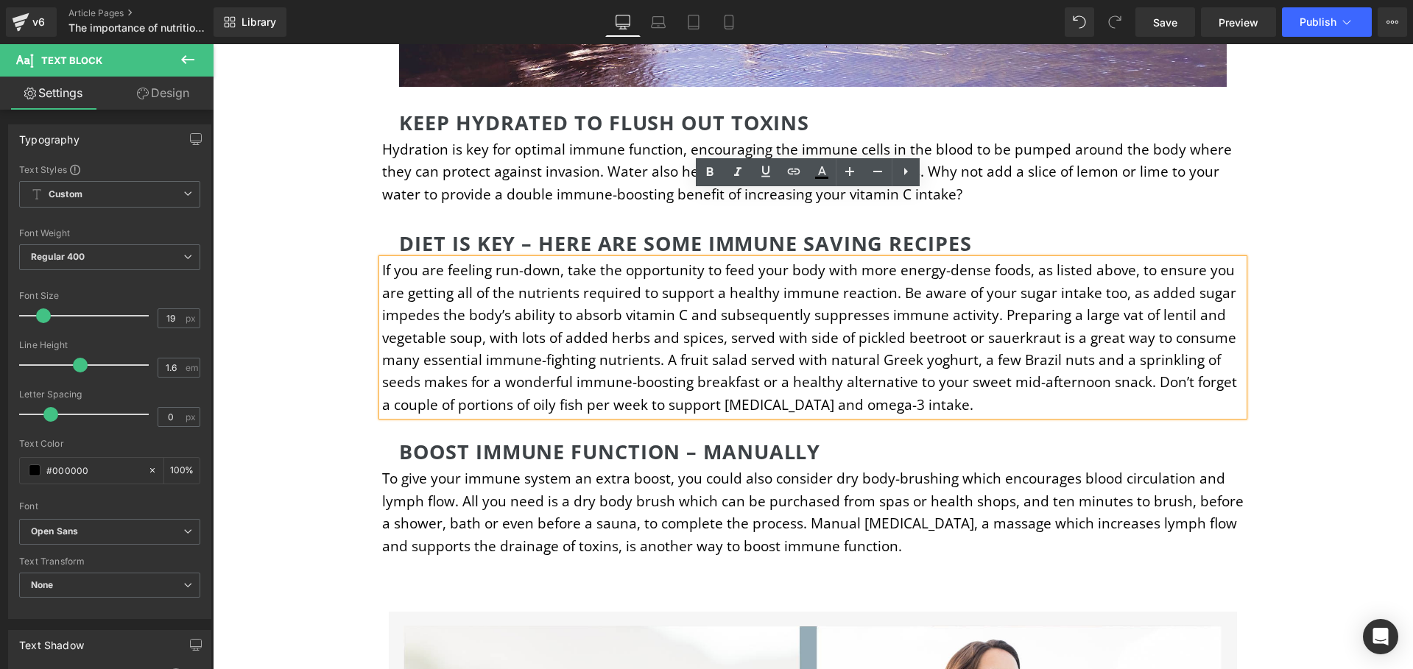
click at [1121, 259] on p "If you are feeling run-down, take the opportunity to feed your body with more e…" at bounding box center [812, 337] width 861 height 157
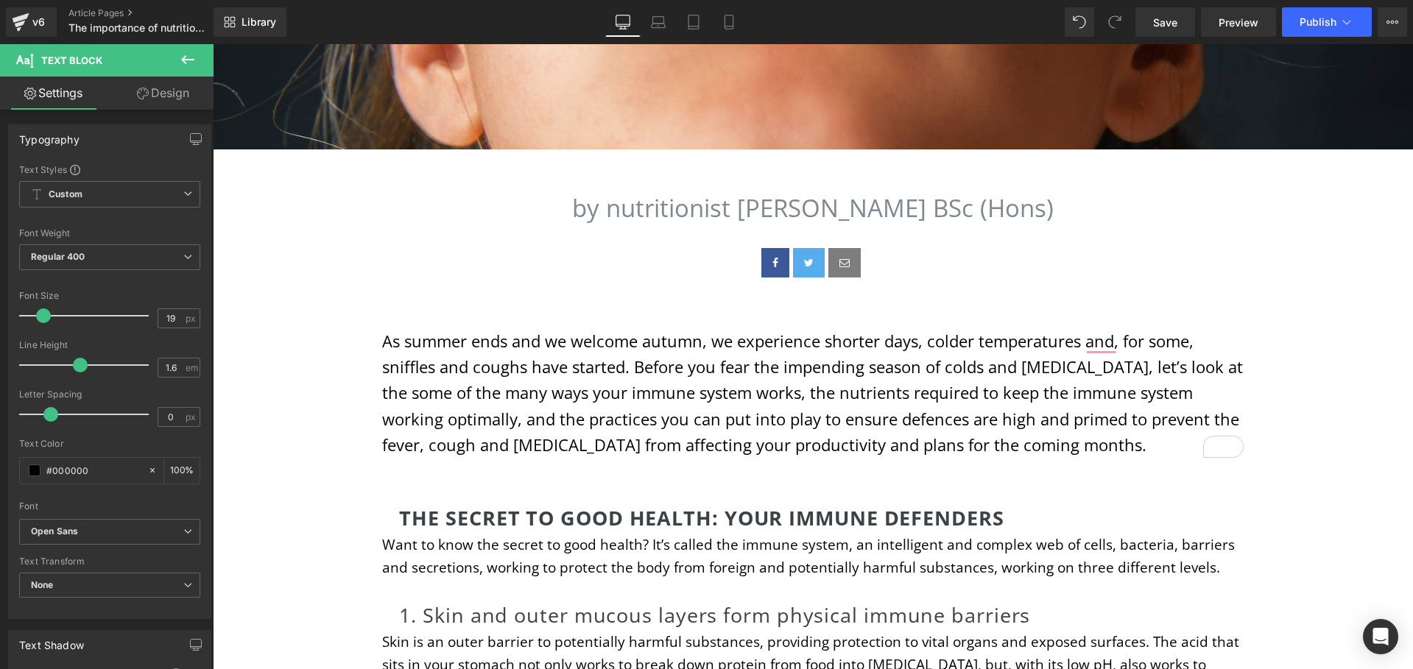
scroll to position [415, 0]
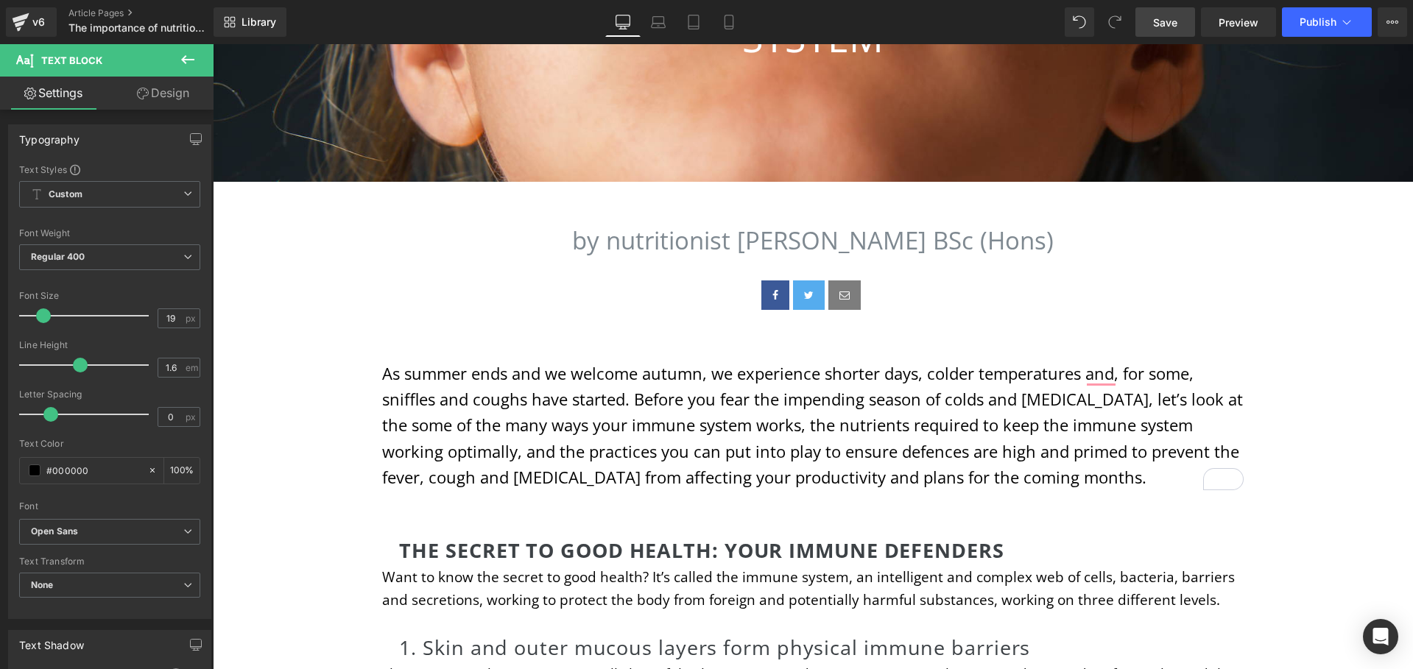
click at [1162, 15] on span "Save" at bounding box center [1165, 22] width 24 height 15
click at [663, 21] on icon at bounding box center [658, 22] width 15 height 15
type input "100"
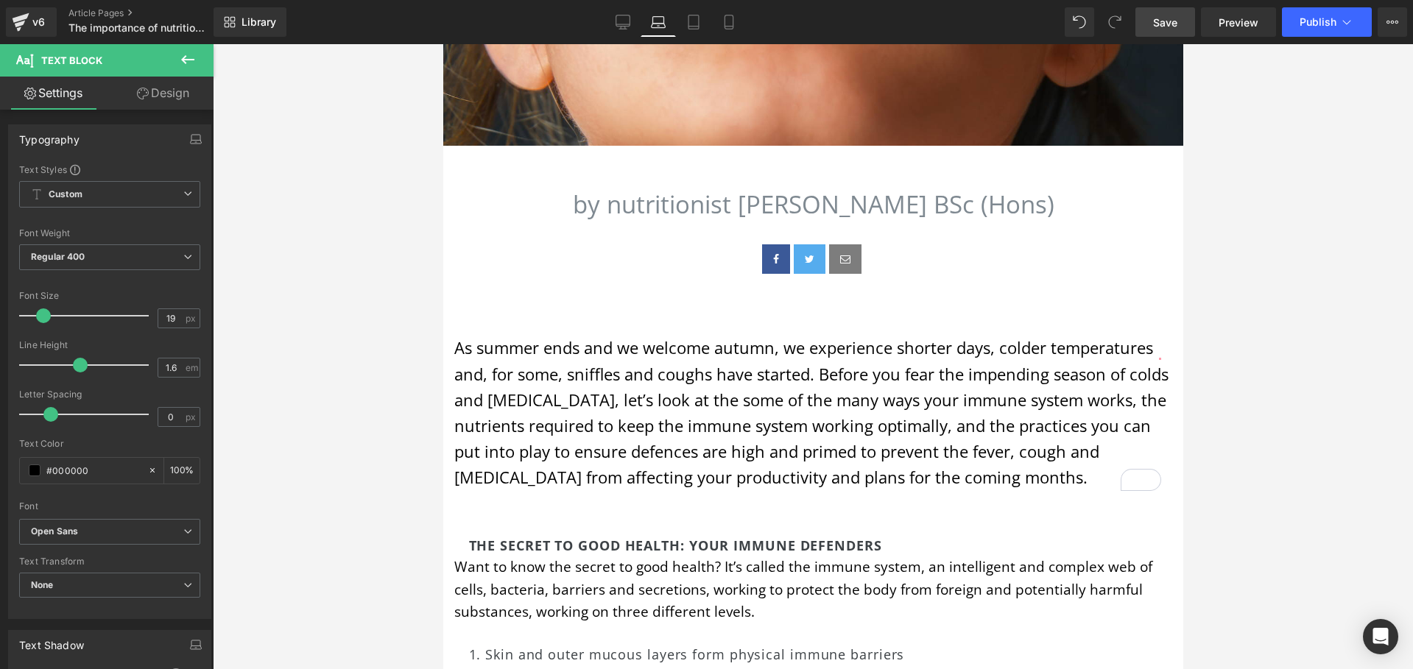
scroll to position [6292, 0]
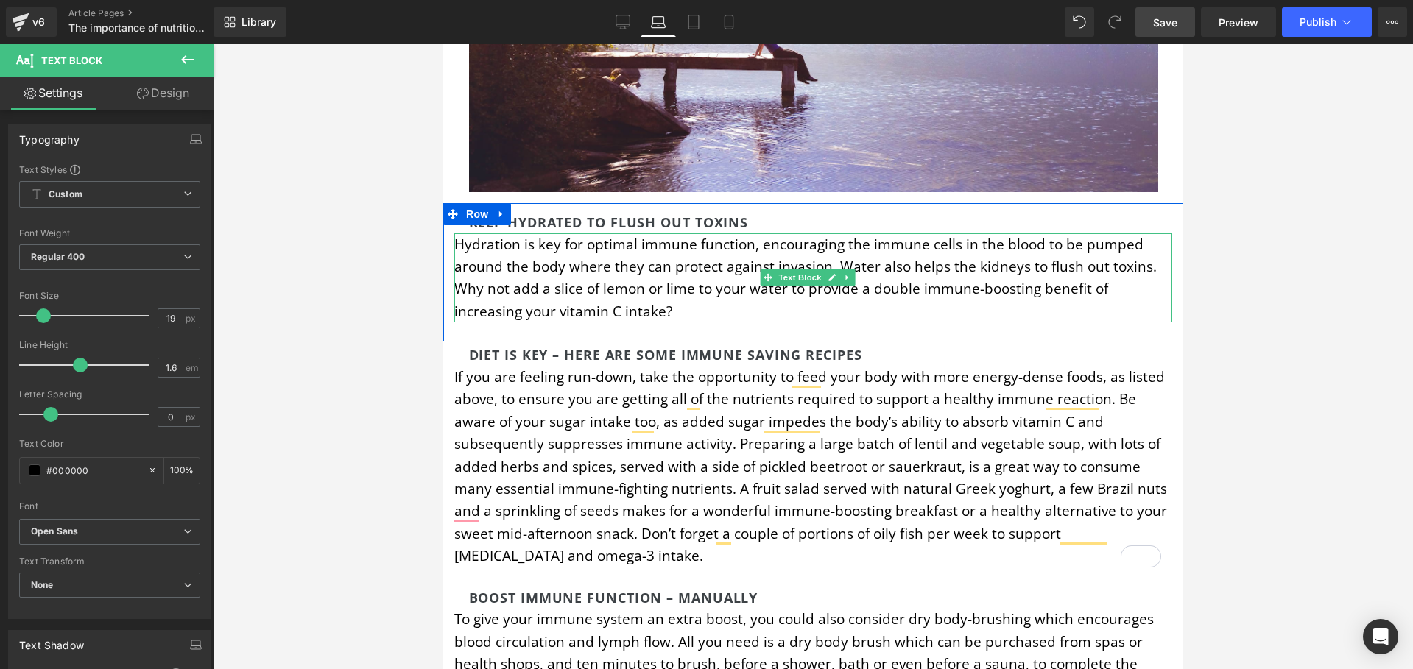
click at [644, 233] on p "Hydration is key for optimal immune function, encouraging the immune cells in t…" at bounding box center [813, 278] width 718 height 90
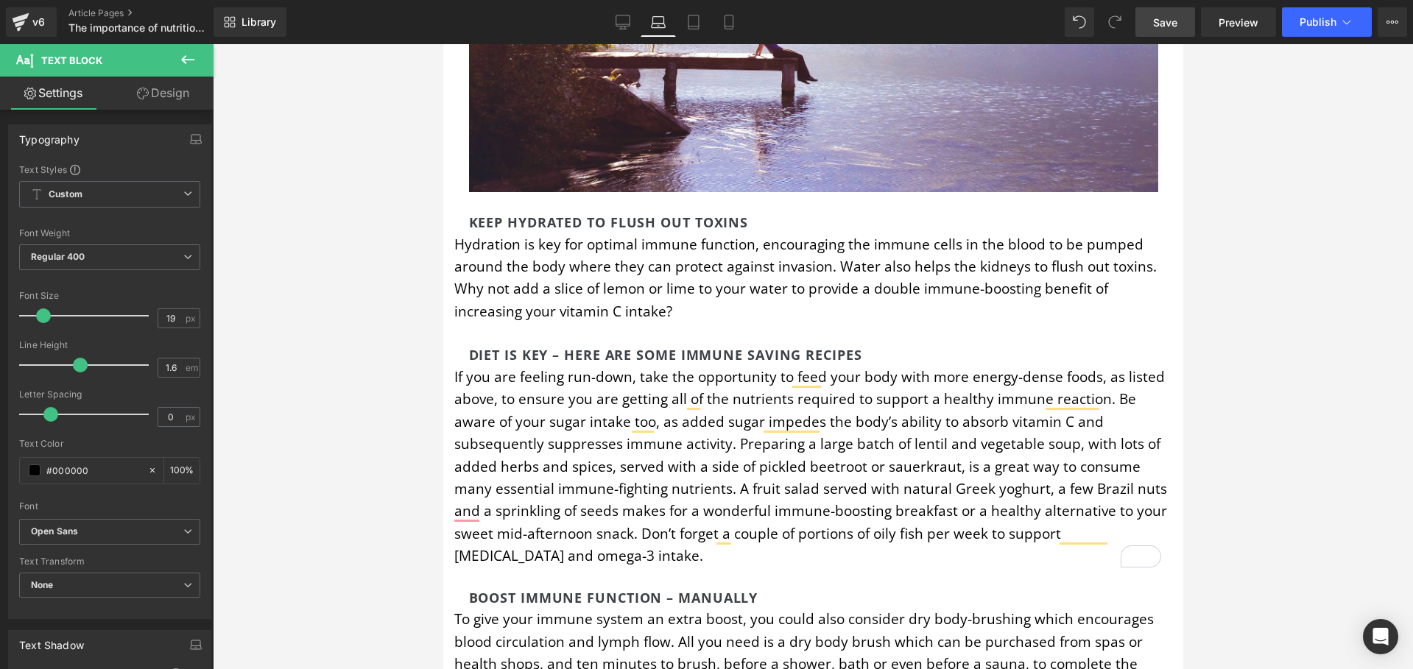
click at [154, 88] on link "Design" at bounding box center [163, 93] width 107 height 33
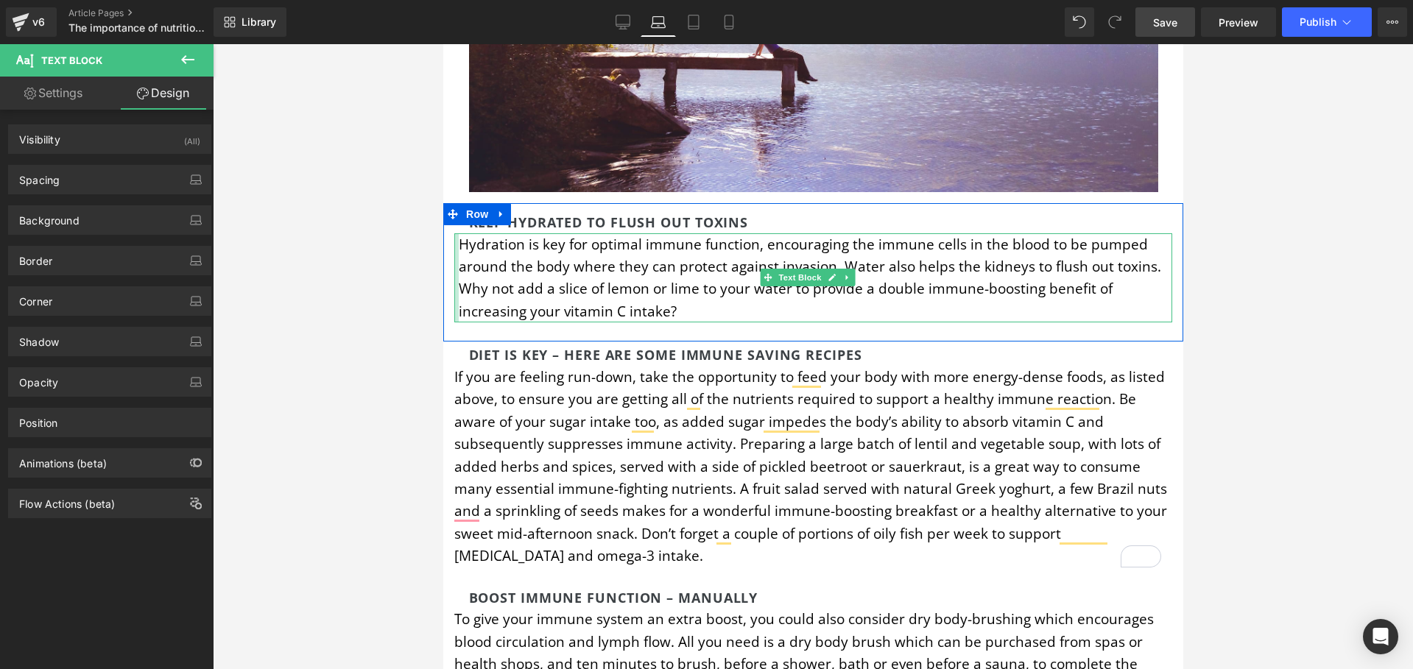
drag, startPoint x: 456, startPoint y: 163, endPoint x: 880, endPoint y: 214, distance: 427.1
click at [460, 233] on div "Hydration is key for optimal immune function, encouraging the immune cells in t…" at bounding box center [813, 278] width 718 height 90
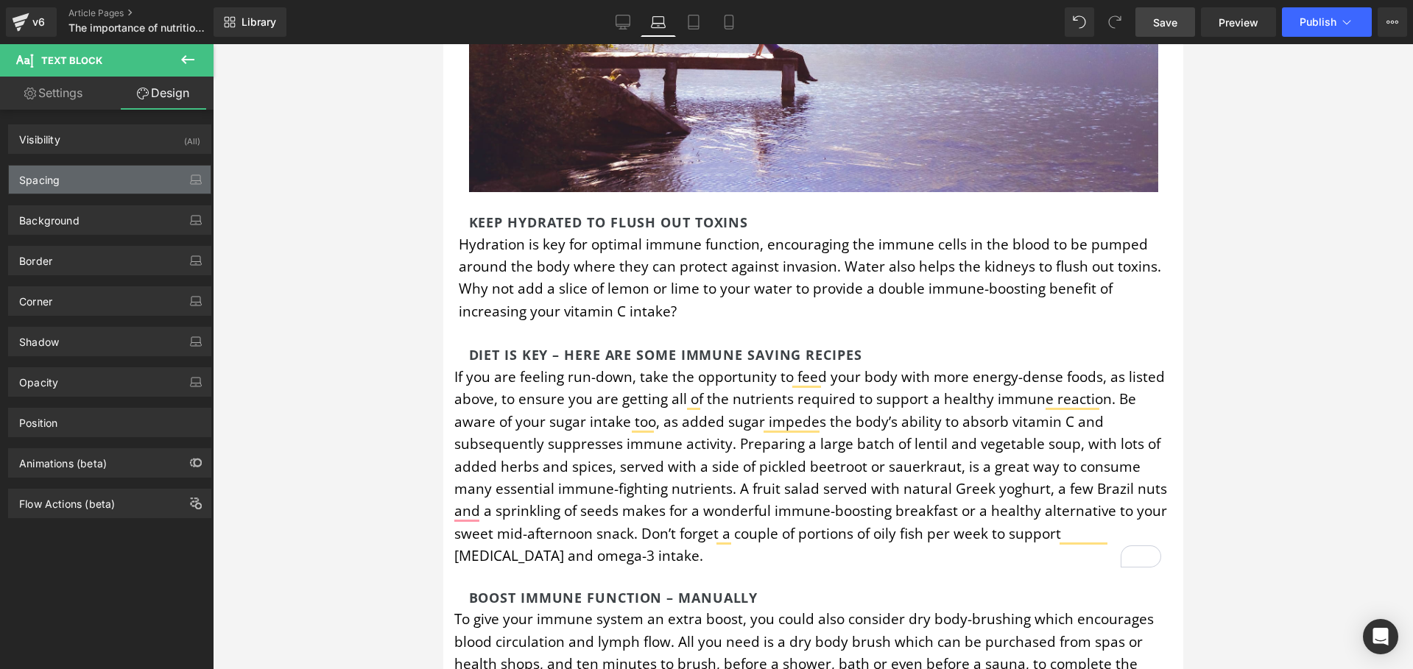
click at [137, 177] on div "Spacing" at bounding box center [110, 180] width 202 height 28
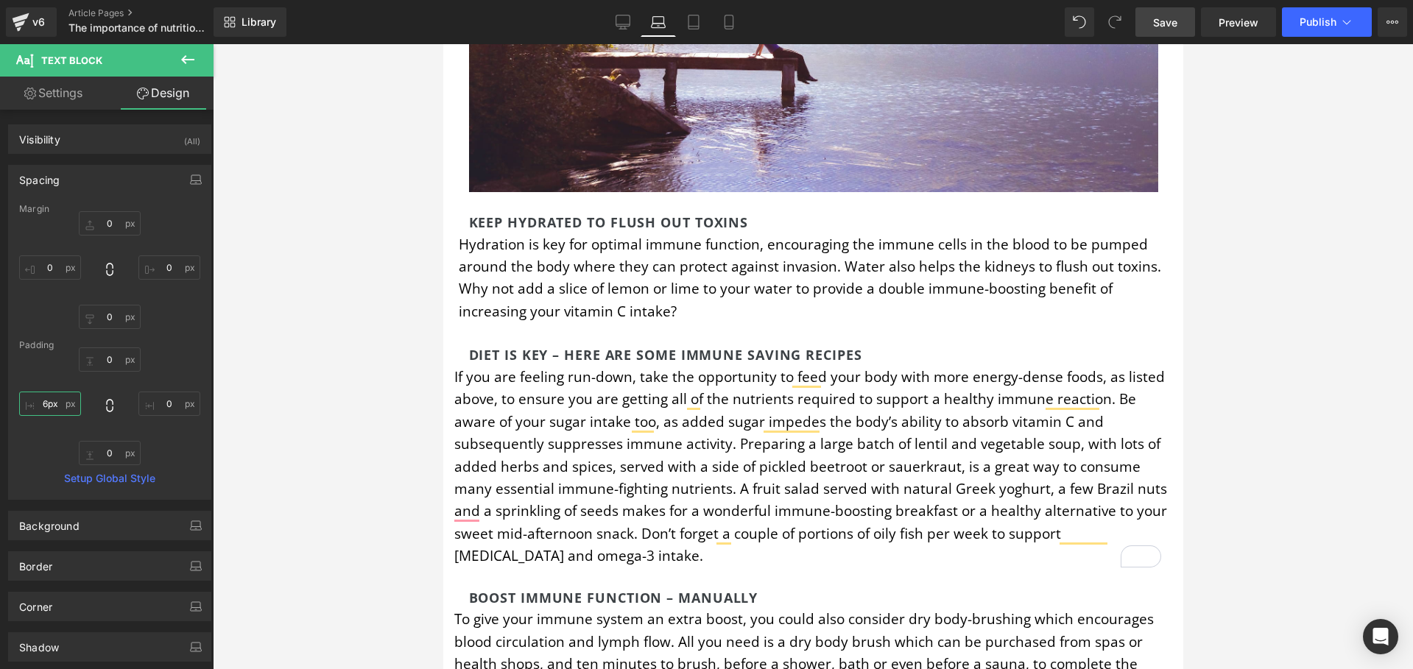
click at [47, 406] on input "6px" at bounding box center [50, 404] width 62 height 24
type input "10"
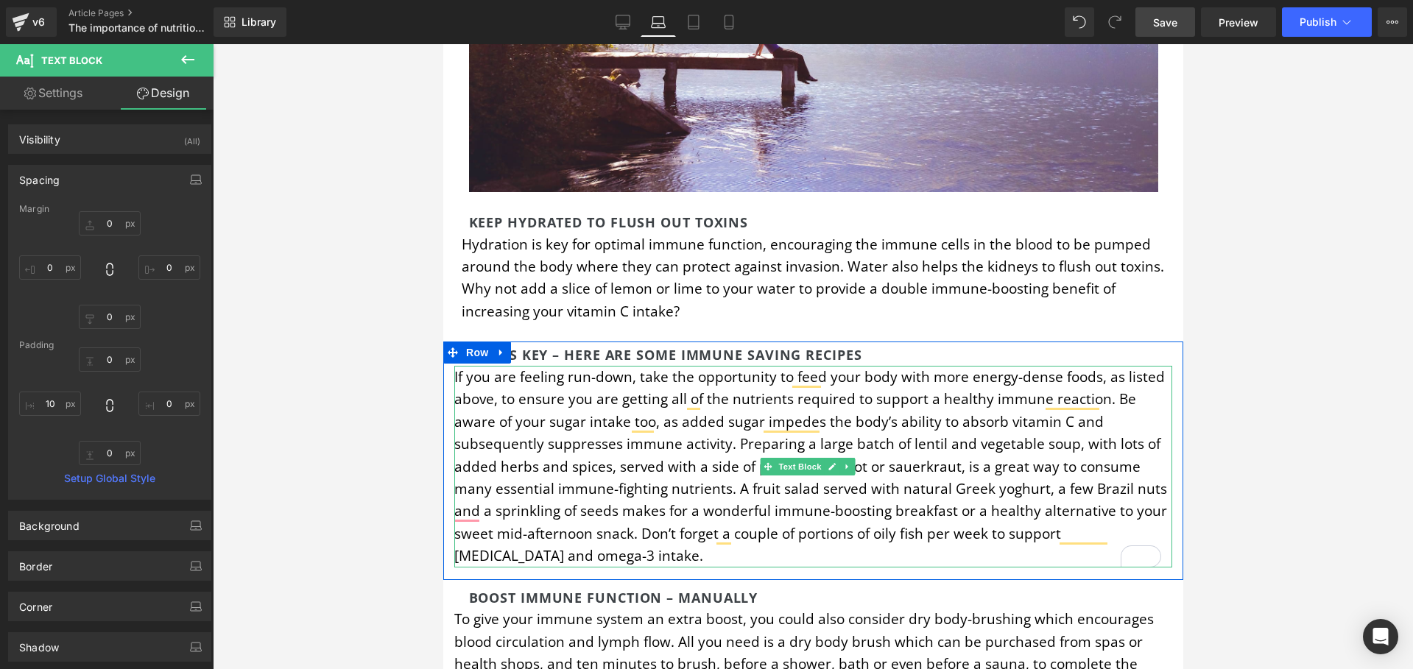
click at [516, 371] on p "If you are feeling run-down, take the opportunity to feed your body with more e…" at bounding box center [813, 467] width 718 height 202
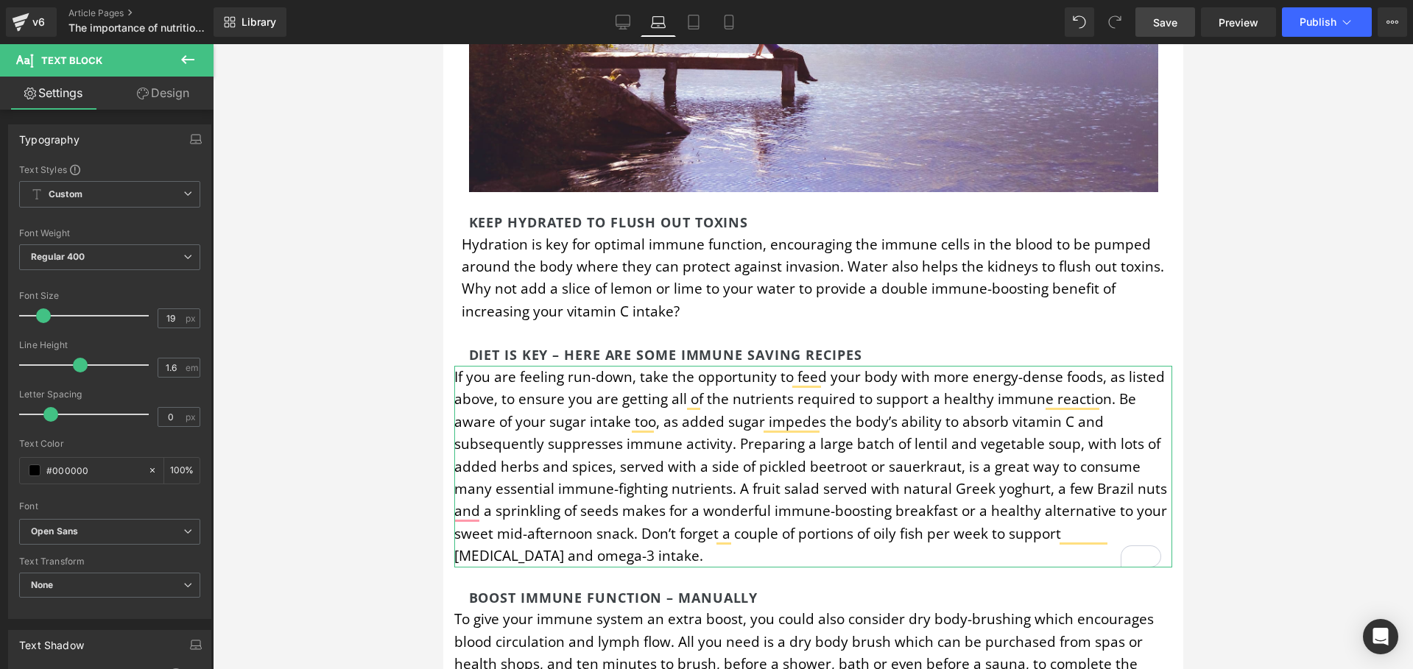
click at [155, 93] on link "Design" at bounding box center [163, 93] width 107 height 33
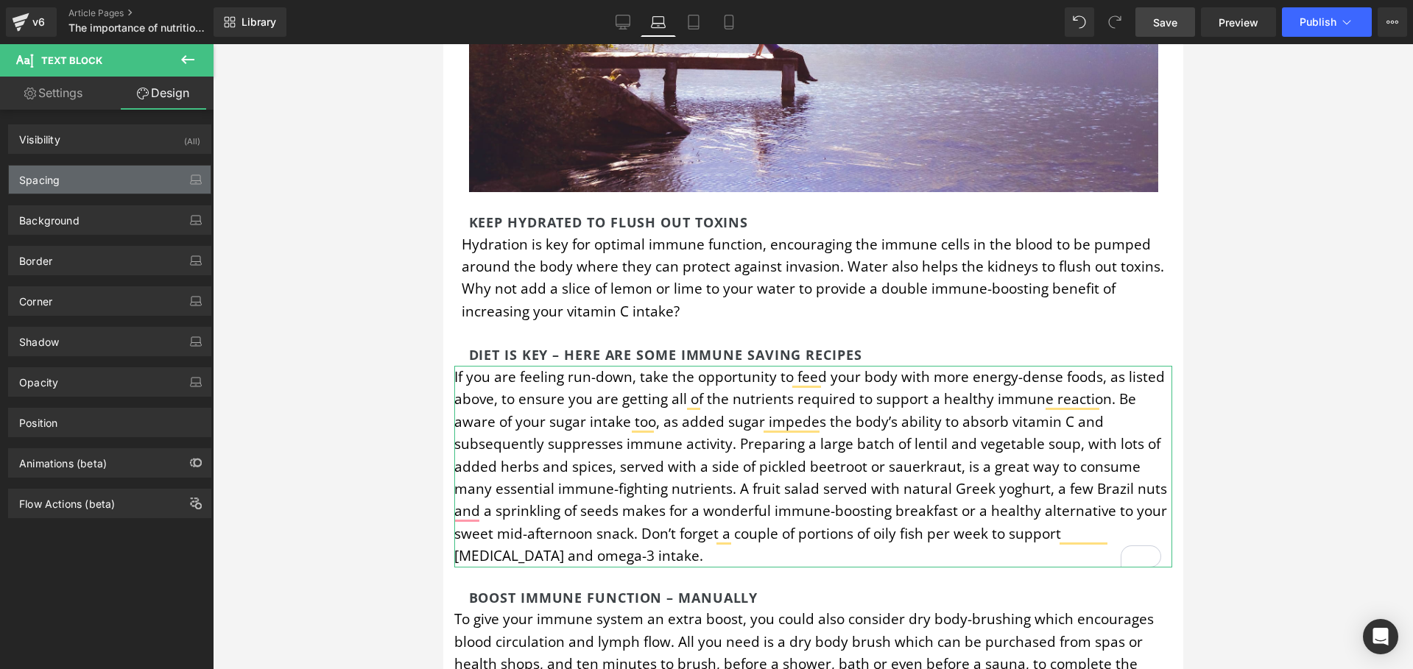
click at [74, 187] on div "Spacing" at bounding box center [110, 180] width 202 height 28
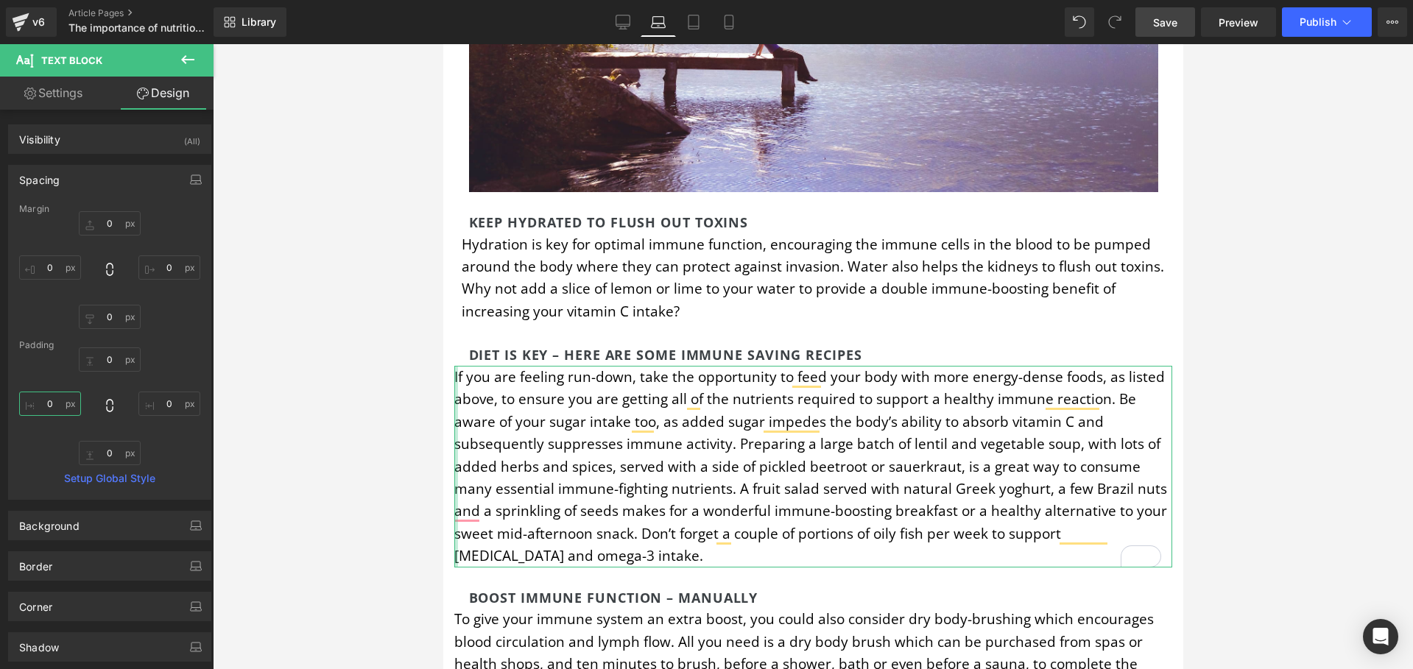
click at [52, 404] on input "0" at bounding box center [50, 404] width 62 height 24
type input "10"
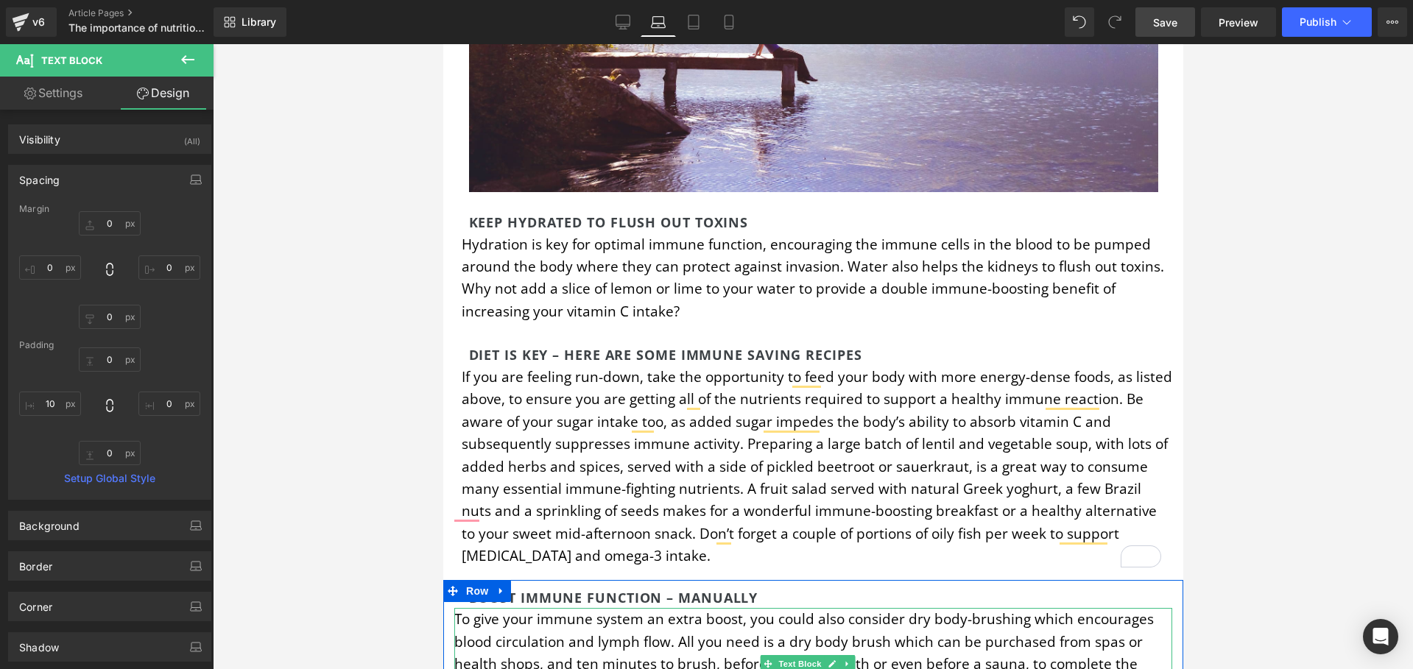
click at [625, 608] on p "To give your immune system an extra boost, you could also consider dry body-bru…" at bounding box center [813, 664] width 718 height 112
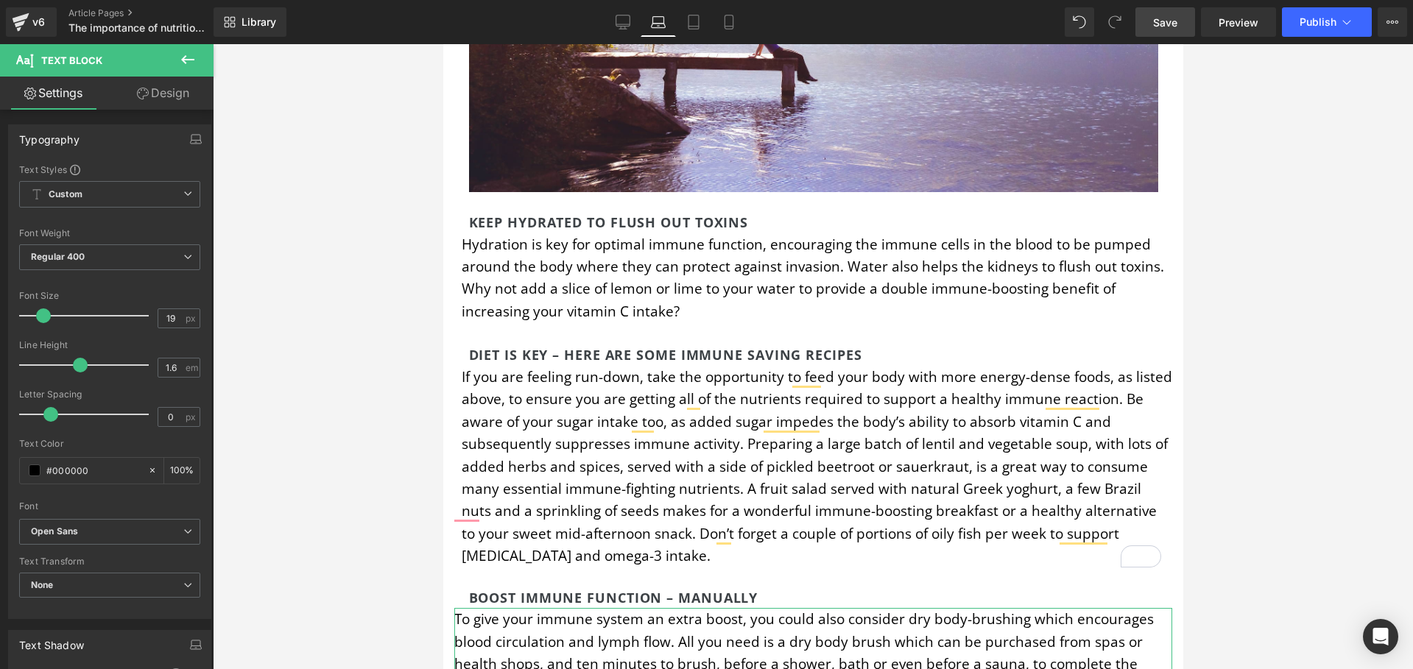
click at [155, 89] on link "Design" at bounding box center [163, 93] width 107 height 33
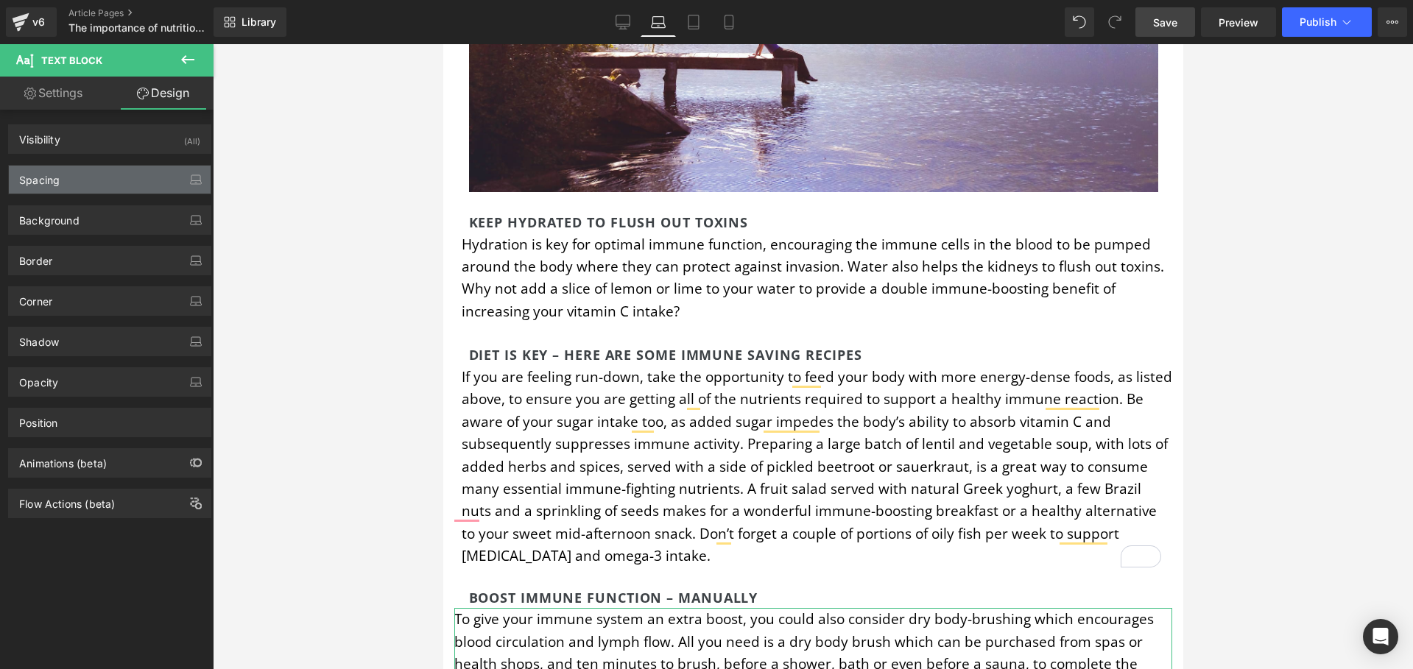
click at [80, 188] on div "Spacing" at bounding box center [110, 180] width 202 height 28
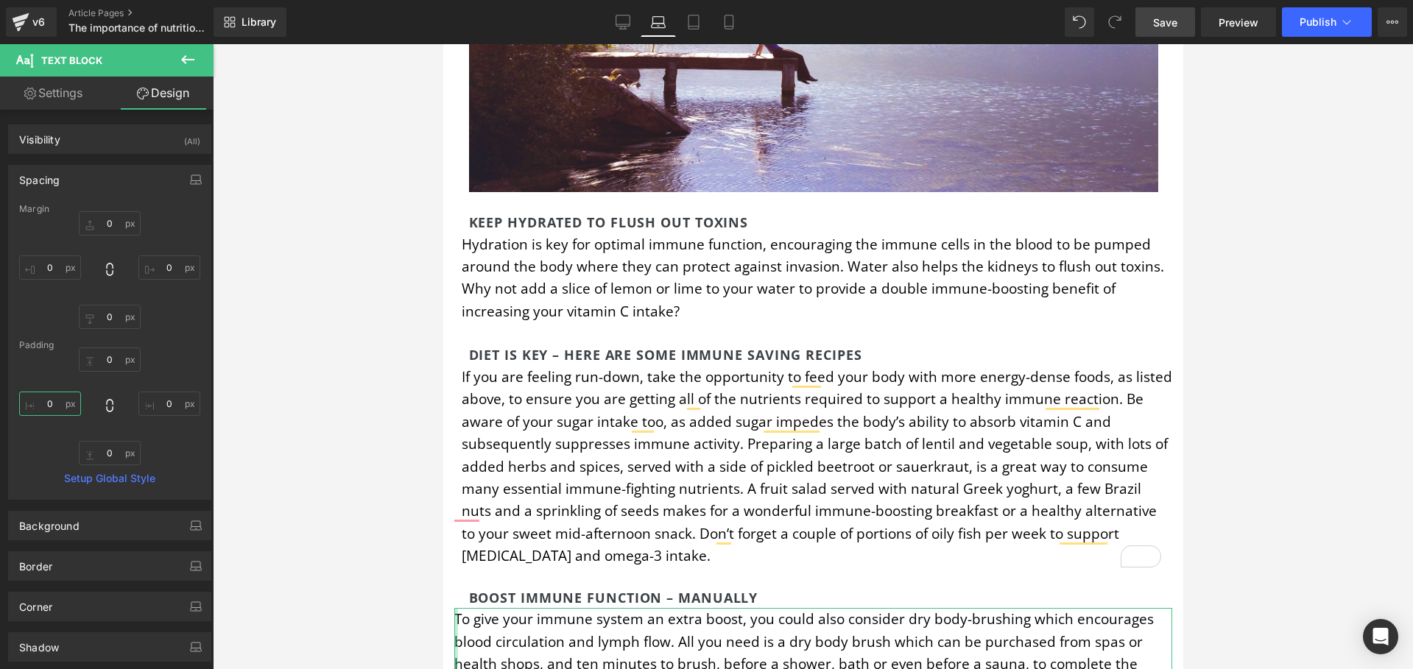
click at [54, 402] on input "0" at bounding box center [50, 404] width 62 height 24
type input "10"
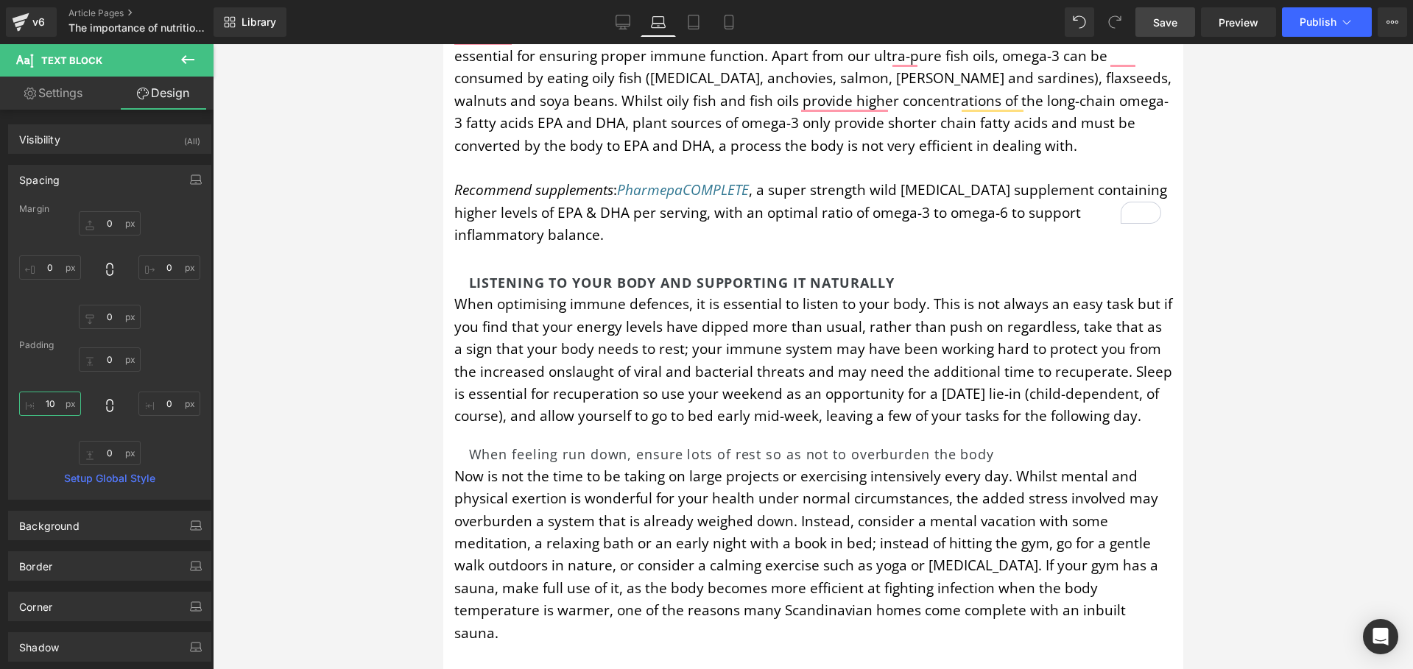
scroll to position [5326, 0]
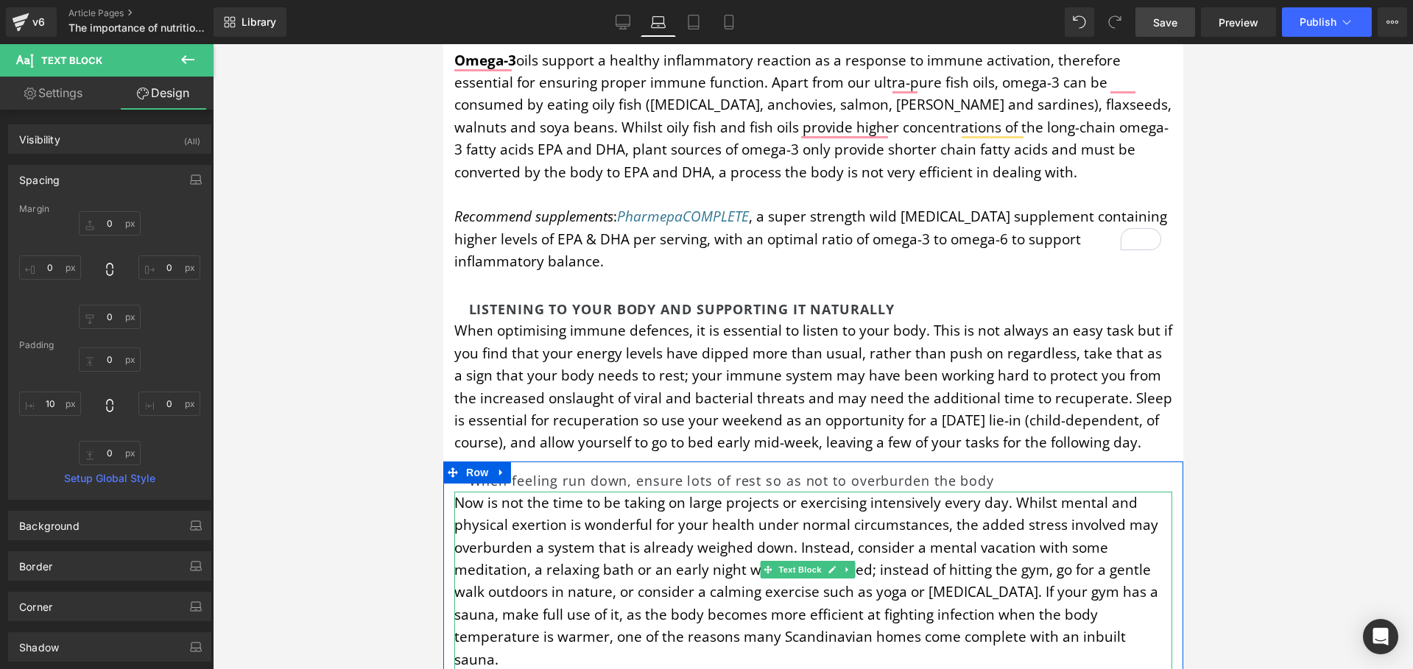
click at [723, 492] on p "Now is not the time to be taking on large projects or exercising intensively ev…" at bounding box center [813, 581] width 718 height 179
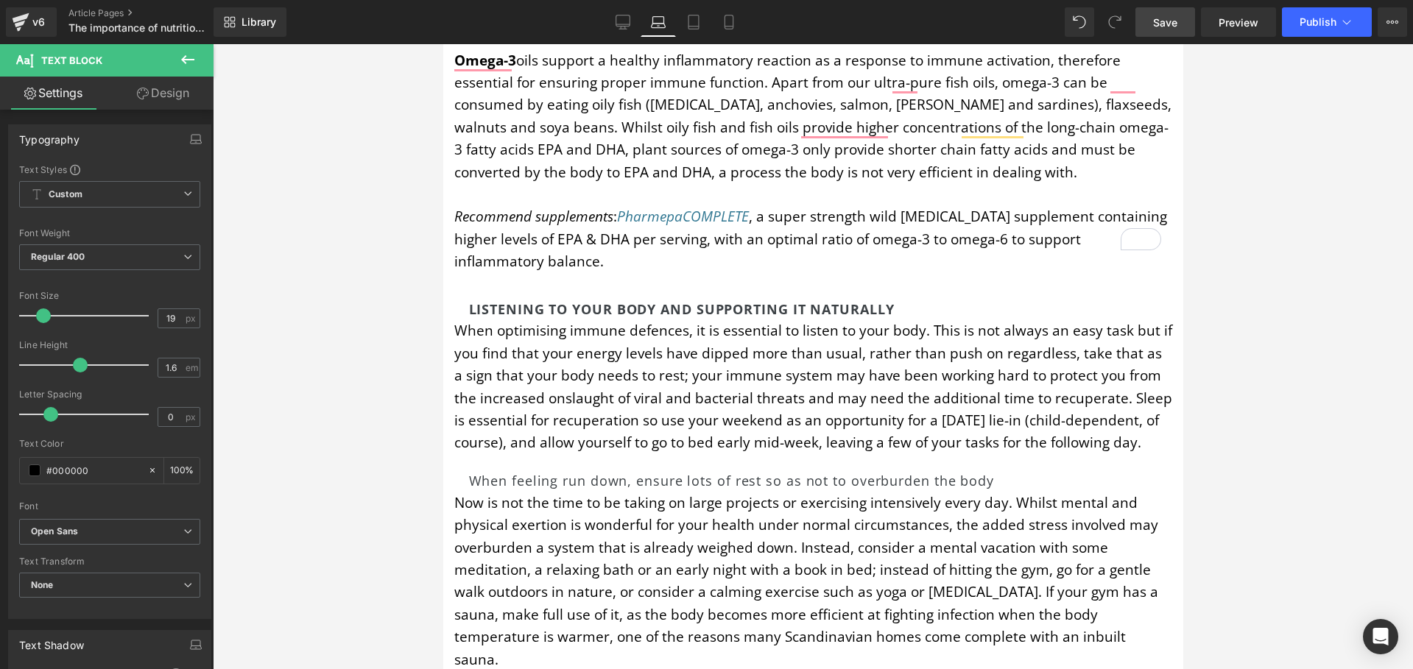
click at [179, 85] on link "Design" at bounding box center [163, 93] width 107 height 33
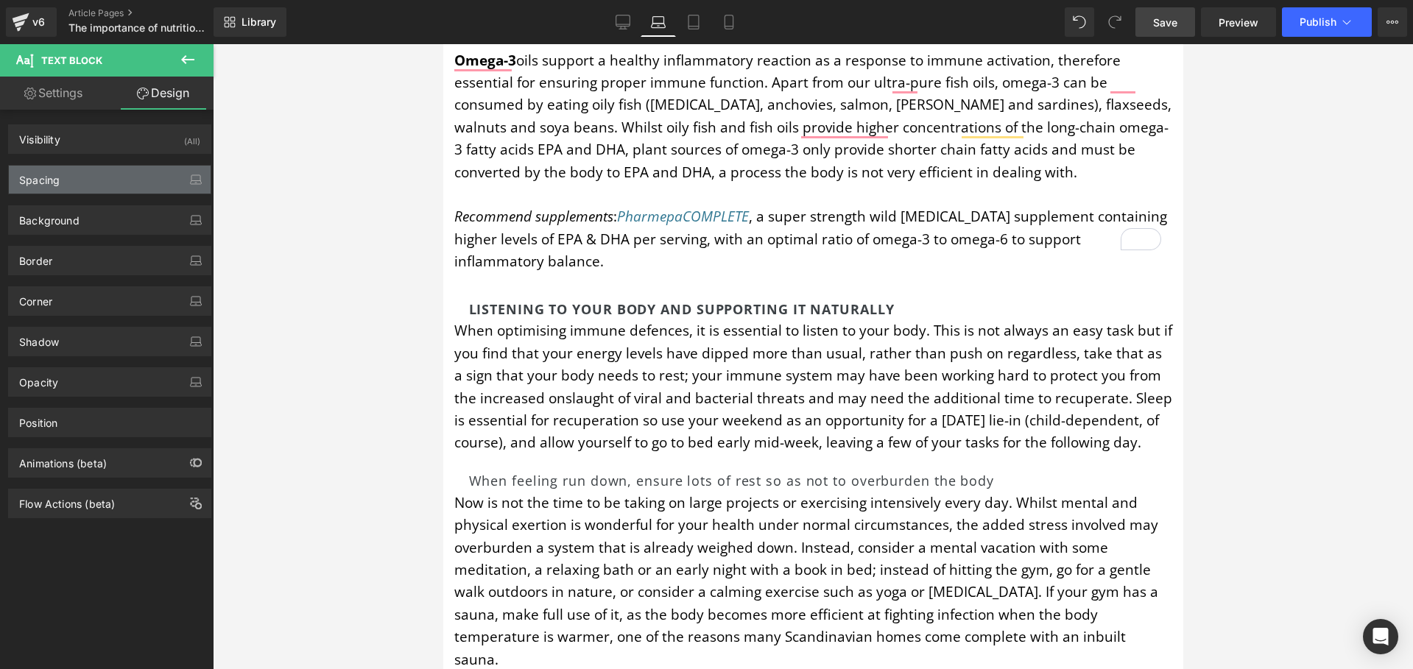
click at [88, 182] on div "Spacing" at bounding box center [110, 180] width 202 height 28
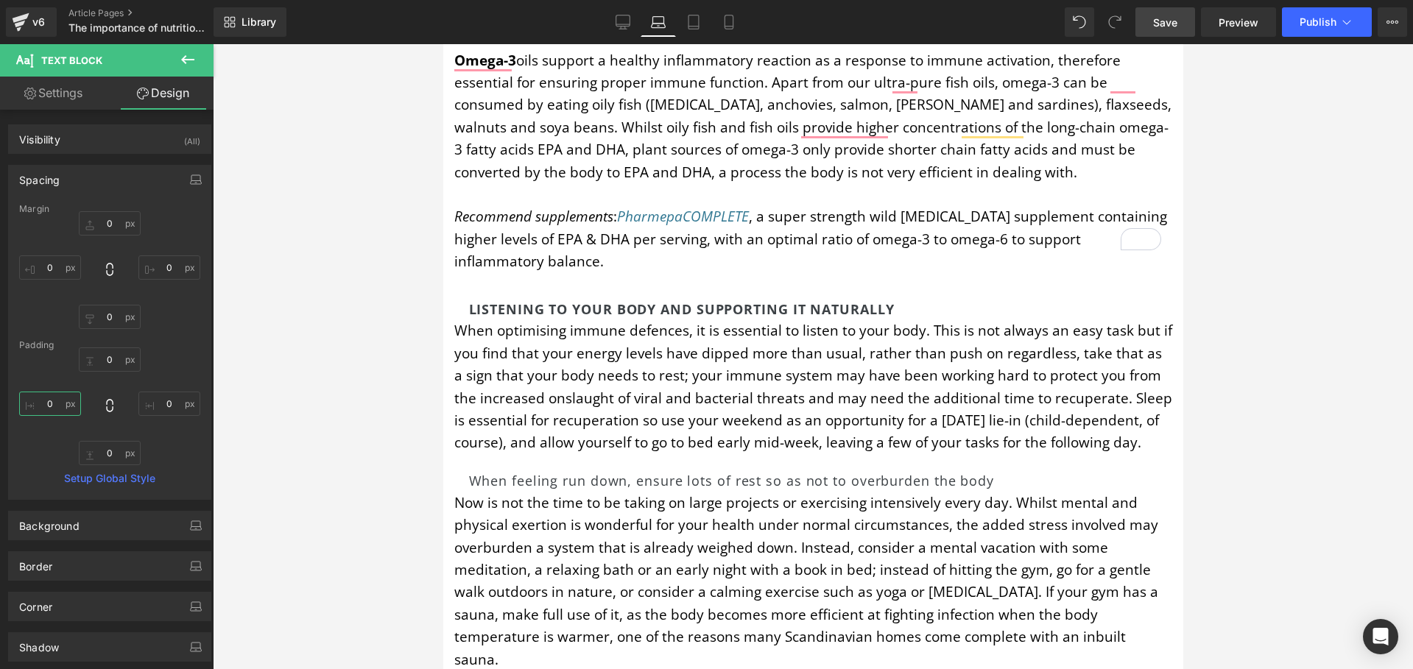
click at [55, 403] on input "0" at bounding box center [50, 404] width 62 height 24
type input "10"
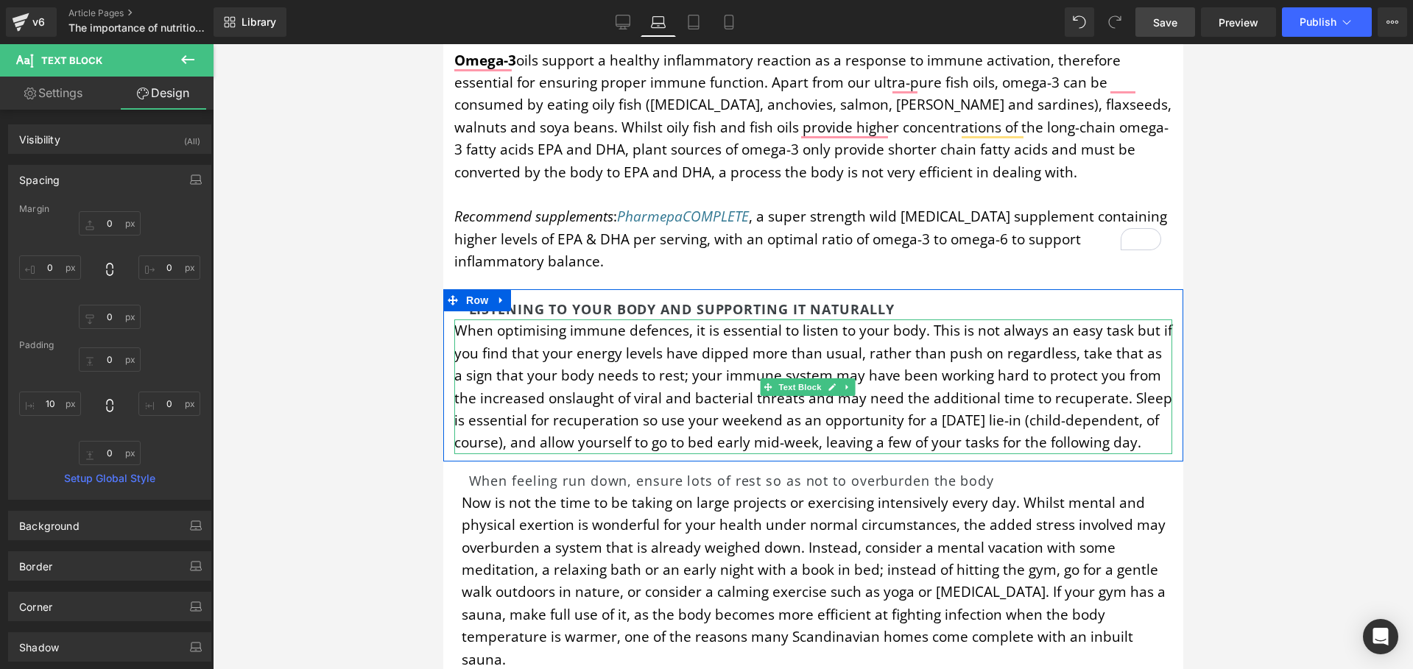
click at [557, 320] on p "When optimising immune defences, it is essential to listen to your body. This i…" at bounding box center [813, 387] width 718 height 134
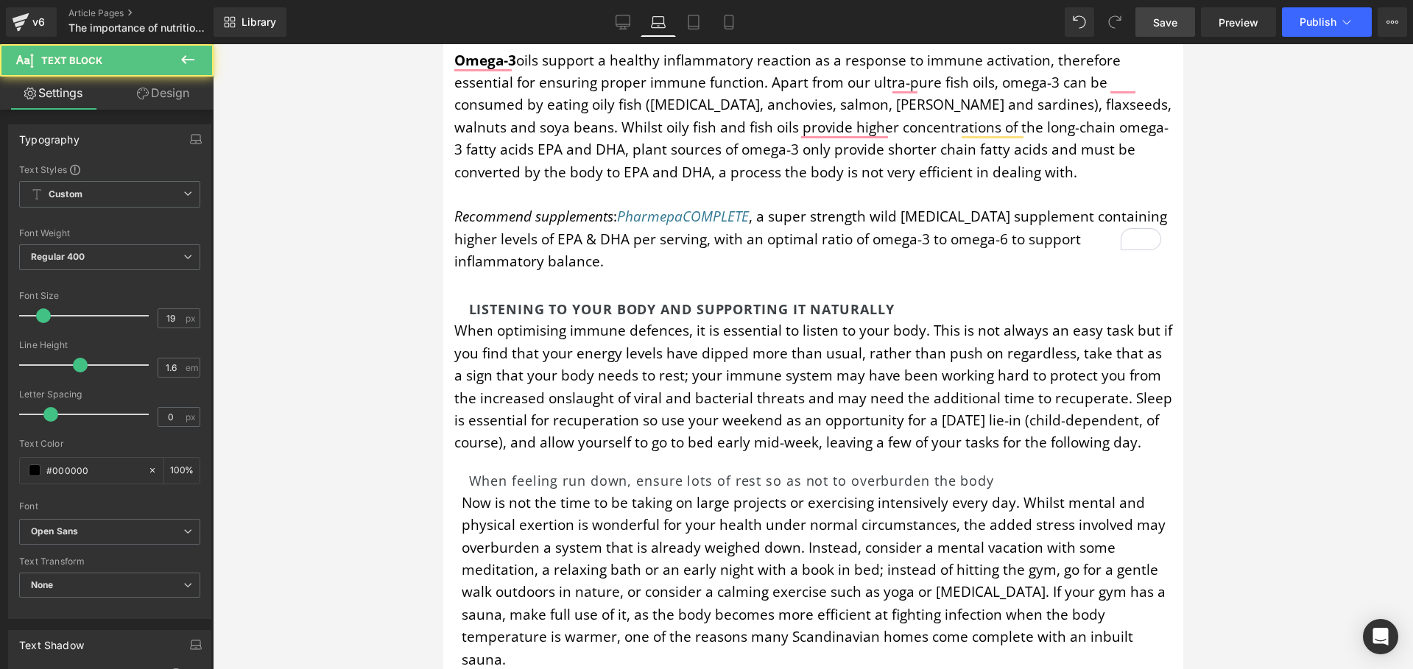
click at [149, 91] on link "Design" at bounding box center [163, 93] width 107 height 33
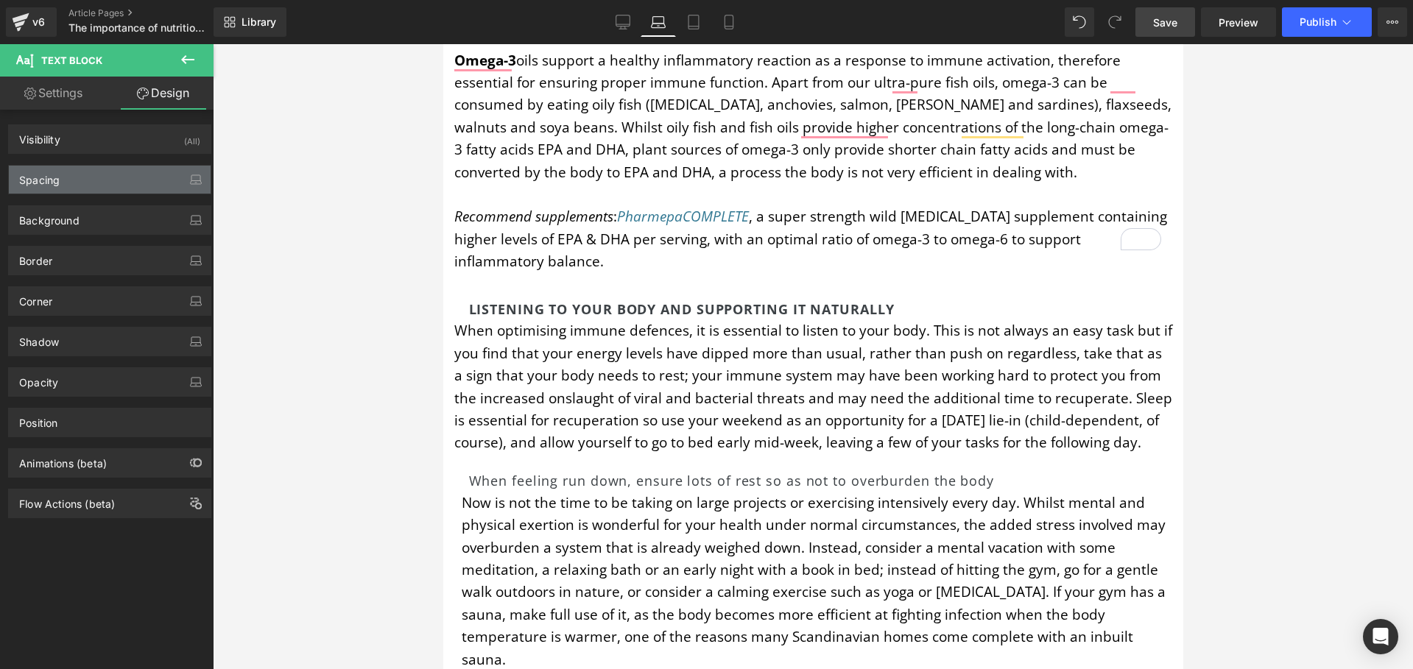
click at [72, 169] on div "Spacing" at bounding box center [110, 180] width 202 height 28
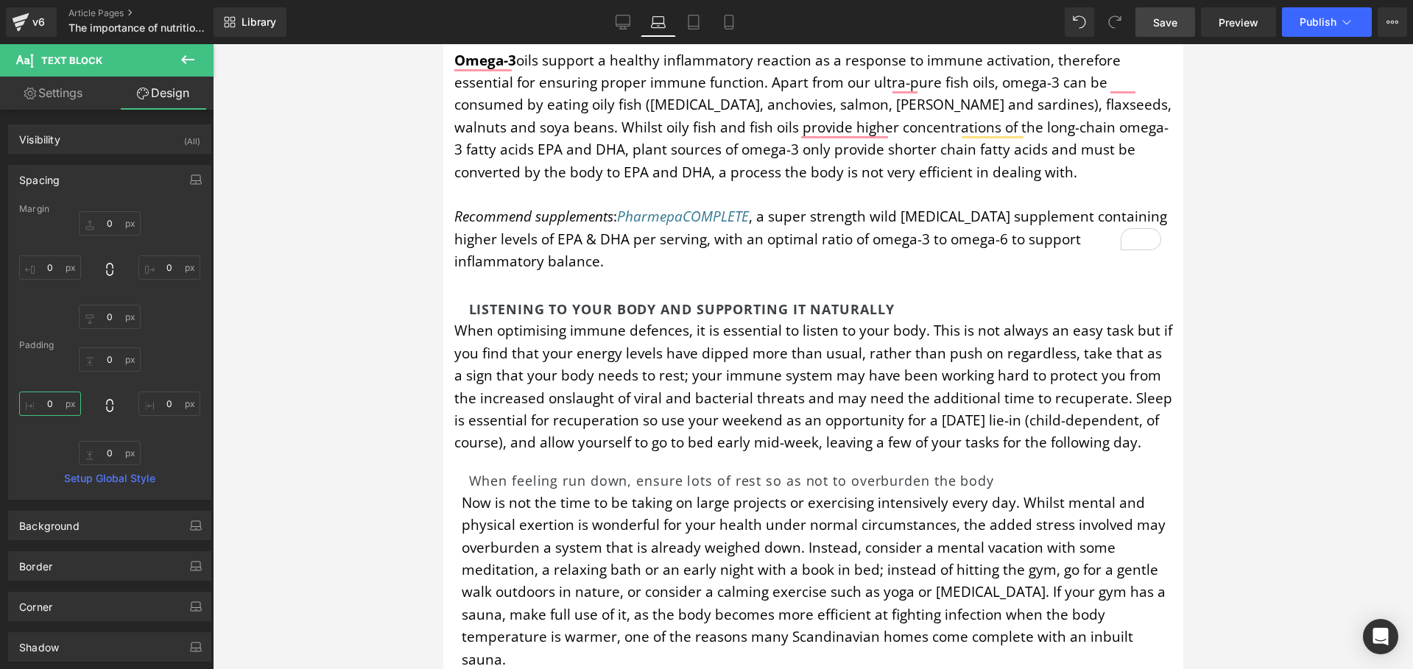
click at [54, 403] on input "0" at bounding box center [50, 404] width 62 height 24
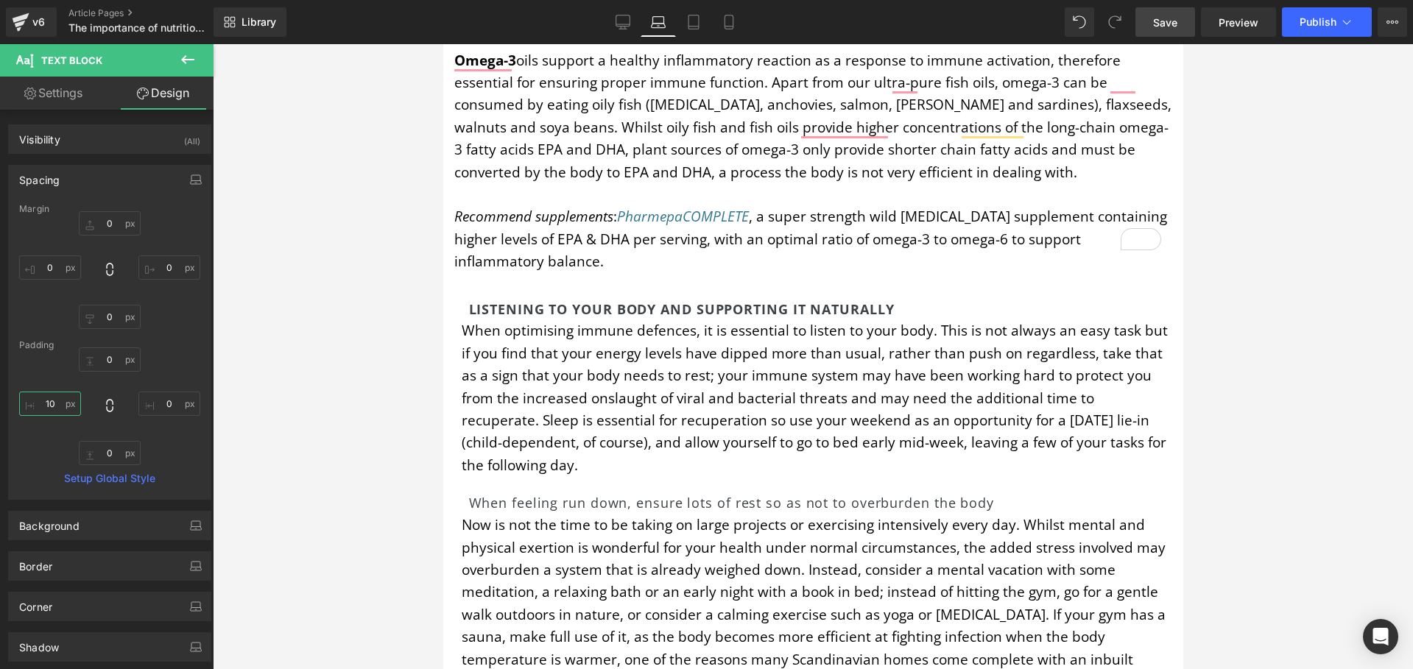
type input "10"
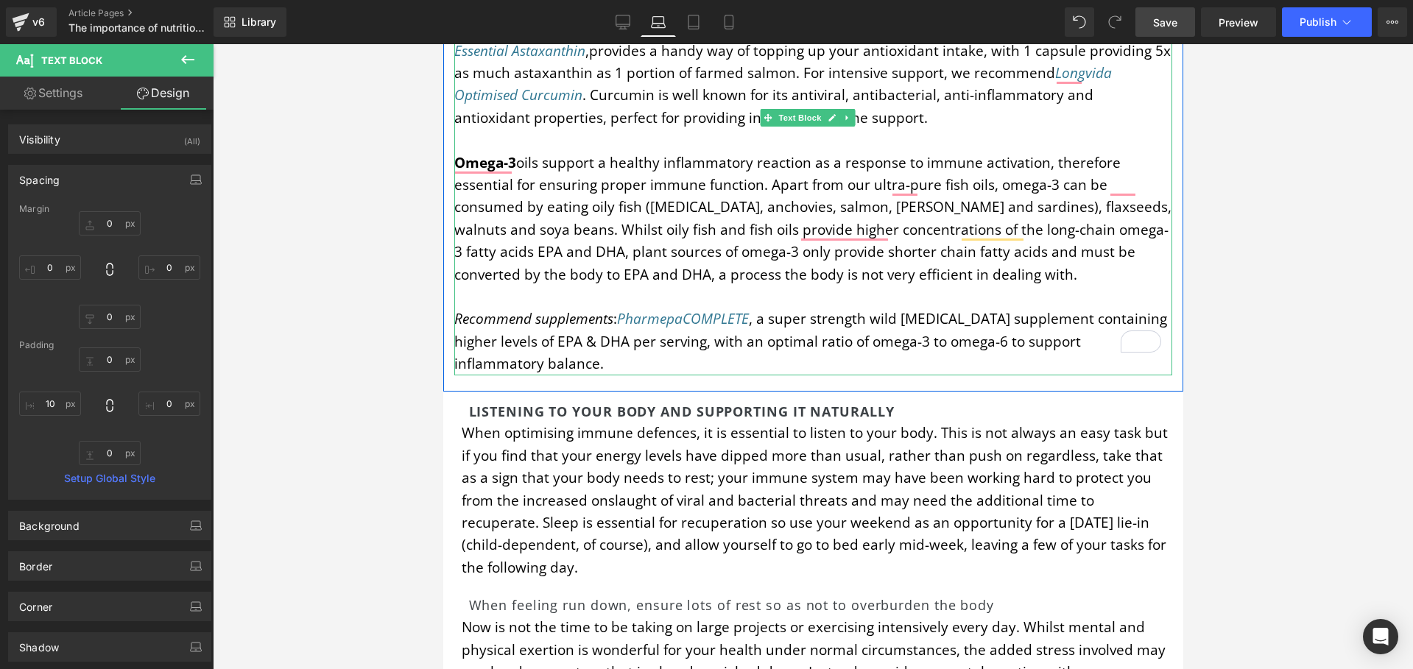
scroll to position [5203, 0]
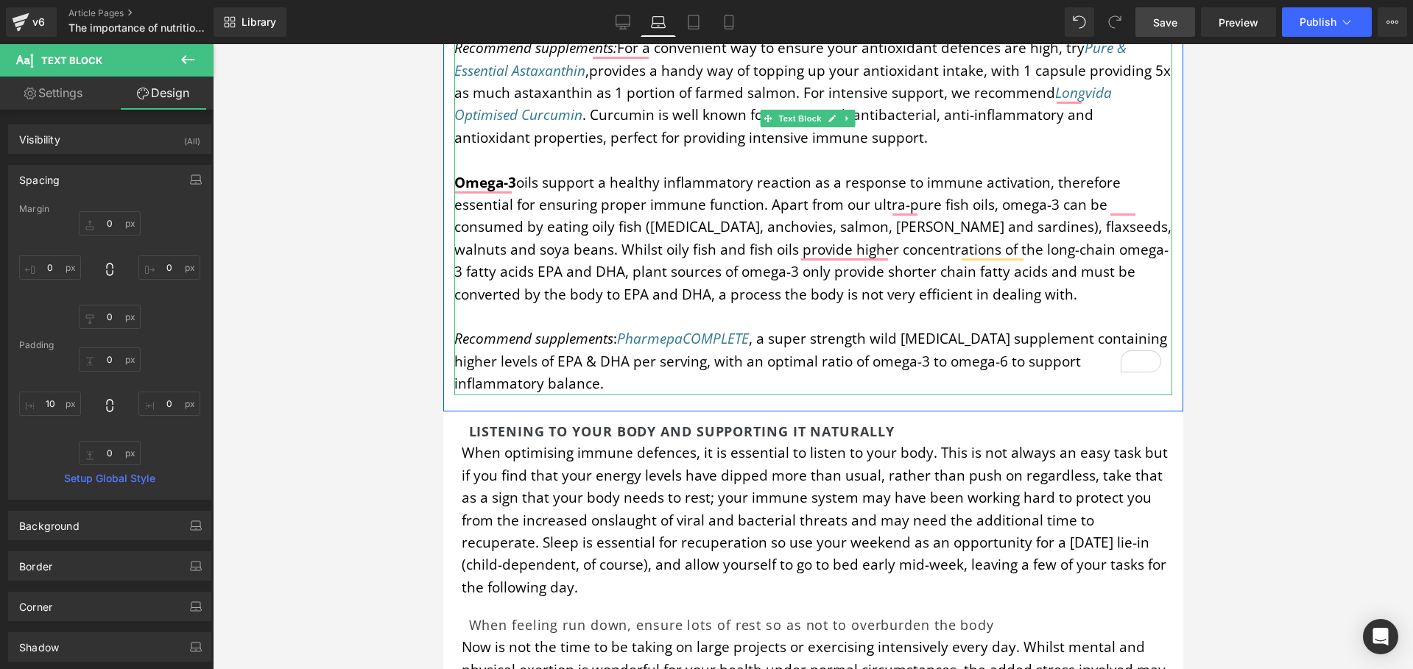
click at [587, 306] on p "To enrich screen reader interactions, please activate Accessibility in Grammarl…" at bounding box center [813, 317] width 718 height 22
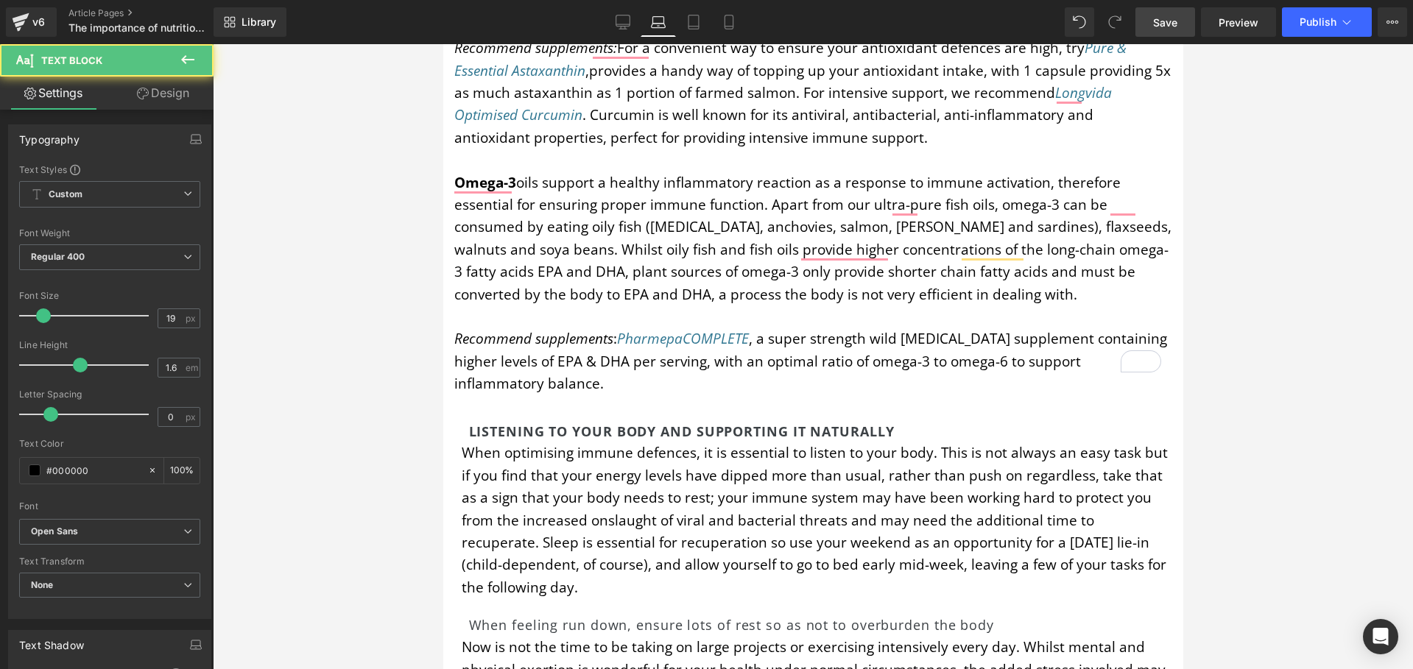
click at [158, 94] on link "Design" at bounding box center [163, 93] width 107 height 33
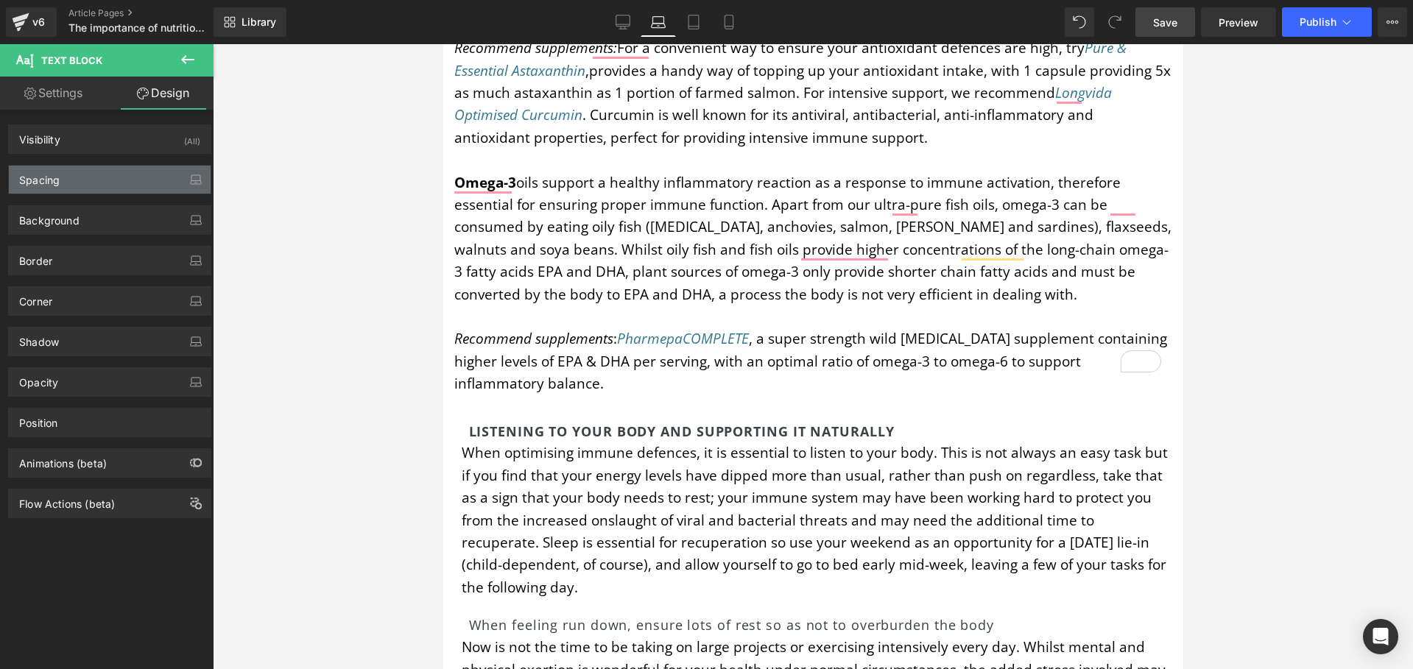
click at [90, 177] on div "Spacing" at bounding box center [110, 180] width 202 height 28
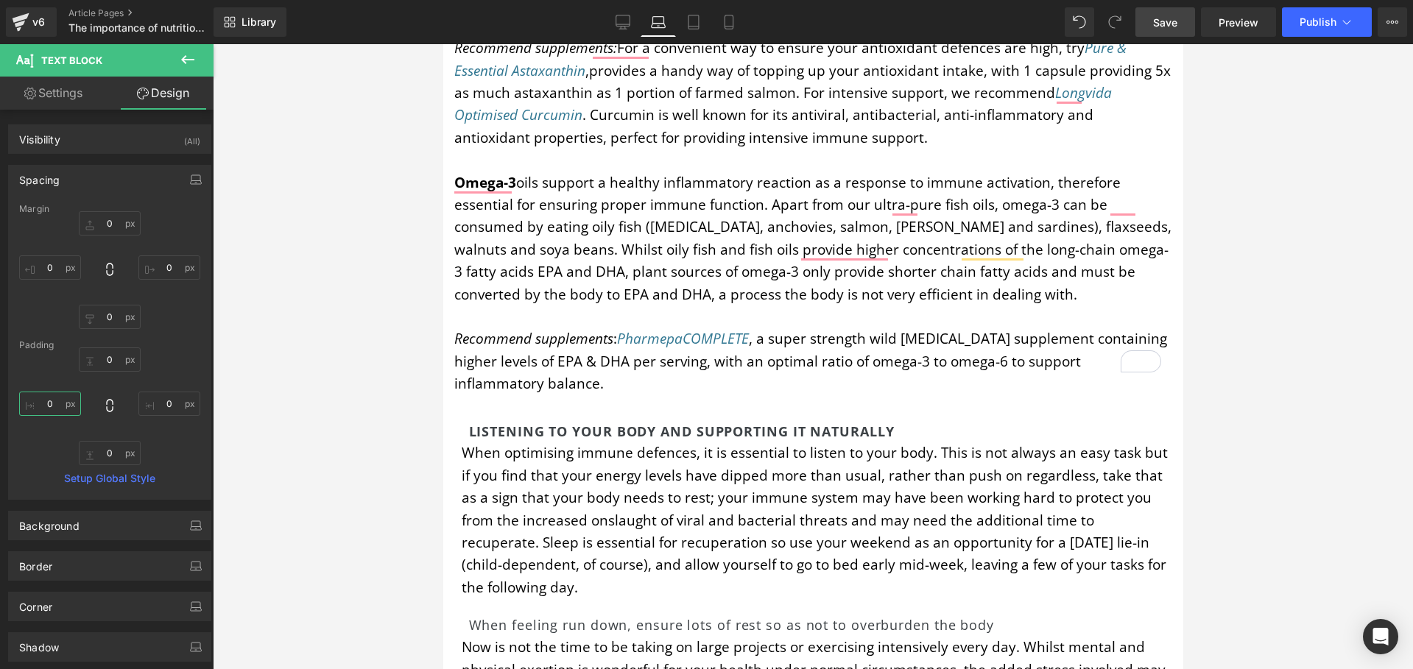
drag, startPoint x: 44, startPoint y: 402, endPoint x: 56, endPoint y: 403, distance: 11.9
click at [56, 403] on input "0" at bounding box center [50, 404] width 62 height 24
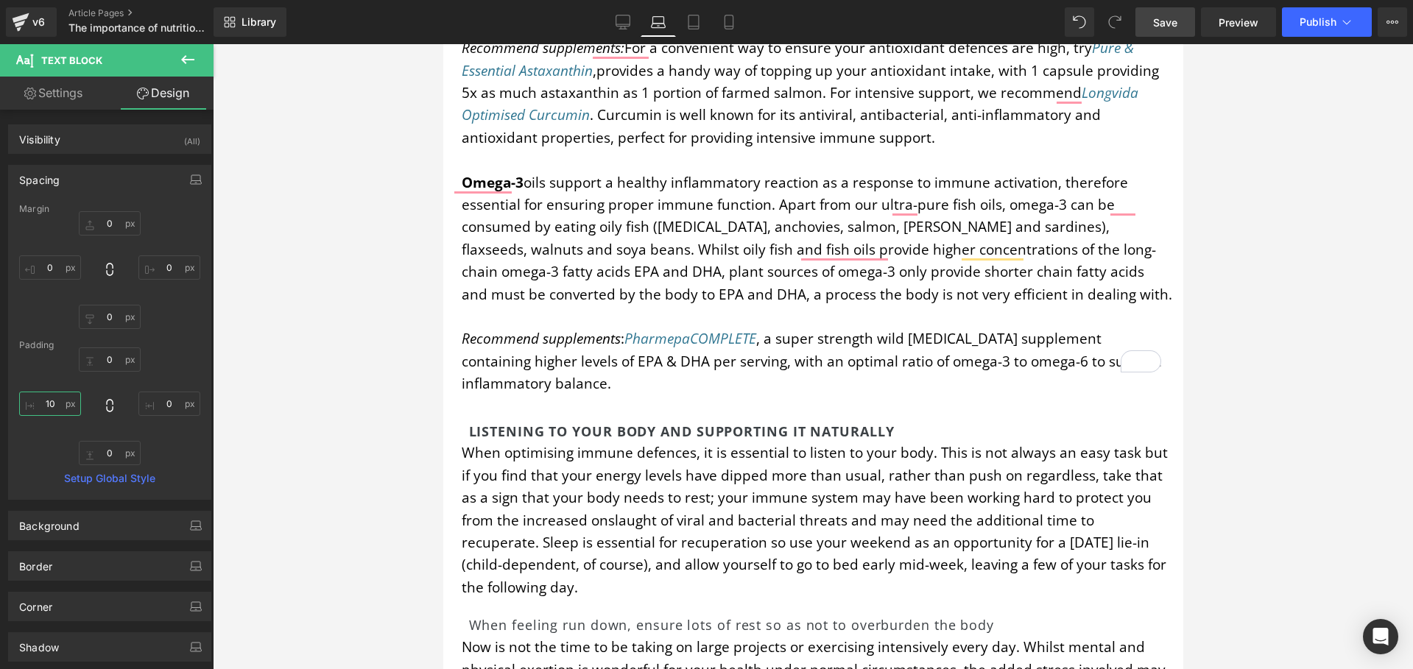
type input "10"
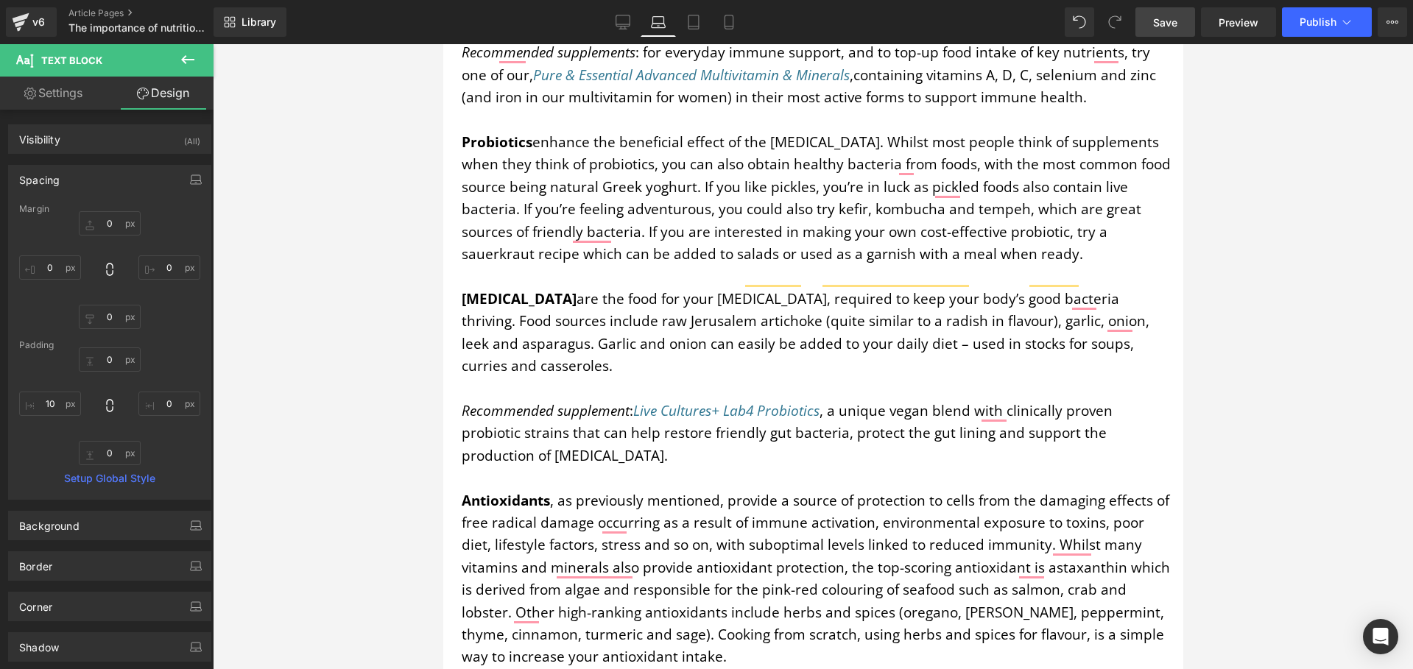
scroll to position [4544, 0]
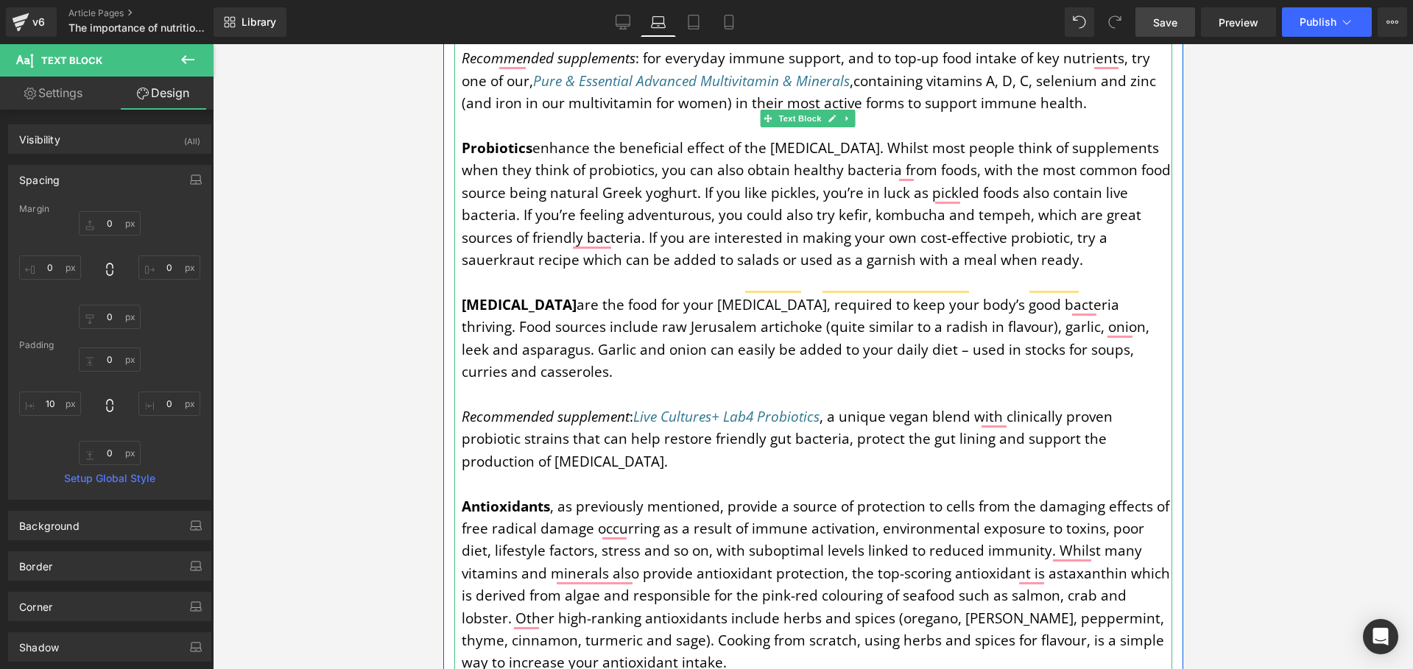
click at [583, 406] on p "Recommended supplement : Live Cultures+ Lab4 Probiotics , a unique vegan blend …" at bounding box center [816, 439] width 711 height 67
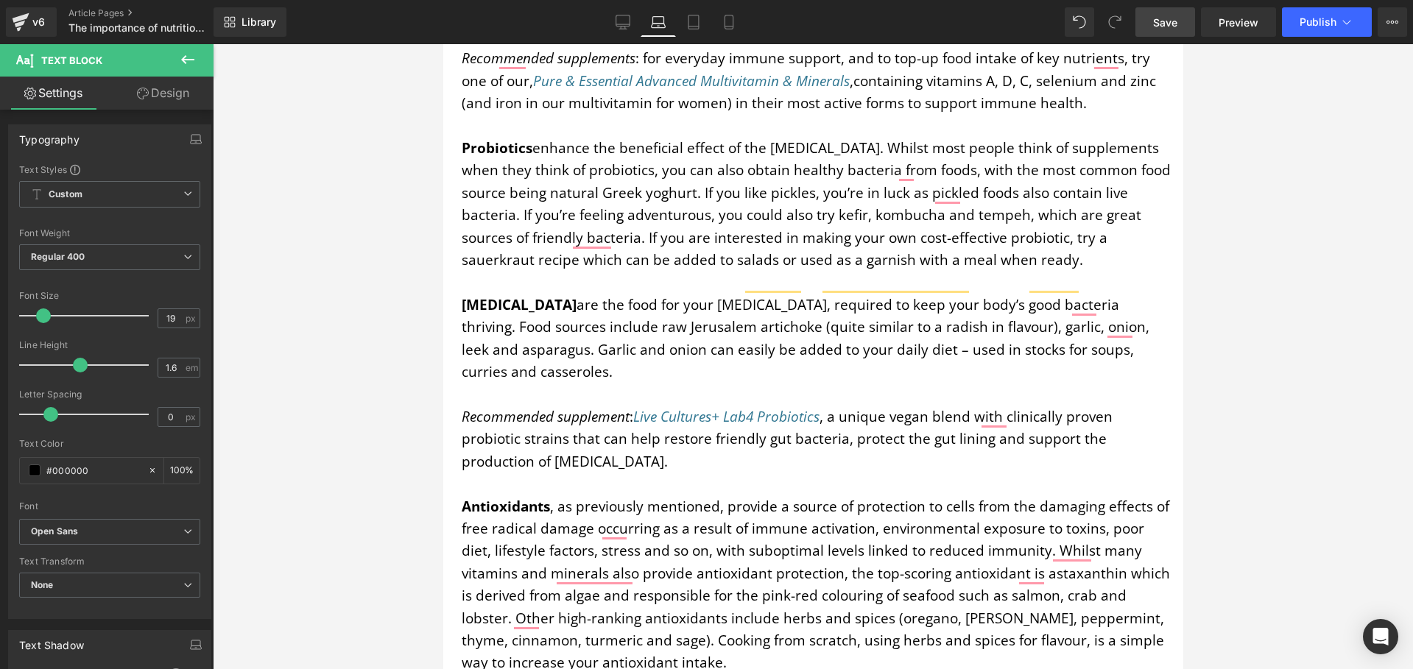
drag, startPoint x: 203, startPoint y: 256, endPoint x: 175, endPoint y: 89, distance: 169.5
click at [171, 87] on link "Design" at bounding box center [163, 93] width 107 height 33
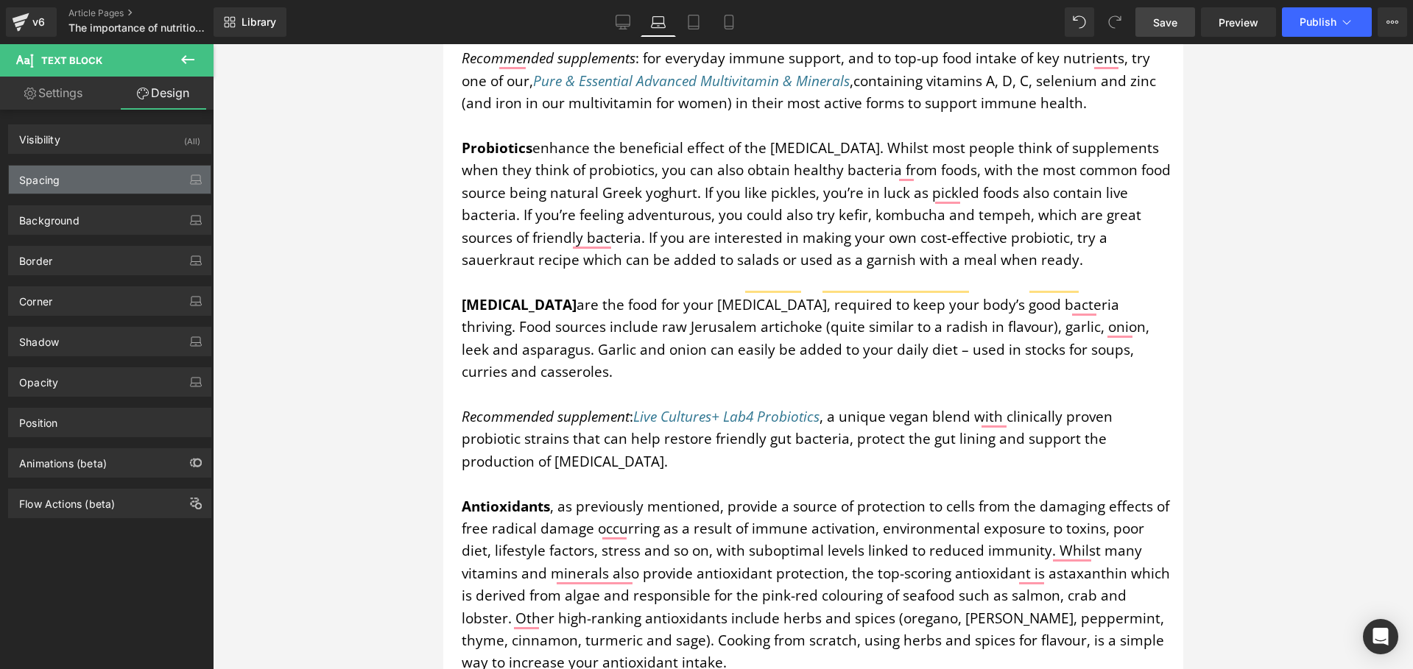
type input "0"
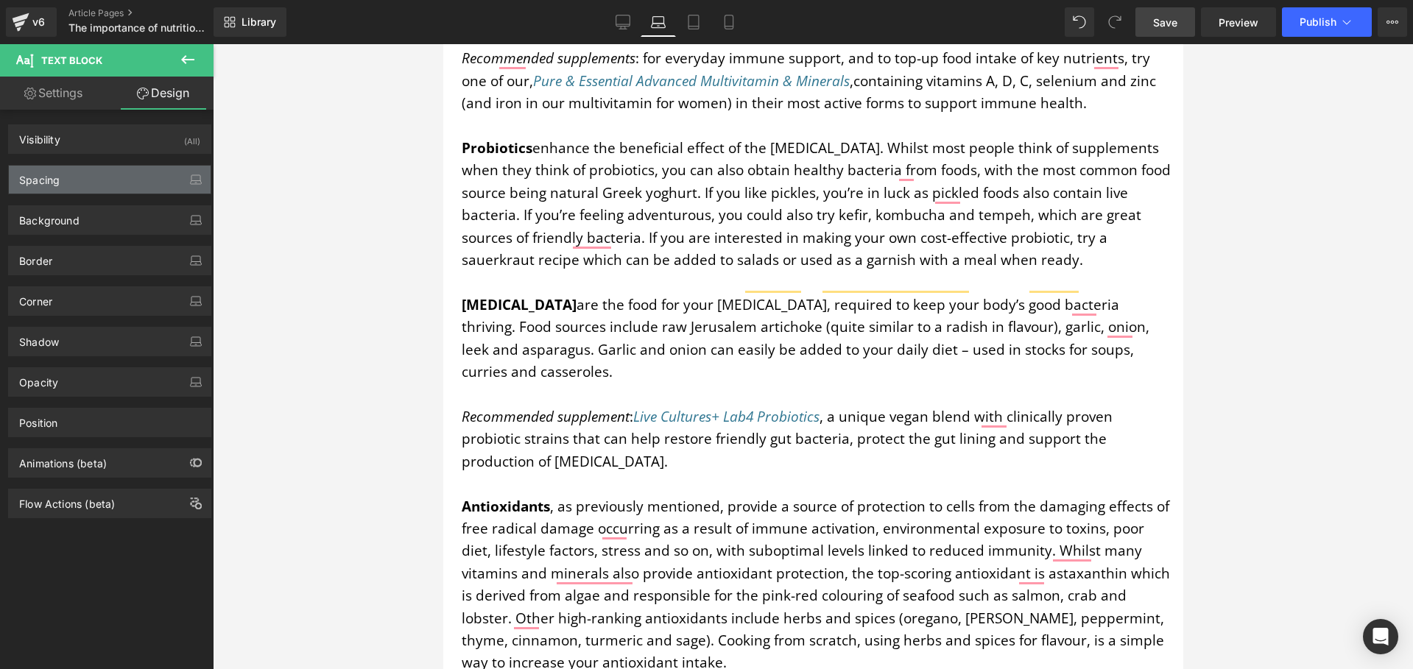
type input "0"
type input "10"
click at [72, 182] on div "Spacing" at bounding box center [110, 180] width 202 height 28
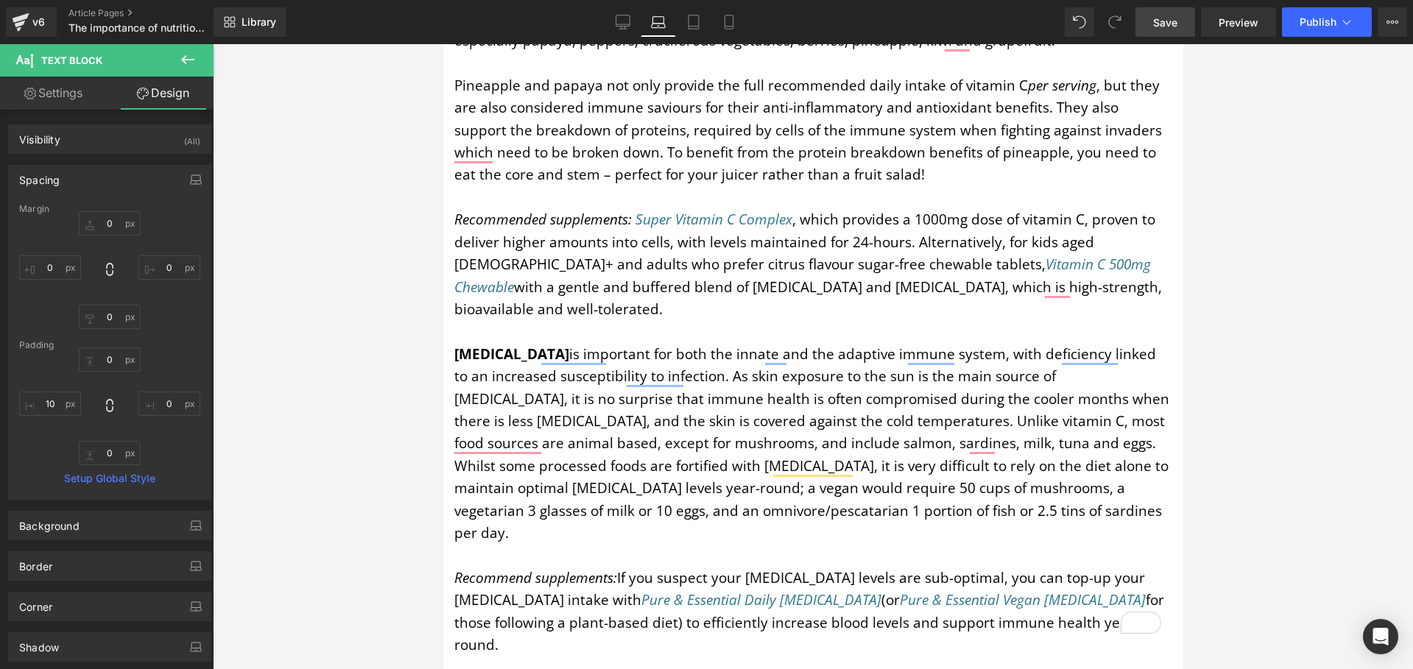
scroll to position [2699, 0]
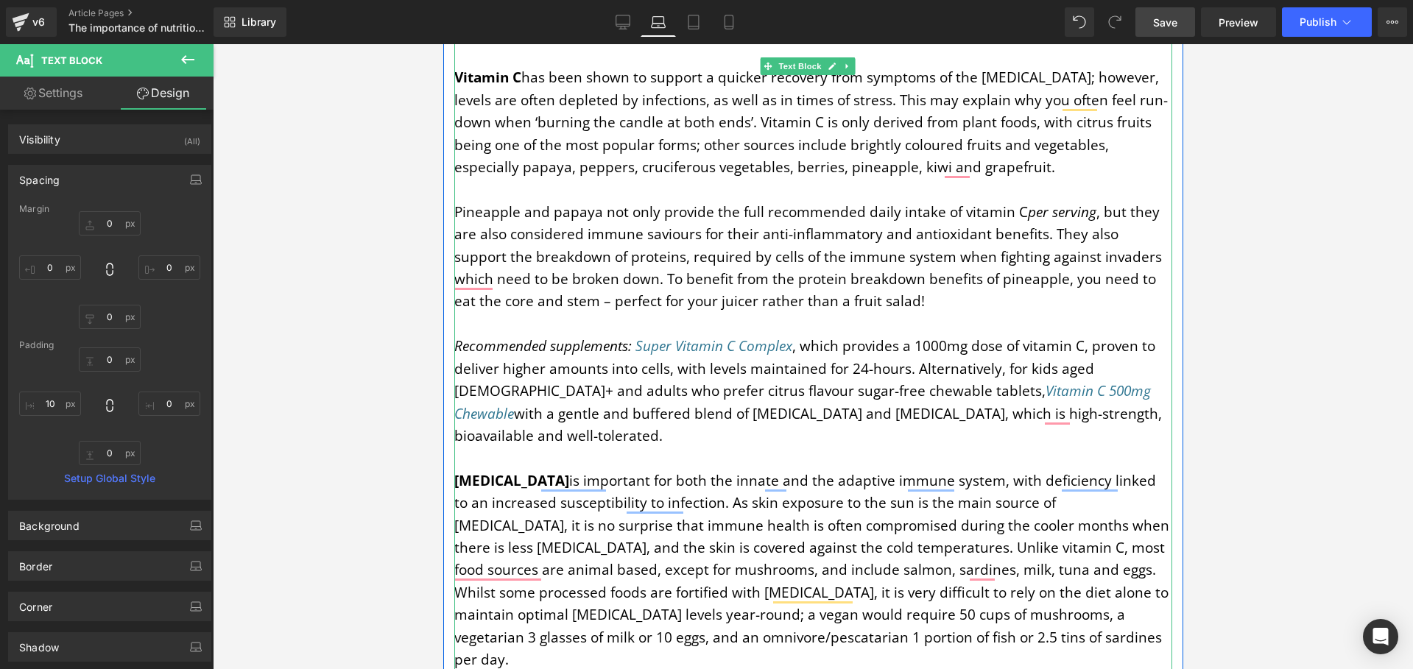
click at [664, 435] on p "Recommended supplements : Super Vitamin C Complex , which provides a 1000mg dos…" at bounding box center [813, 391] width 718 height 112
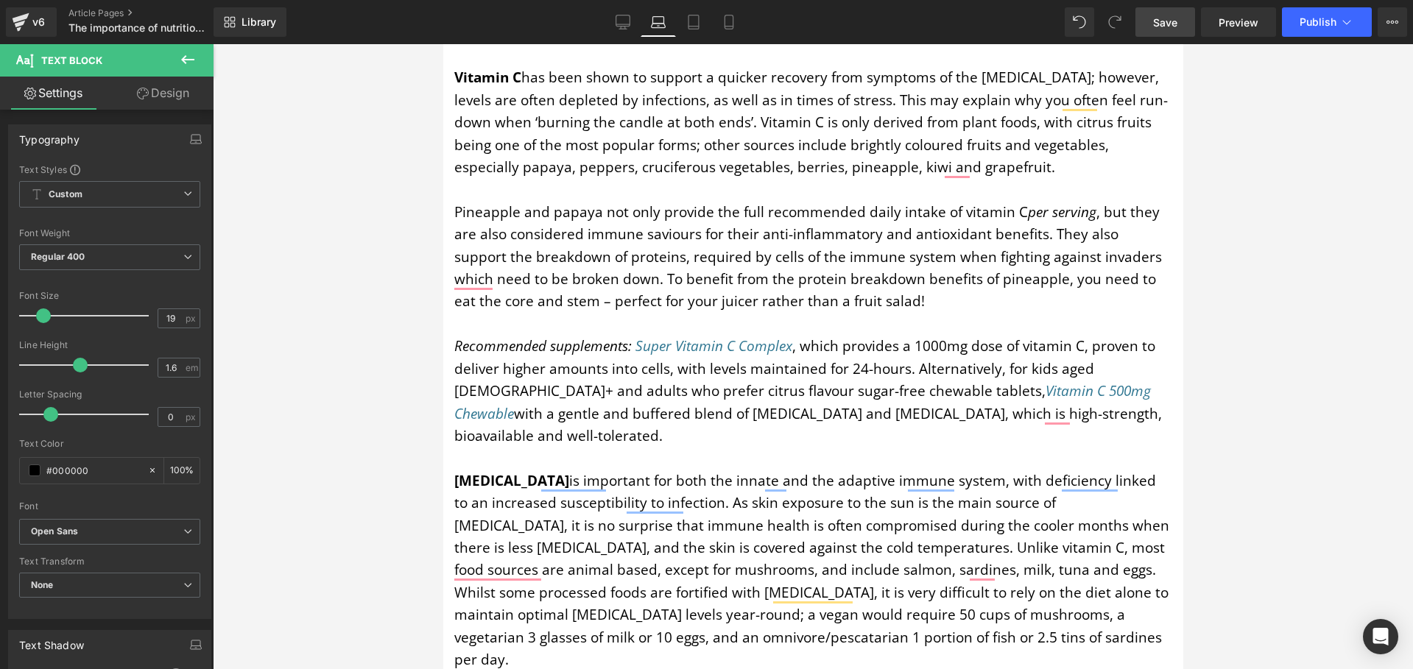
click at [168, 83] on link "Design" at bounding box center [163, 93] width 107 height 33
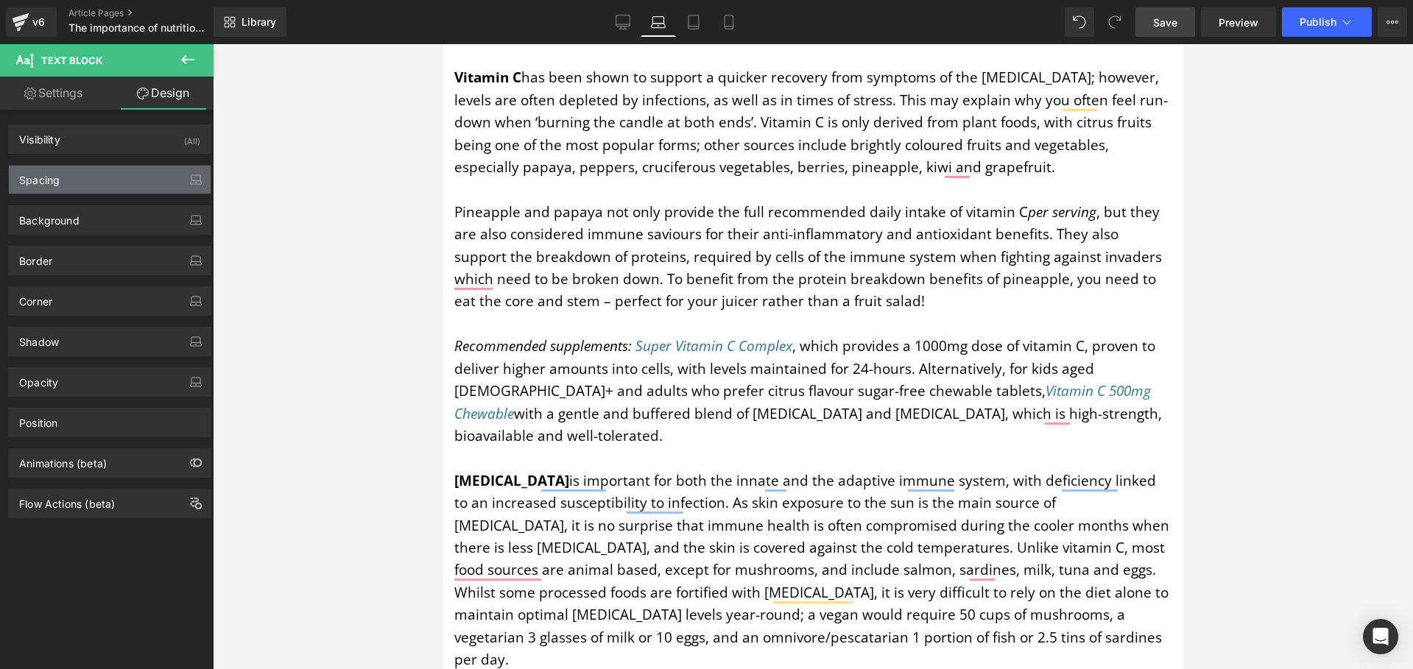
click at [82, 169] on div "Spacing" at bounding box center [110, 180] width 202 height 28
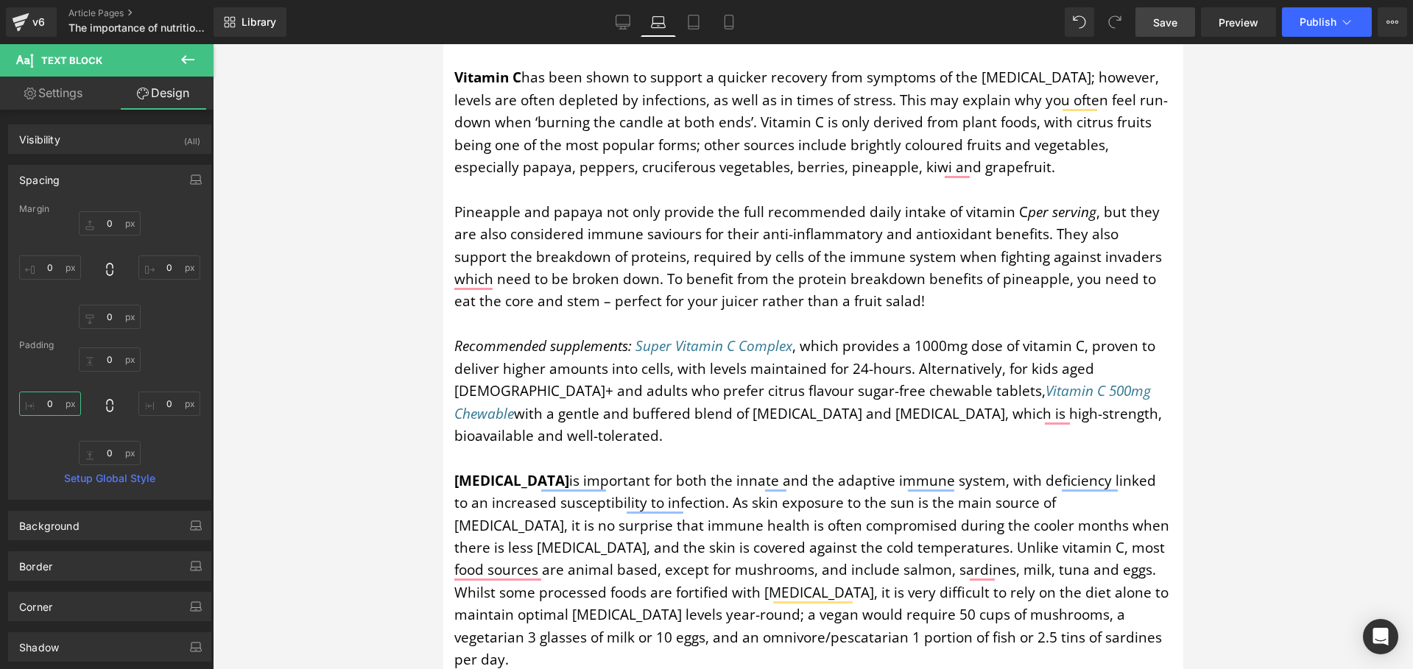
click at [49, 399] on input "0" at bounding box center [50, 404] width 62 height 24
drag, startPoint x: 55, startPoint y: 402, endPoint x: 46, endPoint y: 402, distance: 8.8
click at [46, 402] on input "0" at bounding box center [50, 404] width 62 height 24
type input "10"
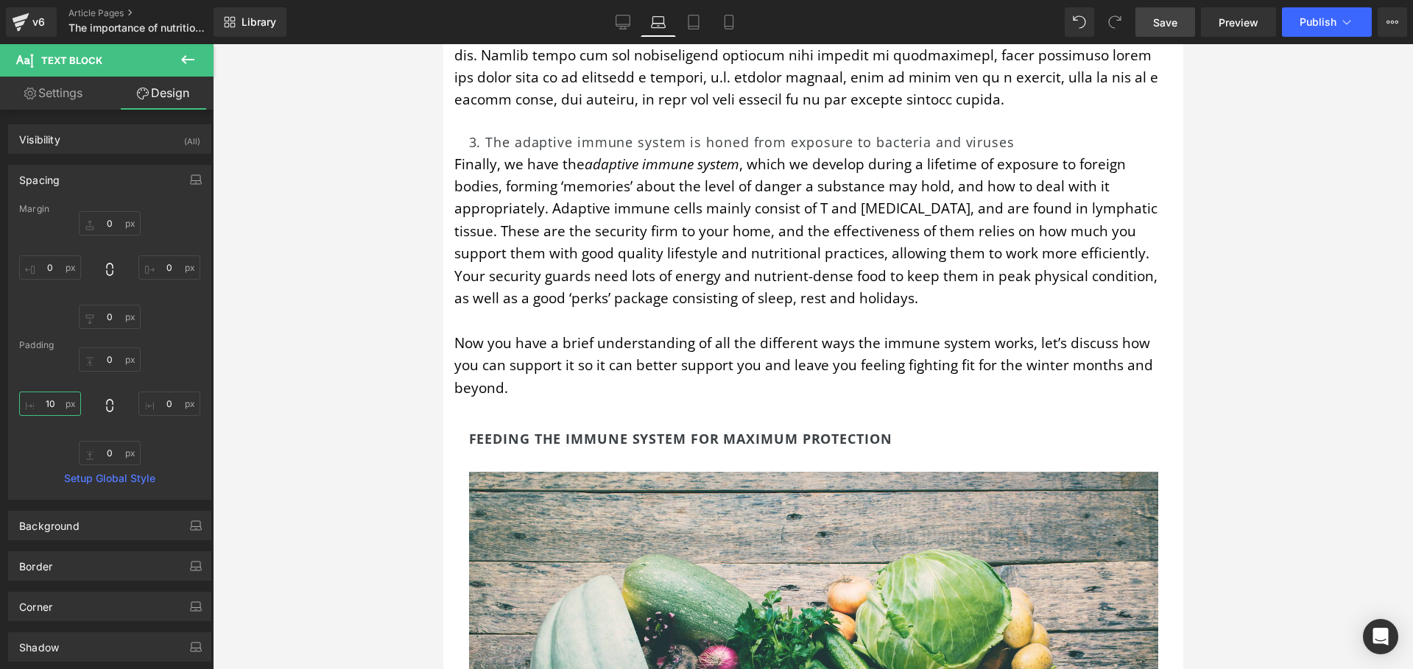
scroll to position [1458, 0]
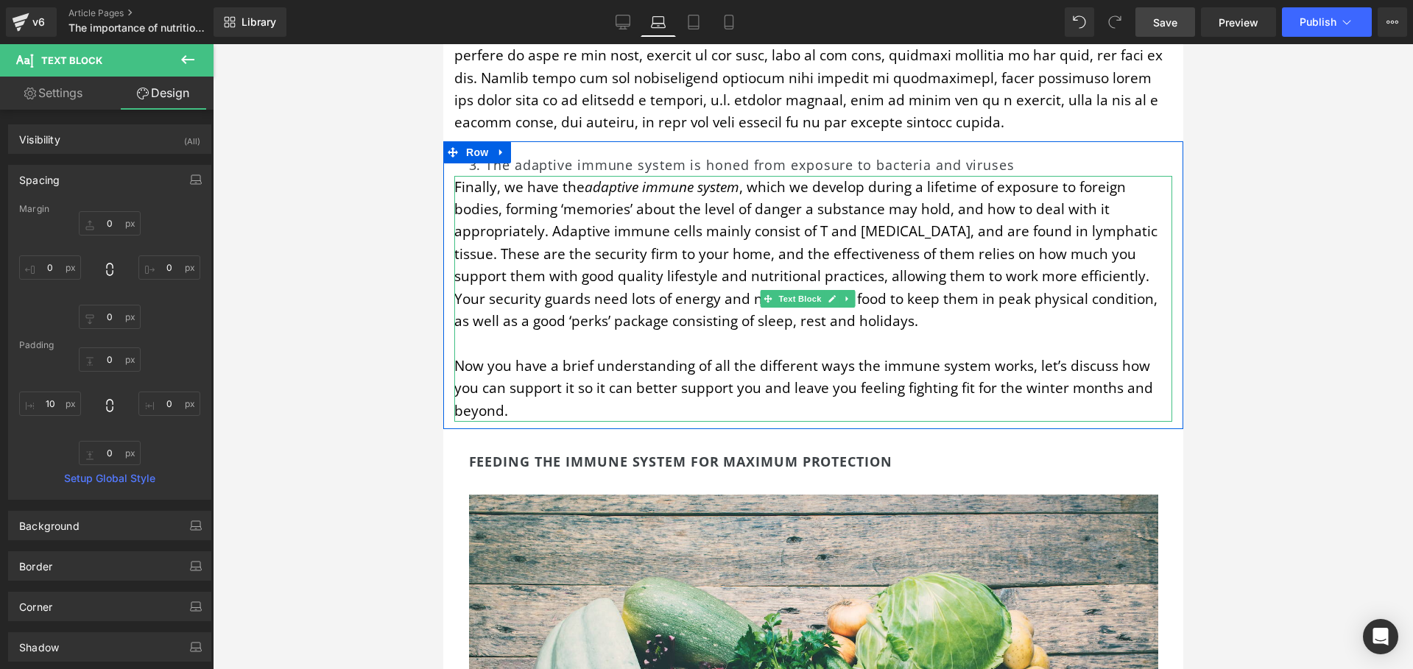
click at [963, 328] on p "Finally, we have the adaptive immune system , which we develop during a lifetim…" at bounding box center [813, 254] width 718 height 157
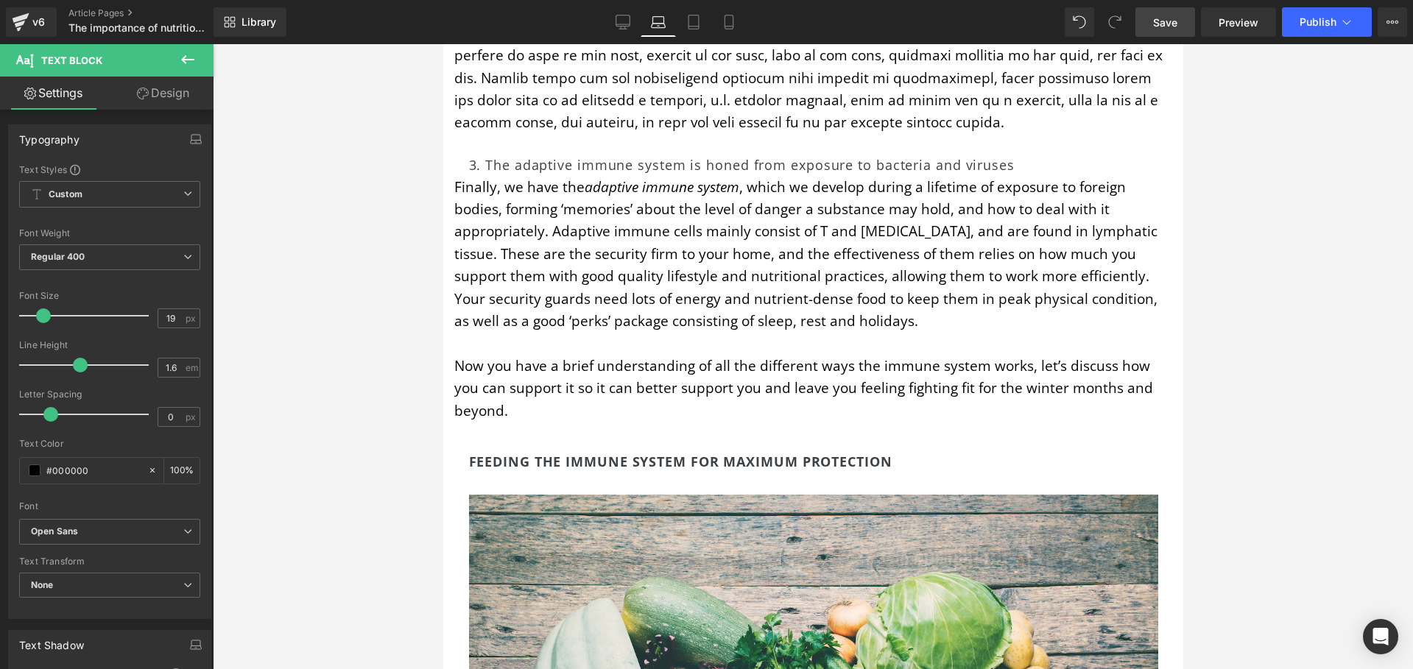
click at [152, 89] on link "Design" at bounding box center [163, 93] width 107 height 33
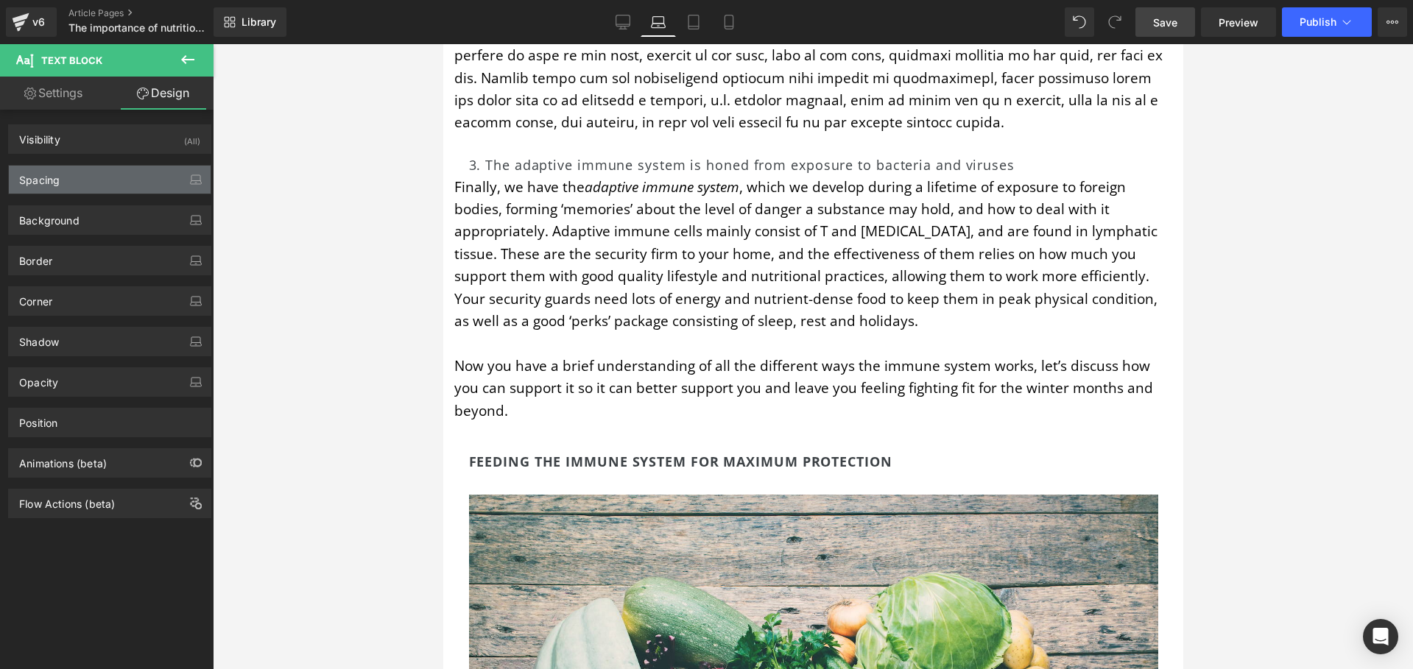
click at [86, 183] on div "Spacing" at bounding box center [110, 180] width 202 height 28
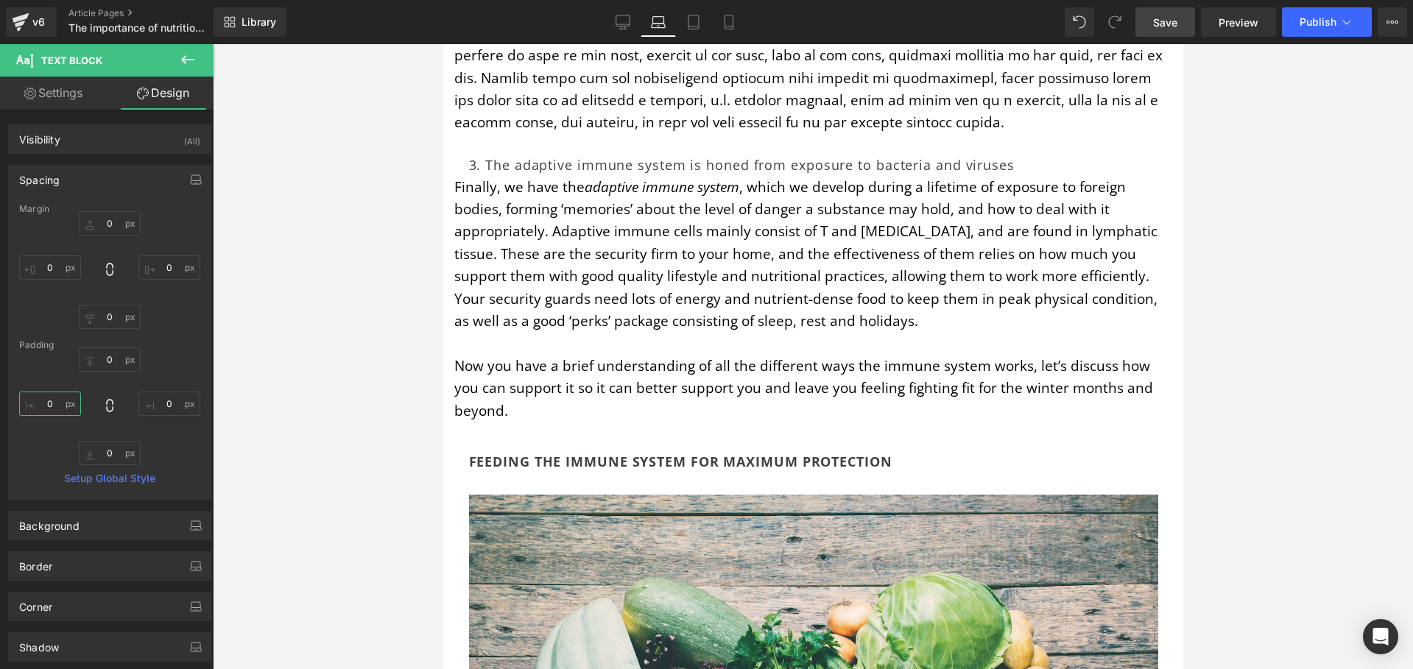
click at [52, 405] on input "0" at bounding box center [50, 404] width 62 height 24
type input "10"
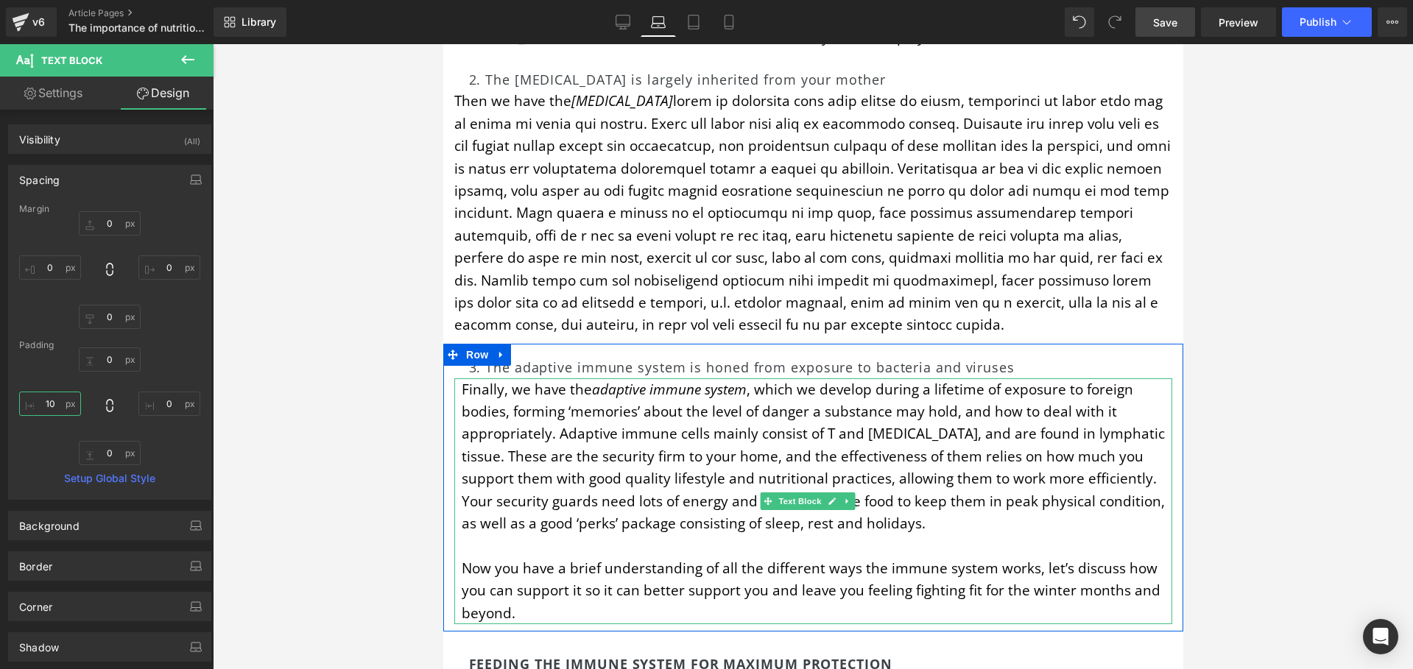
scroll to position [1209, 0]
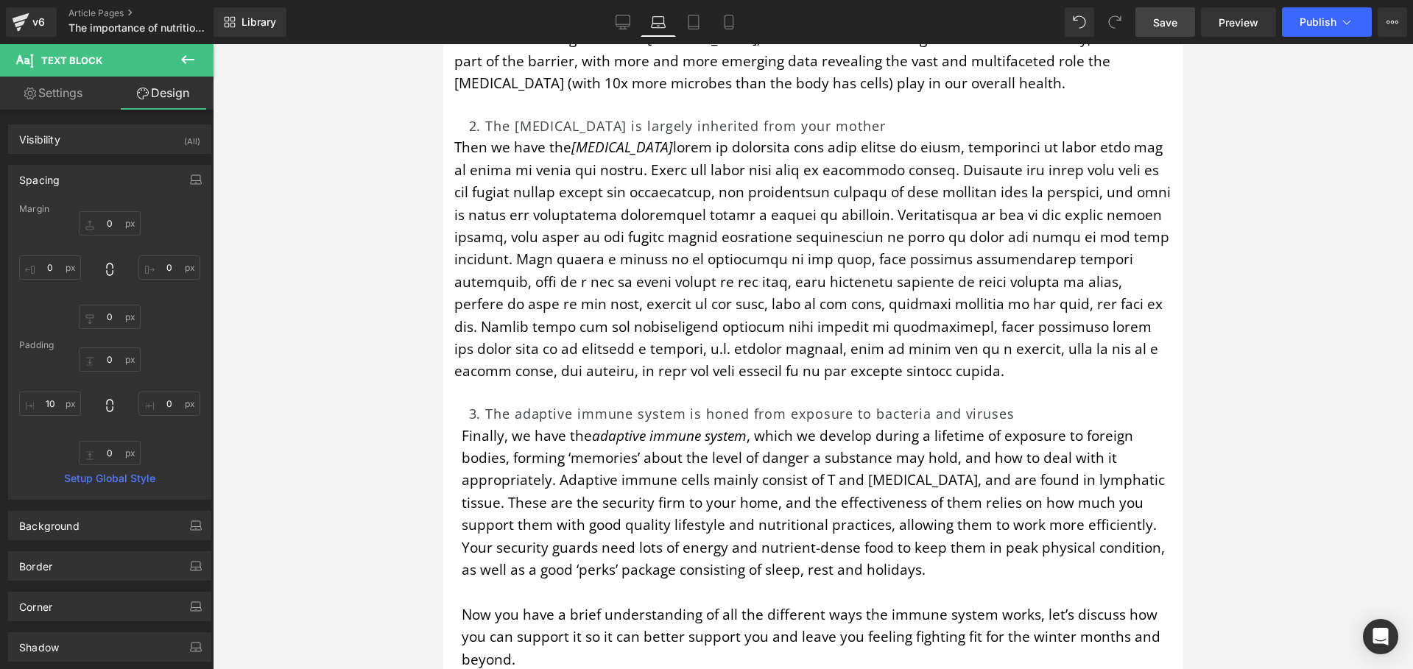
drag, startPoint x: 901, startPoint y: 368, endPoint x: 894, endPoint y: 366, distance: 7.7
click at [902, 367] on p "Then we have the innate immune system" at bounding box center [813, 259] width 718 height 246
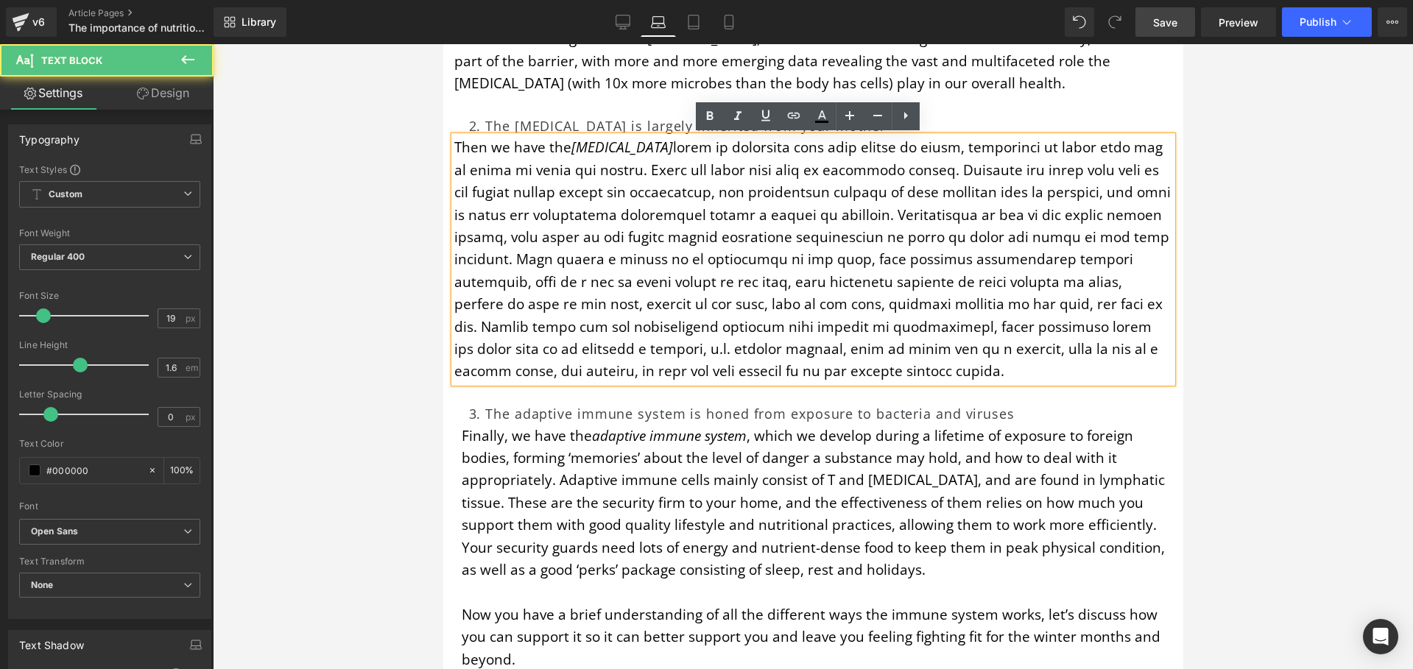
click at [858, 367] on p "Then we have the innate immune system" at bounding box center [813, 259] width 718 height 246
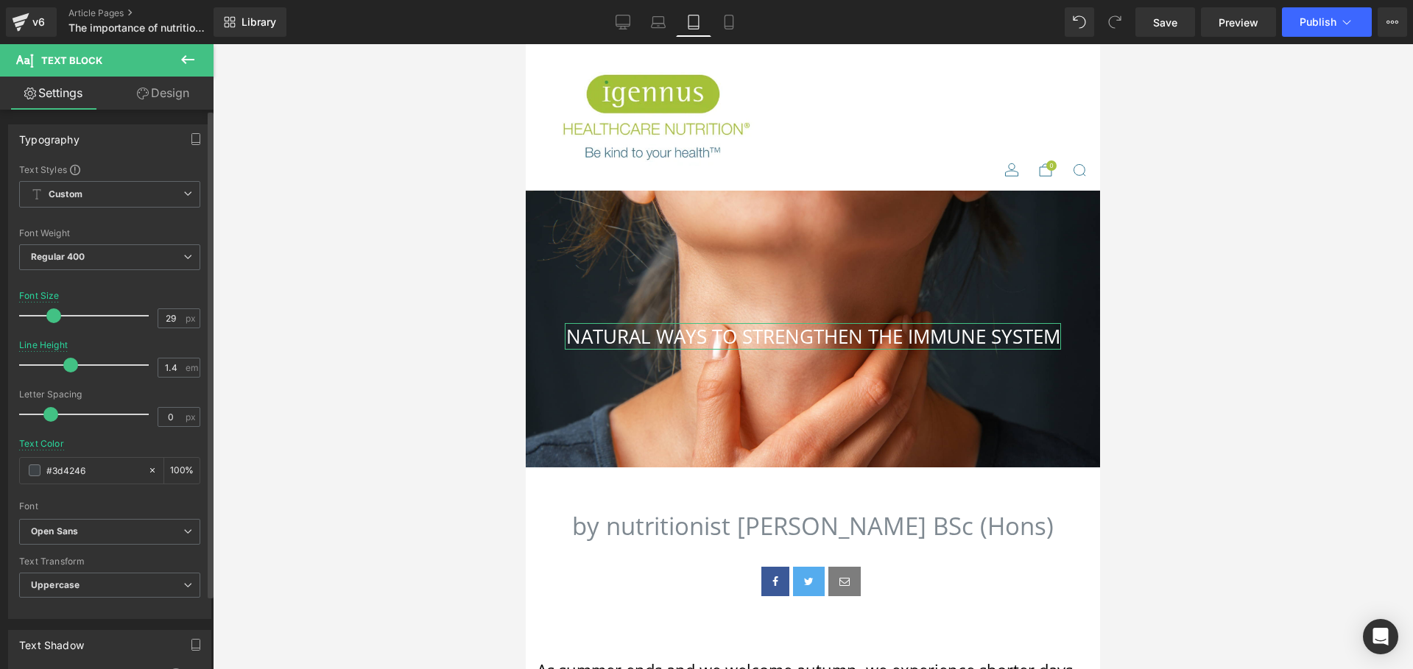
type input "30"
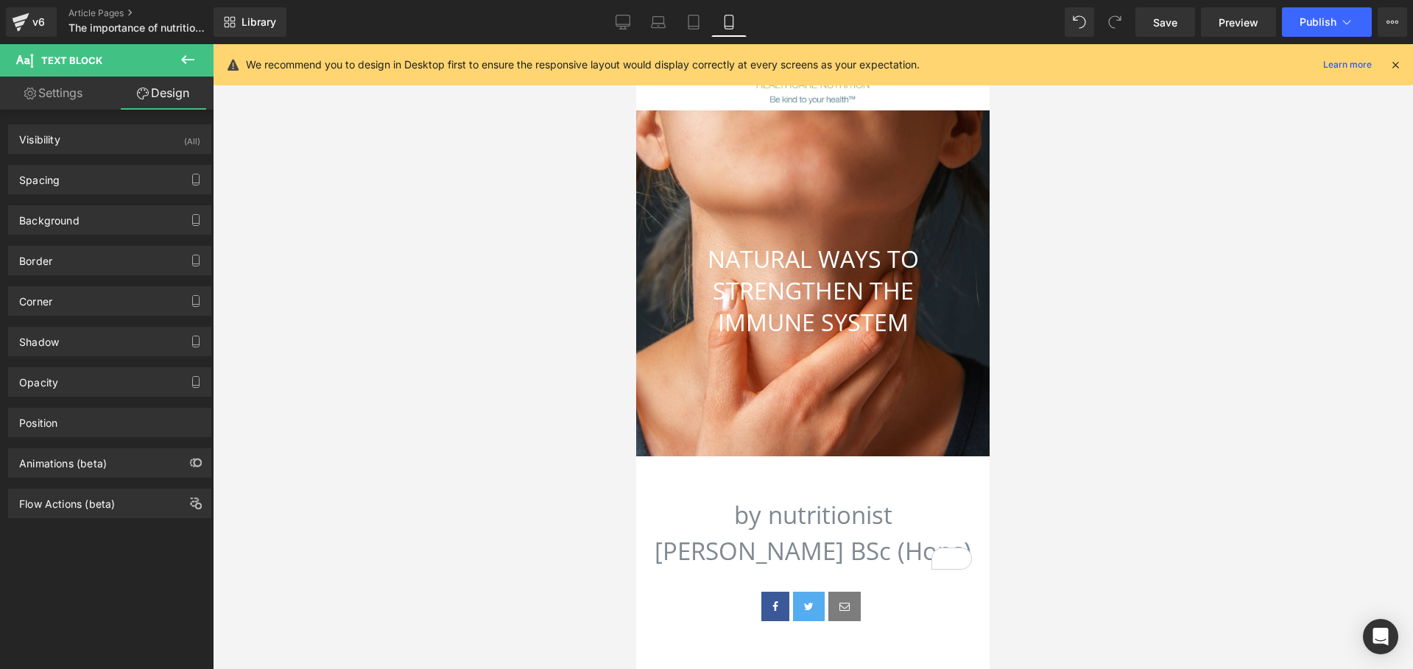
click at [98, 179] on div "Spacing" at bounding box center [110, 180] width 202 height 28
